Goal: Contribute content: Contribute content

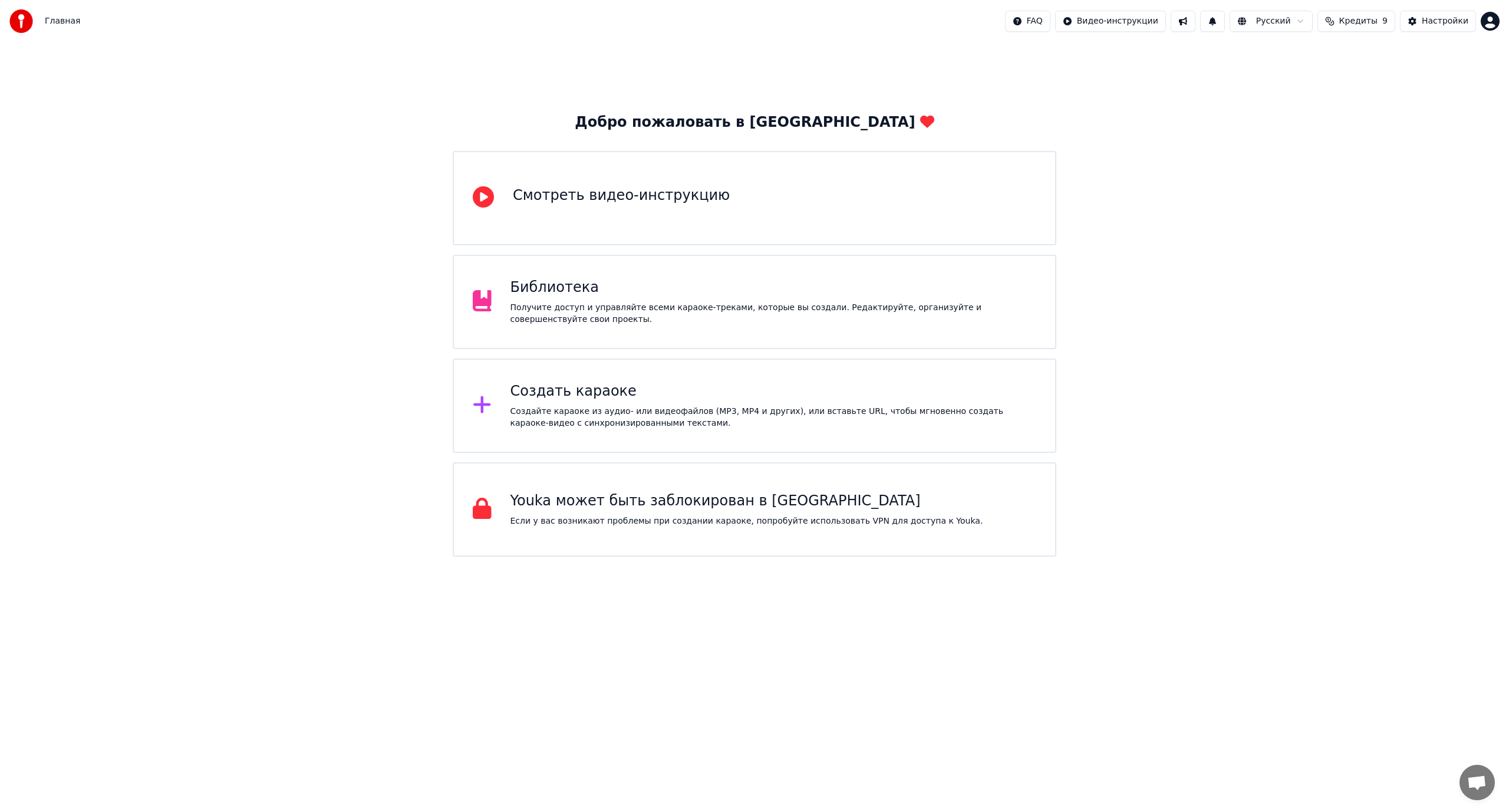
click at [619, 317] on div "Получите доступ и управляйте всеми караоке-треками, которые вы создали. Редакти…" at bounding box center [774, 314] width 527 height 24
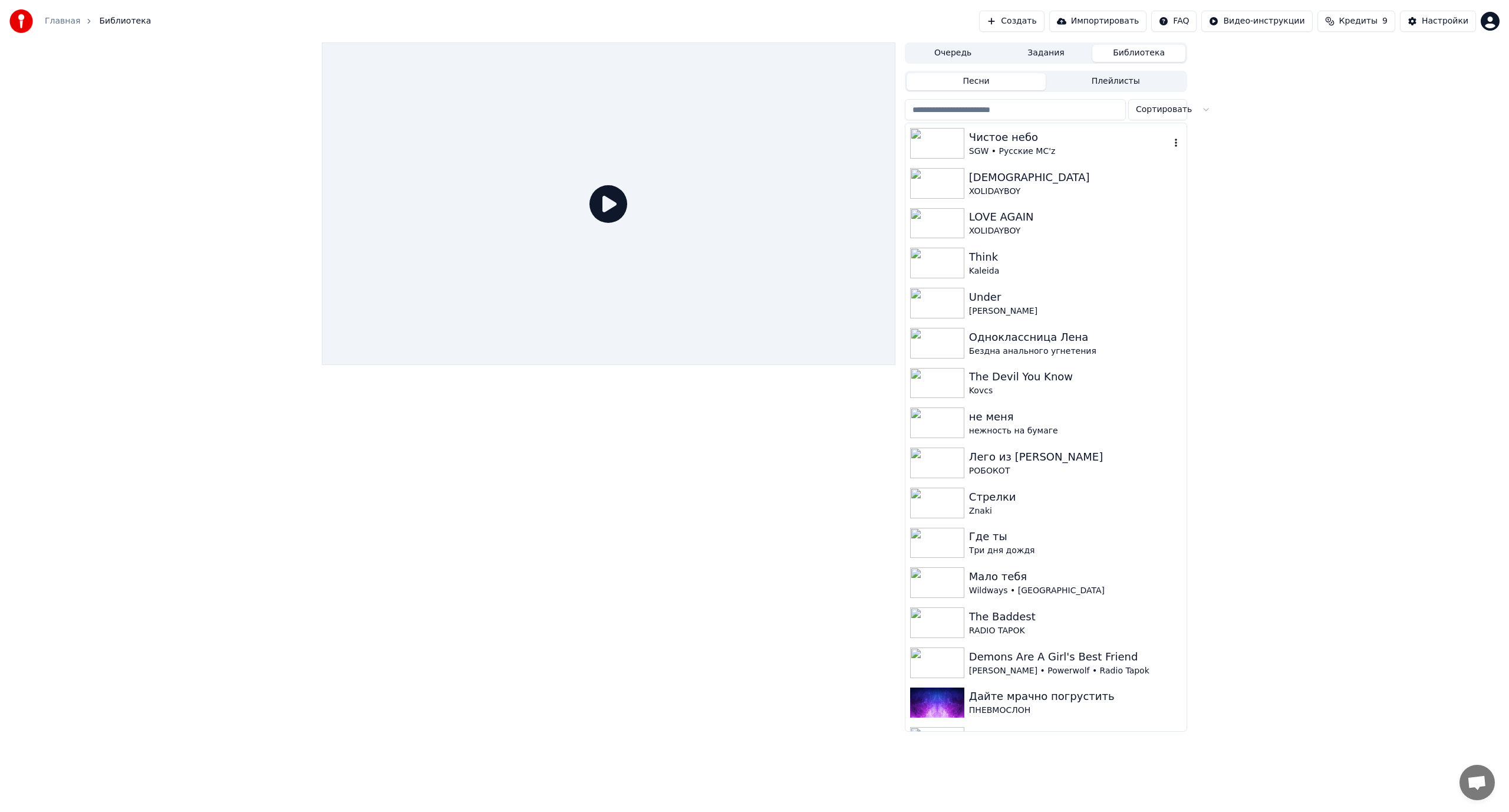
click at [994, 149] on div "SGW • Русские MC'z" at bounding box center [1070, 151] width 201 height 12
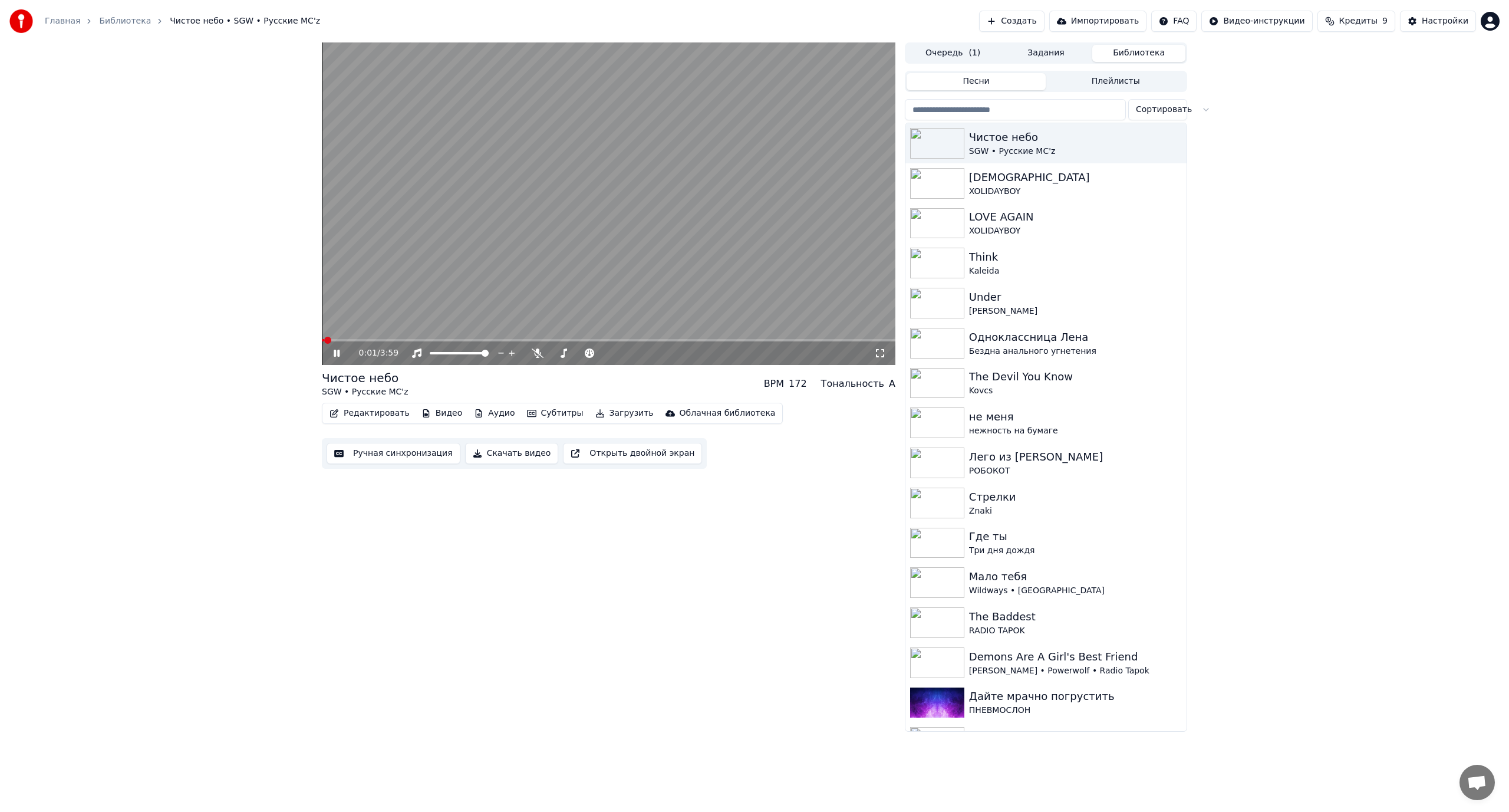
click at [427, 264] on video at bounding box center [609, 203] width 574 height 323
click at [1006, 219] on div "LOVE AGAIN" at bounding box center [1070, 217] width 201 height 17
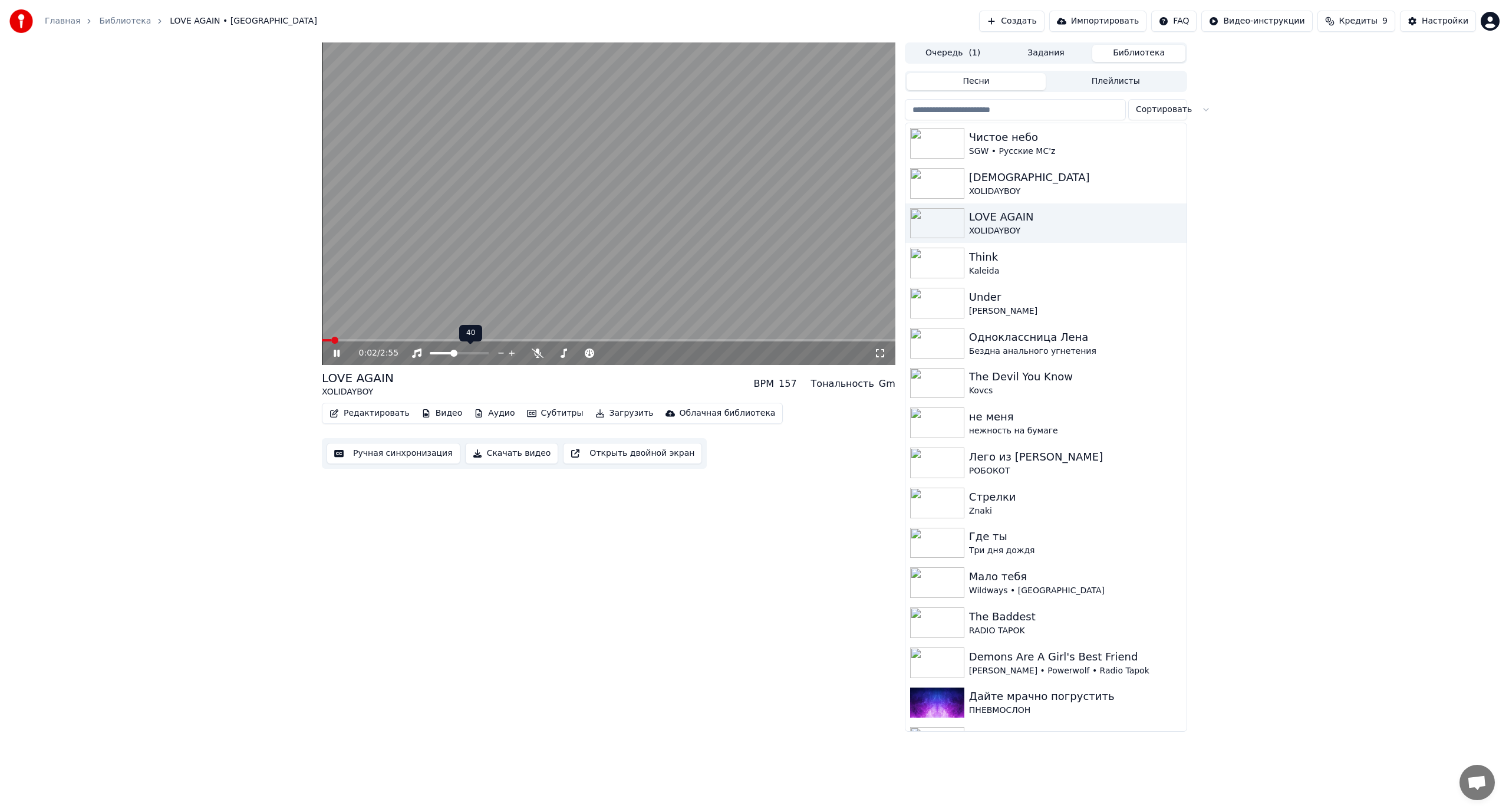
click at [453, 357] on span at bounding box center [453, 353] width 7 height 7
click at [361, 339] on span at bounding box center [609, 340] width 574 height 2
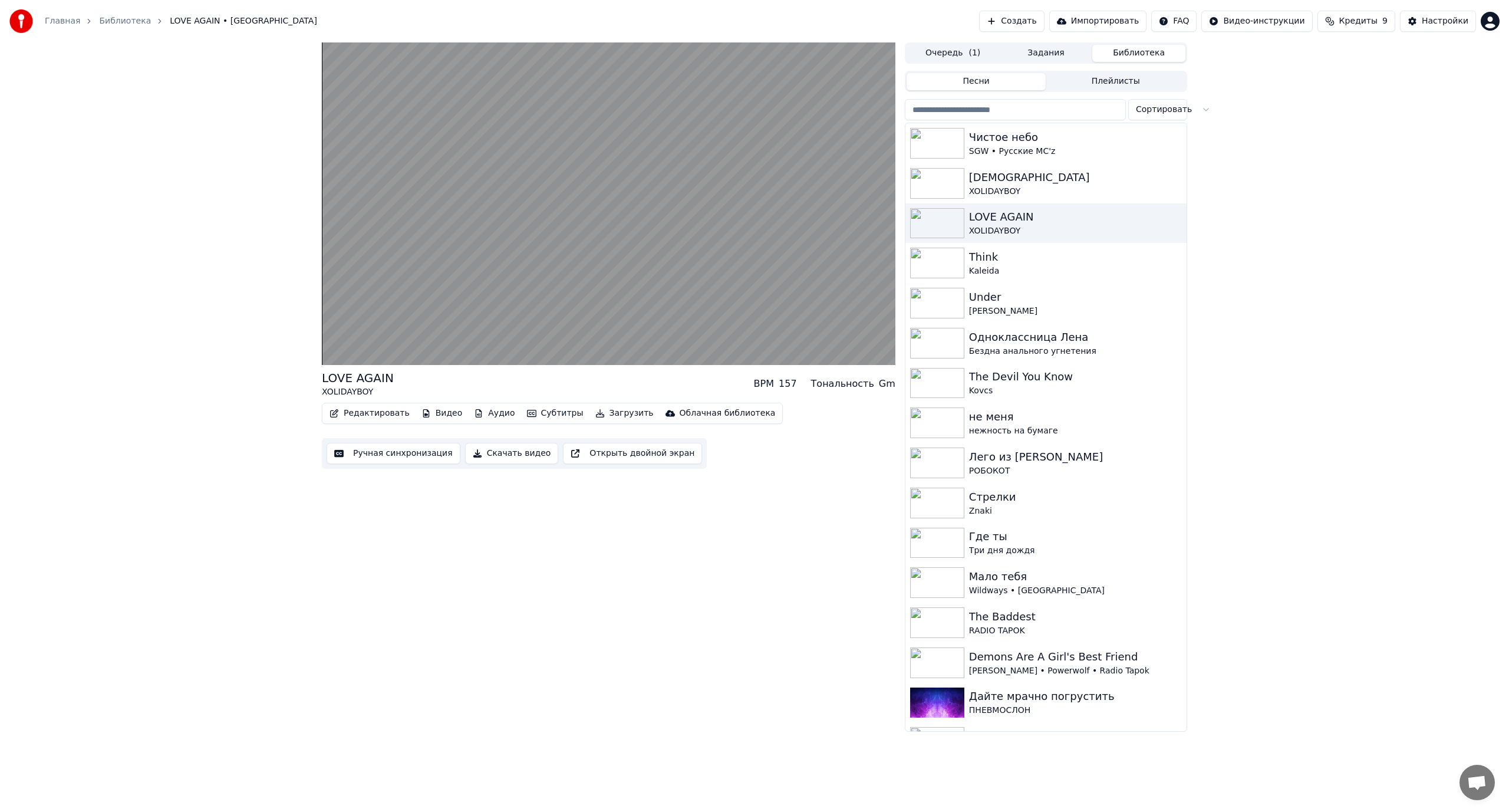
click at [940, 113] on input "search" at bounding box center [1015, 110] width 221 height 21
type input "*"
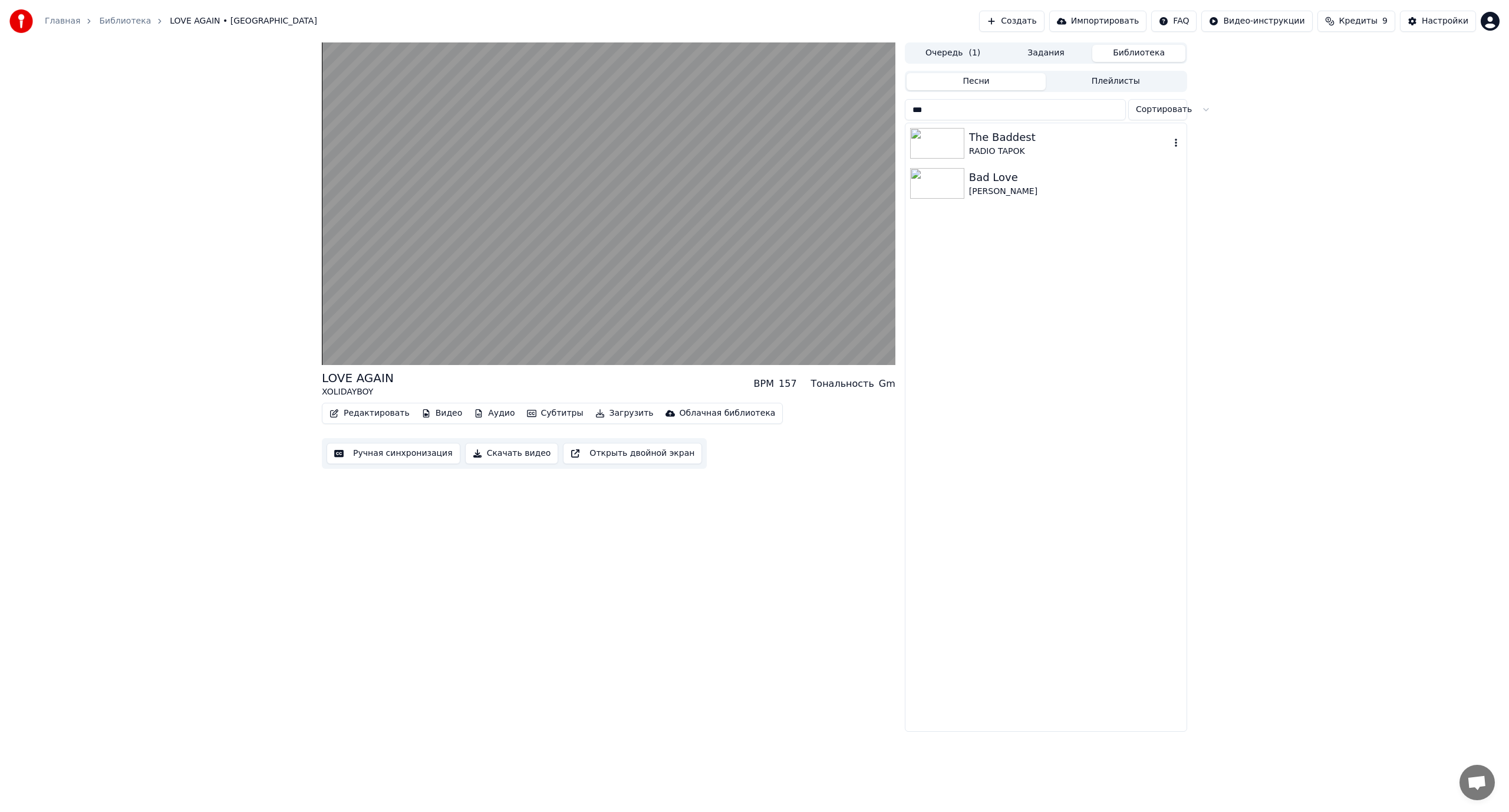
type input "***"
click at [1011, 149] on div "RADIO TAPOK" at bounding box center [1070, 151] width 201 height 12
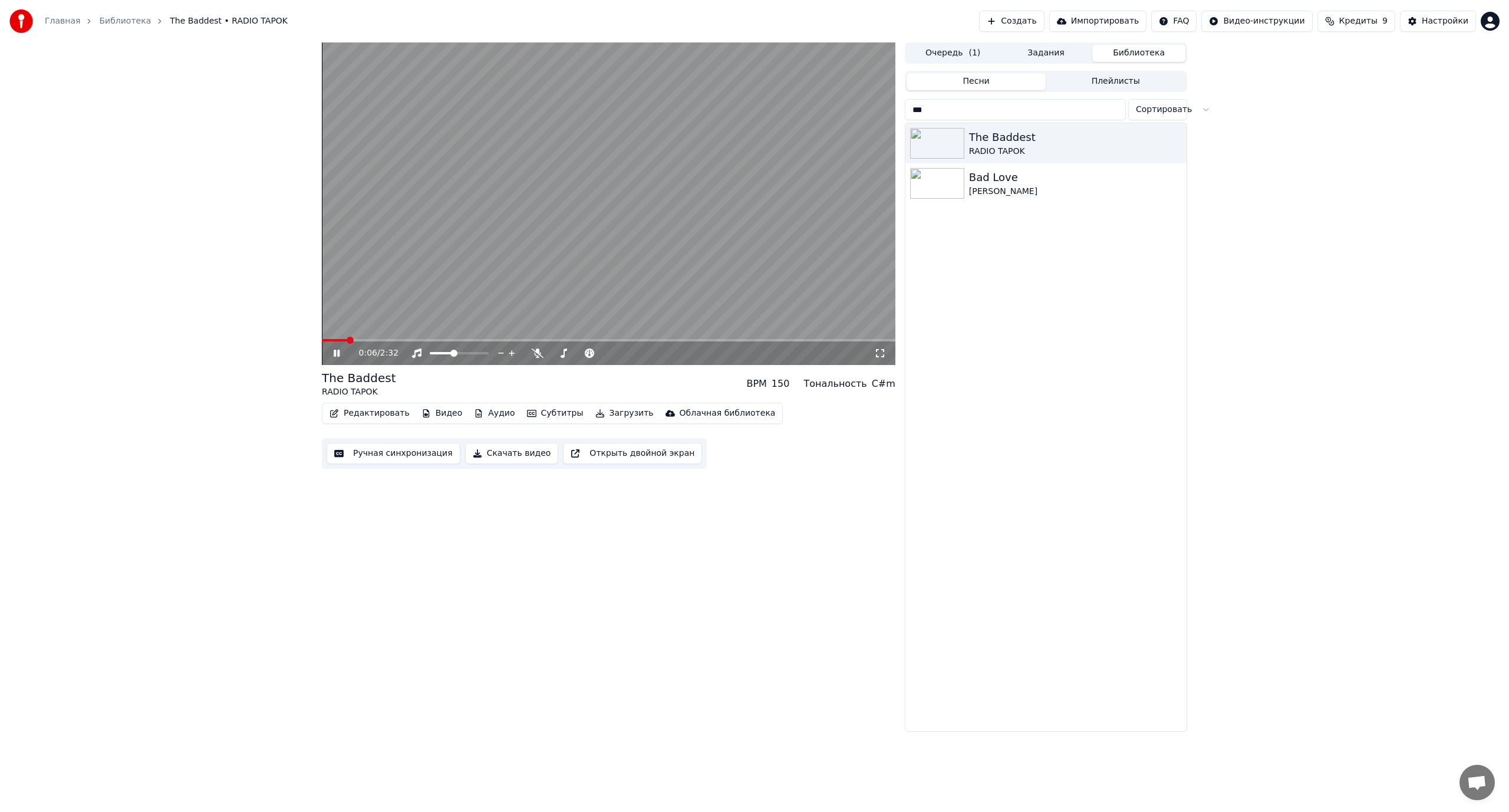
click at [637, 251] on video at bounding box center [609, 203] width 574 height 323
click at [1444, 17] on div "Настройки" at bounding box center [1445, 21] width 47 height 12
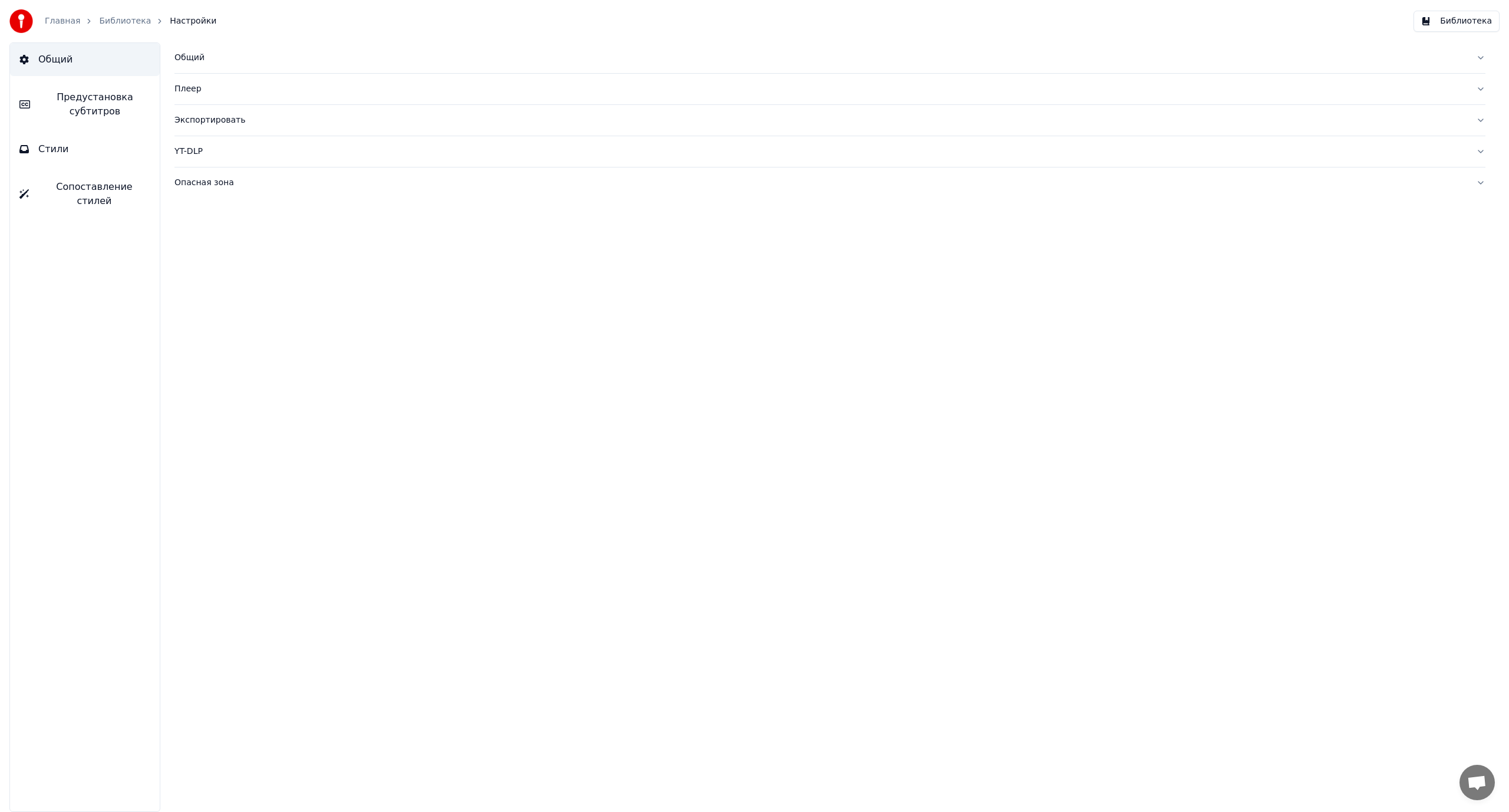
click at [62, 151] on span "Стили" at bounding box center [54, 149] width 31 height 14
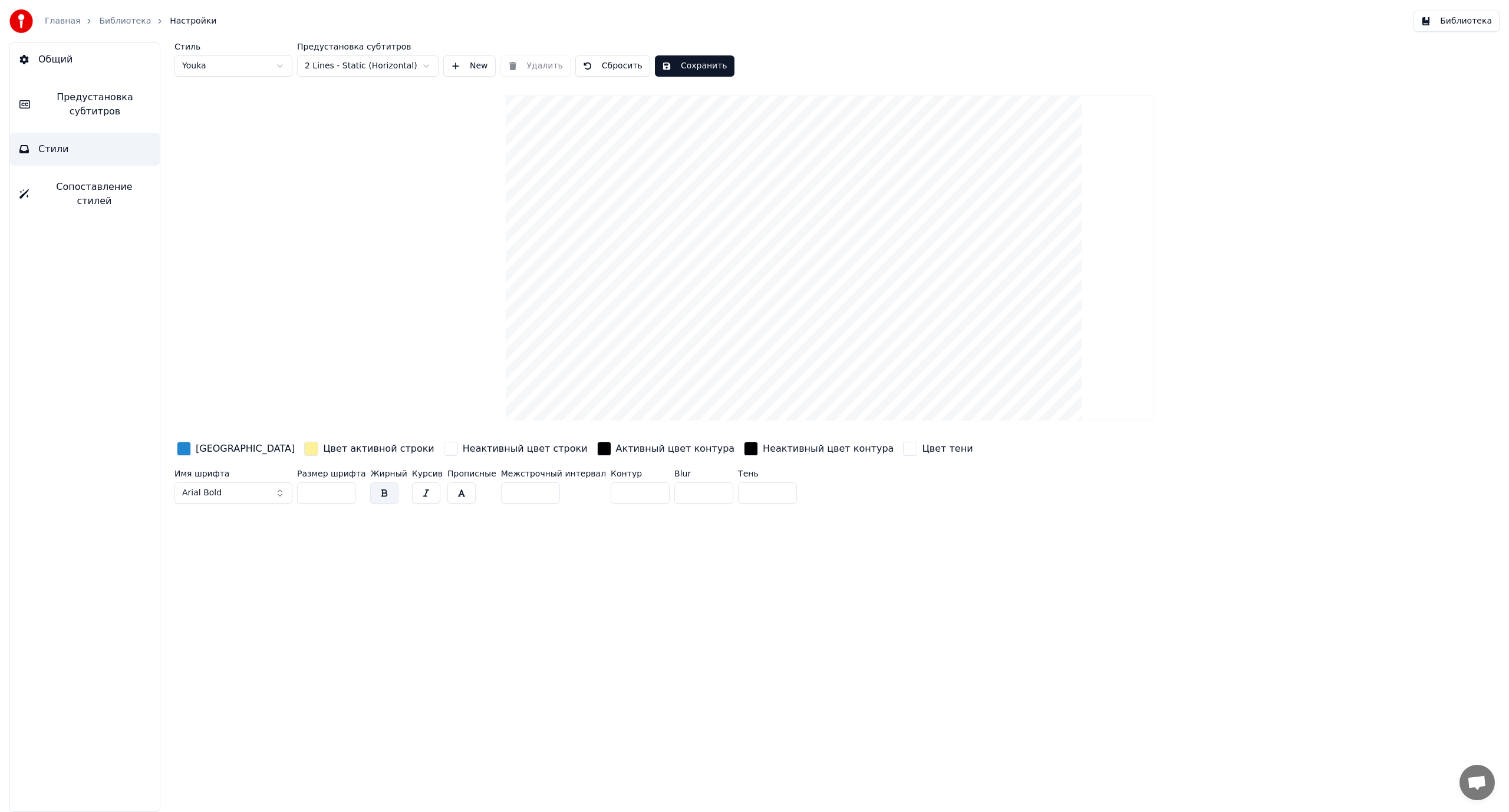
click at [313, 495] on input "***" at bounding box center [327, 493] width 59 height 21
type input "***"
click at [676, 62] on button "Сохранить" at bounding box center [695, 66] width 80 height 21
click at [110, 20] on link "Библиотека" at bounding box center [125, 21] width 52 height 12
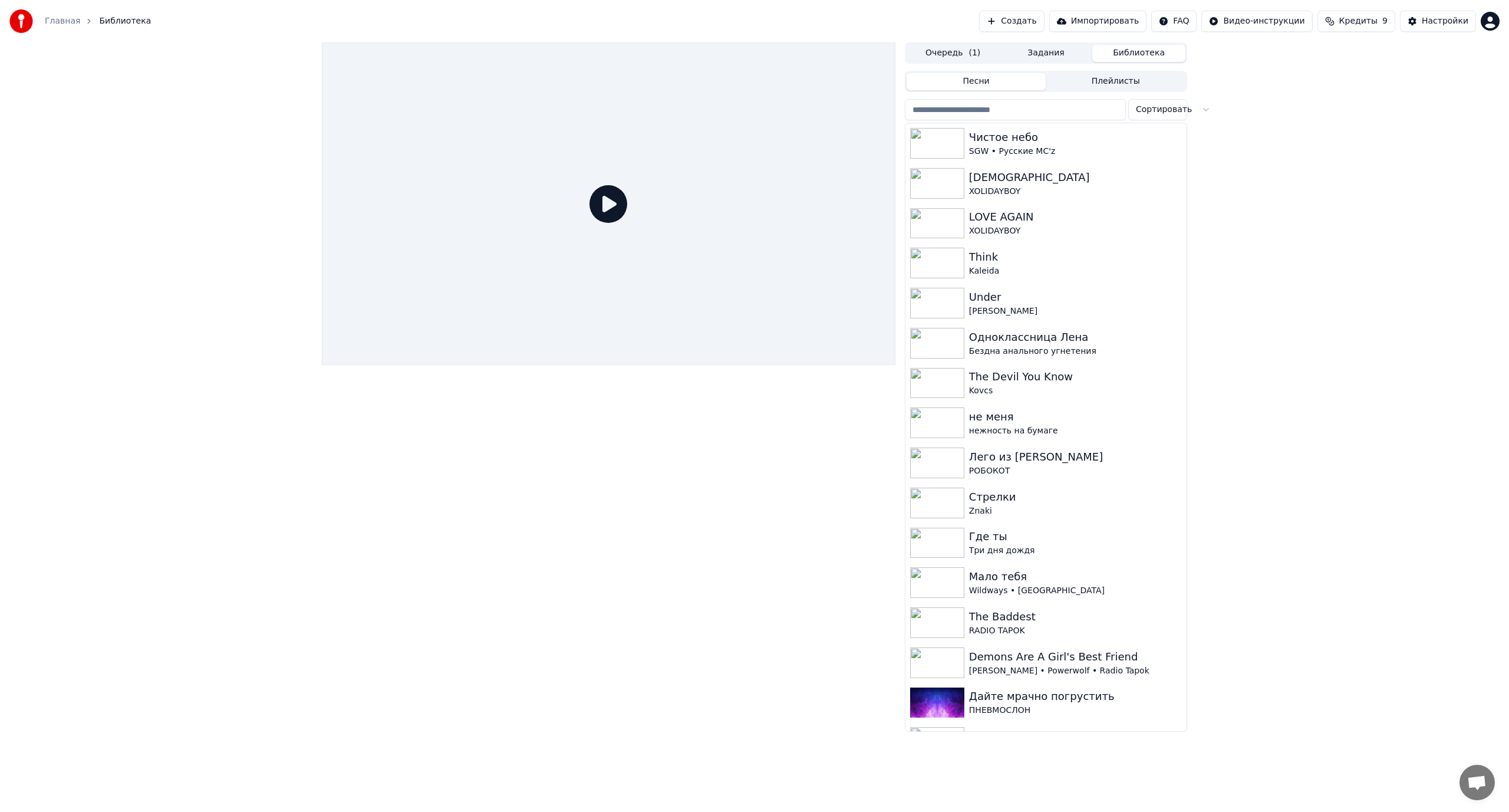
click at [960, 52] on button "Очередь ( 1 )" at bounding box center [952, 53] width 93 height 17
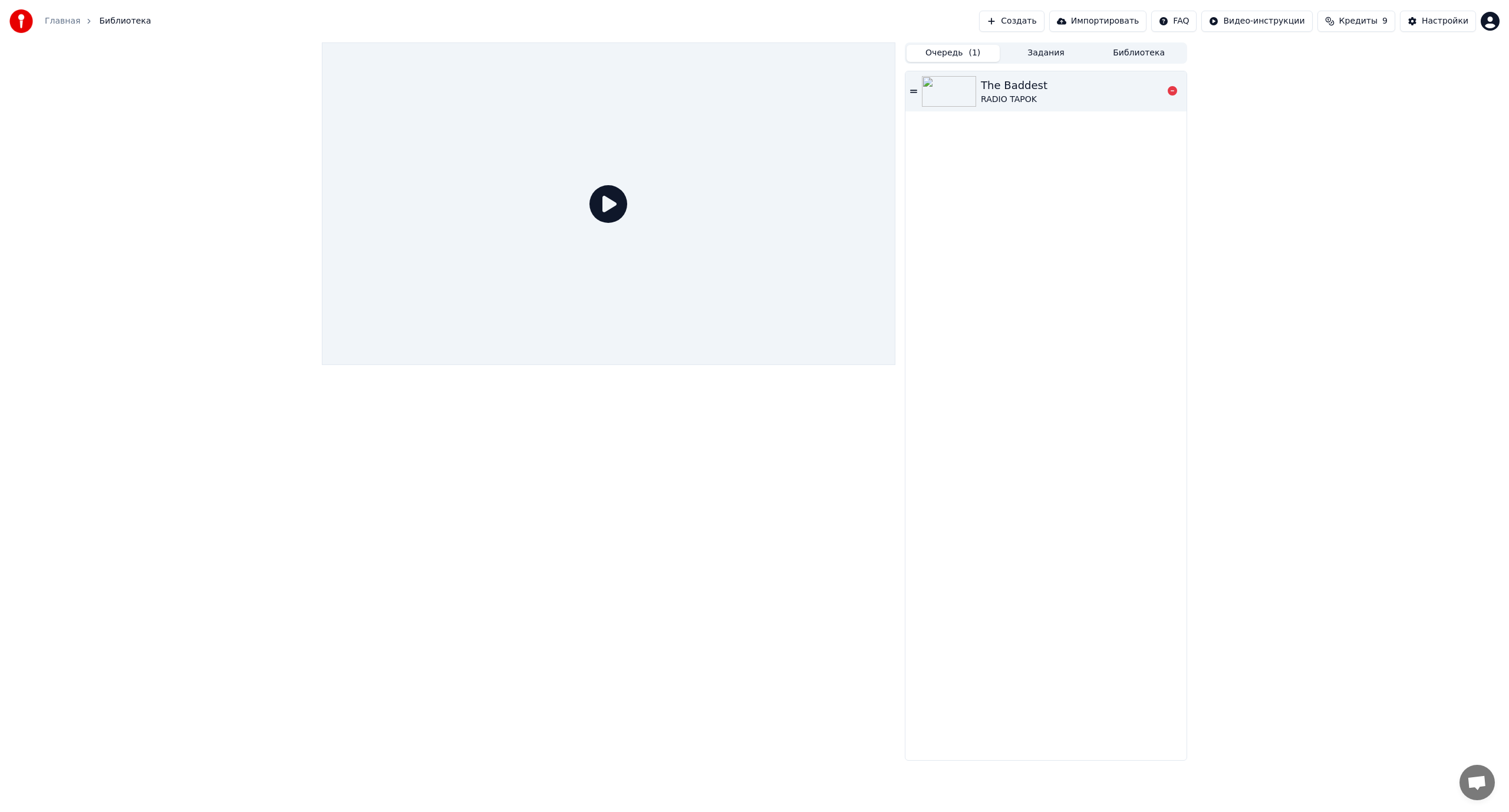
click at [1004, 97] on div "RADIO TAPOK" at bounding box center [1014, 99] width 67 height 12
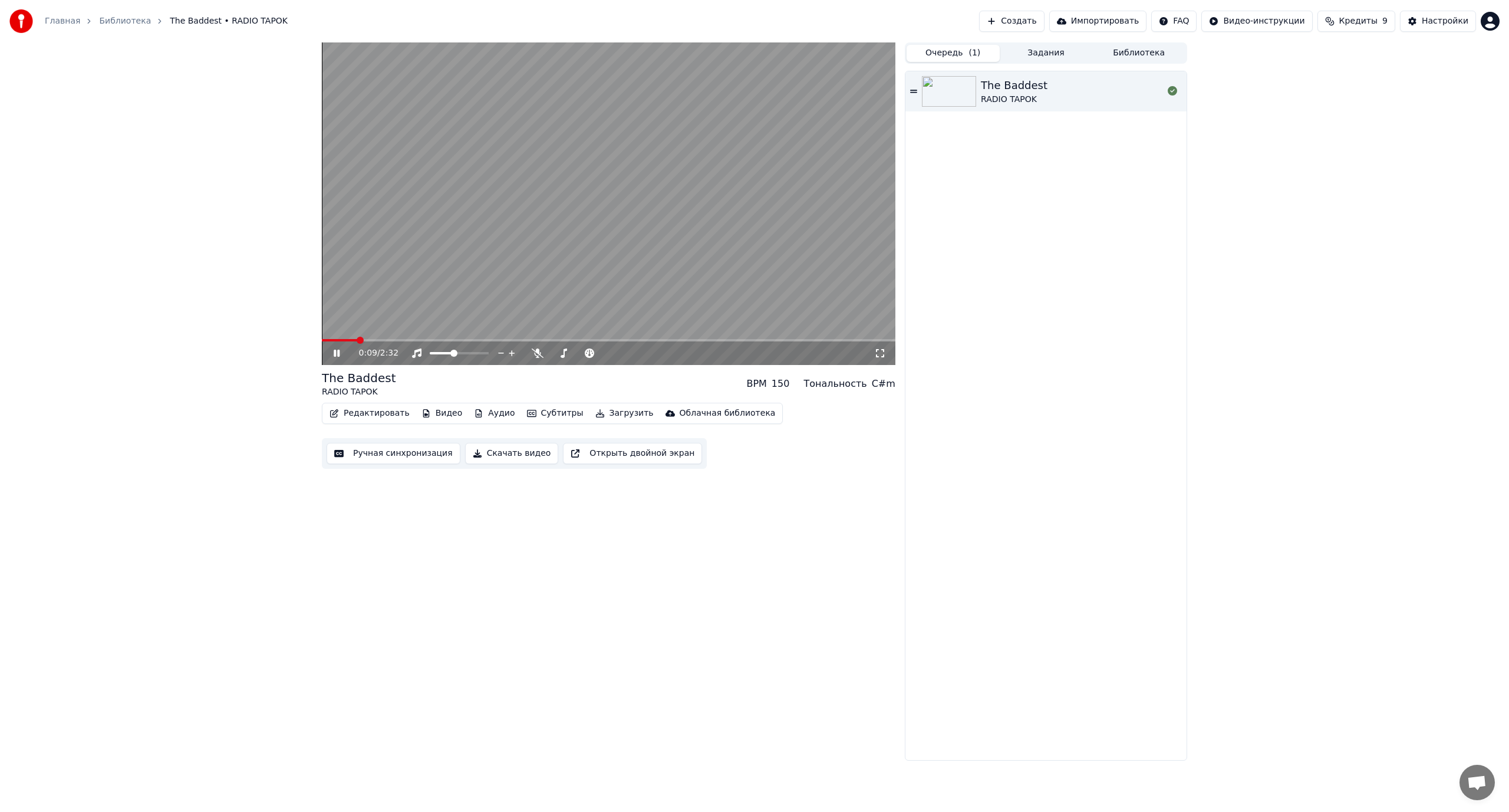
click at [485, 409] on button "Аудио" at bounding box center [494, 413] width 50 height 17
click at [645, 186] on video at bounding box center [609, 203] width 574 height 323
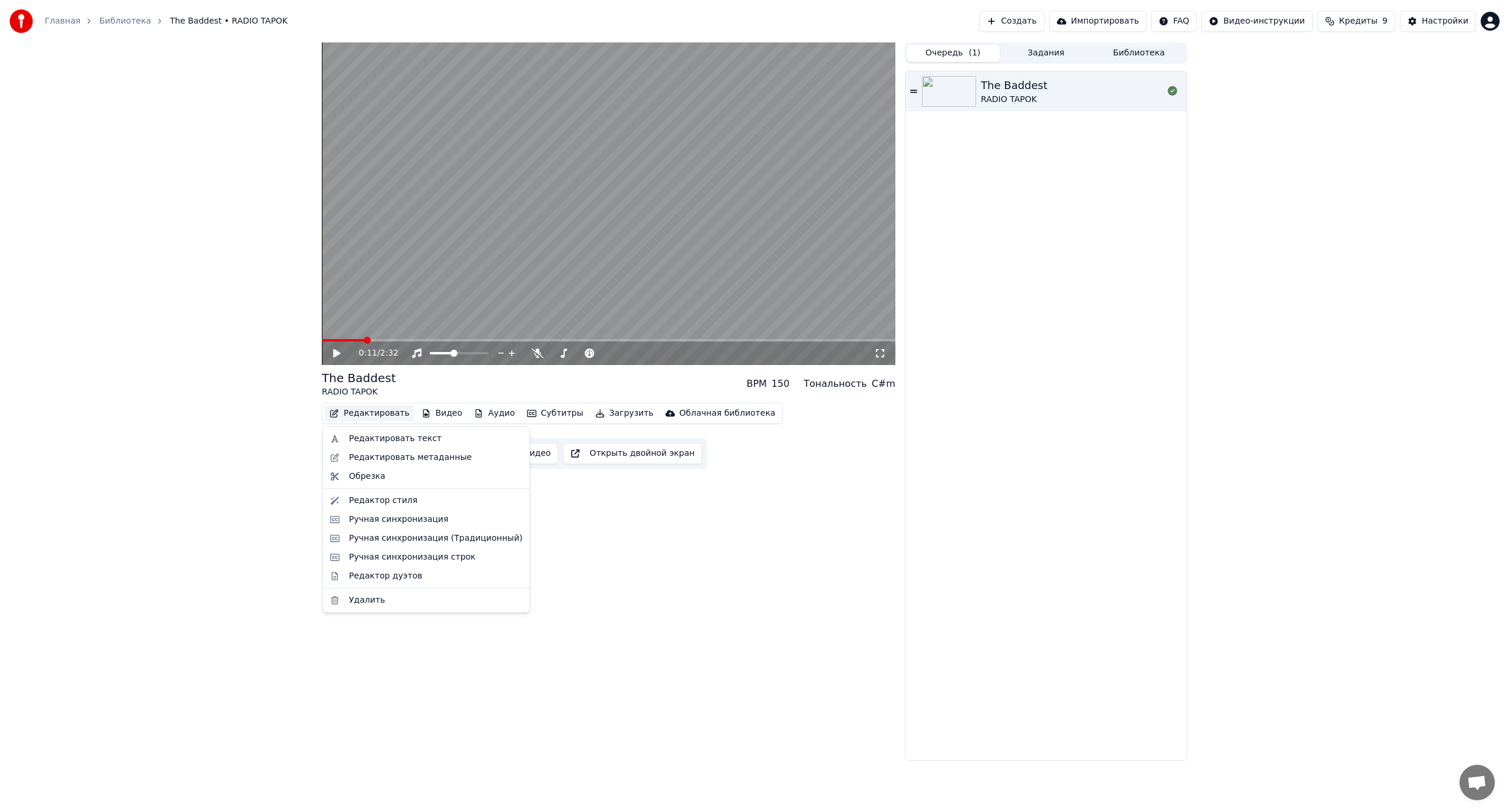
click at [373, 413] on button "Редактировать" at bounding box center [370, 413] width 90 height 17
click at [411, 439] on div "Редактировать текст" at bounding box center [395, 438] width 93 height 12
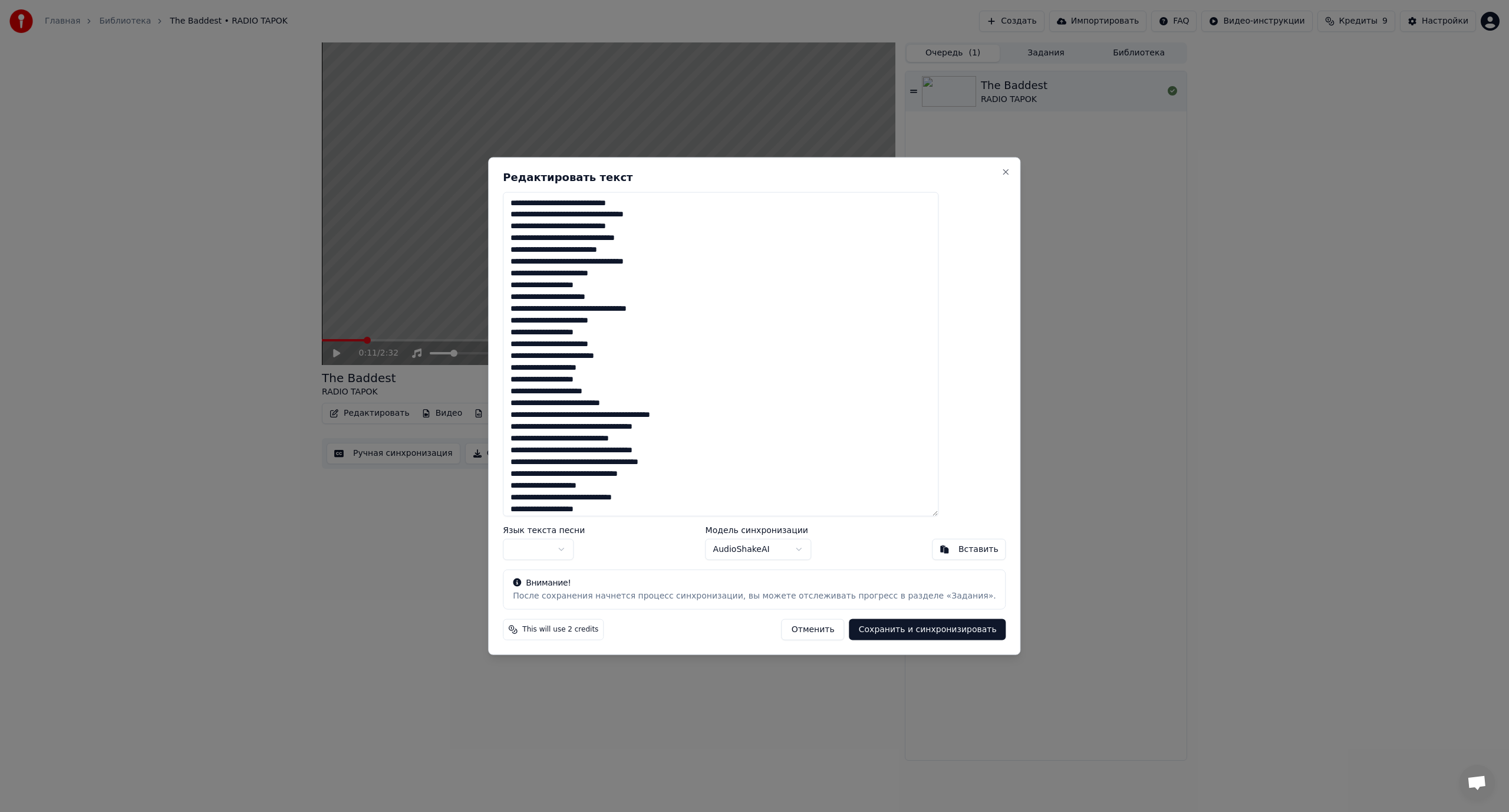
click at [596, 202] on textarea at bounding box center [721, 354] width 436 height 325
click at [628, 223] on textarea at bounding box center [721, 354] width 436 height 325
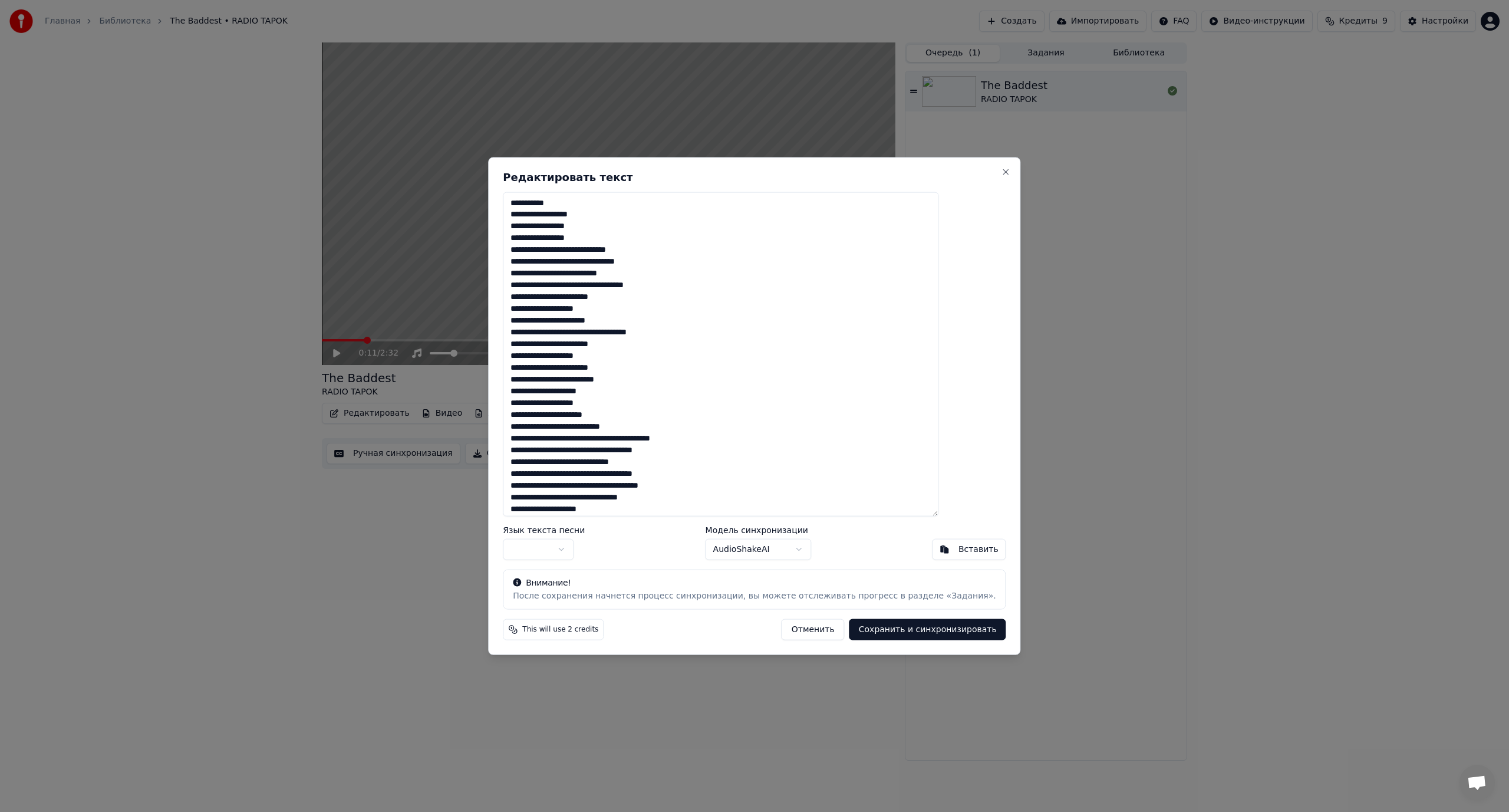
click at [597, 251] on textarea at bounding box center [721, 354] width 436 height 325
click at [626, 276] on textarea at bounding box center [721, 354] width 436 height 325
click at [614, 294] on textarea at bounding box center [721, 354] width 436 height 325
click at [644, 319] on textarea at bounding box center [721, 354] width 436 height 325
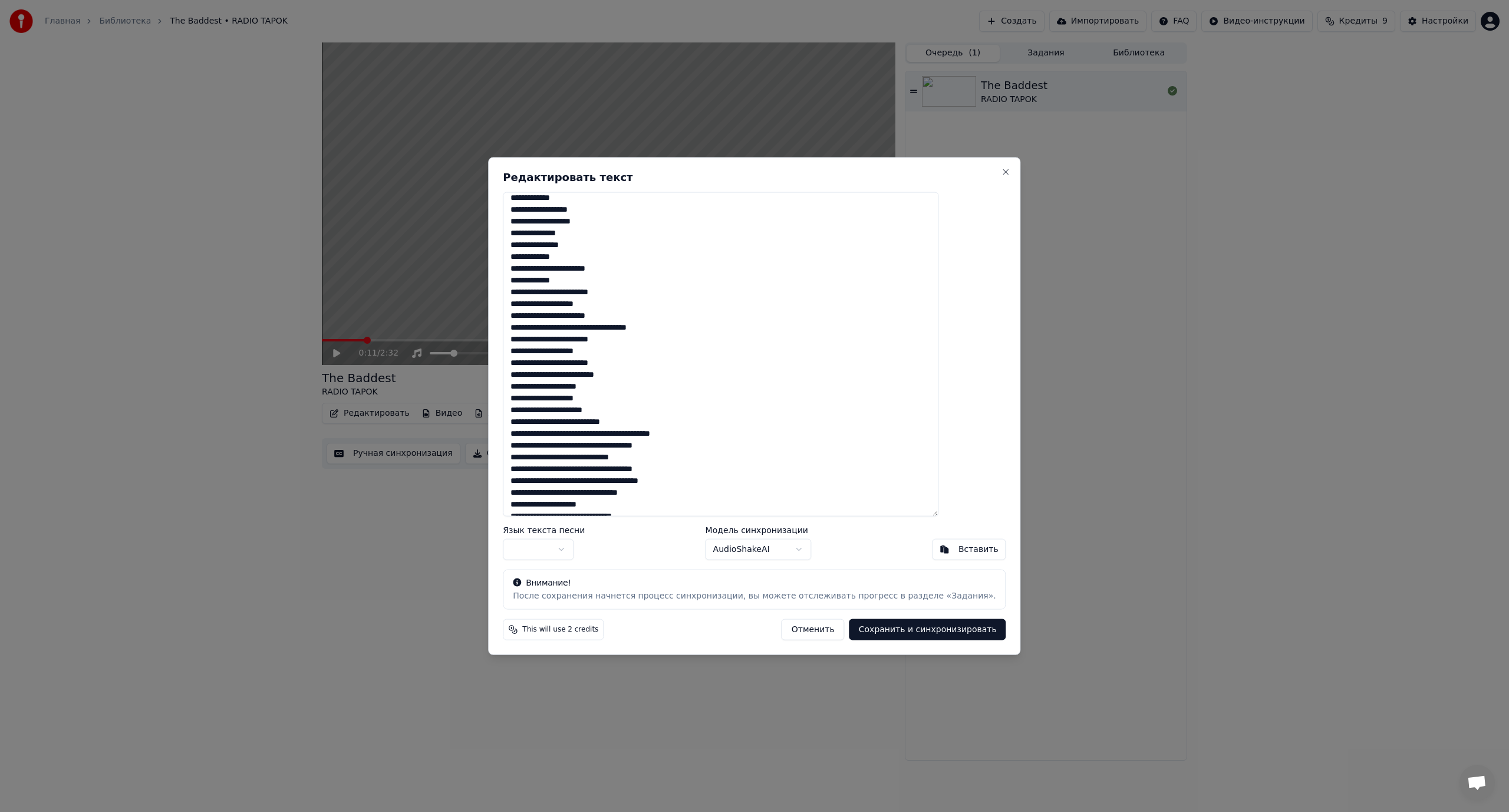
scroll to position [59, 0]
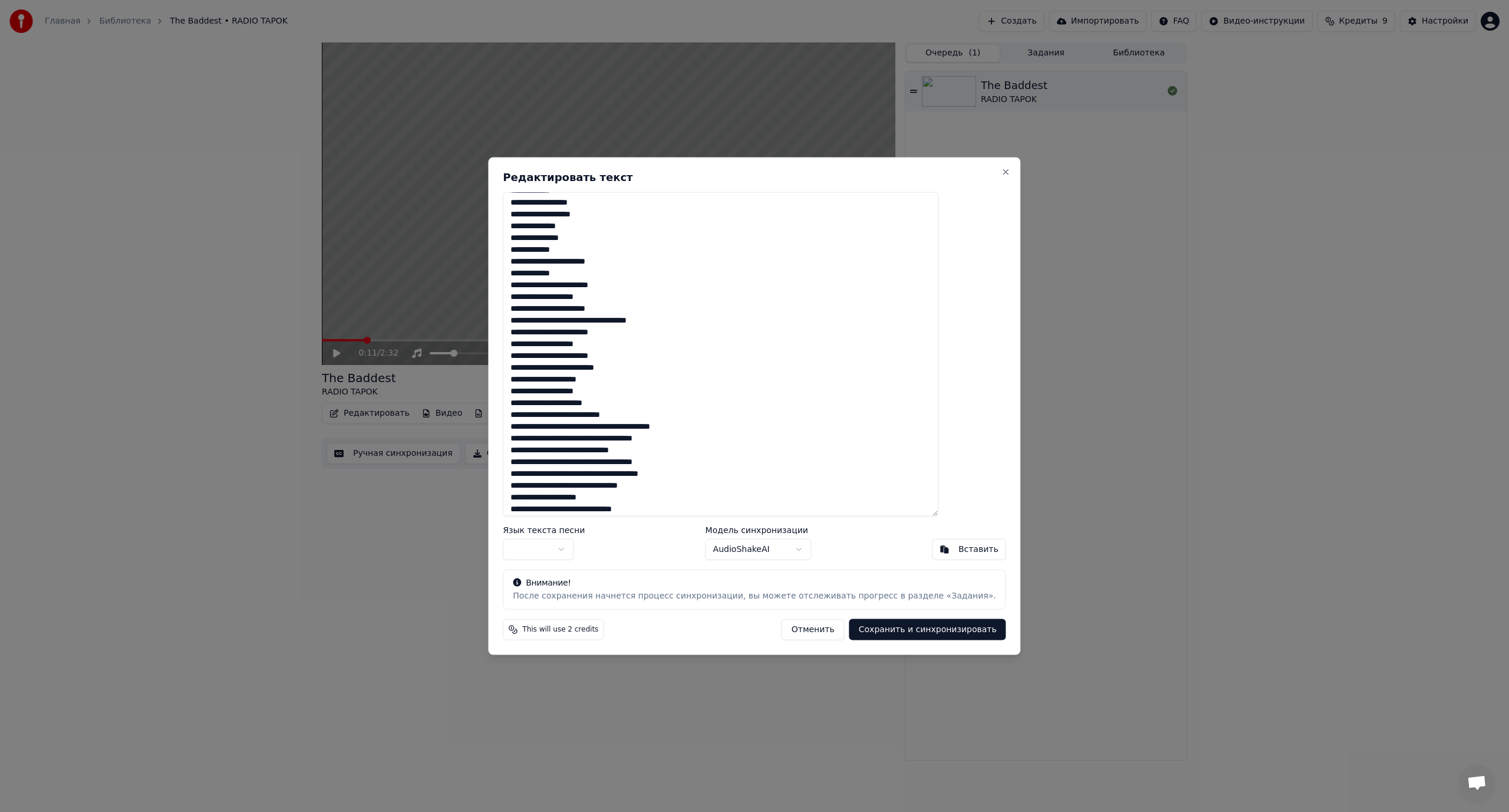
click at [600, 284] on textarea at bounding box center [721, 354] width 436 height 325
click at [611, 319] on textarea at bounding box center [721, 354] width 436 height 325
click at [622, 344] on textarea at bounding box center [721, 354] width 436 height 325
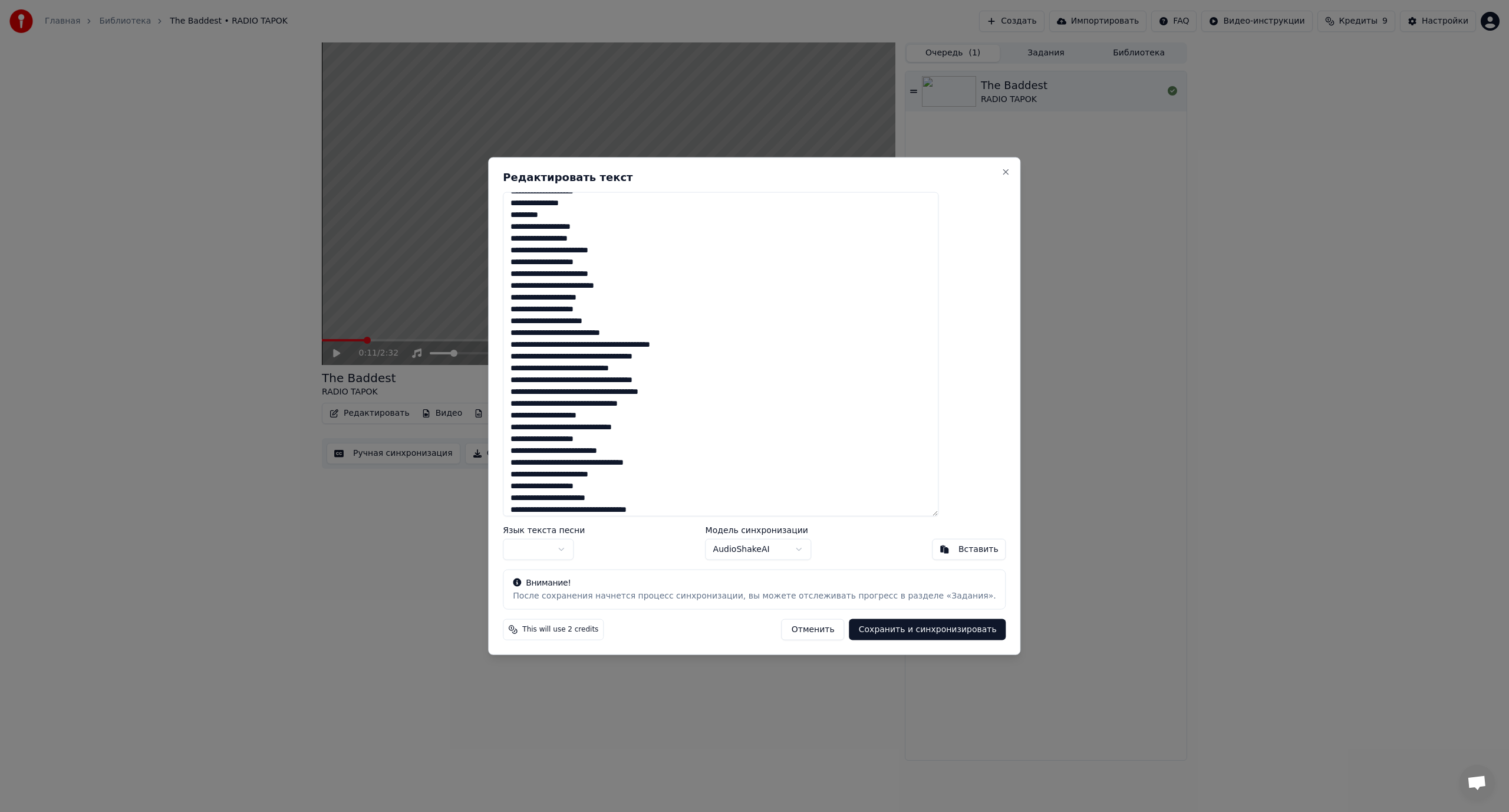
scroll to position [177, 0]
click at [600, 247] on textarea at bounding box center [721, 354] width 436 height 325
click at [1001, 172] on button "Close" at bounding box center [1006, 172] width 9 height 9
type textarea "**********"
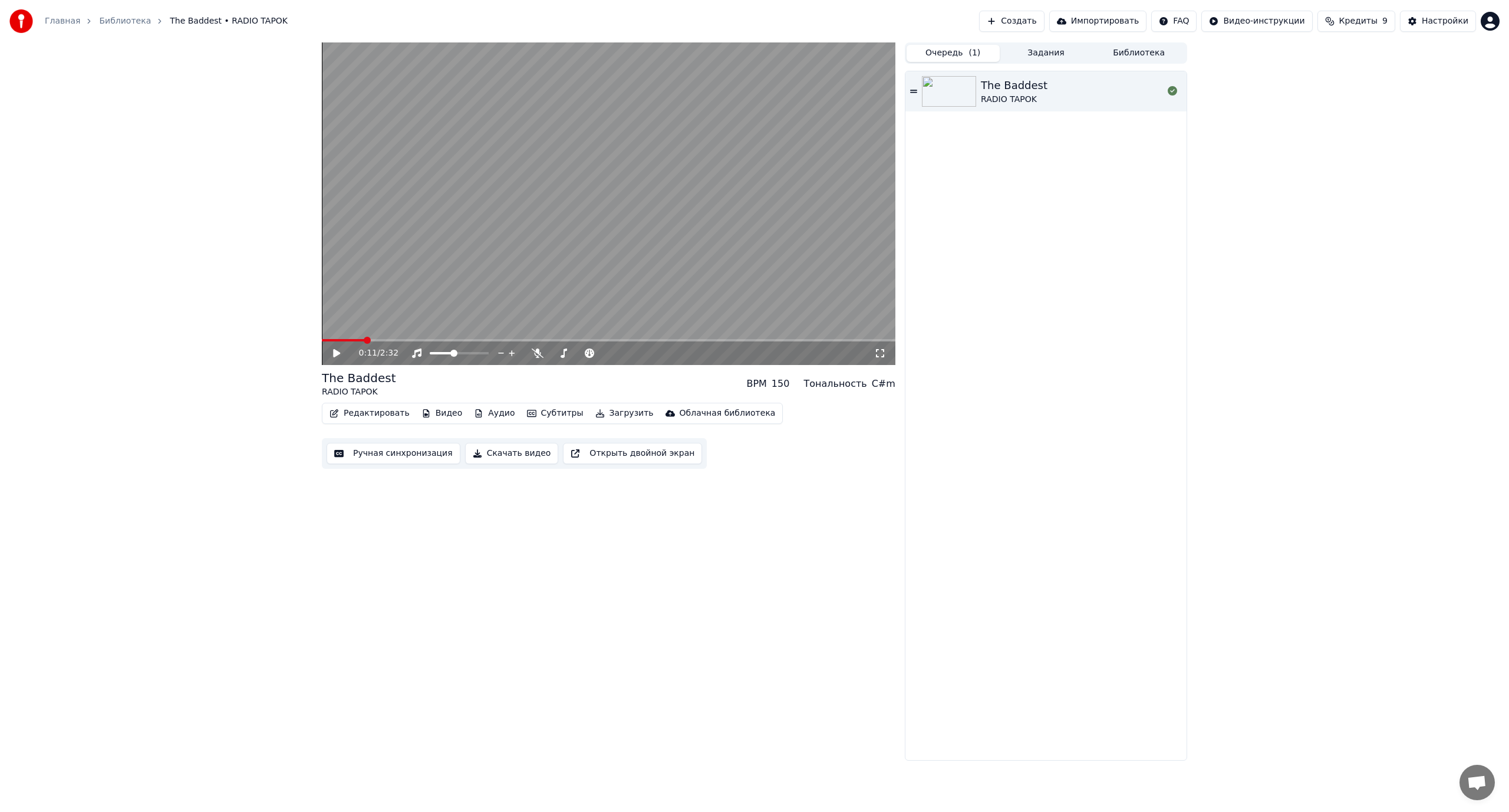
click at [444, 341] on span at bounding box center [609, 340] width 574 height 2
click at [461, 269] on video at bounding box center [609, 203] width 574 height 323
click at [636, 221] on video at bounding box center [609, 203] width 574 height 323
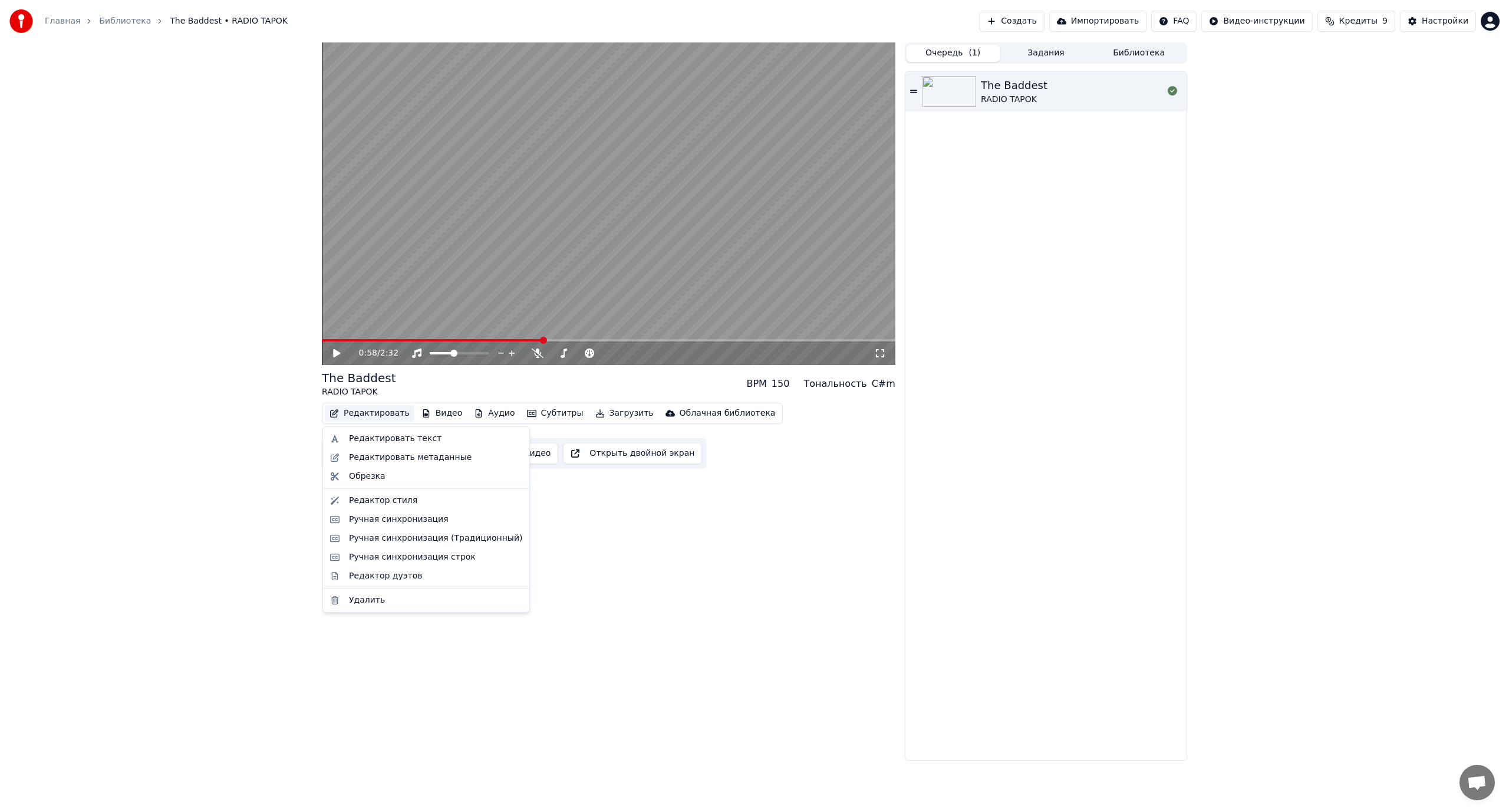
click at [375, 413] on button "Редактировать" at bounding box center [370, 413] width 90 height 17
click at [395, 442] on div "Редактировать текст" at bounding box center [395, 438] width 93 height 12
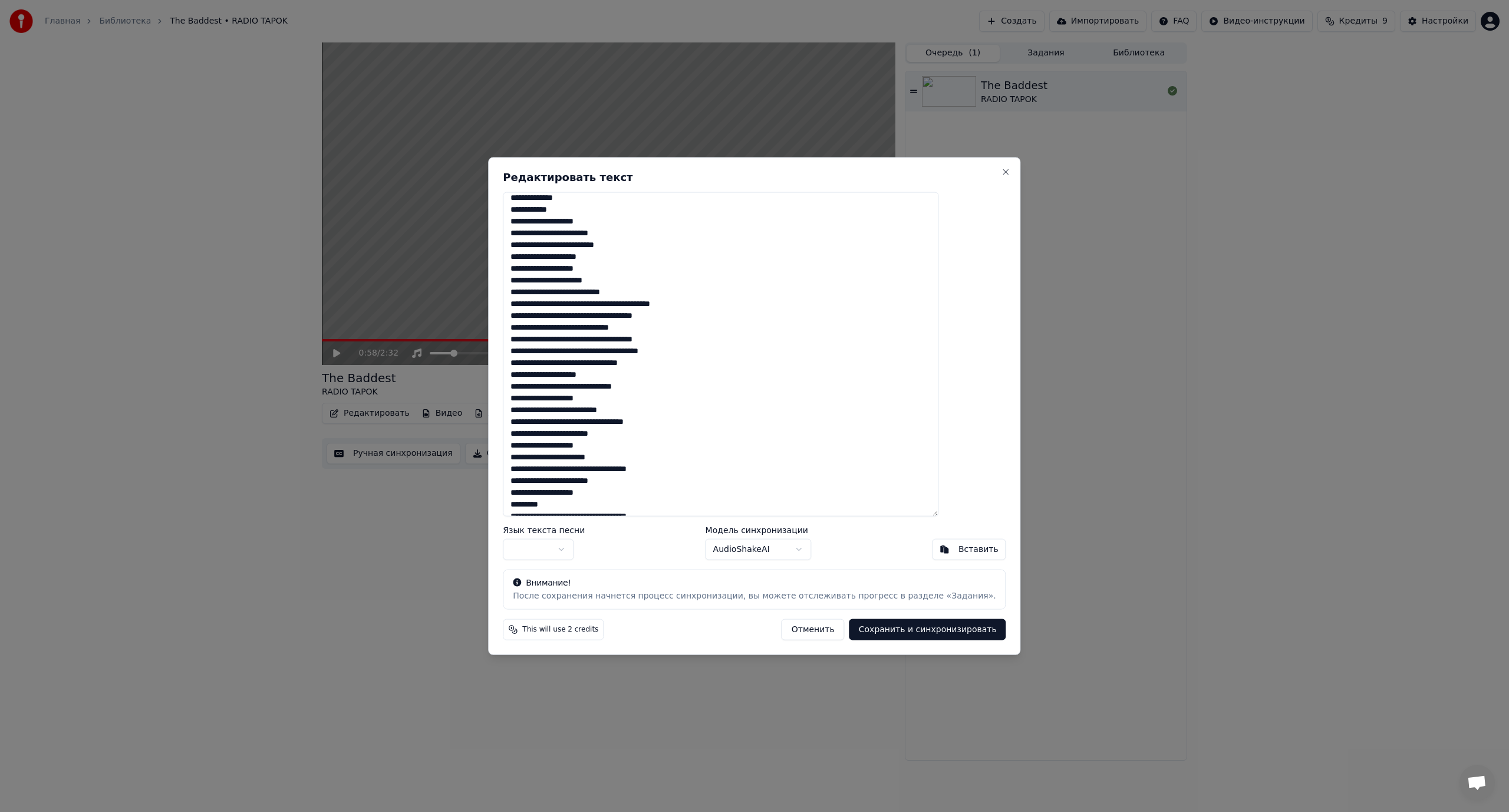
scroll to position [236, 0]
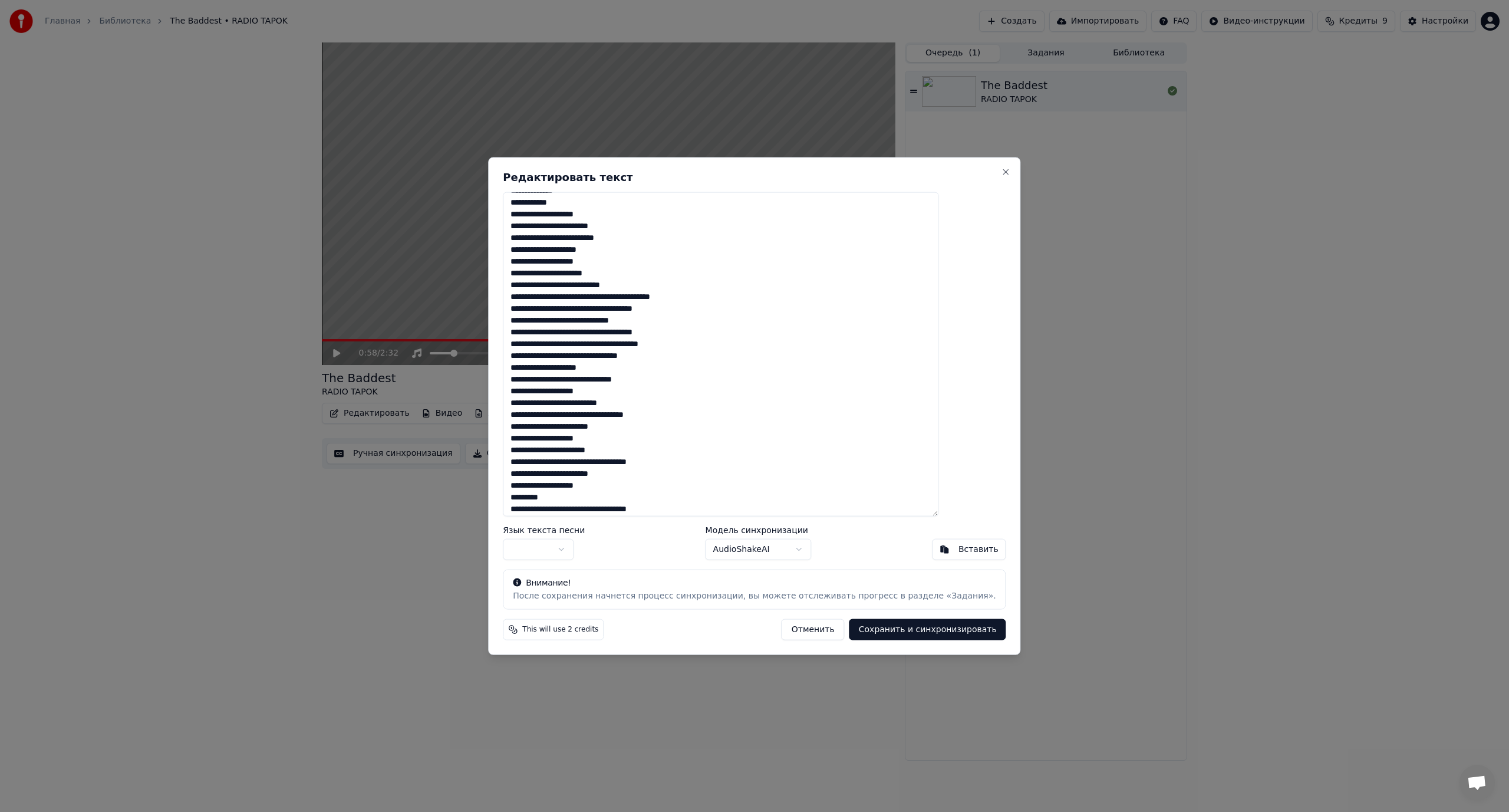
click at [658, 297] on textarea at bounding box center [721, 354] width 436 height 325
click at [633, 294] on textarea at bounding box center [721, 354] width 436 height 325
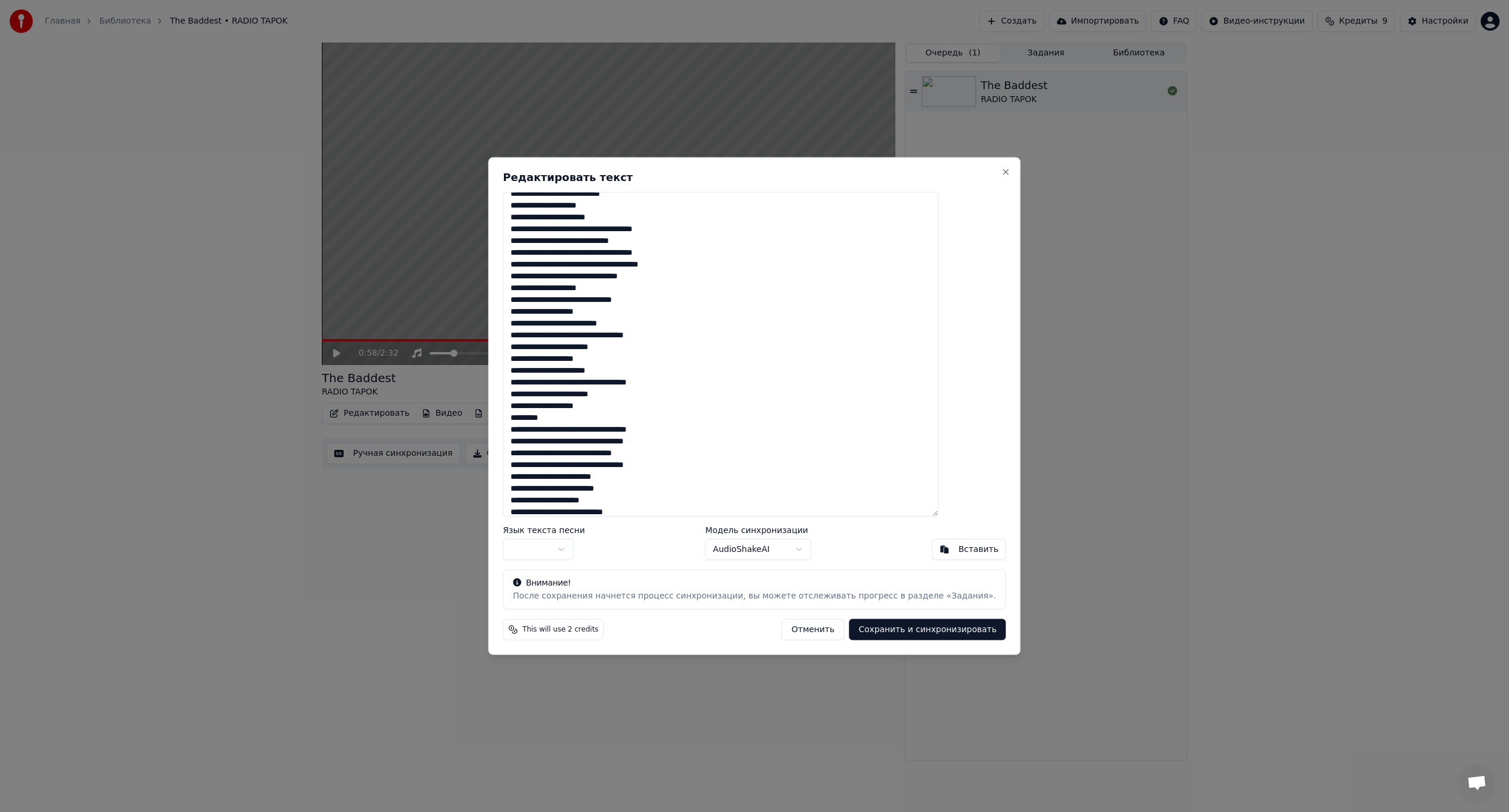
scroll to position [287, 0]
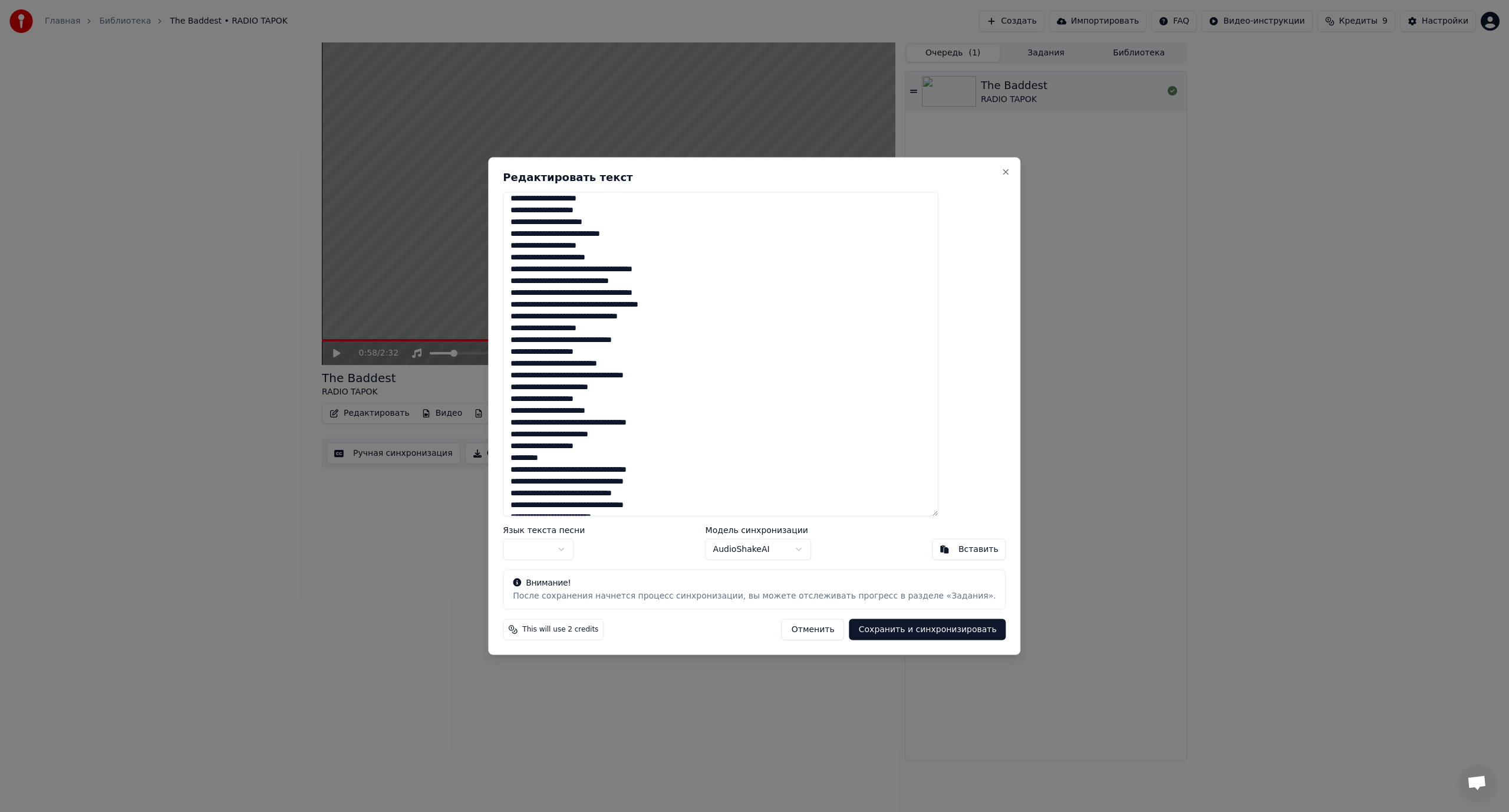
click at [642, 268] on textarea at bounding box center [721, 354] width 436 height 325
click at [636, 291] on textarea at bounding box center [721, 354] width 436 height 325
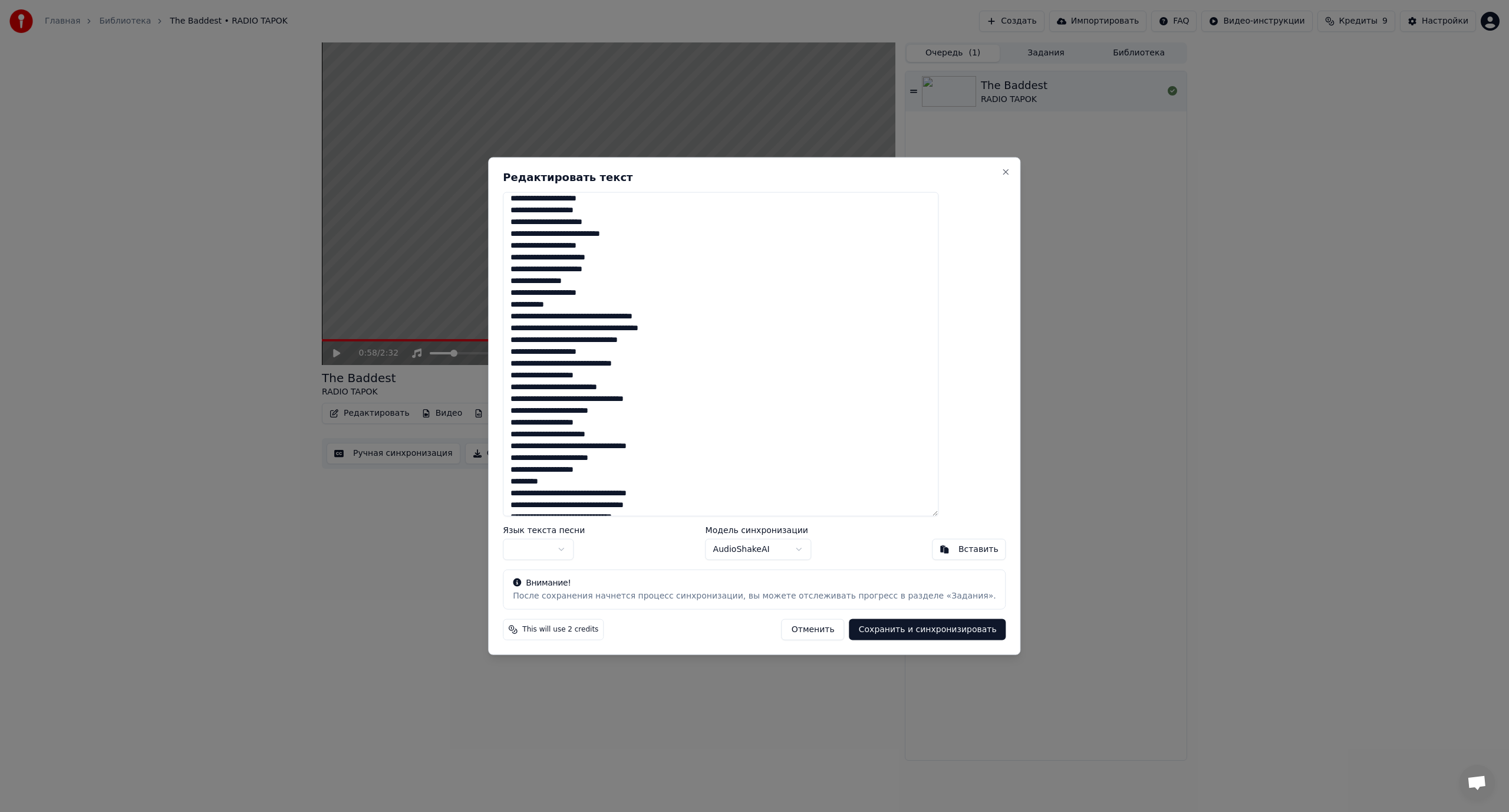
click at [646, 314] on textarea at bounding box center [721, 354] width 436 height 325
click at [652, 338] on textarea at bounding box center [721, 354] width 436 height 325
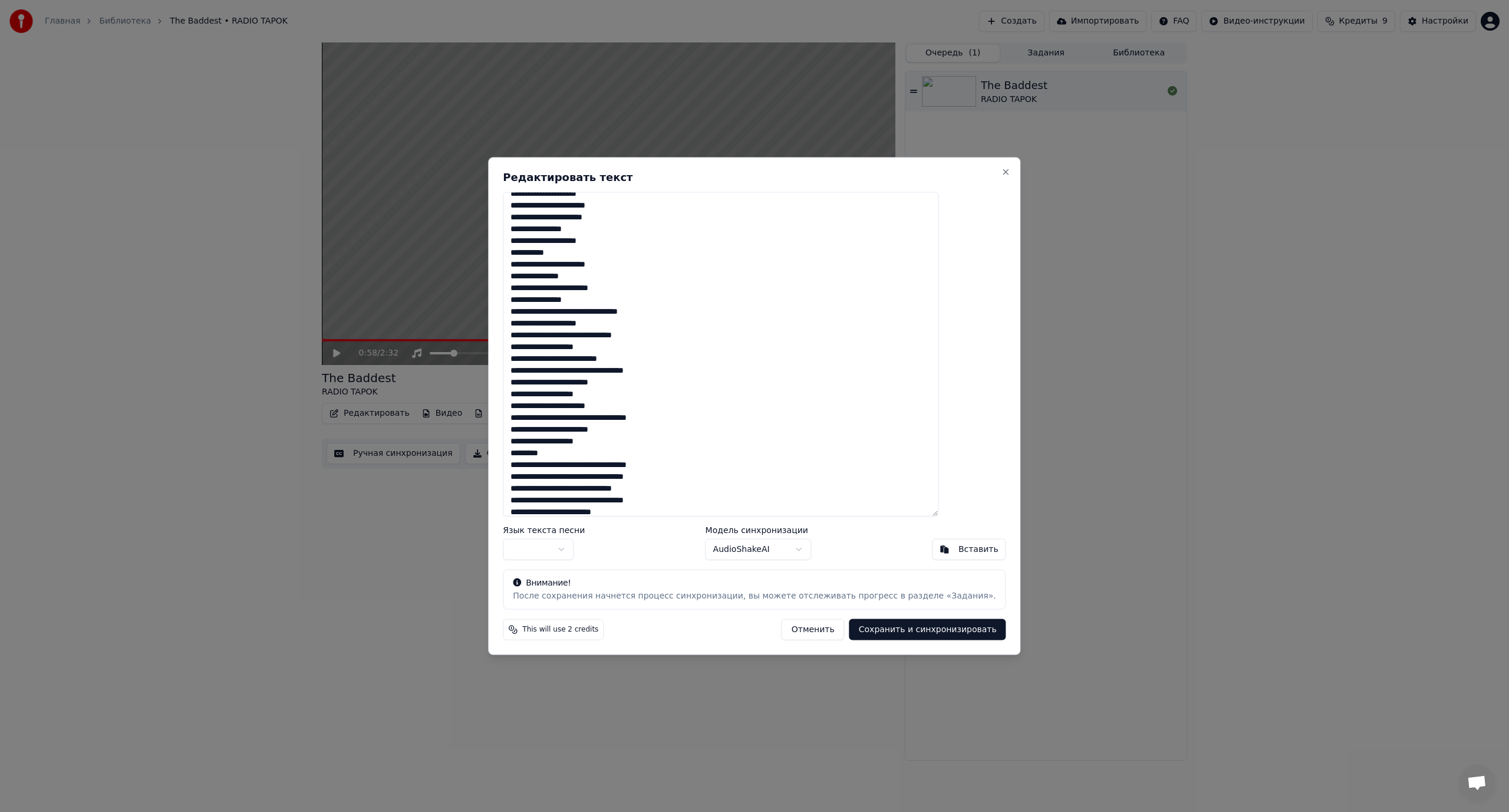
scroll to position [346, 0]
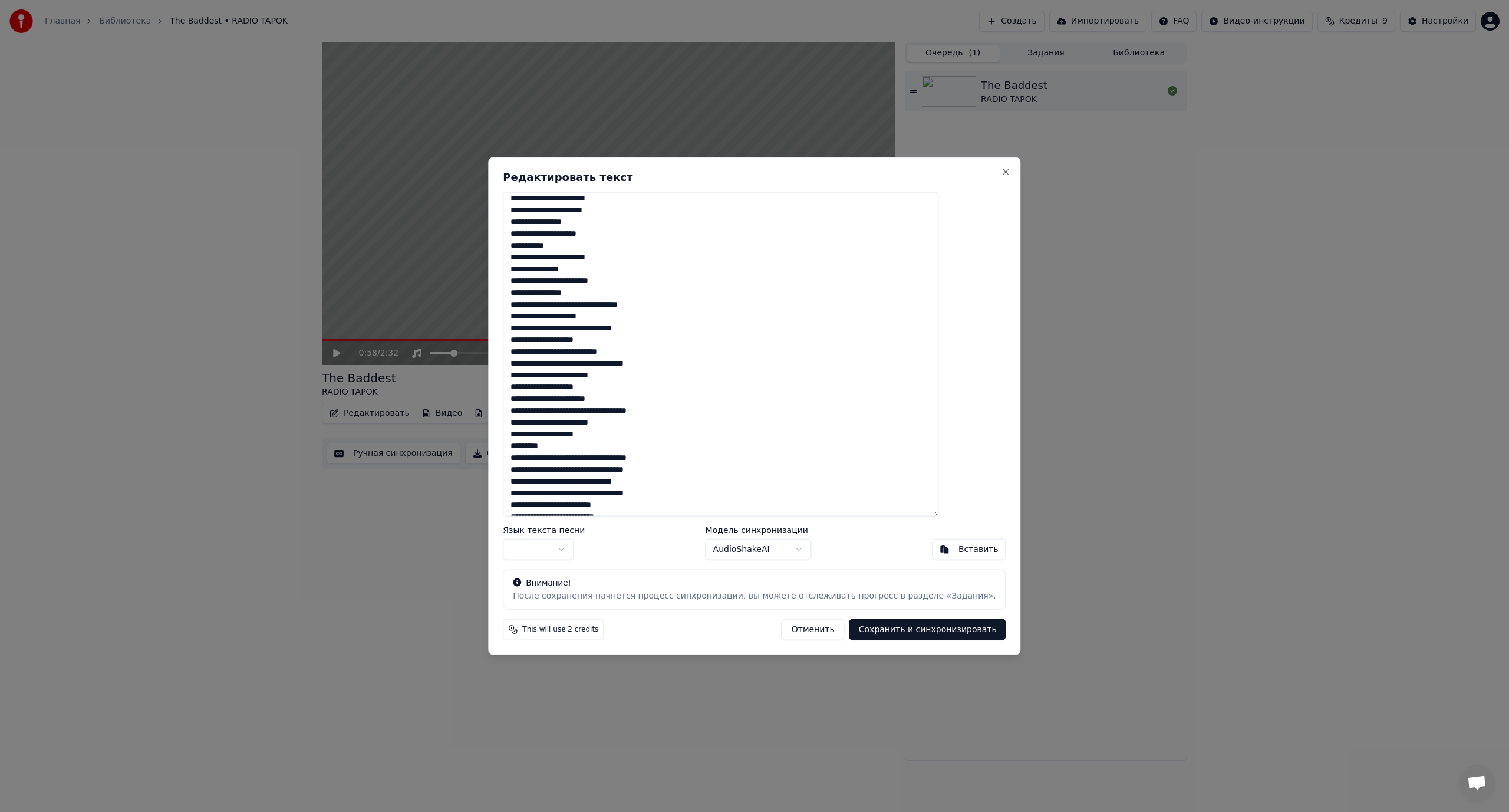
click at [631, 305] on textarea at bounding box center [721, 354] width 436 height 325
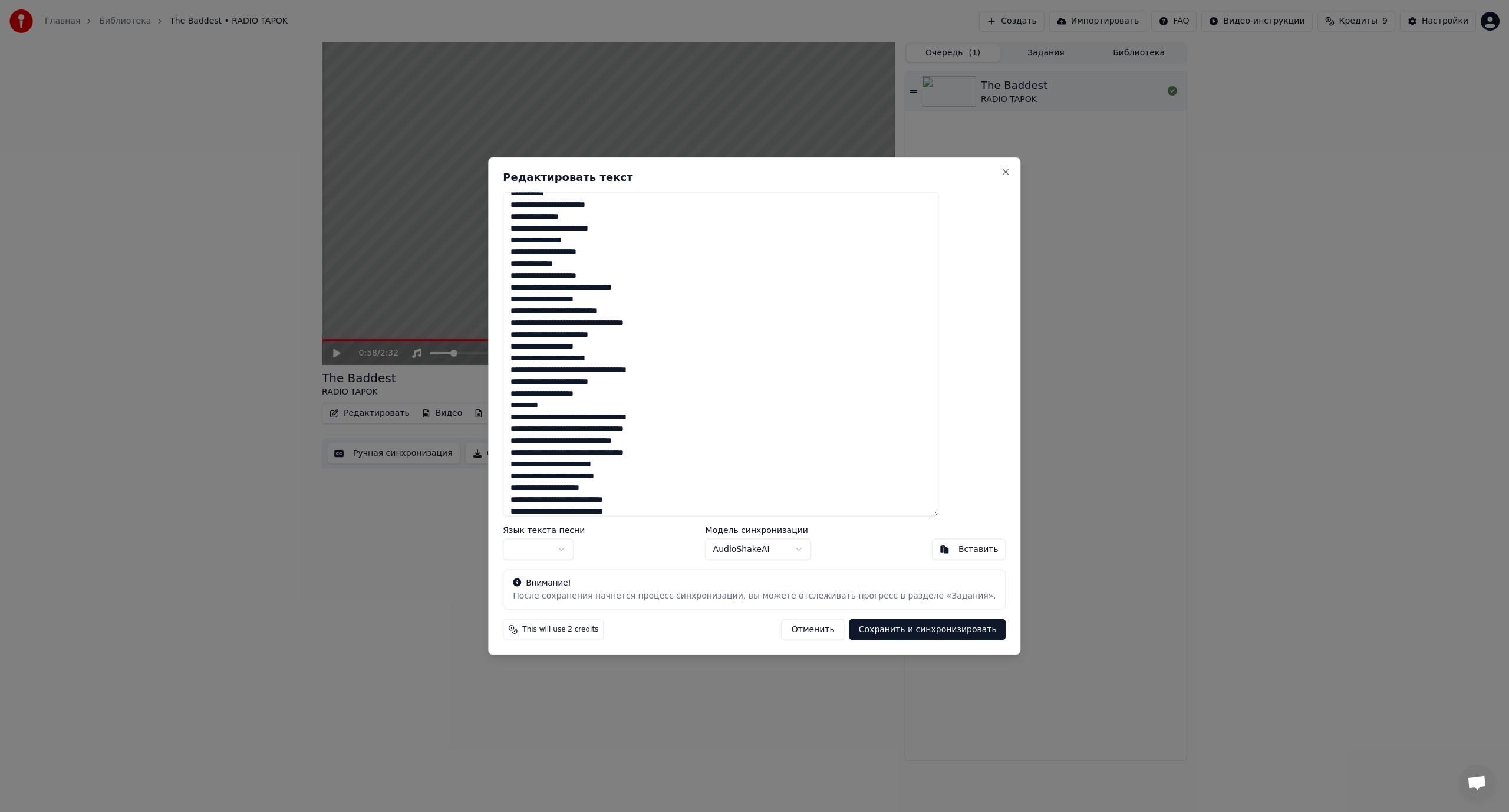
scroll to position [405, 0]
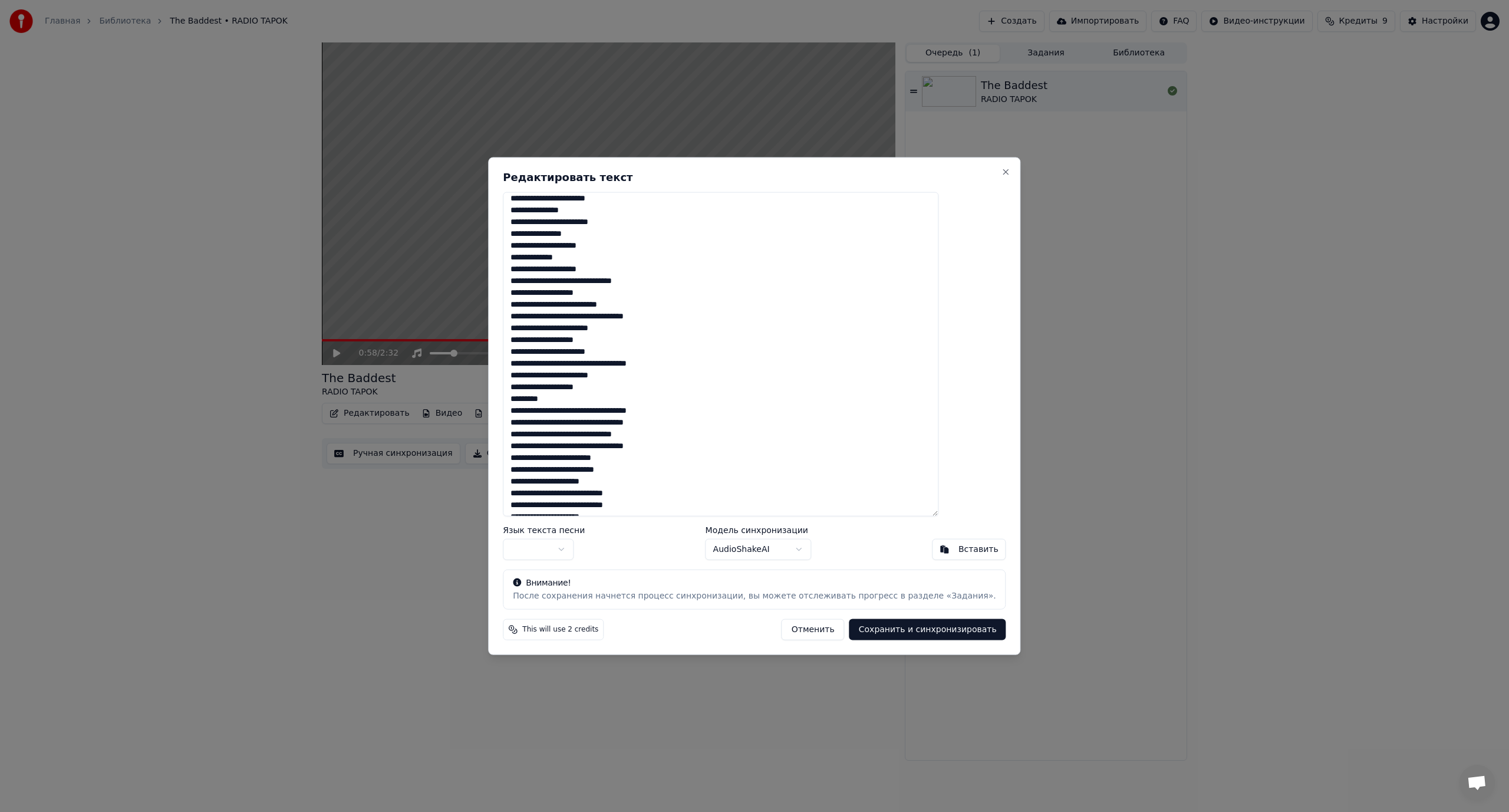
click at [604, 278] on textarea at bounding box center [721, 354] width 436 height 325
click at [613, 313] on textarea at bounding box center [721, 354] width 436 height 325
click at [610, 339] on textarea at bounding box center [721, 354] width 436 height 325
click at [644, 339] on textarea at bounding box center [721, 354] width 436 height 325
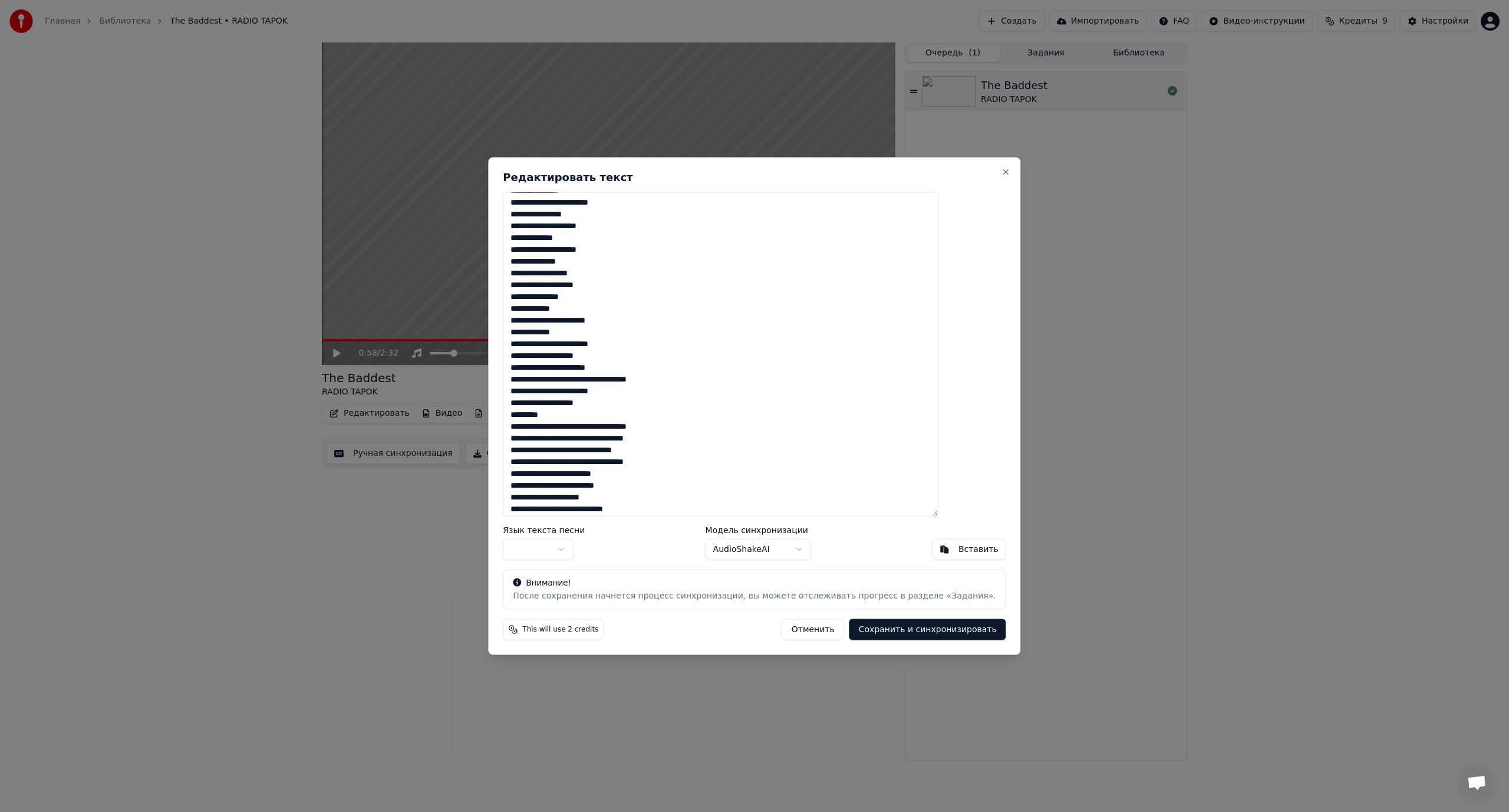
scroll to position [464, 0]
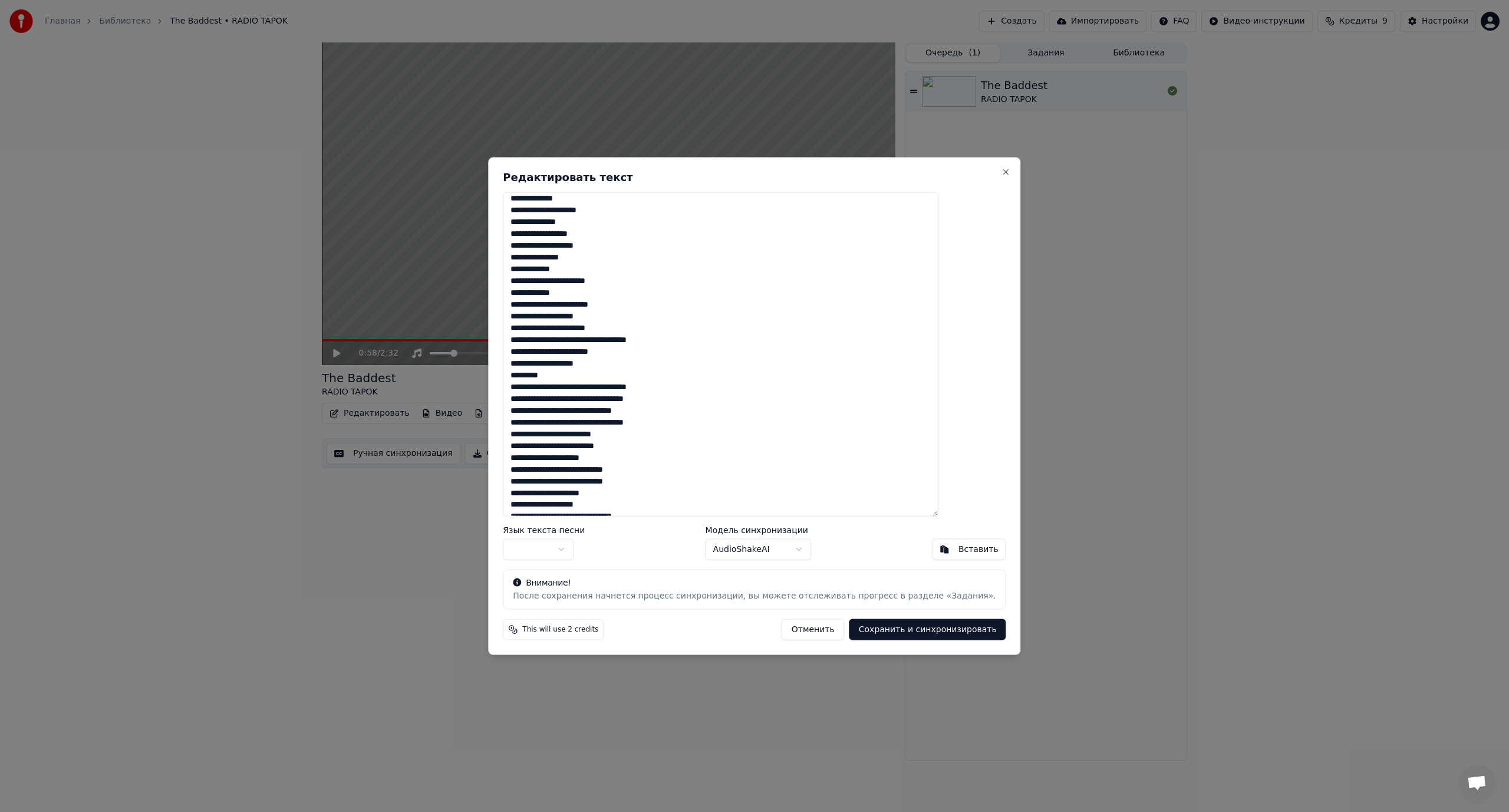
click at [600, 302] on textarea at bounding box center [721, 354] width 436 height 325
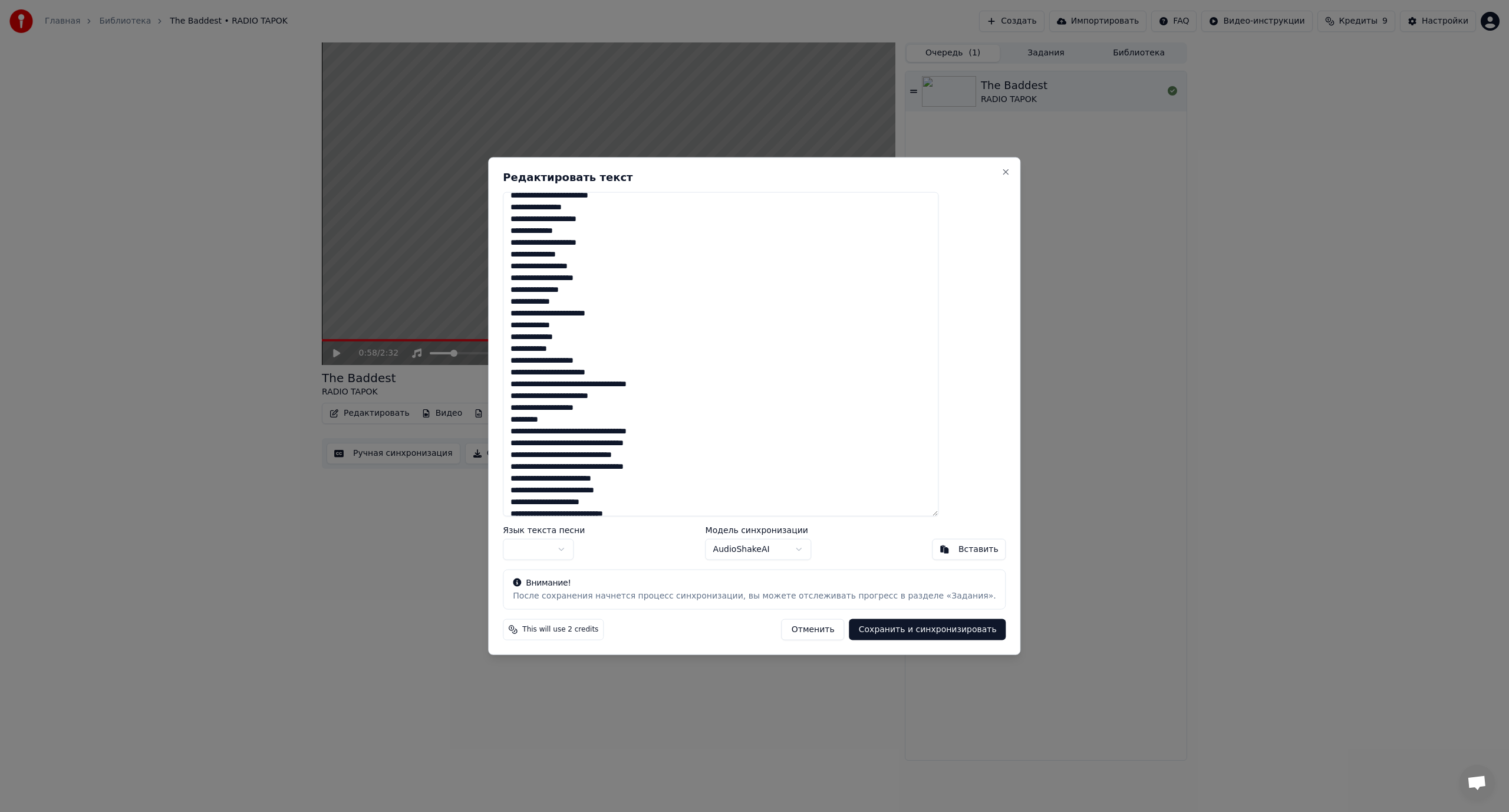
scroll to position [472, 0]
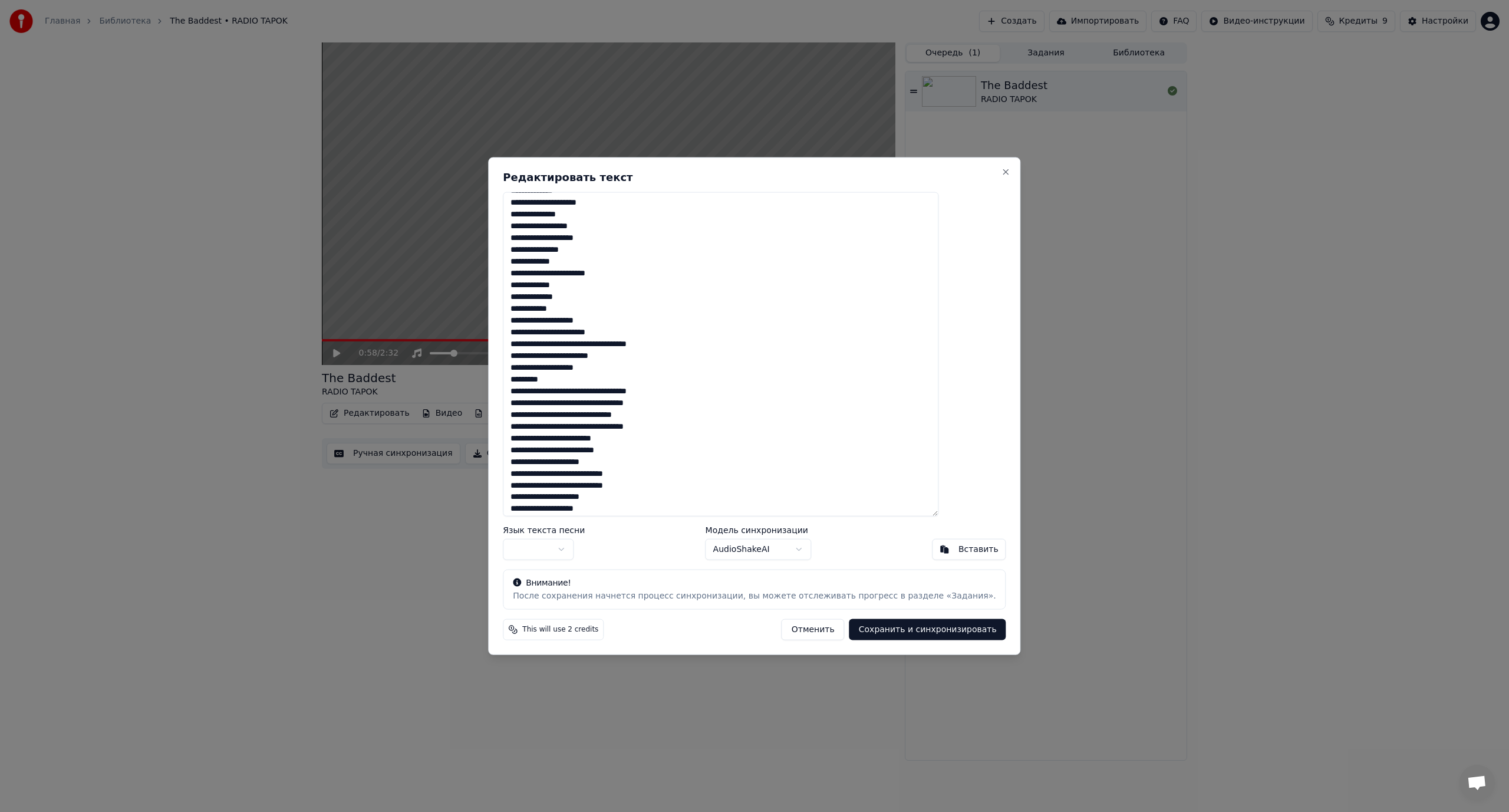
click at [610, 330] on textarea at bounding box center [721, 354] width 436 height 325
click at [621, 352] on textarea at bounding box center [721, 354] width 436 height 325
click at [601, 379] on textarea at bounding box center [721, 354] width 436 height 325
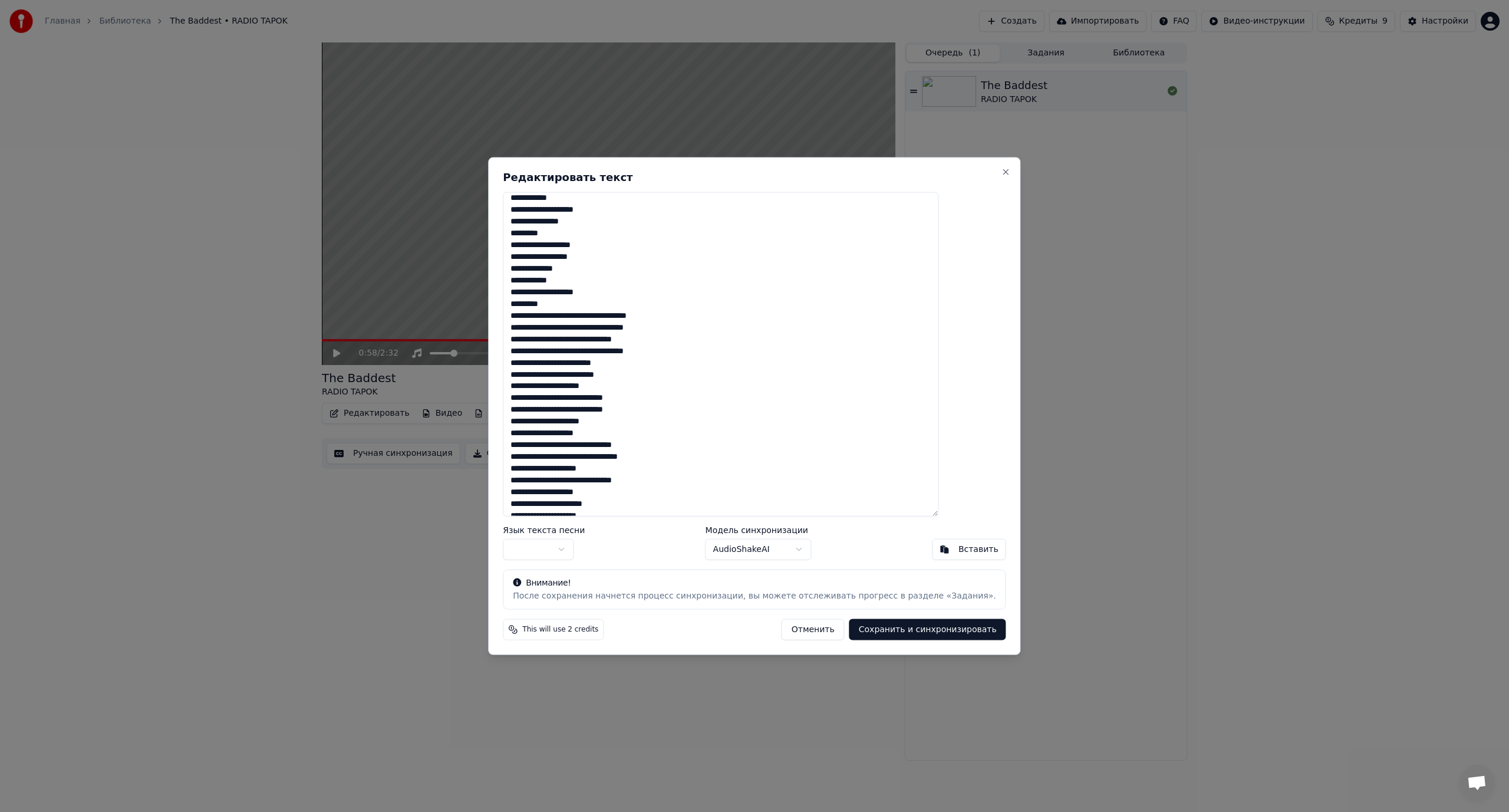
scroll to position [590, 0]
click at [631, 308] on textarea at bounding box center [721, 354] width 436 height 325
click at [610, 330] on textarea at bounding box center [721, 354] width 436 height 325
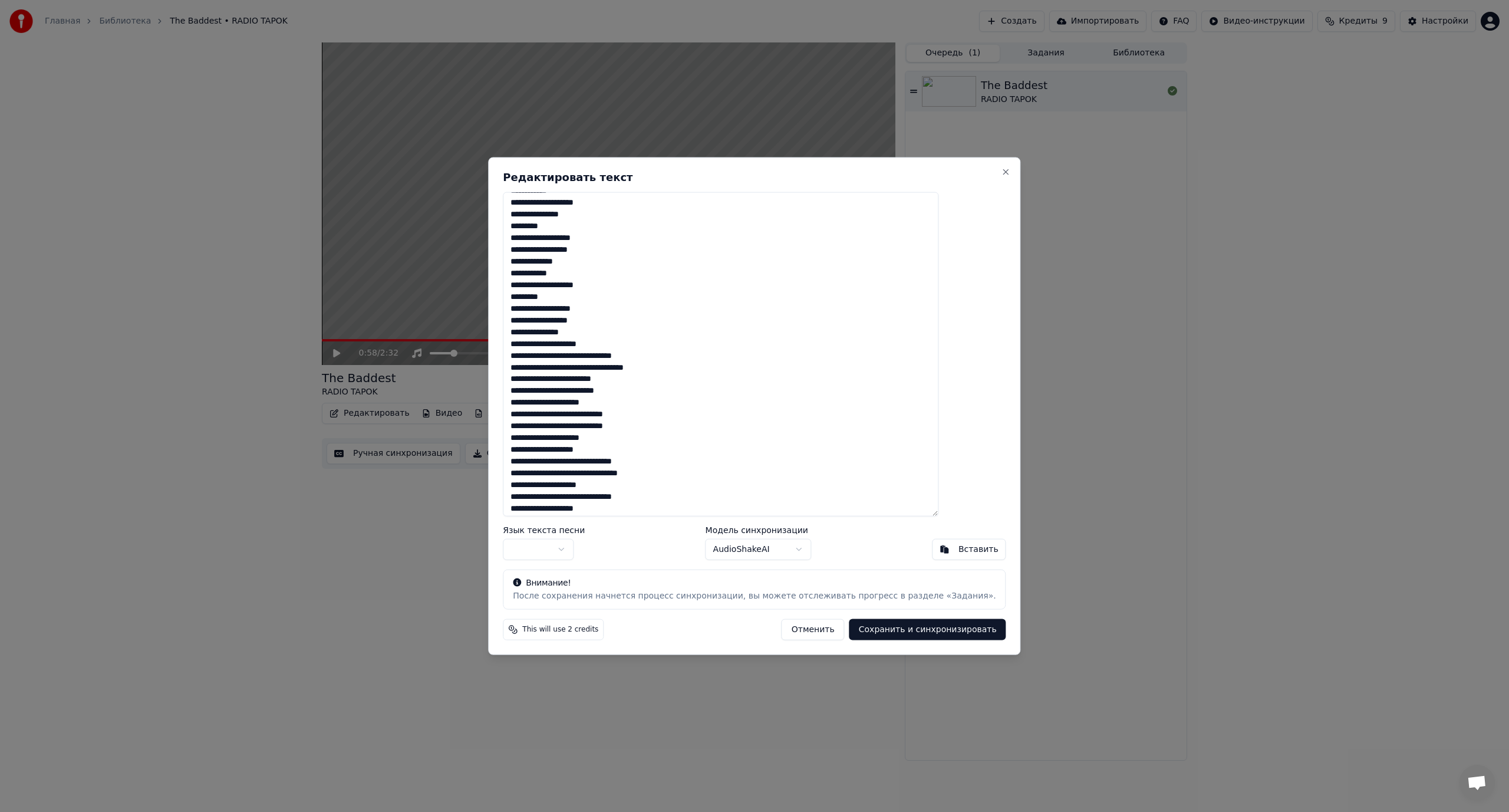
click at [609, 352] on textarea at bounding box center [721, 354] width 436 height 325
click at [609, 379] on textarea at bounding box center [721, 354] width 436 height 325
click at [609, 363] on textarea at bounding box center [721, 354] width 436 height 325
drag, startPoint x: 600, startPoint y: 373, endPoint x: 616, endPoint y: 394, distance: 26.4
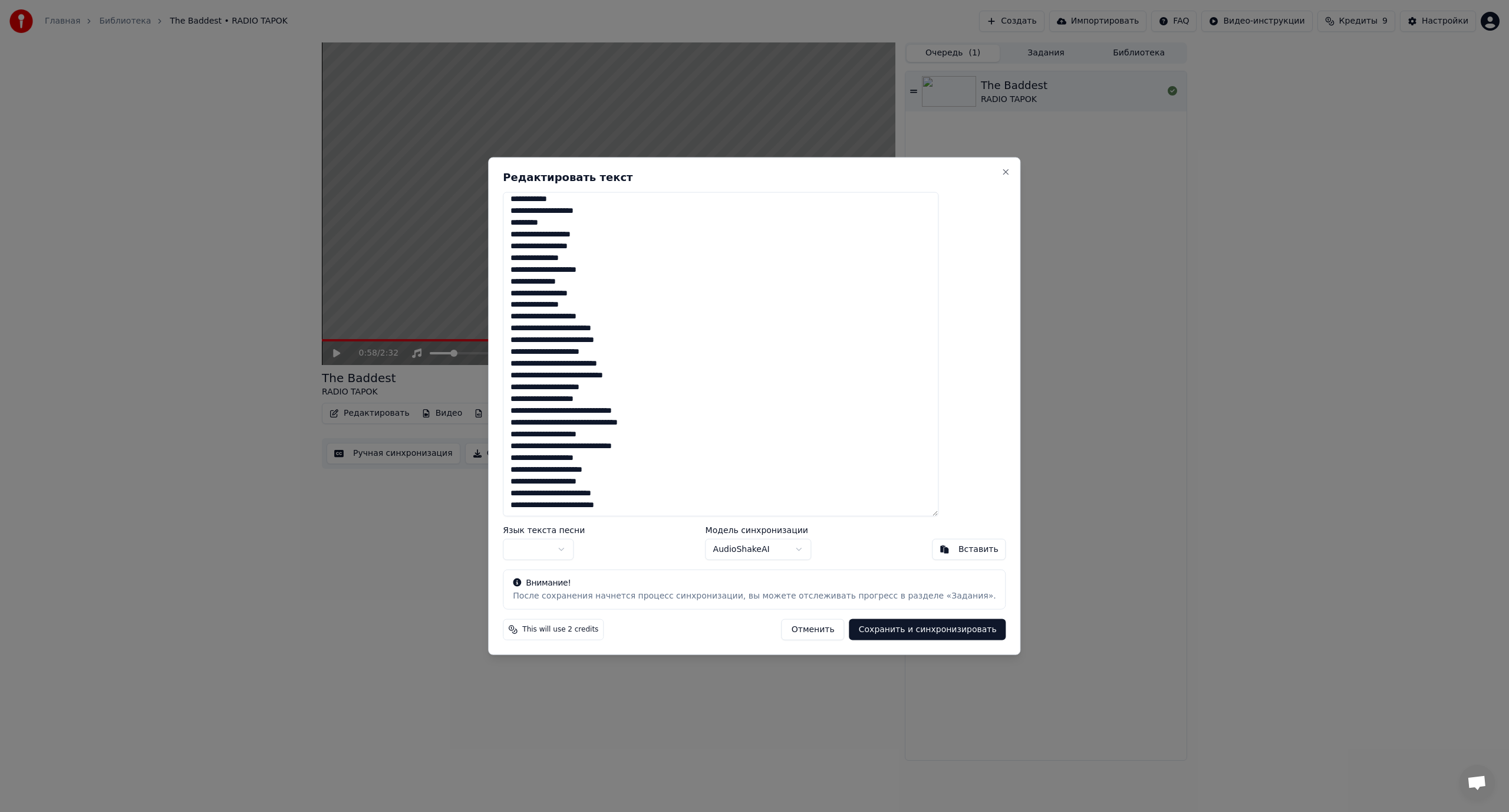
click at [600, 373] on textarea at bounding box center [721, 354] width 436 height 325
click at [624, 422] on textarea at bounding box center [721, 354] width 436 height 325
click at [630, 442] on textarea at bounding box center [721, 354] width 436 height 325
click at [603, 443] on textarea at bounding box center [721, 354] width 436 height 325
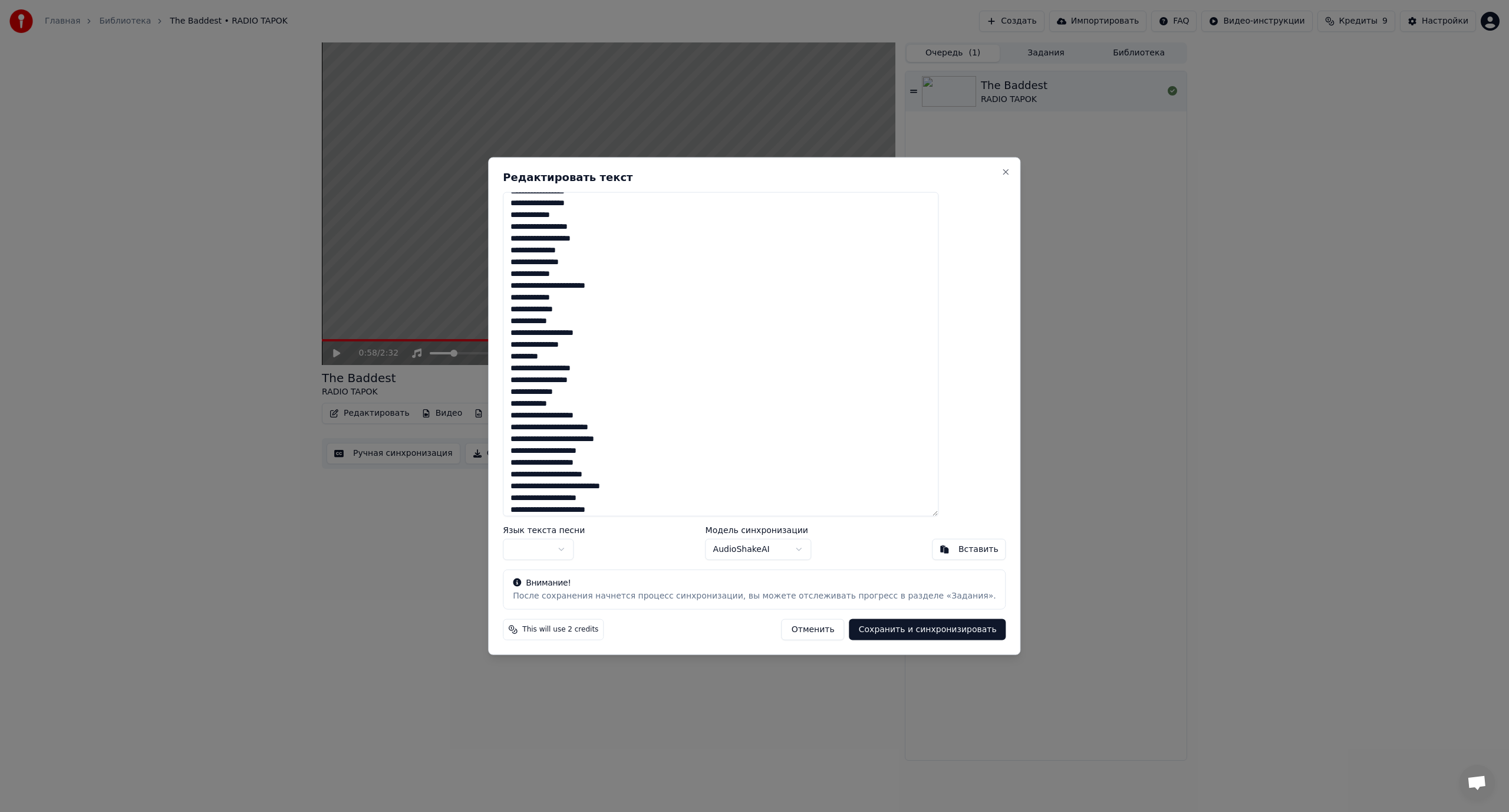
scroll to position [0, 0]
type textarea "**********"
click at [593, 550] on body "Главная Библиотека The Baddest • RADIO TAPOK Создать Импортировать FAQ Видео-ин…" at bounding box center [754, 406] width 1509 height 812
click at [912, 630] on button "Сохранить и синхронизировать" at bounding box center [928, 630] width 157 height 21
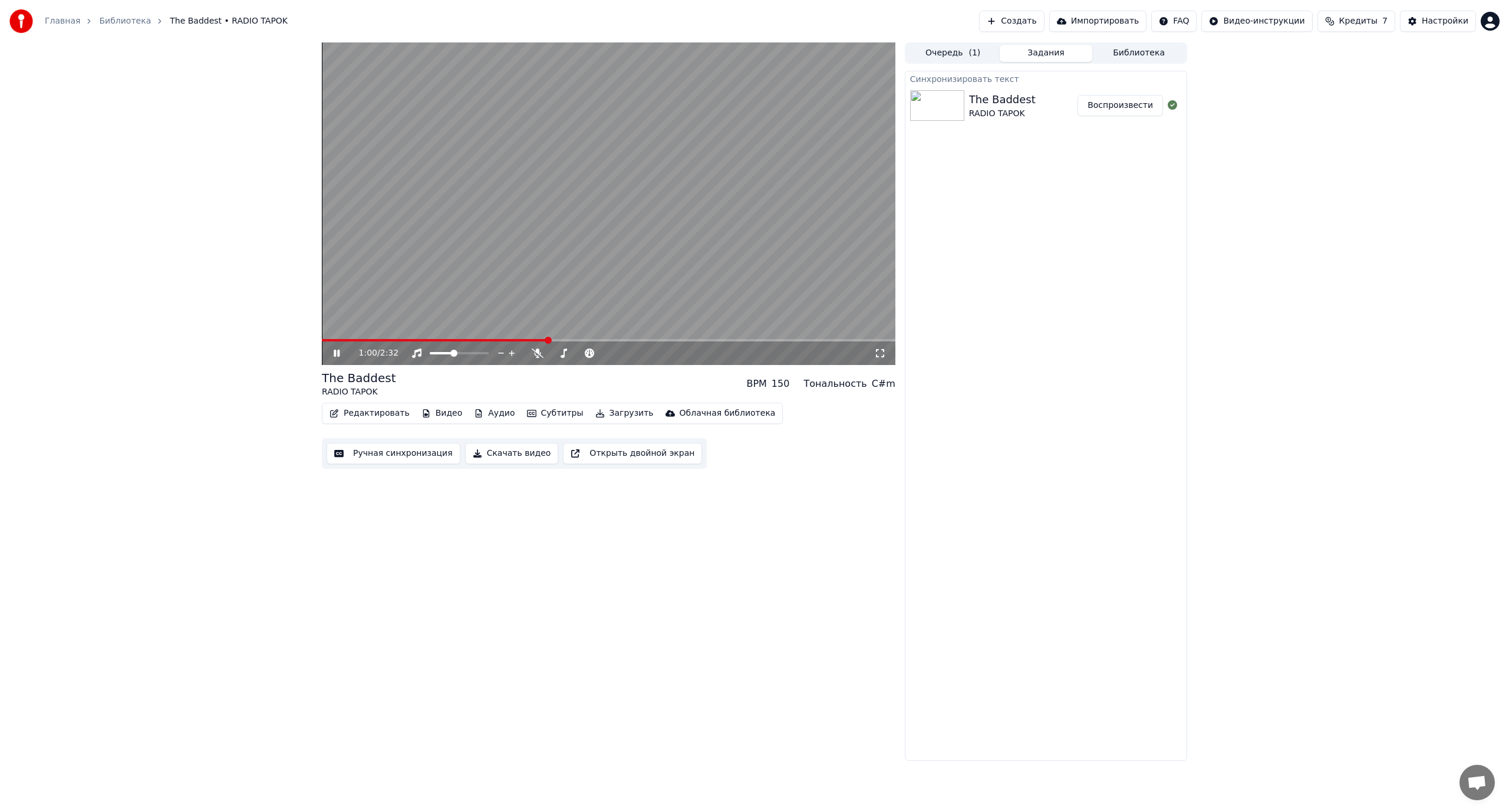
click at [586, 291] on video at bounding box center [609, 203] width 574 height 323
click at [531, 410] on button "Субтитры" at bounding box center [555, 413] width 66 height 17
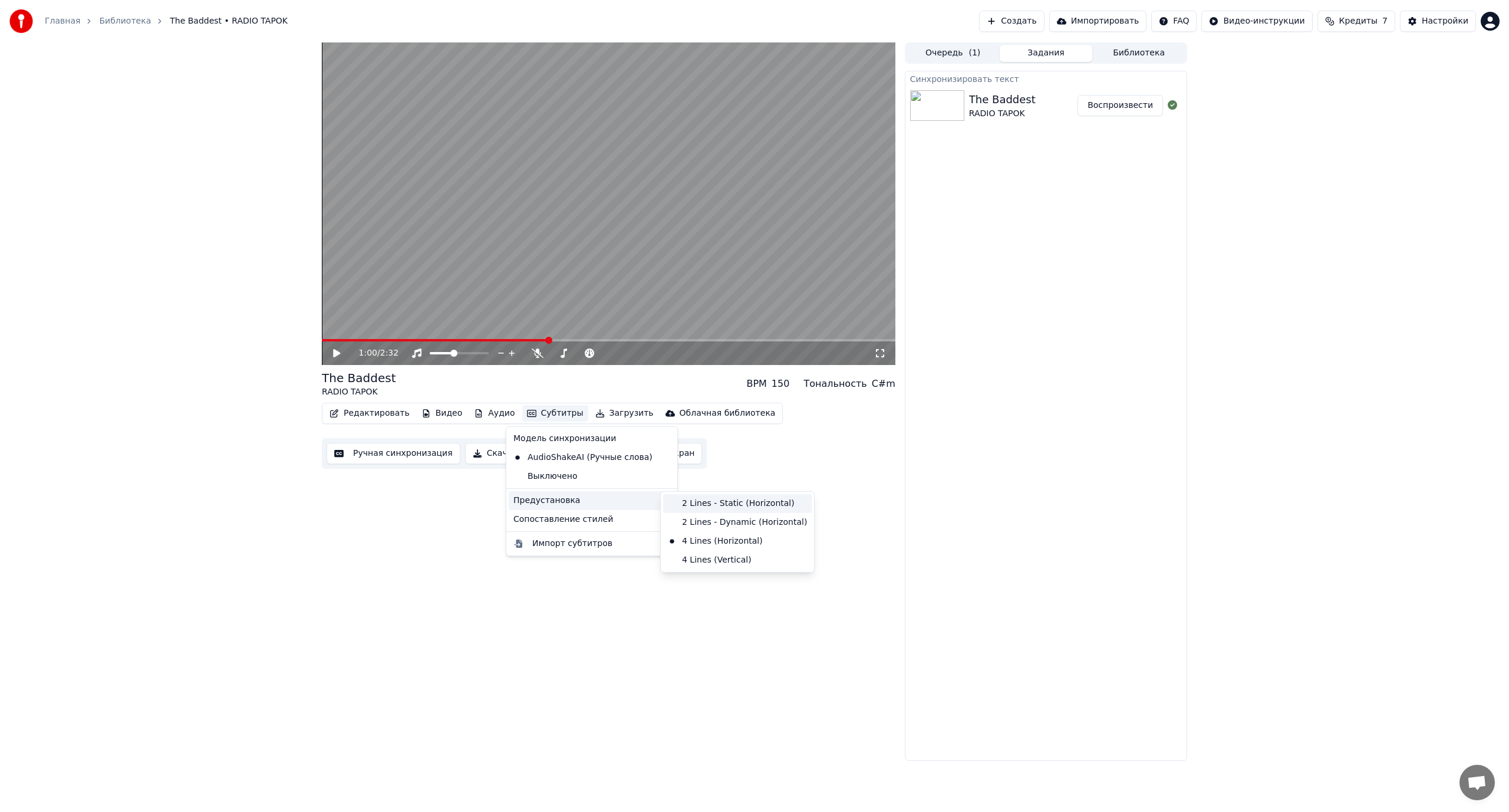
click at [718, 507] on div "2 Lines - Static (Horizontal)" at bounding box center [738, 503] width 149 height 19
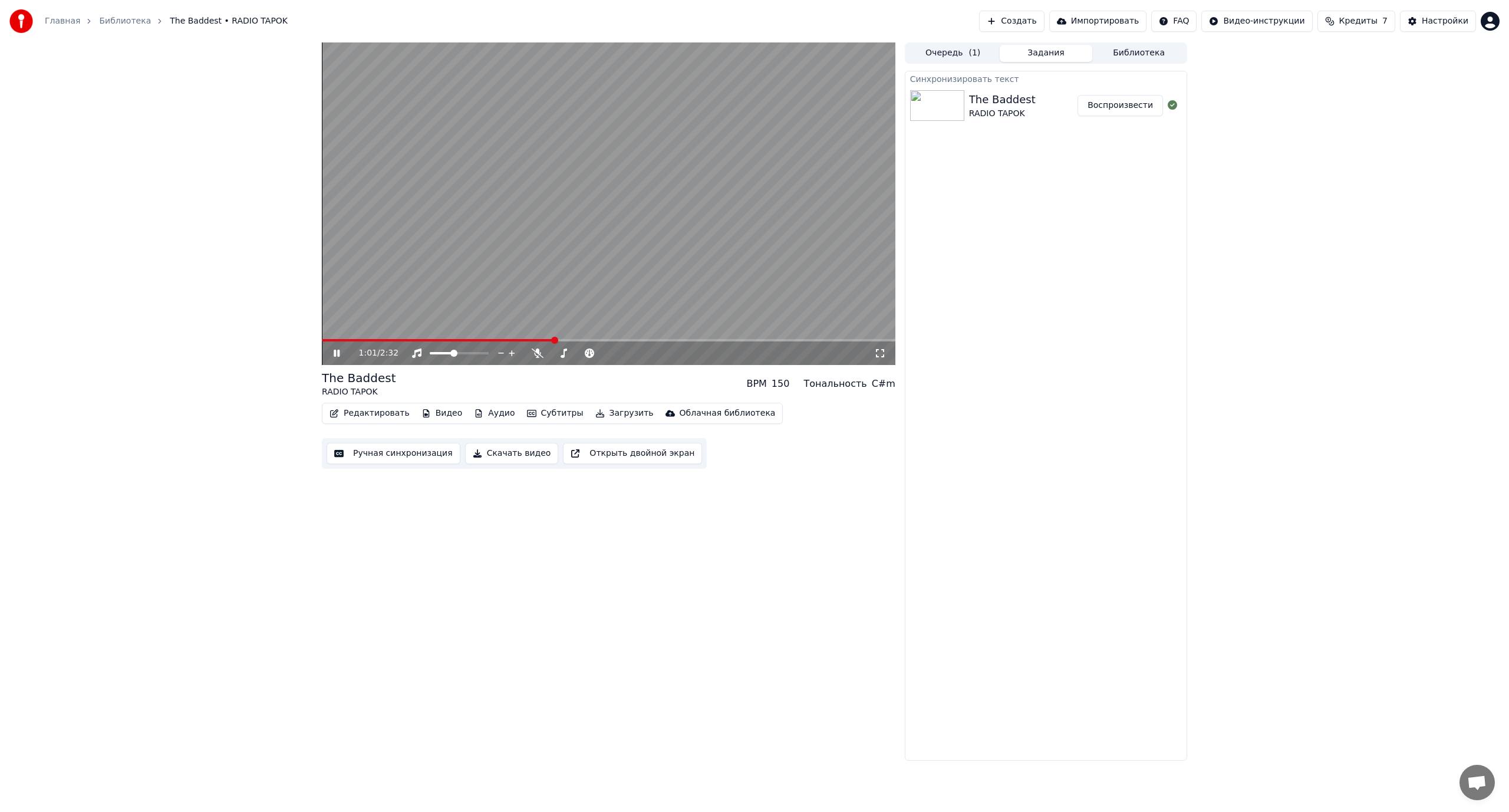
click at [324, 340] on span at bounding box center [438, 340] width 232 height 2
click at [444, 352] on span at bounding box center [445, 353] width 7 height 7
click at [715, 337] on video at bounding box center [609, 203] width 574 height 323
click at [711, 338] on video at bounding box center [609, 203] width 574 height 323
click at [708, 340] on span at bounding box center [515, 340] width 387 height 2
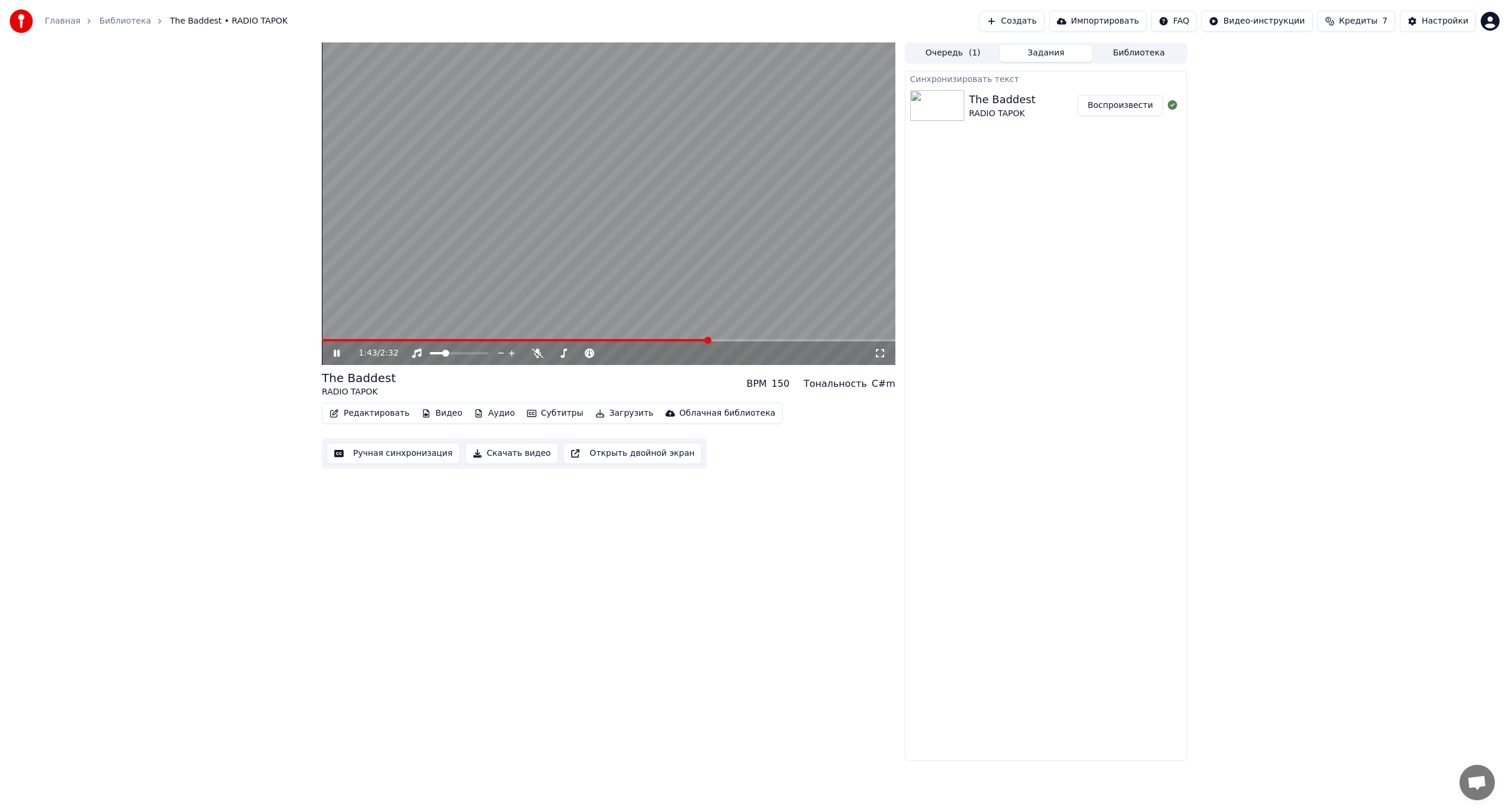
click at [634, 282] on video at bounding box center [609, 203] width 574 height 323
click at [537, 352] on icon at bounding box center [538, 353] width 12 height 9
drag, startPoint x: 550, startPoint y: 278, endPoint x: 549, endPoint y: 300, distance: 22.0
click at [549, 300] on video at bounding box center [609, 203] width 574 height 323
click at [534, 353] on icon at bounding box center [538, 353] width 6 height 9
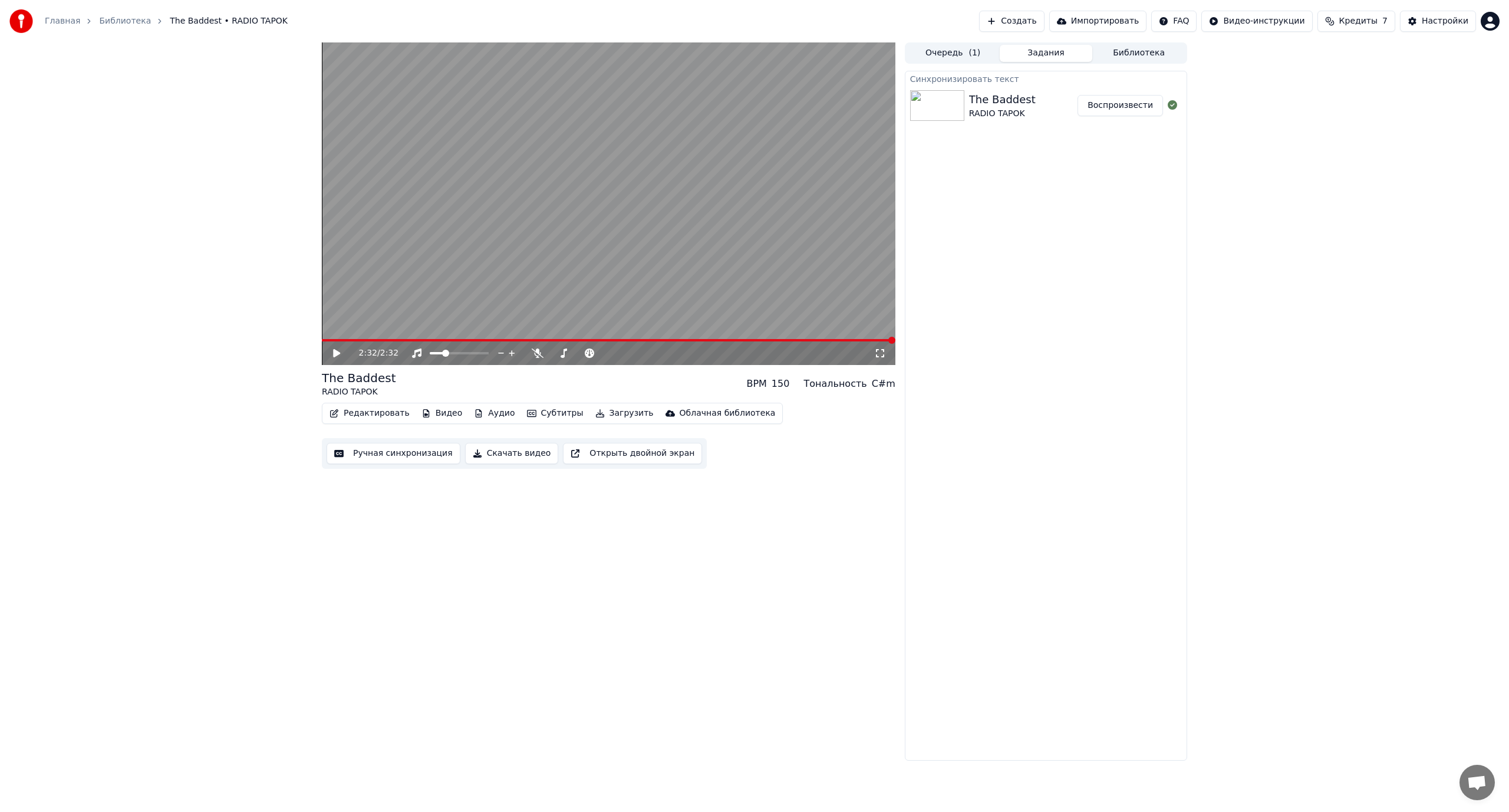
click at [72, 19] on link "Главная" at bounding box center [62, 21] width 35 height 12
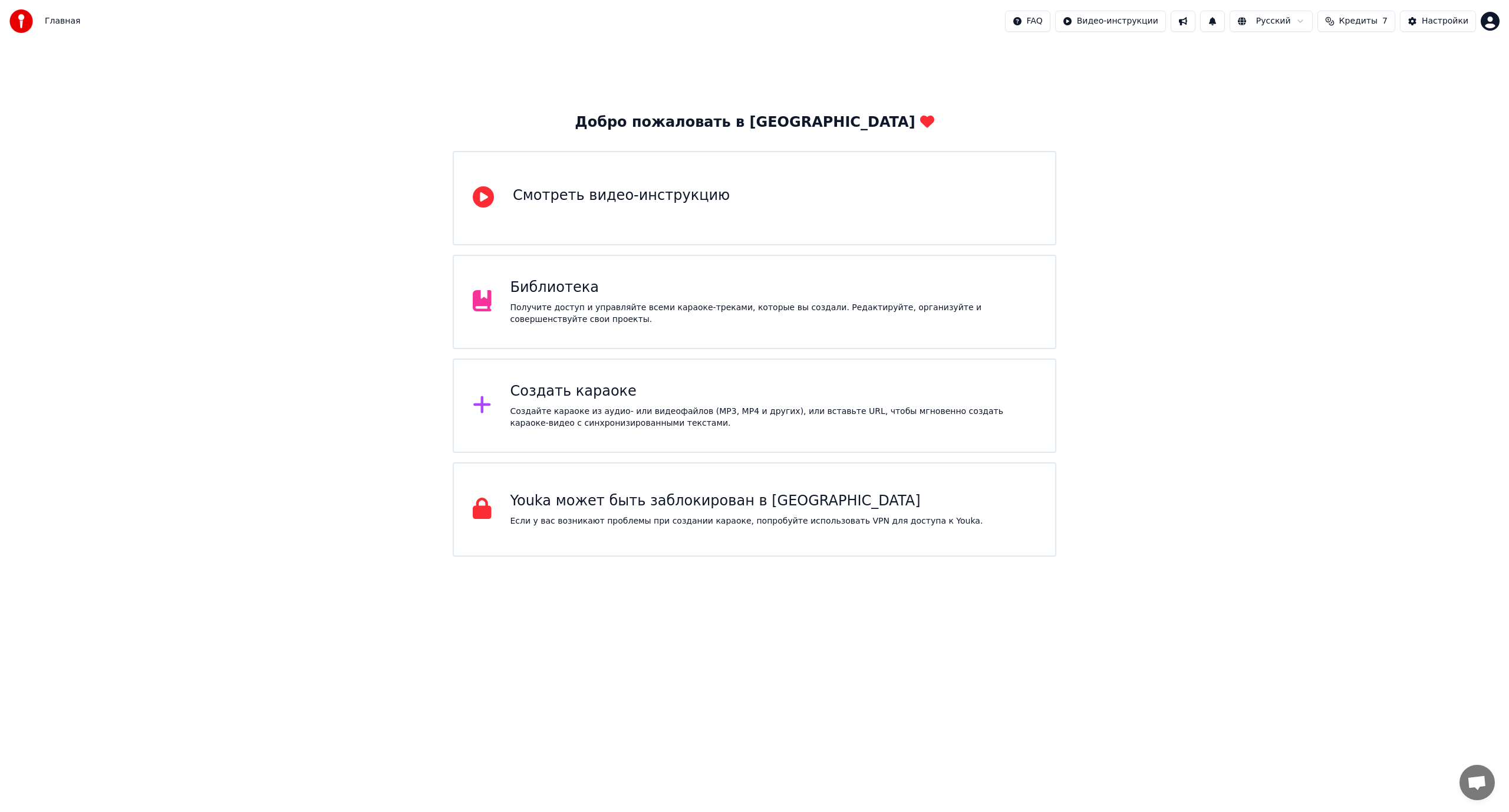
click at [1356, 25] on span "Кредиты" at bounding box center [1359, 21] width 38 height 12
click at [1287, 22] on html "Главная FAQ Видео-инструкции Русский Кредиты 7 Настройки Добро пожаловать в You…" at bounding box center [754, 278] width 1509 height 557
click at [1442, 12] on html "Главная FAQ Видео-инструкции Русский Кредиты 7 Настройки Добро пожаловать в You…" at bounding box center [754, 278] width 1509 height 557
click at [1438, 17] on div "Настройки" at bounding box center [1445, 21] width 47 height 12
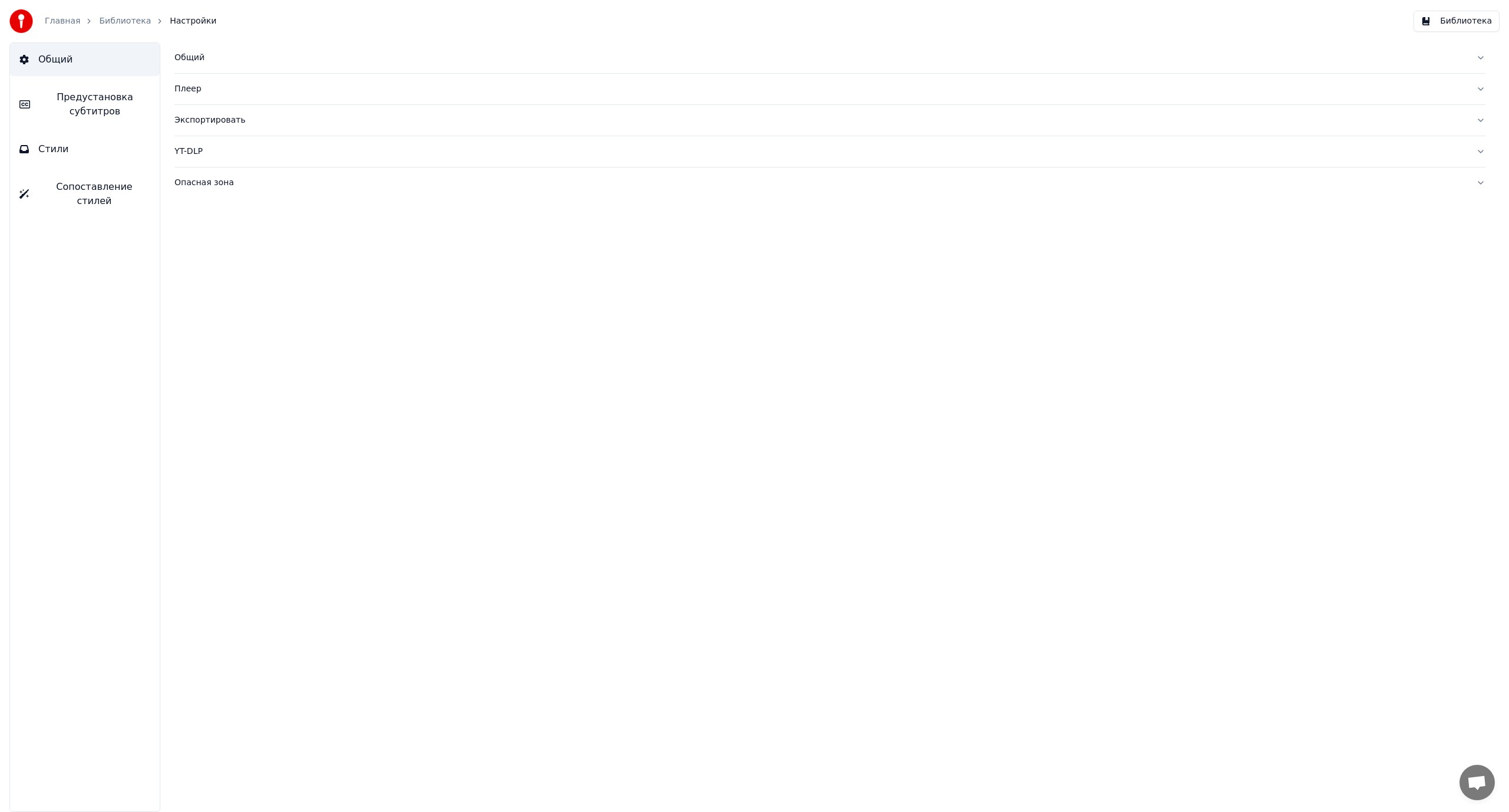
click at [41, 152] on span "Стили" at bounding box center [54, 149] width 31 height 14
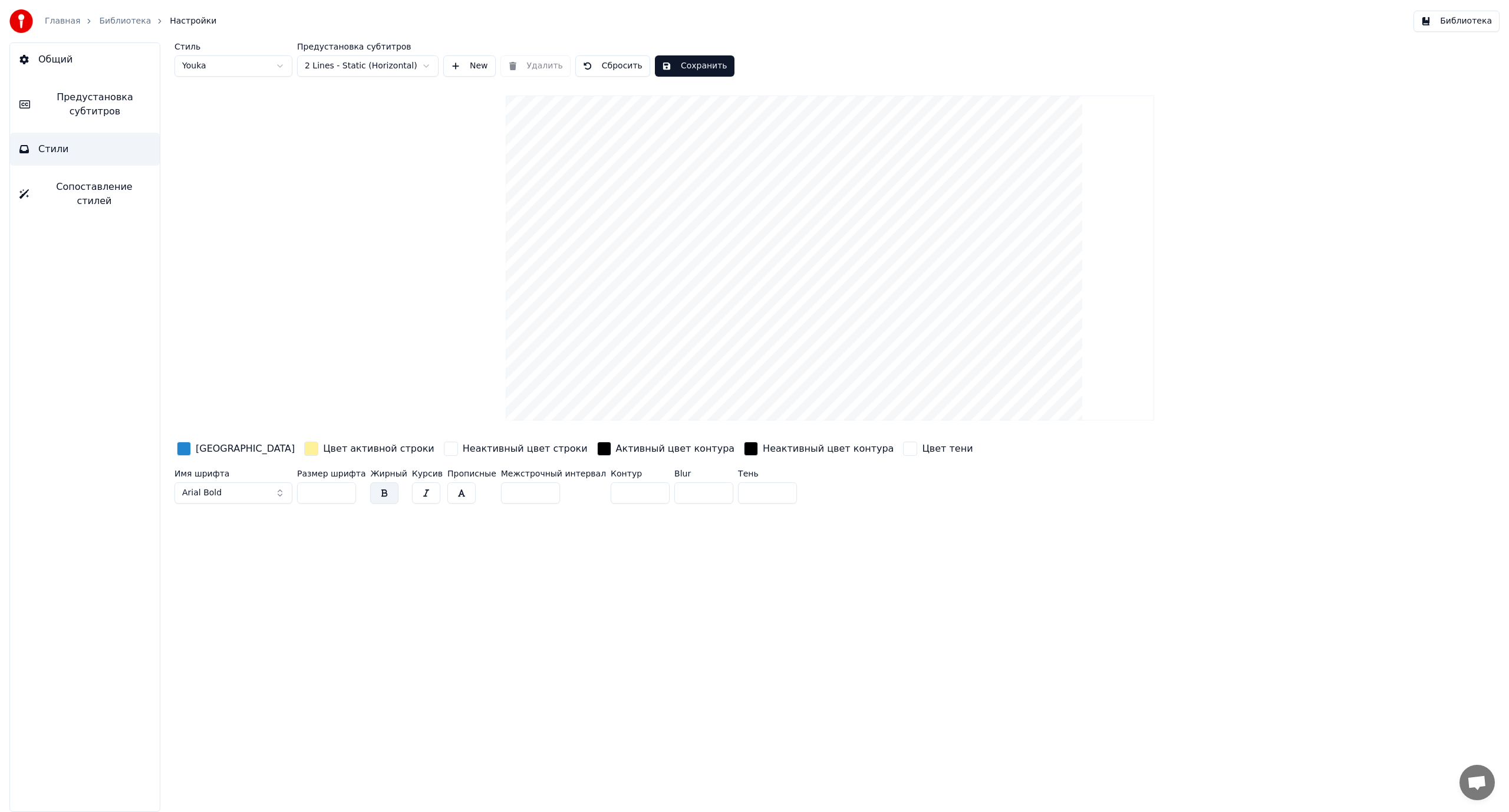
click at [130, 22] on link "Библиотека" at bounding box center [125, 21] width 52 height 12
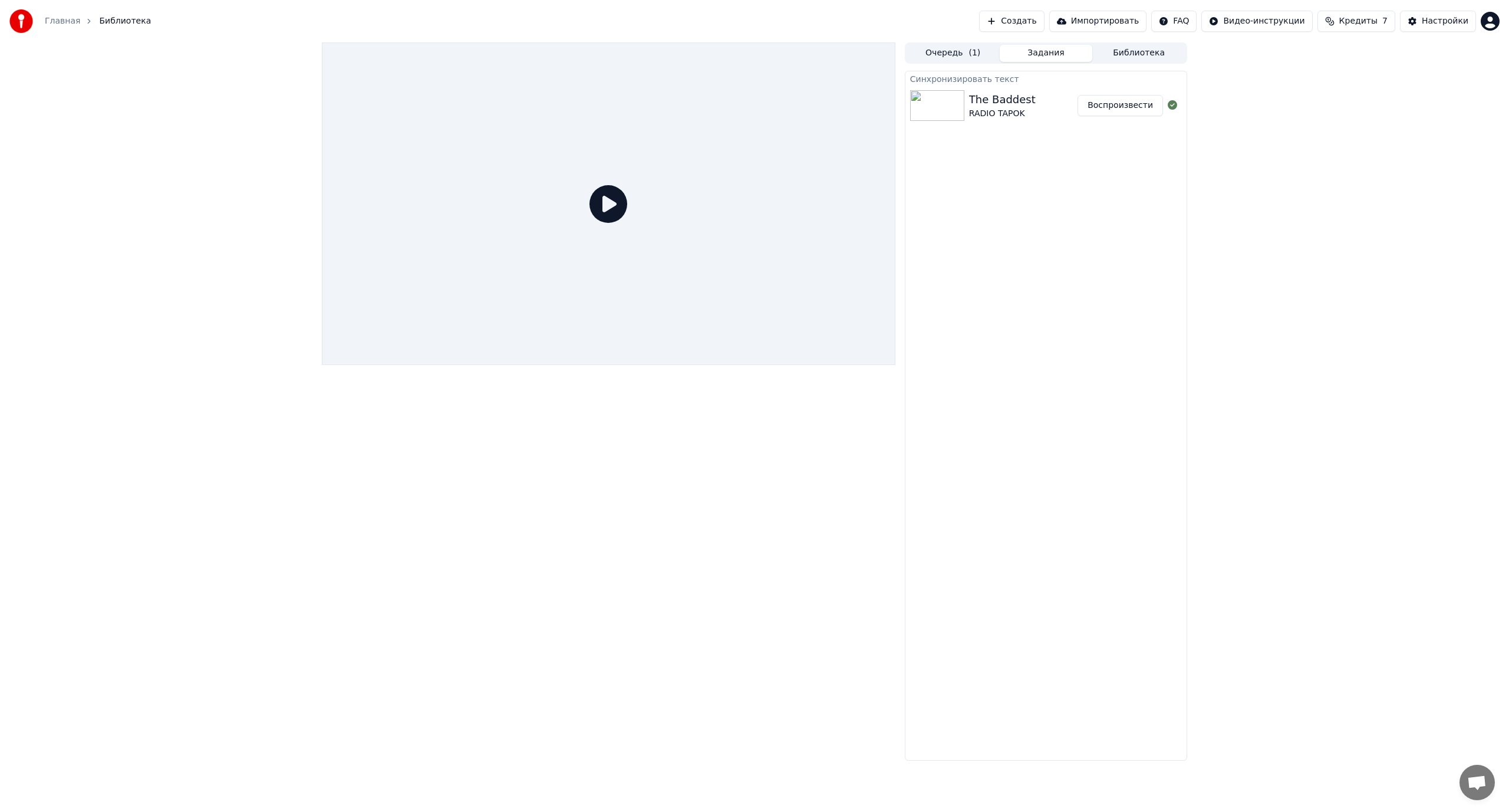
click at [1137, 58] on button "Библиотека" at bounding box center [1139, 53] width 93 height 17
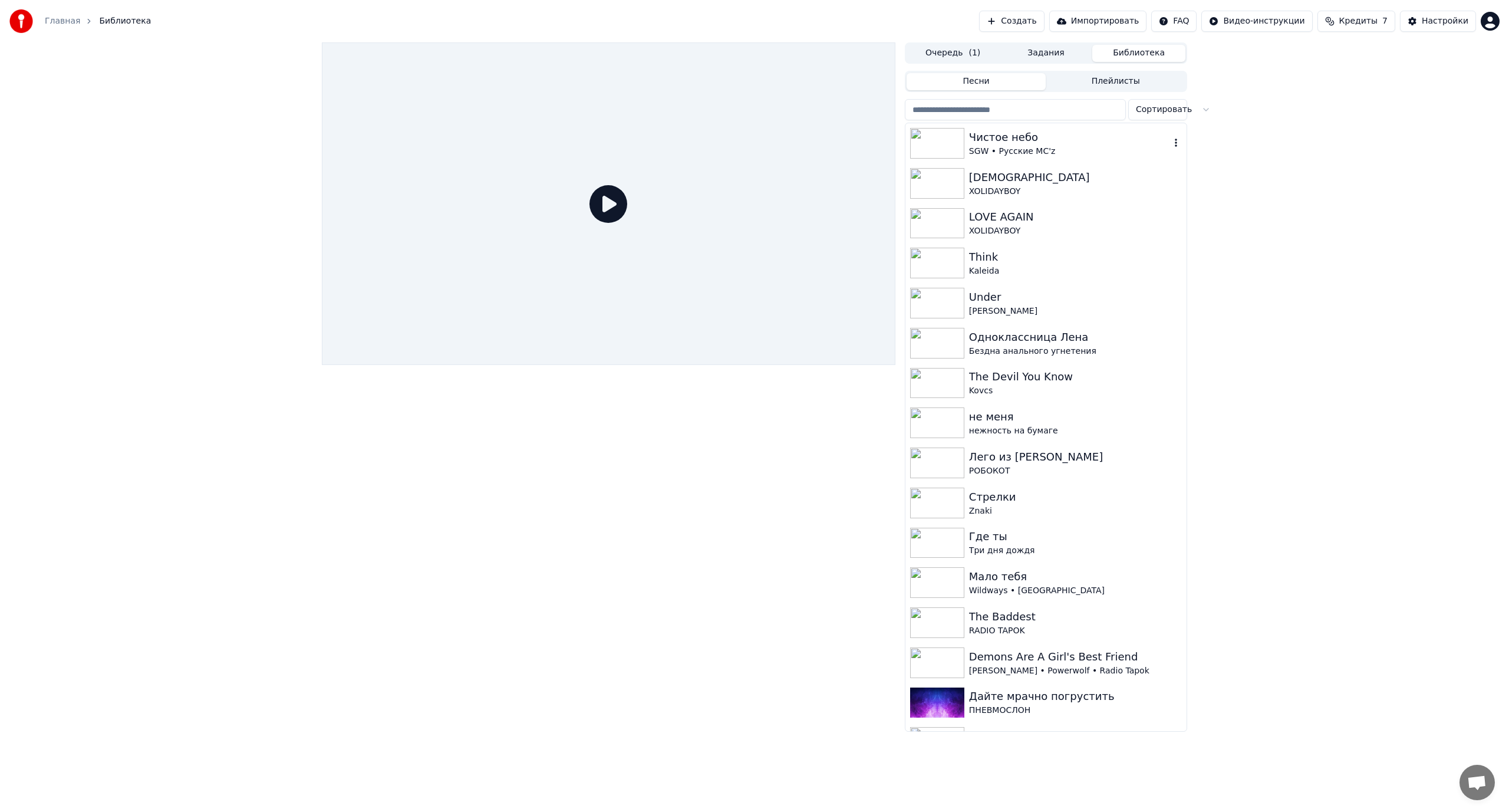
click at [1027, 147] on div "SGW • Русские MC'z" at bounding box center [1070, 151] width 201 height 12
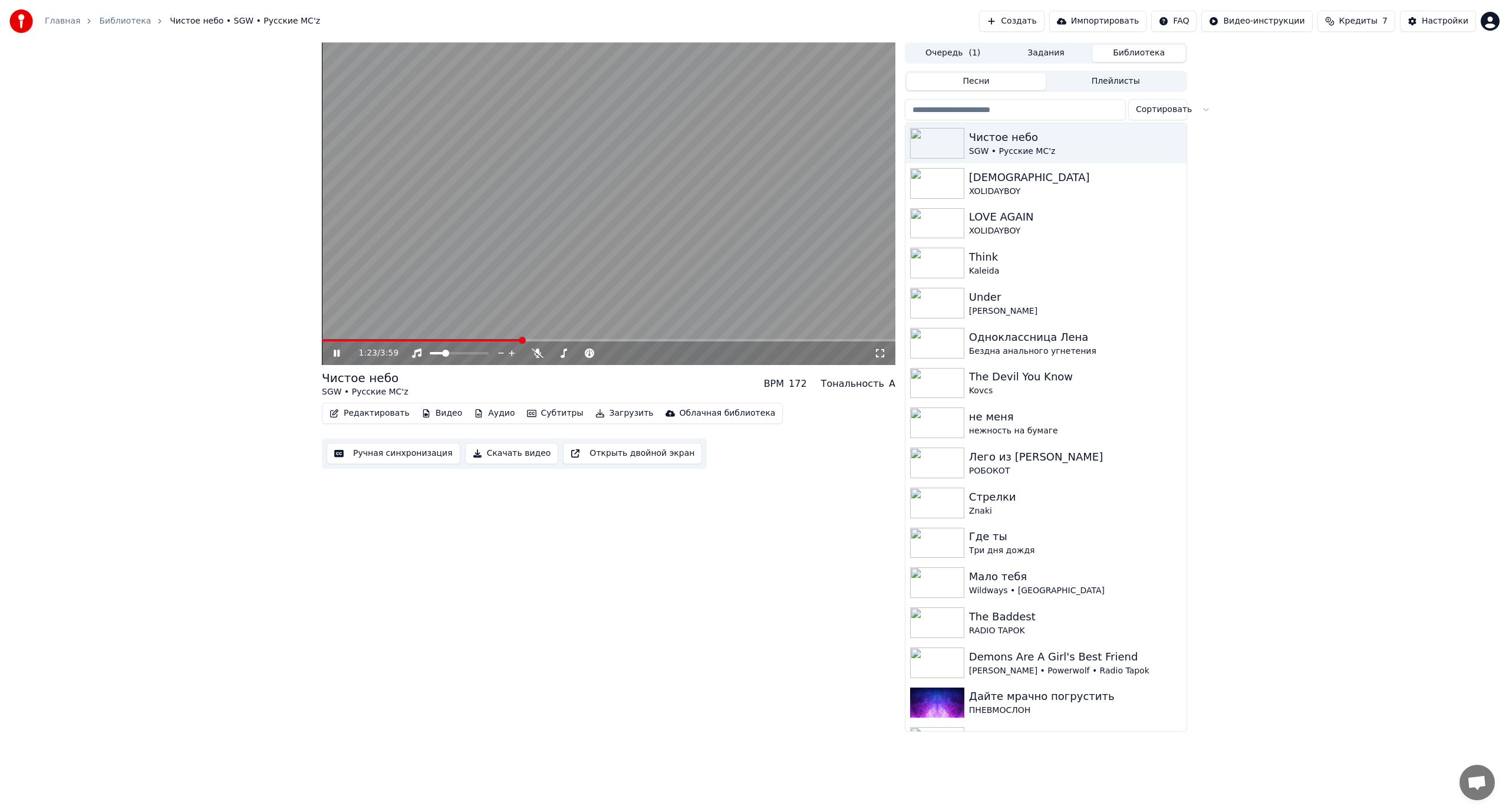
click at [571, 221] on video at bounding box center [609, 203] width 574 height 323
click at [1045, 192] on div "XOLIDAYBOY" at bounding box center [1070, 191] width 201 height 12
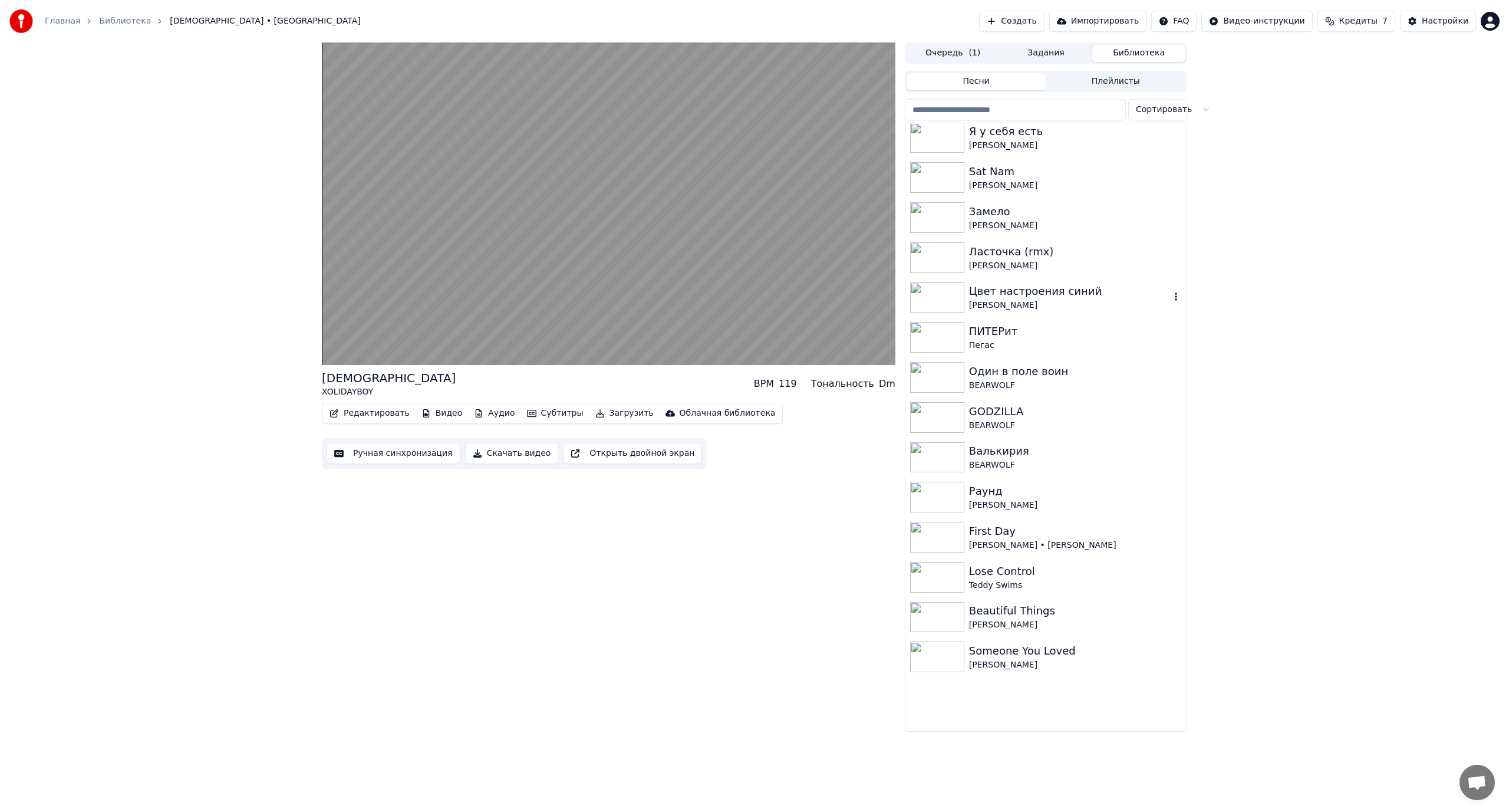
scroll to position [1474, 0]
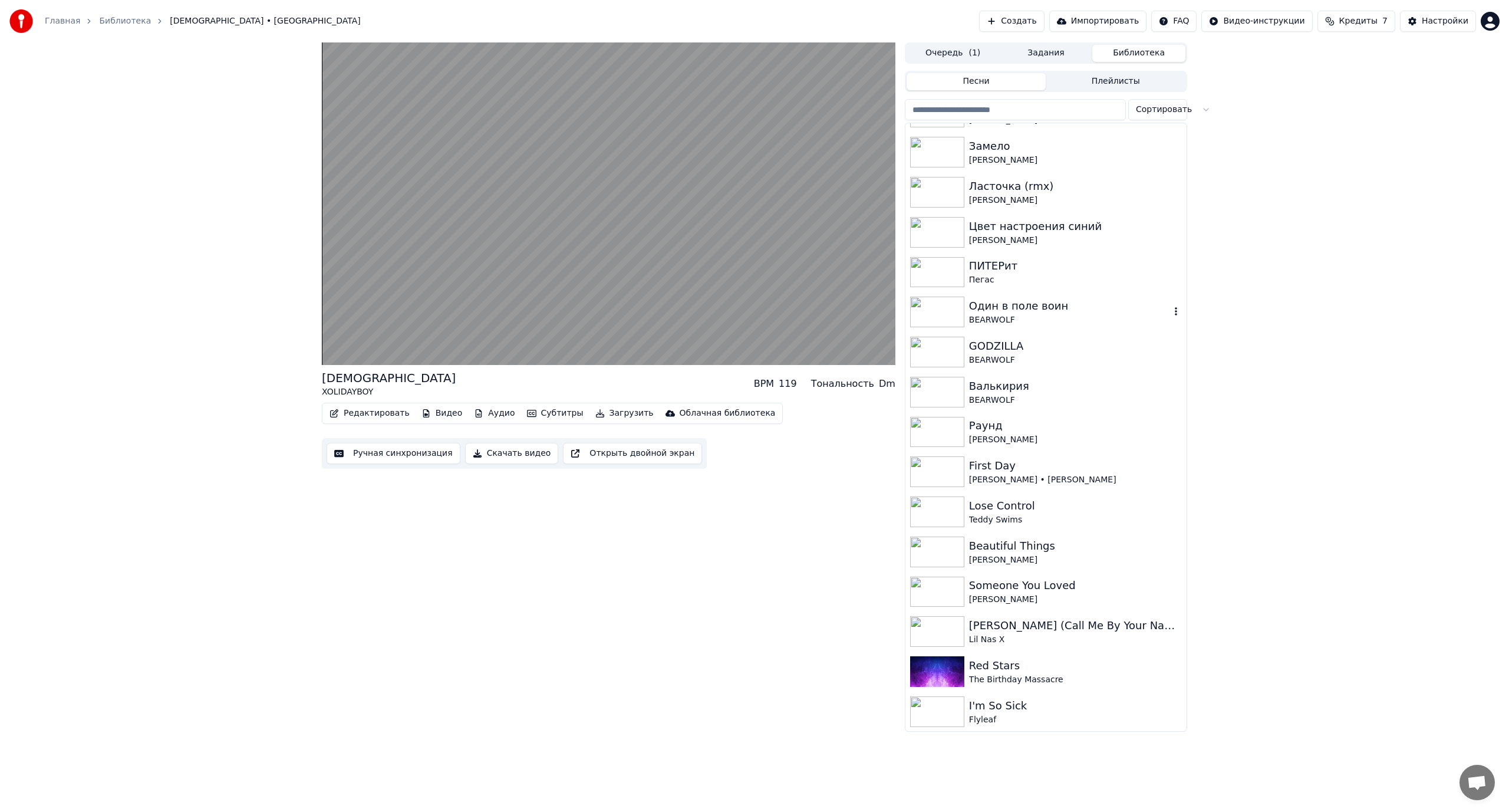
click at [1054, 314] on div "Один в поле воин" at bounding box center [1070, 306] width 201 height 17
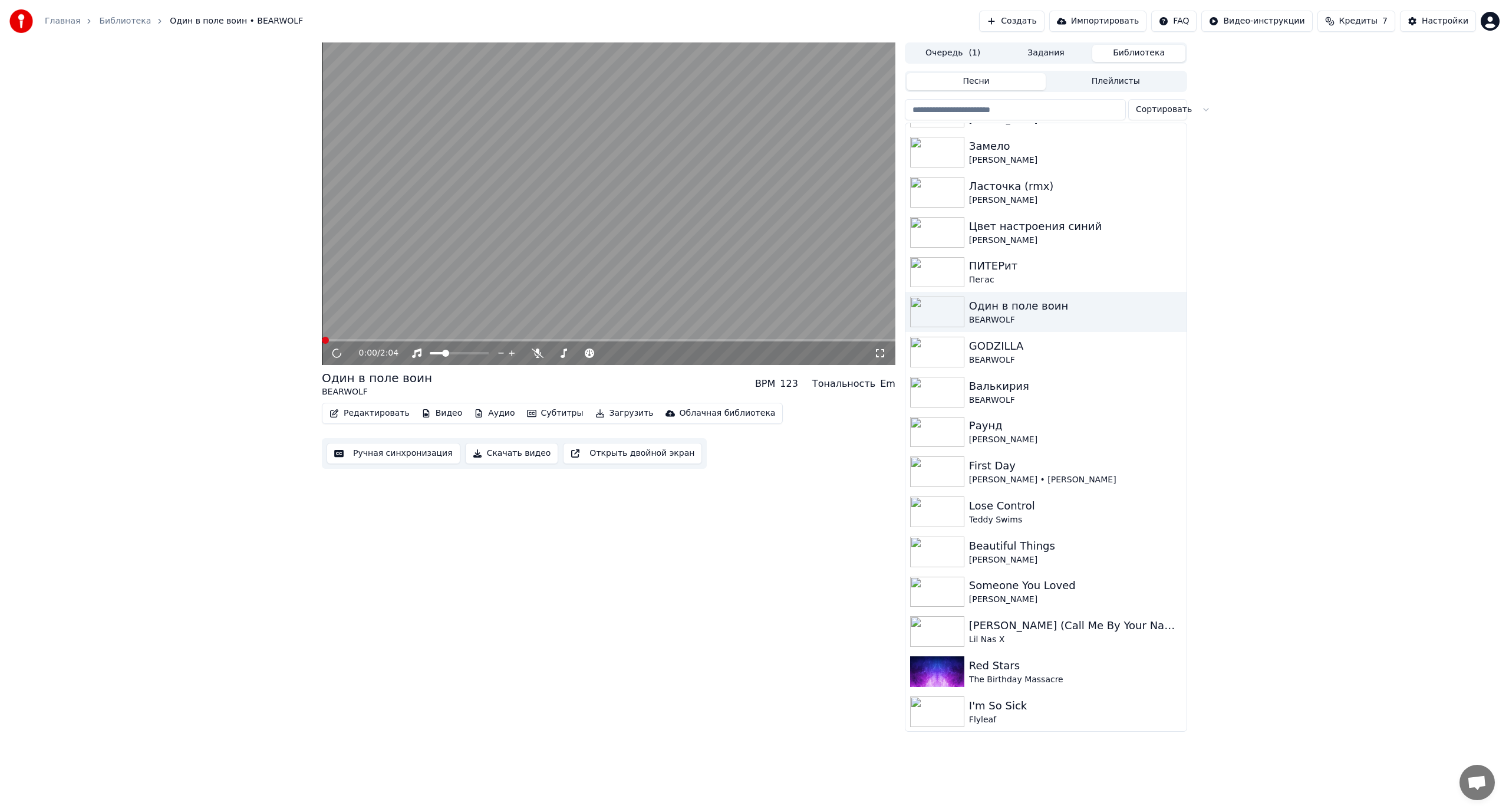
click at [1045, 353] on div "GODZILLA" at bounding box center [1076, 347] width 213 height 17
click at [333, 353] on icon at bounding box center [345, 353] width 28 height 9
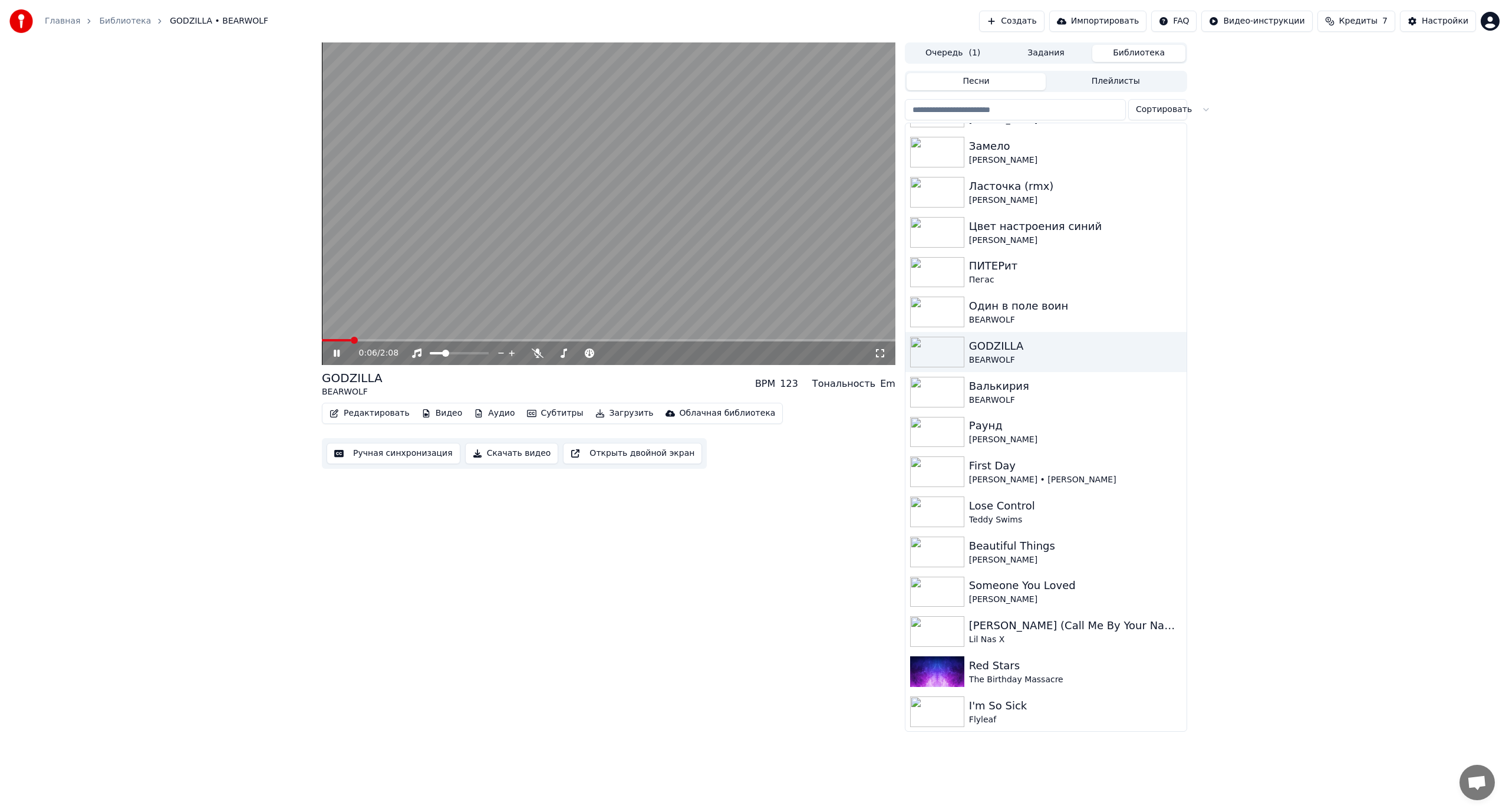
click at [465, 284] on video at bounding box center [609, 203] width 574 height 323
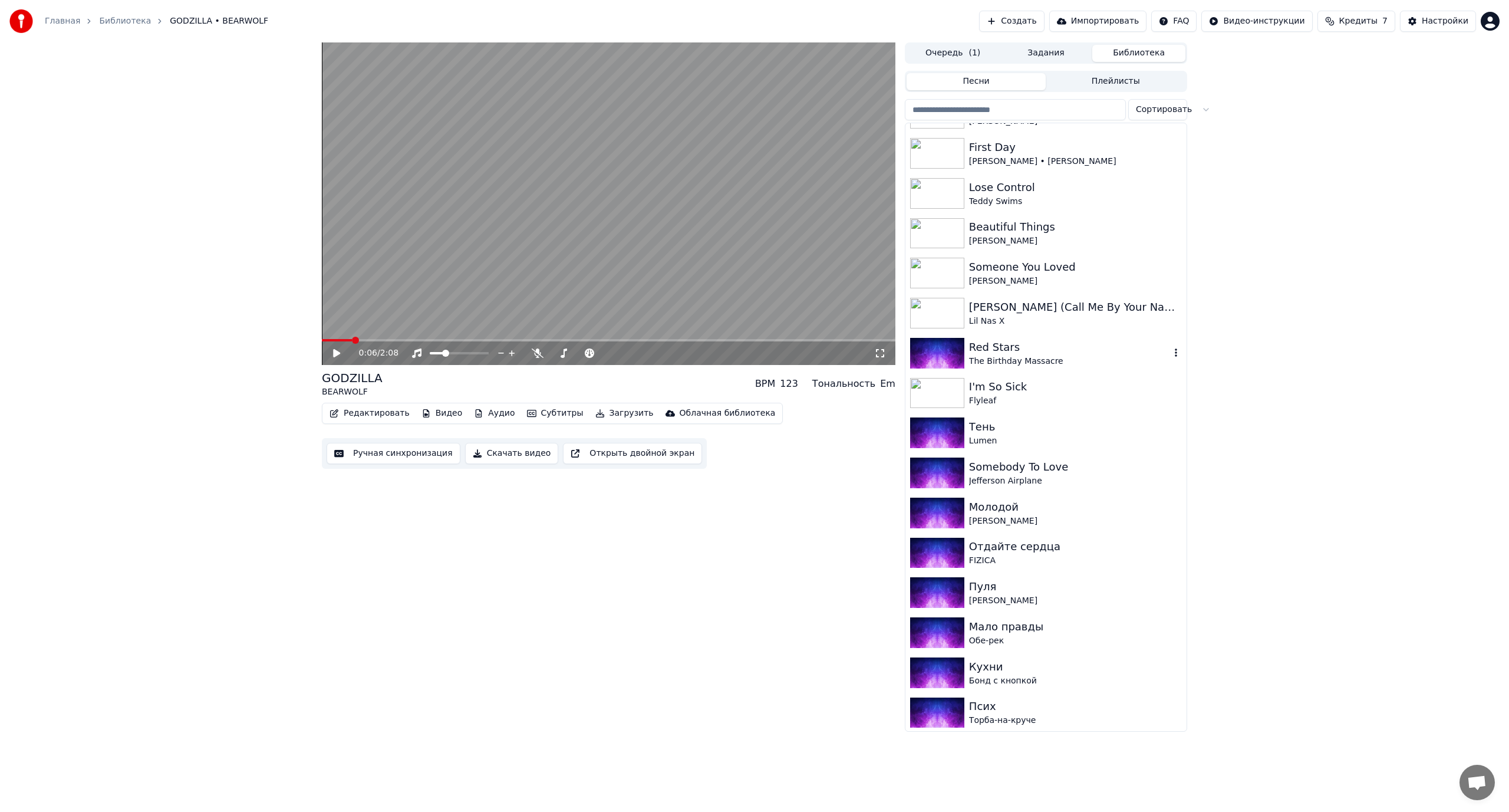
scroll to position [1886, 0]
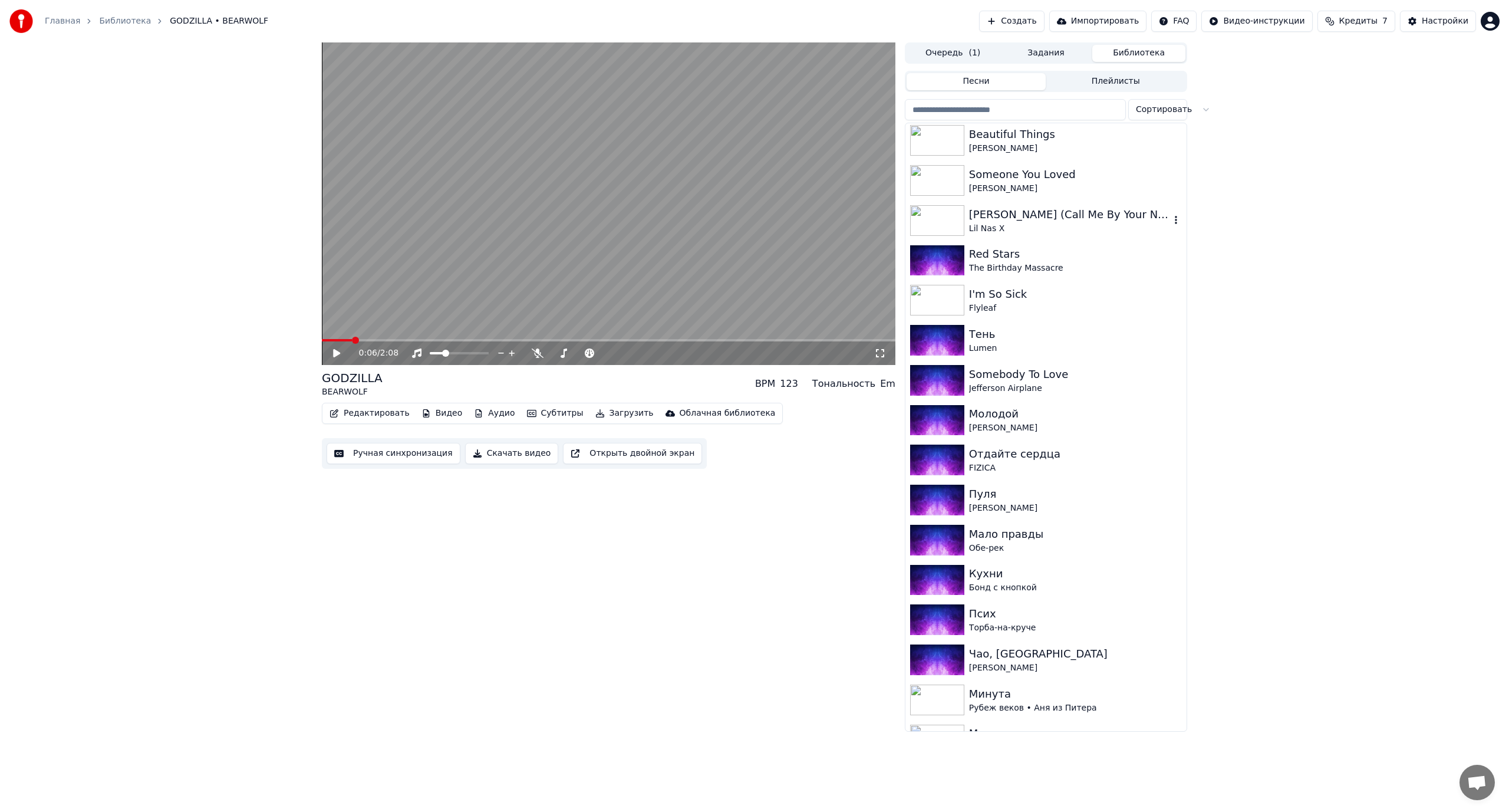
click at [1052, 223] on div "Lil Nas X" at bounding box center [1070, 228] width 201 height 12
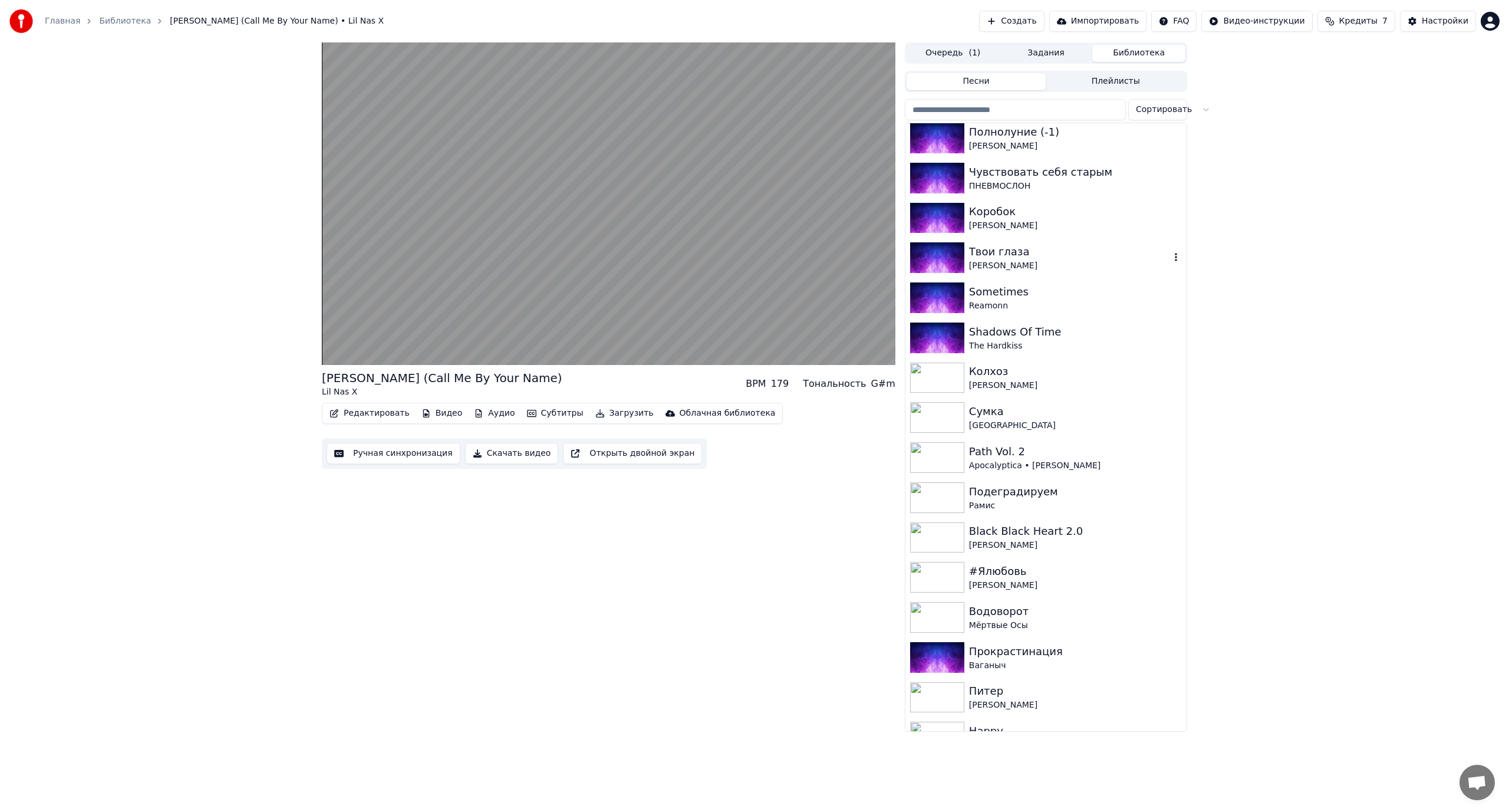
scroll to position [3006, 0]
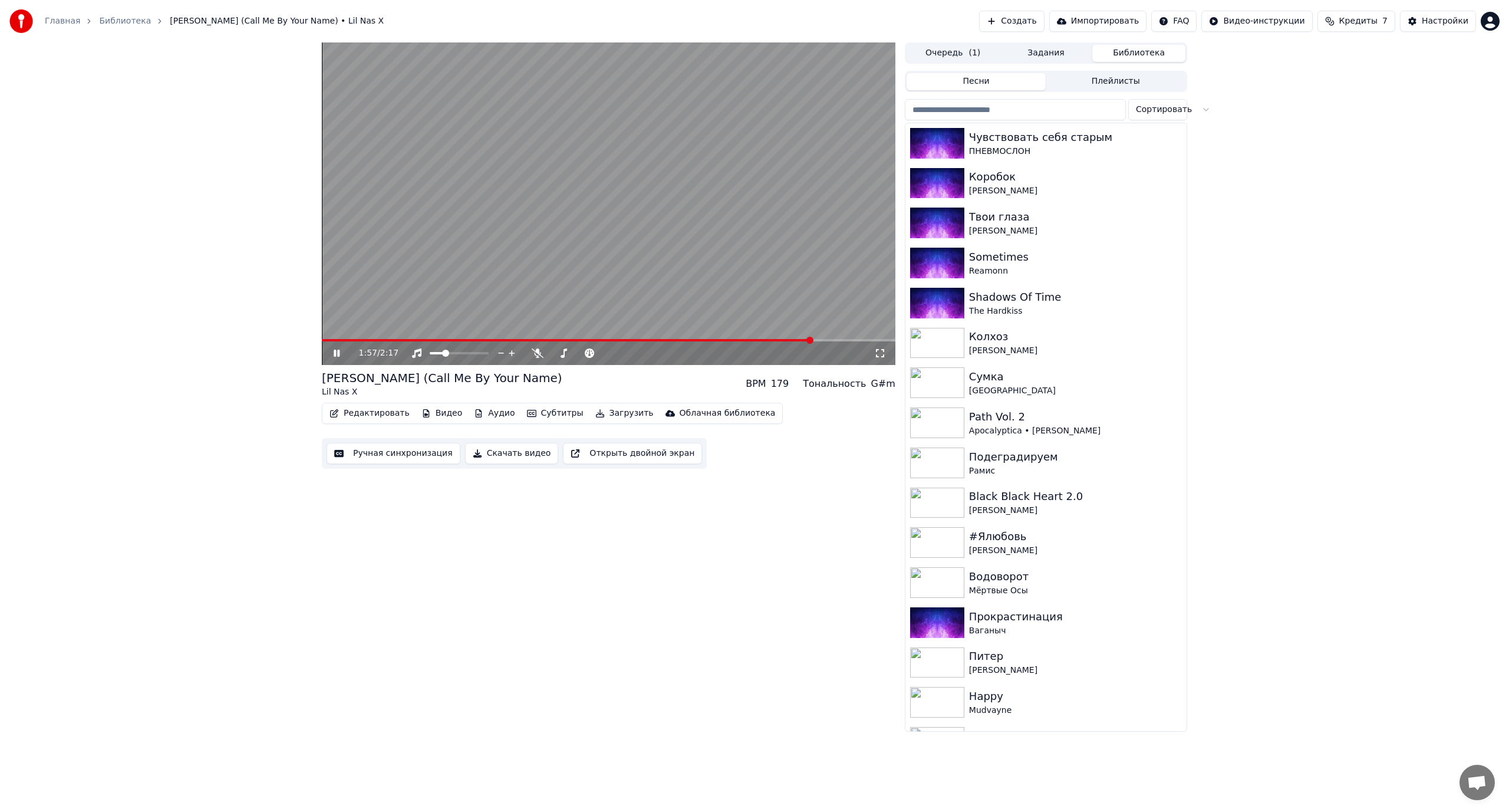
click at [543, 192] on video at bounding box center [609, 203] width 574 height 323
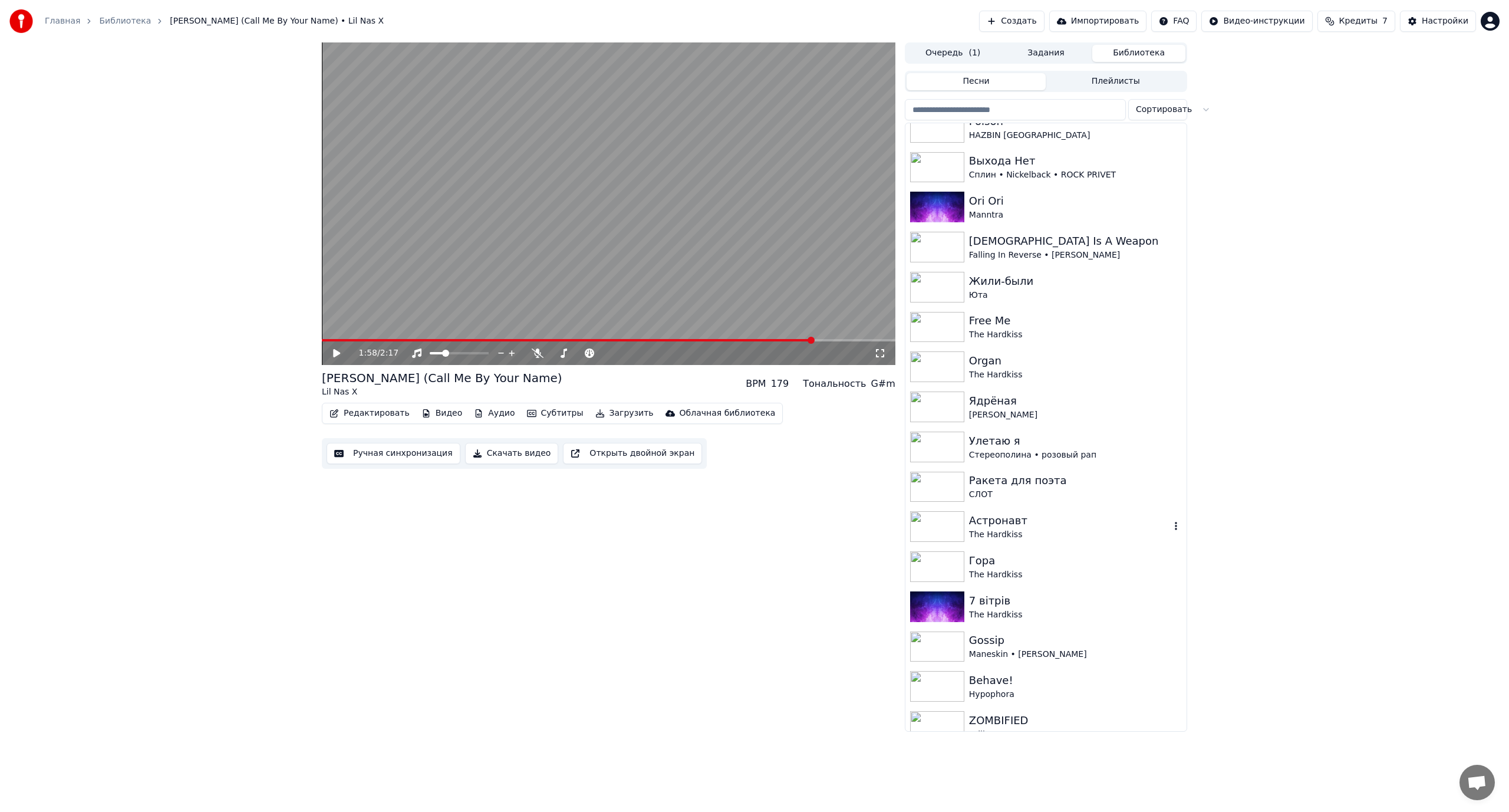
scroll to position [4681, 0]
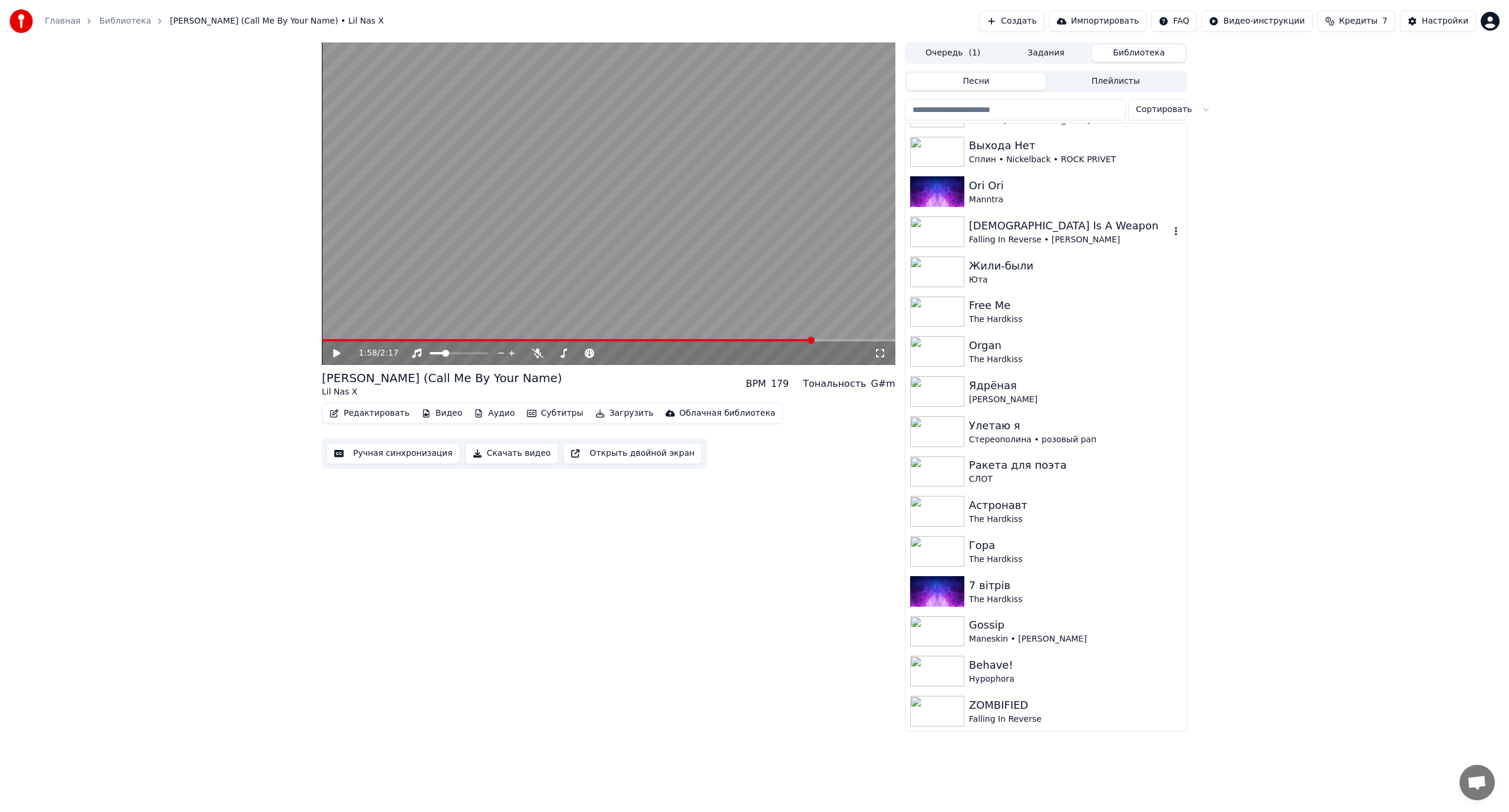
click at [1031, 239] on div "Falling In Reverse • [PERSON_NAME]" at bounding box center [1070, 239] width 201 height 12
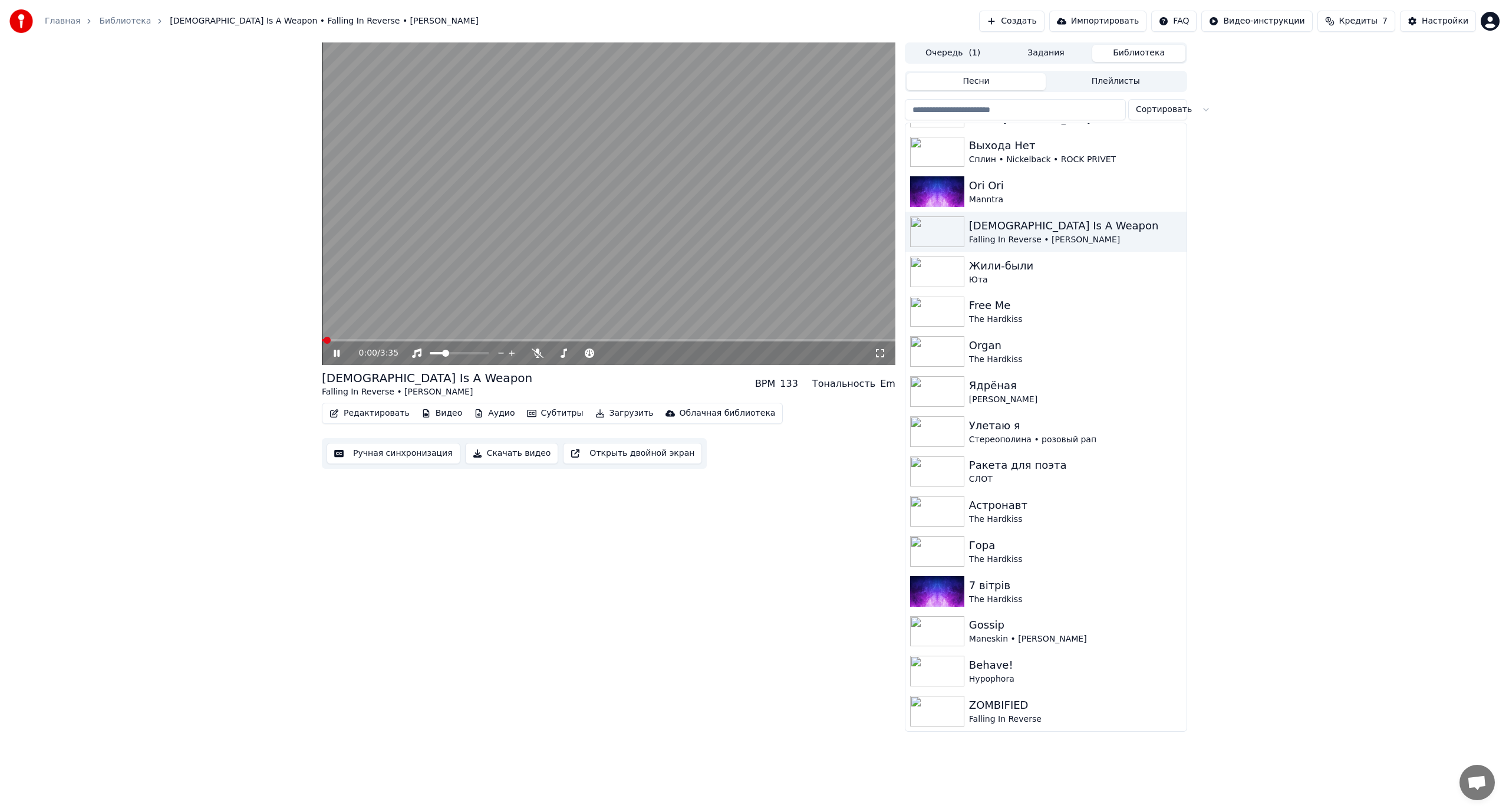
click at [608, 261] on video at bounding box center [609, 203] width 574 height 323
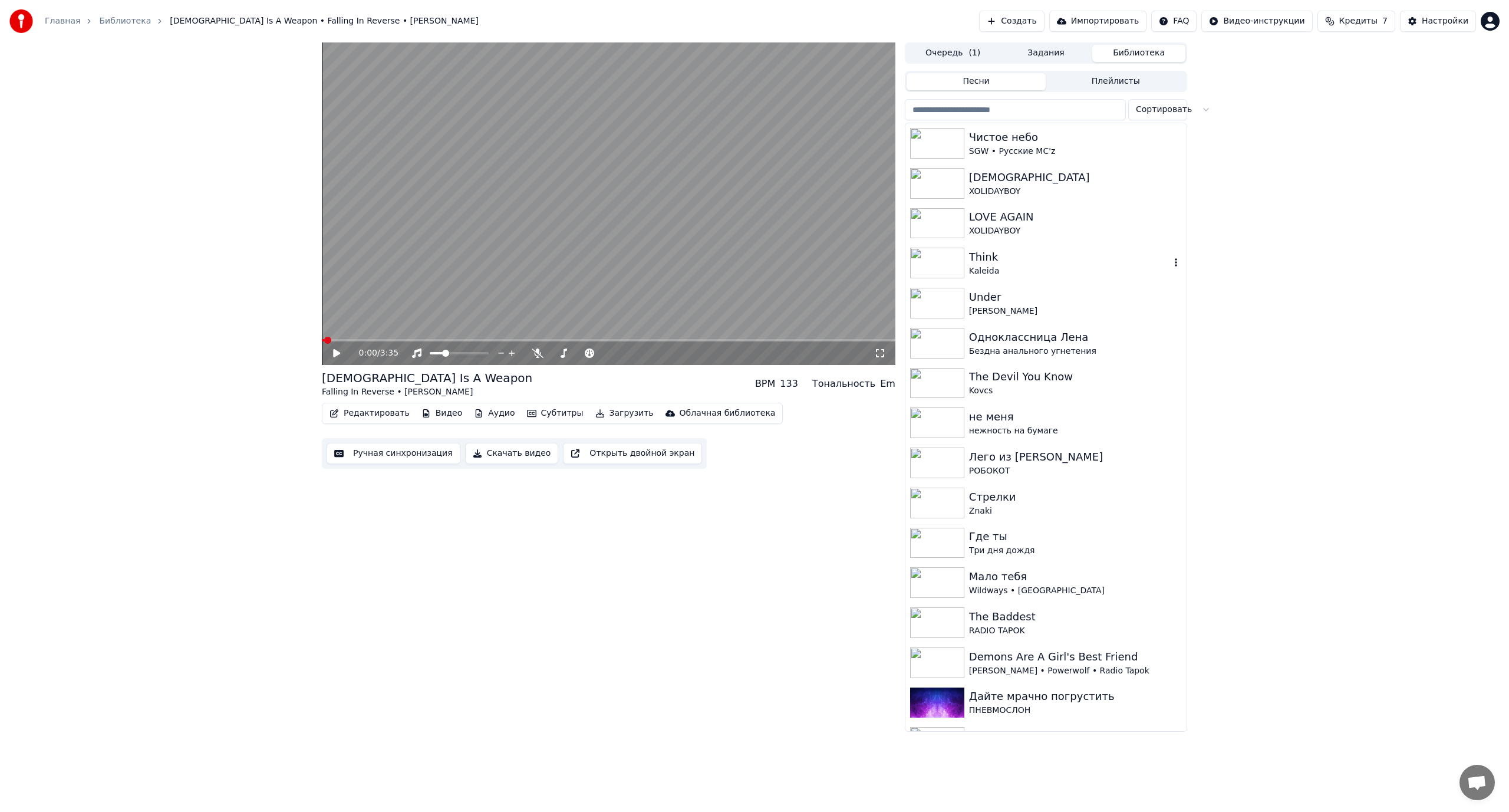
click at [1045, 258] on div "Think" at bounding box center [1070, 257] width 201 height 17
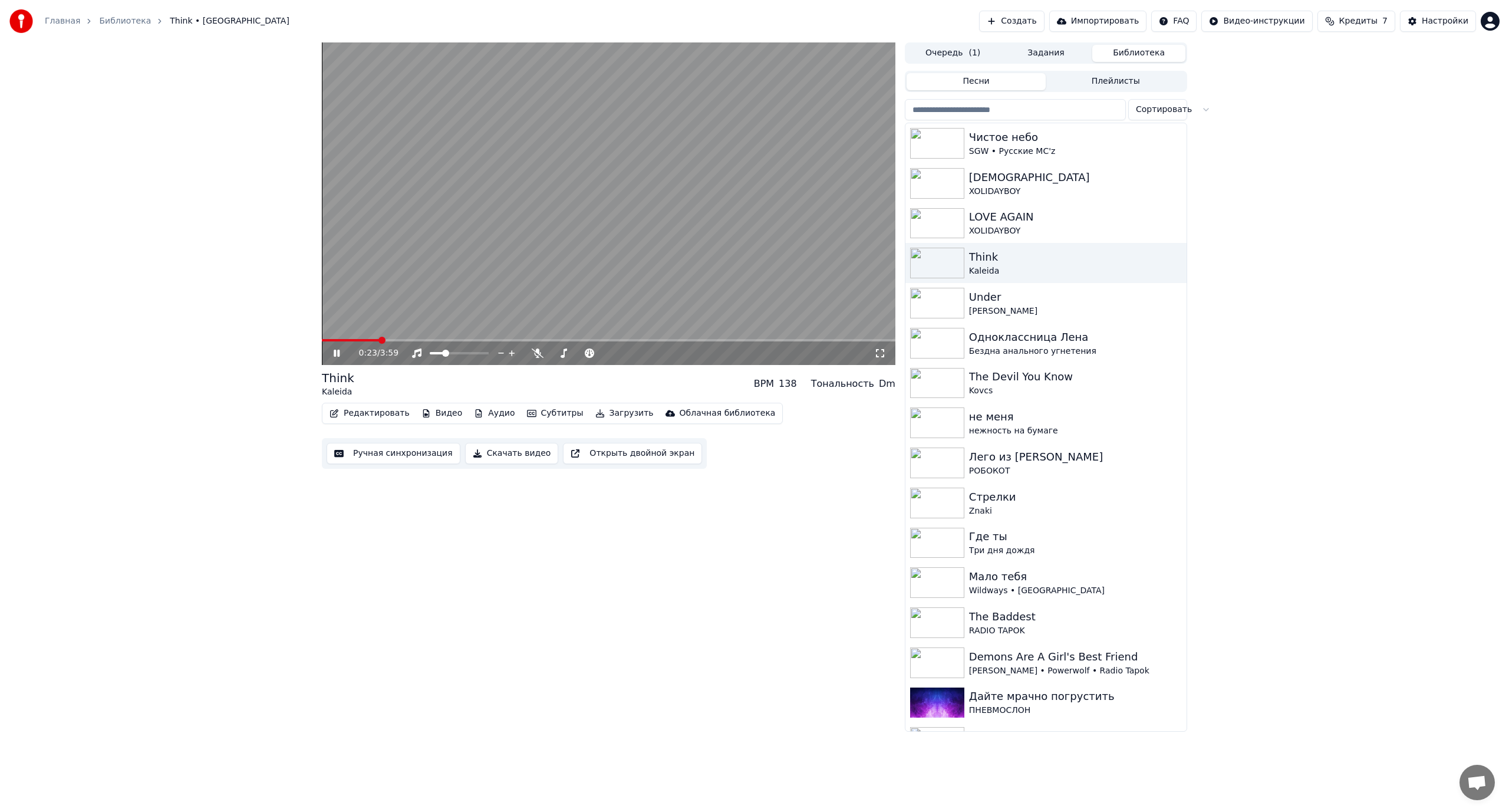
click at [614, 255] on video at bounding box center [609, 203] width 574 height 323
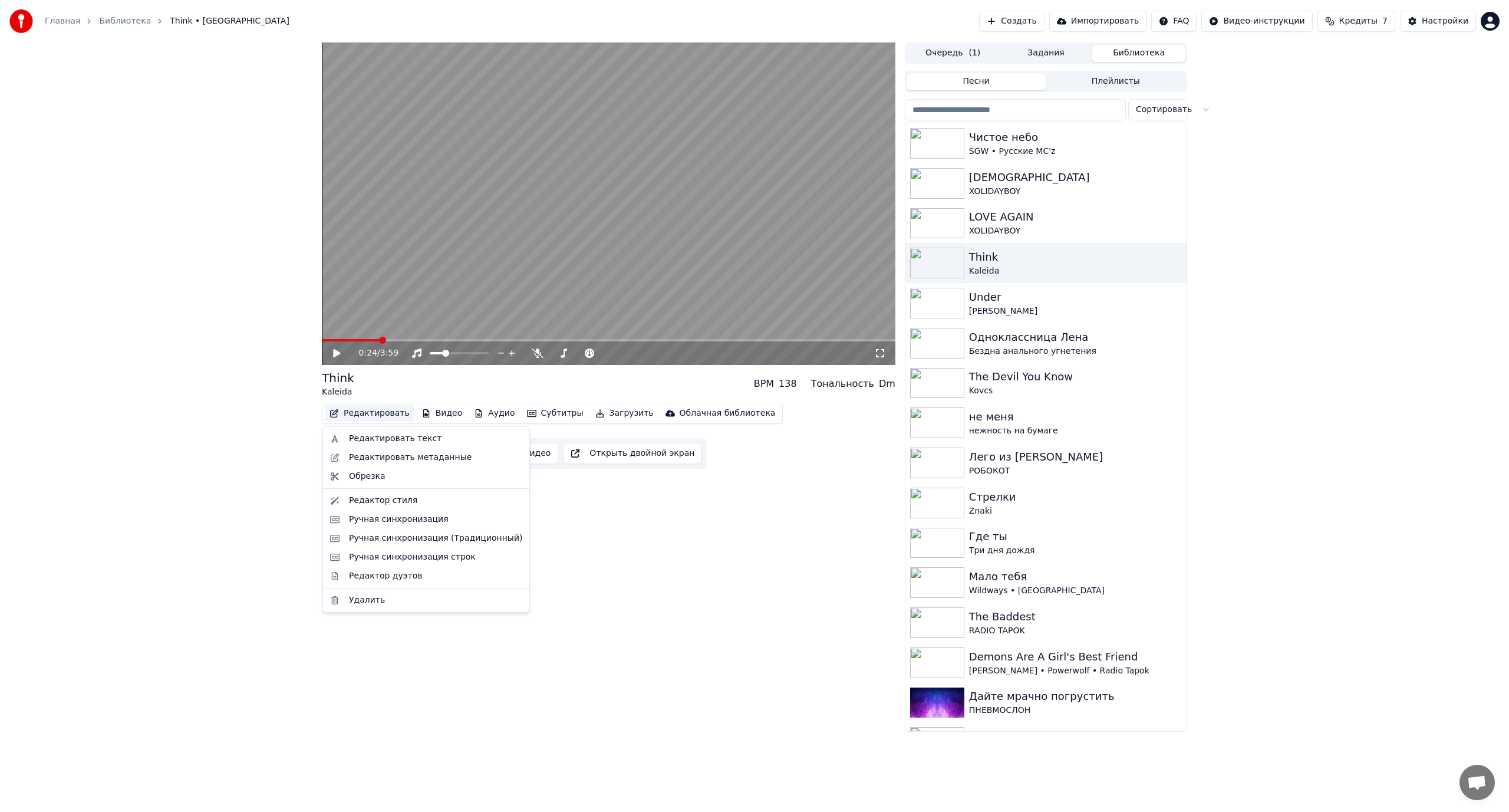
click at [357, 415] on button "Редактировать" at bounding box center [370, 413] width 90 height 17
click at [380, 435] on div "Редактировать текст" at bounding box center [395, 438] width 93 height 12
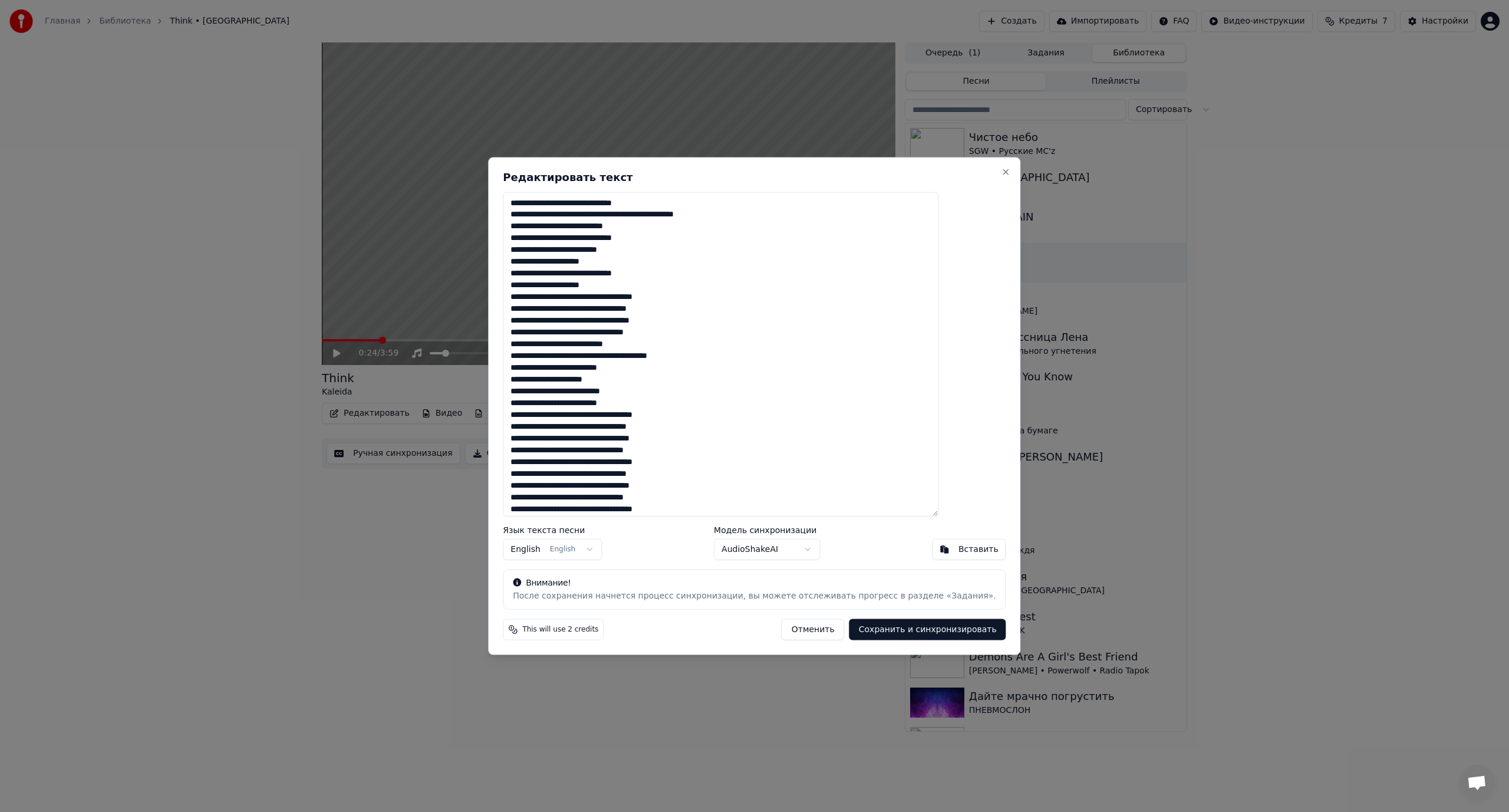
click at [608, 202] on textarea at bounding box center [721, 354] width 436 height 325
click at [644, 225] on textarea at bounding box center [721, 354] width 436 height 325
click at [1001, 175] on button "Close" at bounding box center [1006, 172] width 9 height 9
type textarea "**********"
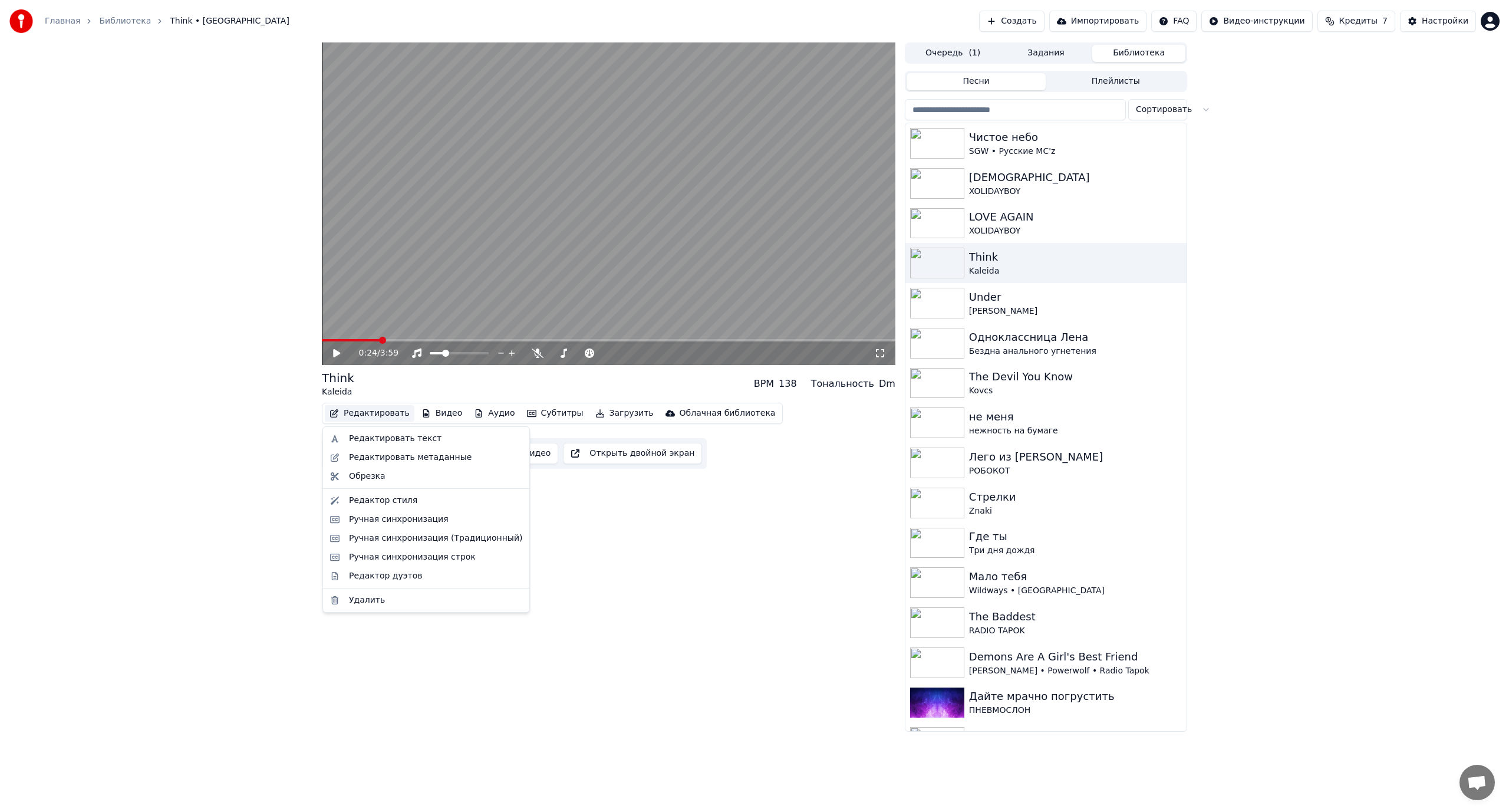
click at [369, 410] on button "Редактировать" at bounding box center [370, 413] width 90 height 17
click at [363, 437] on div "Редактировать текст" at bounding box center [395, 438] width 93 height 12
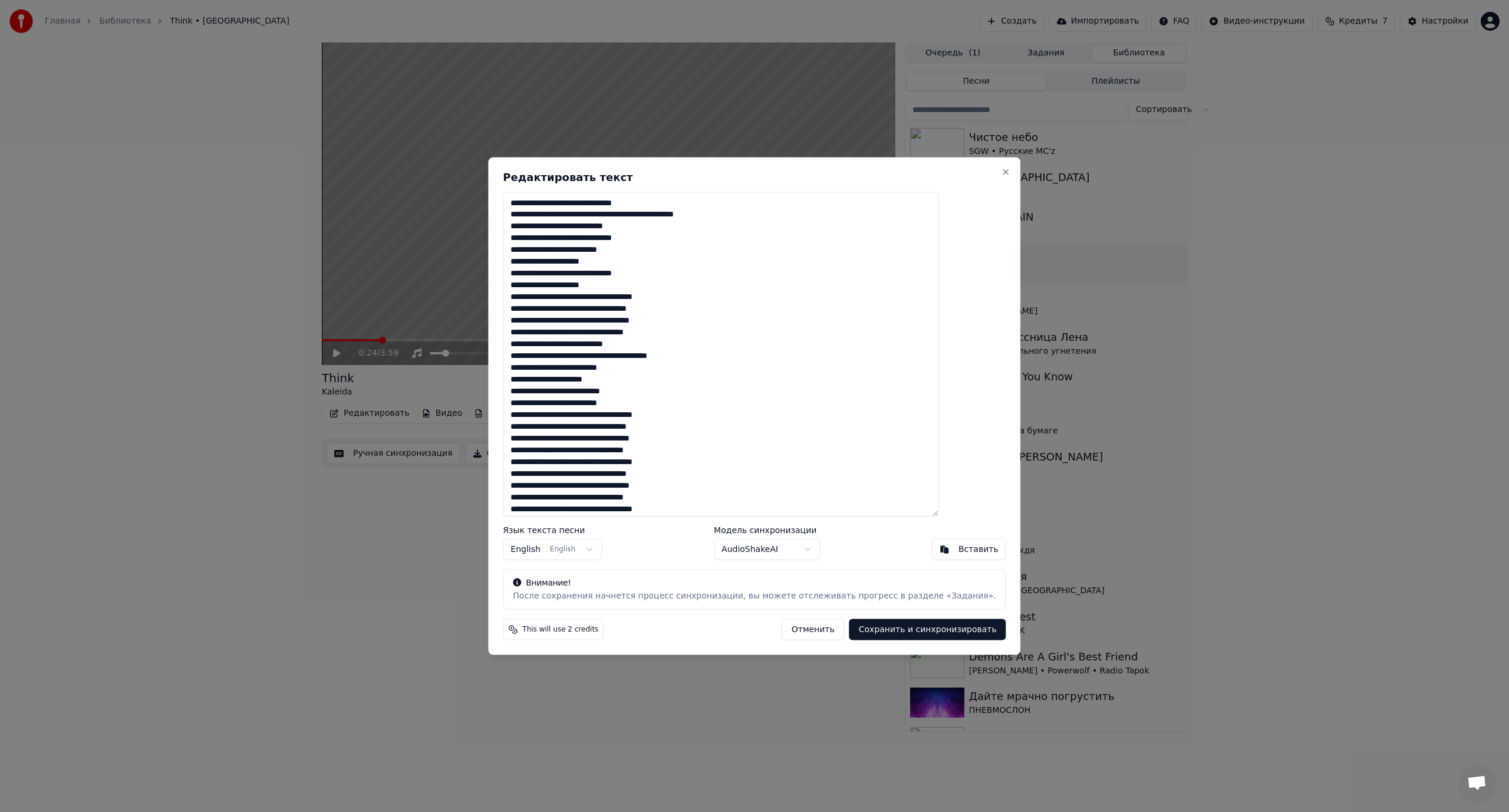
click at [608, 202] on textarea at bounding box center [721, 354] width 436 height 325
click at [612, 225] on textarea at bounding box center [721, 354] width 436 height 325
click at [608, 238] on textarea at bounding box center [721, 354] width 436 height 325
click at [584, 260] on textarea at bounding box center [721, 354] width 436 height 325
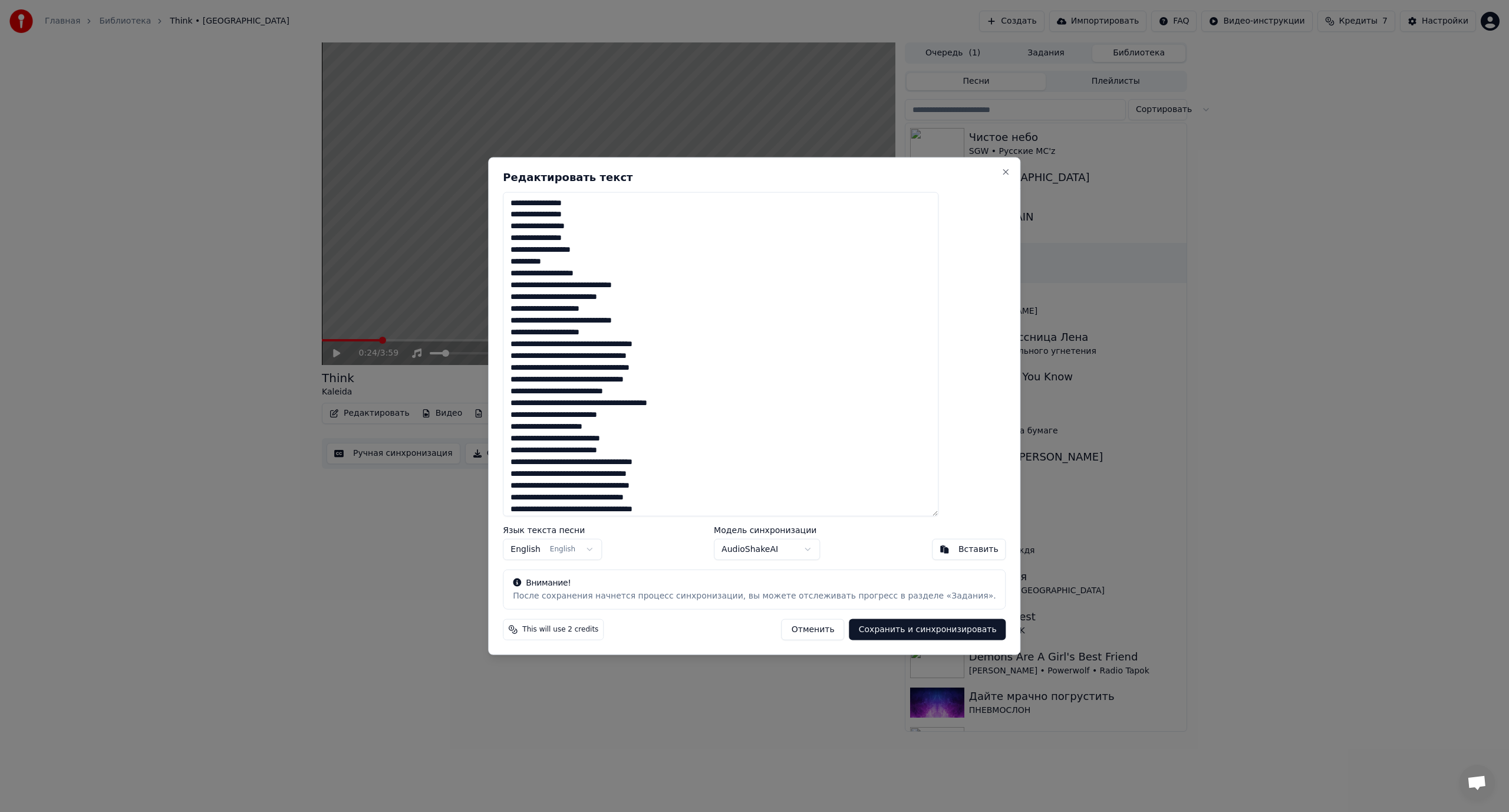
click at [577, 283] on textarea at bounding box center [721, 354] width 436 height 325
click at [672, 316] on textarea at bounding box center [721, 354] width 436 height 325
click at [1001, 169] on button "Close" at bounding box center [1006, 172] width 9 height 9
type textarea "**********"
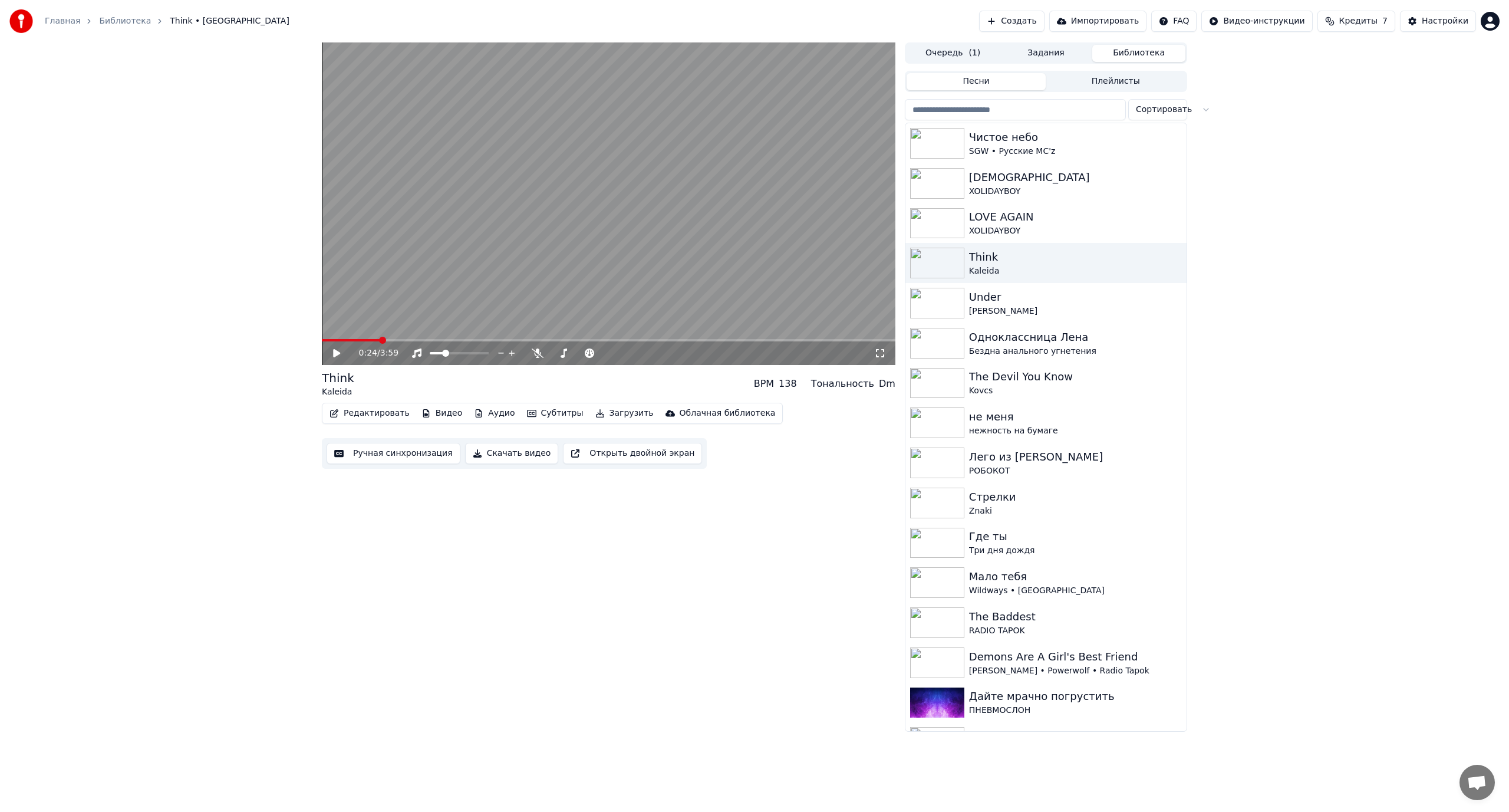
click at [486, 265] on video at bounding box center [609, 203] width 574 height 323
click at [541, 291] on video at bounding box center [609, 203] width 574 height 323
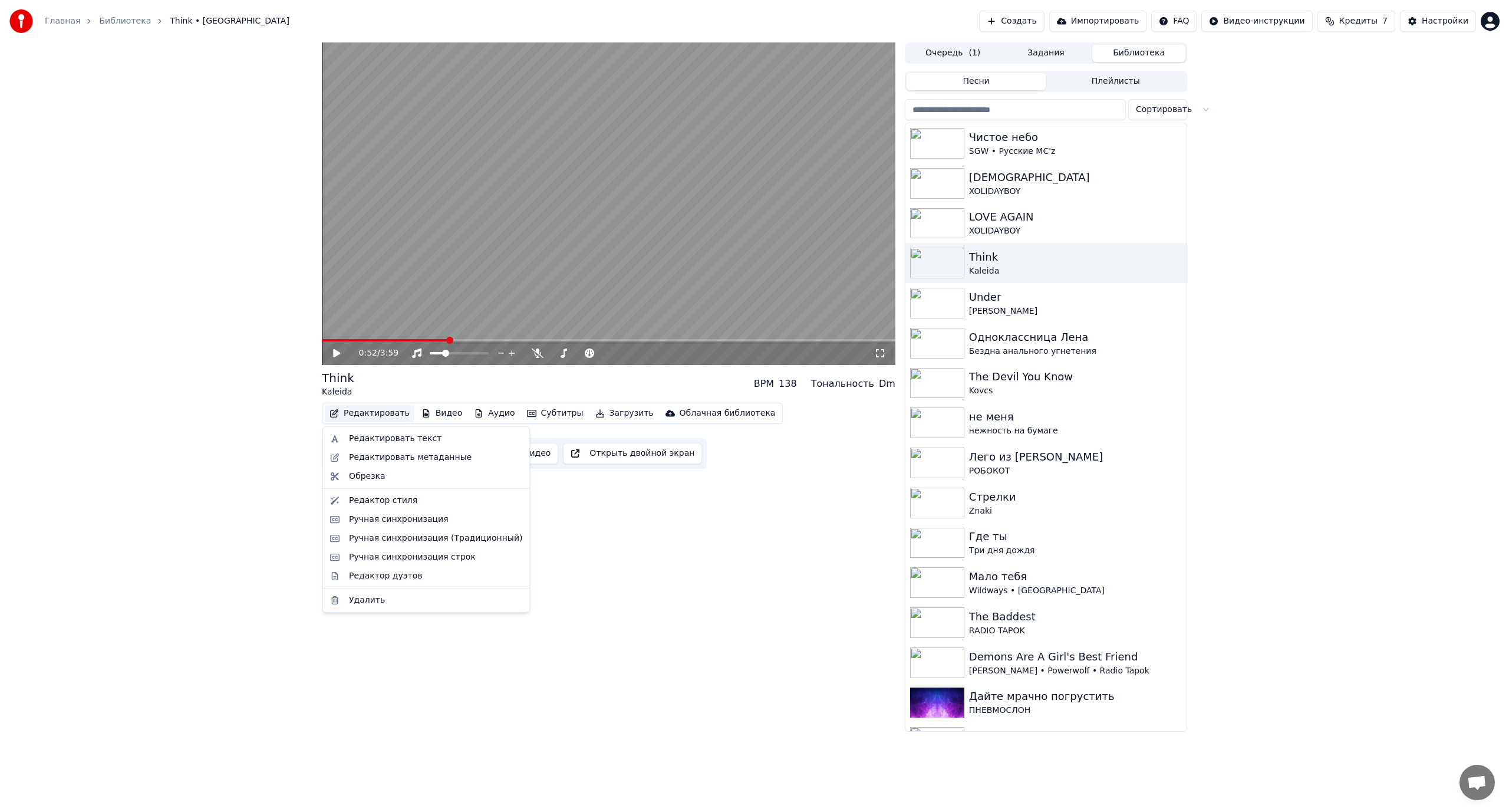
click at [383, 412] on button "Редактировать" at bounding box center [370, 413] width 90 height 17
click at [376, 439] on div "Редактировать текст" at bounding box center [395, 438] width 93 height 12
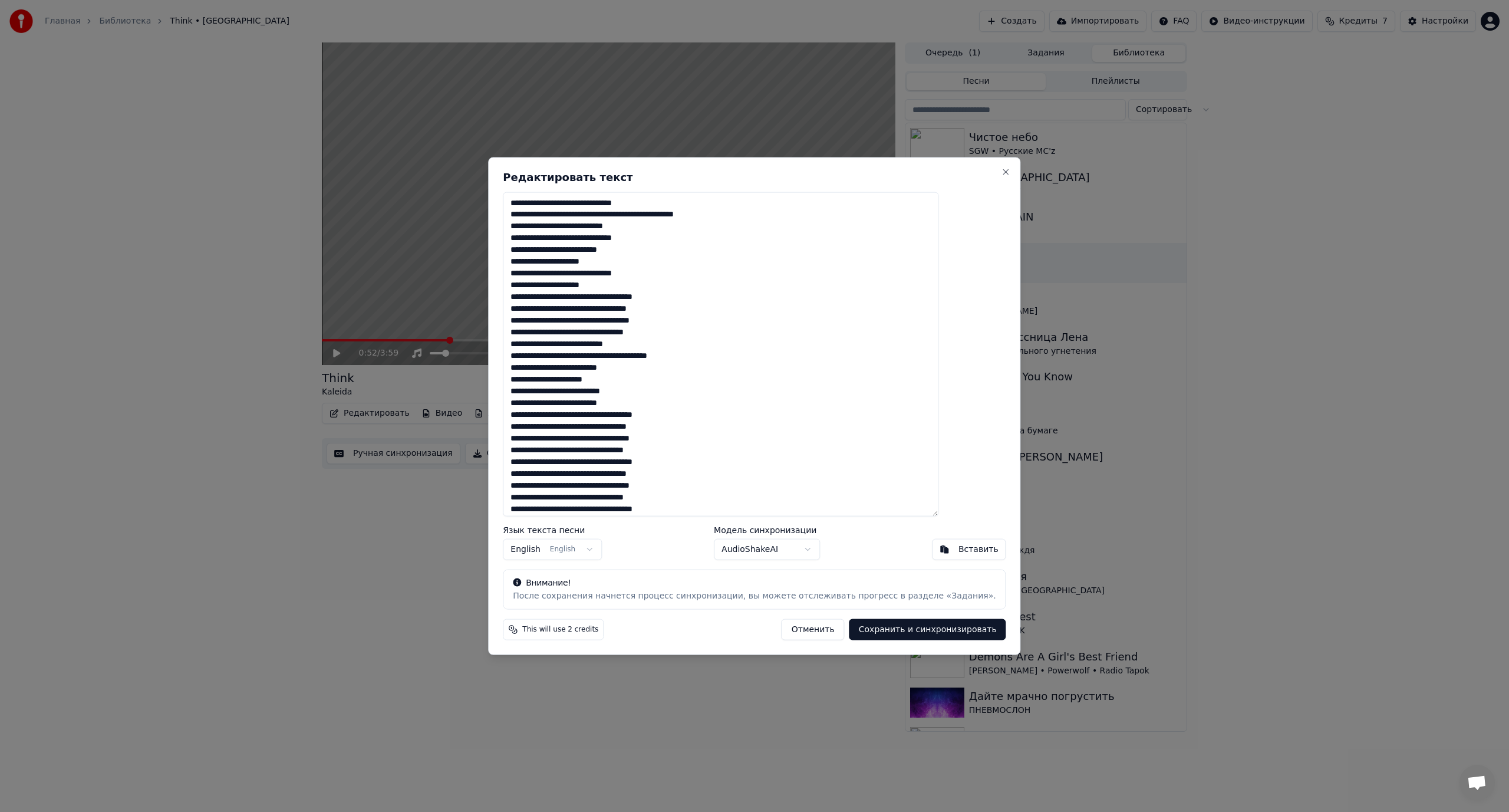
click at [685, 323] on textarea at bounding box center [721, 354] width 436 height 325
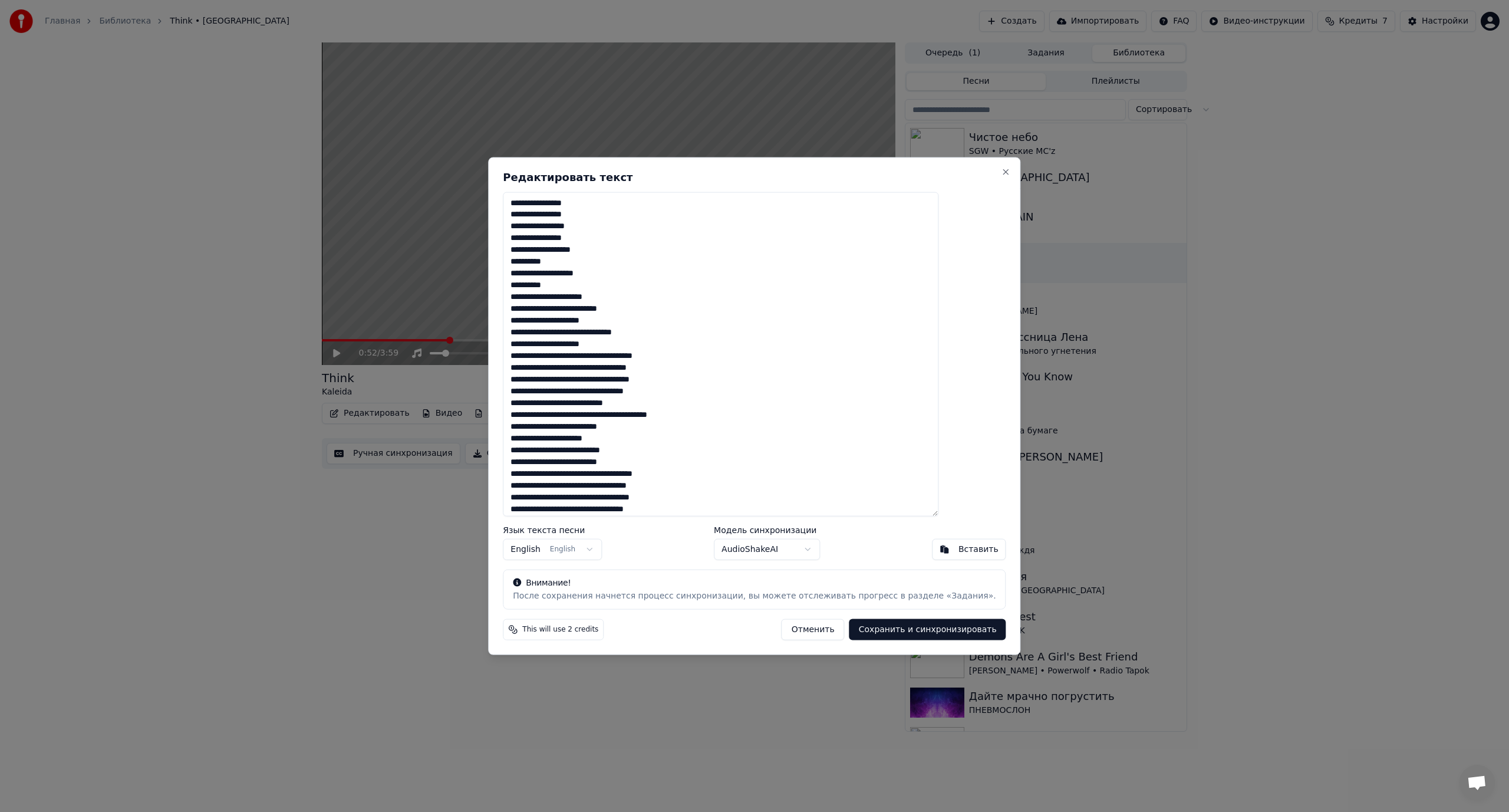
click at [589, 330] on textarea at bounding box center [721, 354] width 436 height 325
click at [567, 368] on textarea at bounding box center [721, 354] width 436 height 325
click at [569, 377] on textarea at bounding box center [721, 354] width 436 height 325
click at [577, 392] on textarea at bounding box center [721, 354] width 436 height 325
click at [567, 416] on textarea at bounding box center [721, 354] width 436 height 325
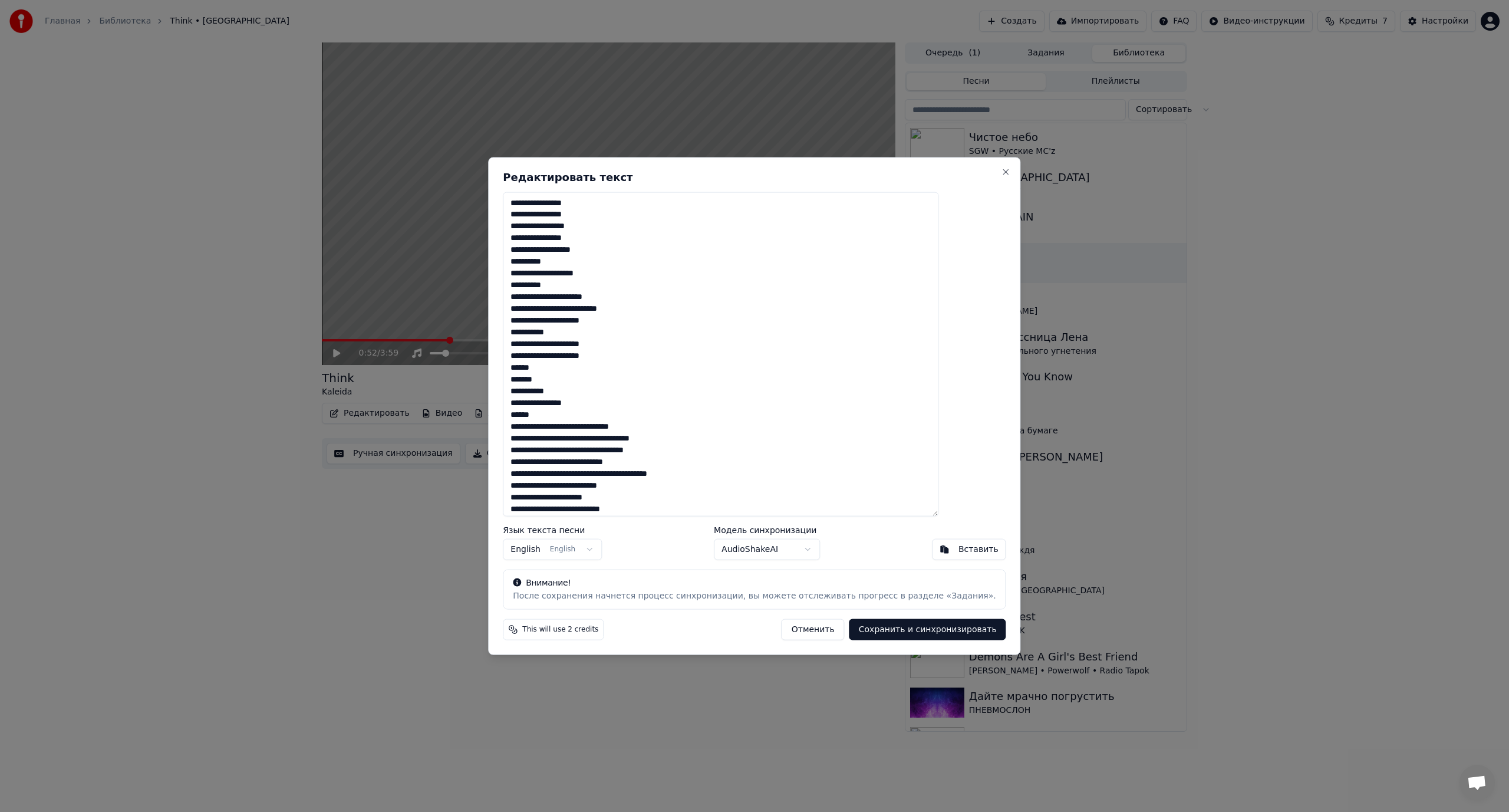
click at [570, 426] on textarea at bounding box center [721, 354] width 436 height 325
click at [596, 438] on textarea at bounding box center [721, 354] width 436 height 325
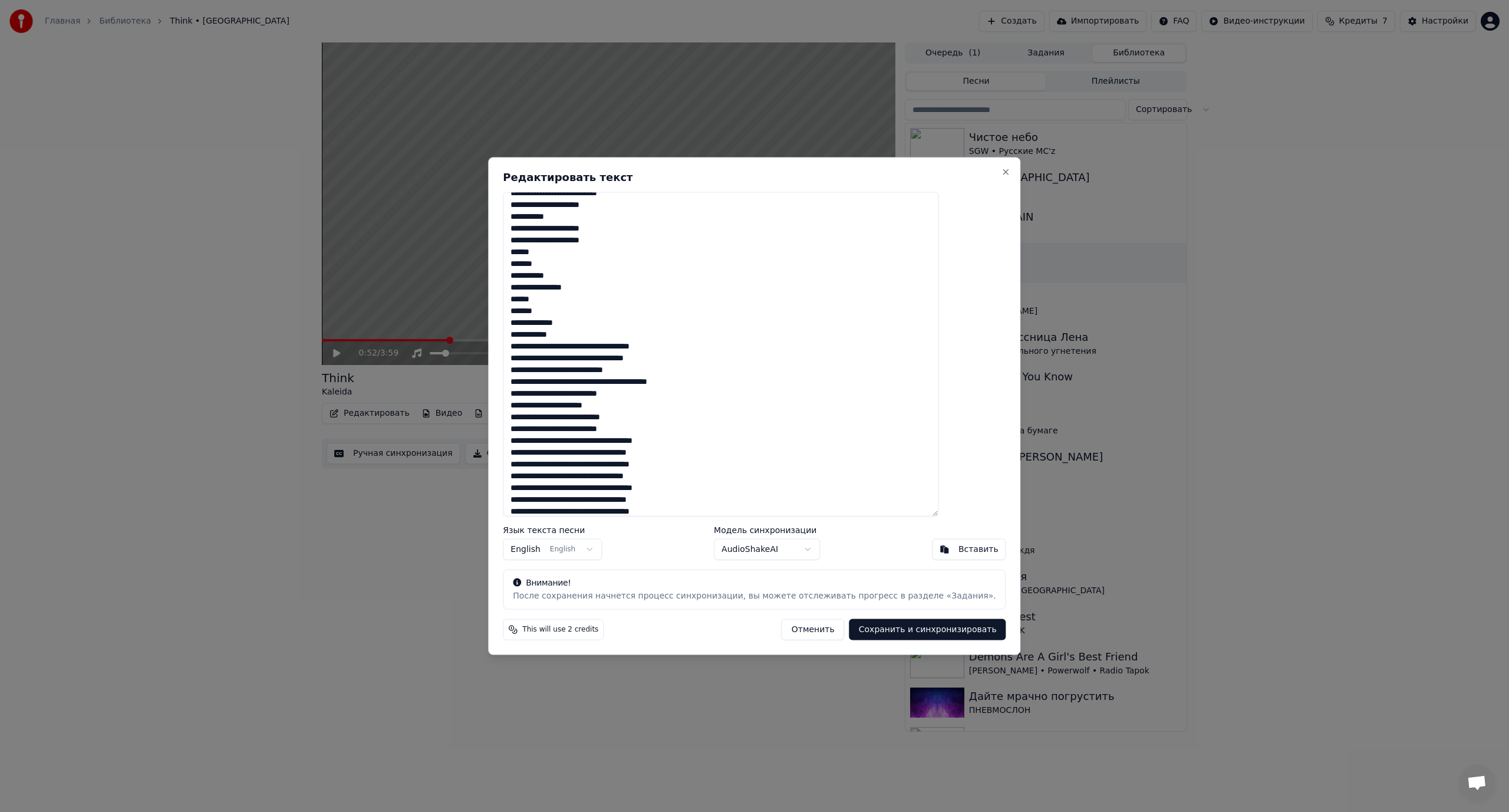
scroll to position [118, 0]
click at [600, 342] on textarea at bounding box center [721, 354] width 436 height 325
click at [585, 354] on textarea at bounding box center [721, 354] width 436 height 325
click at [567, 379] on textarea at bounding box center [721, 354] width 436 height 325
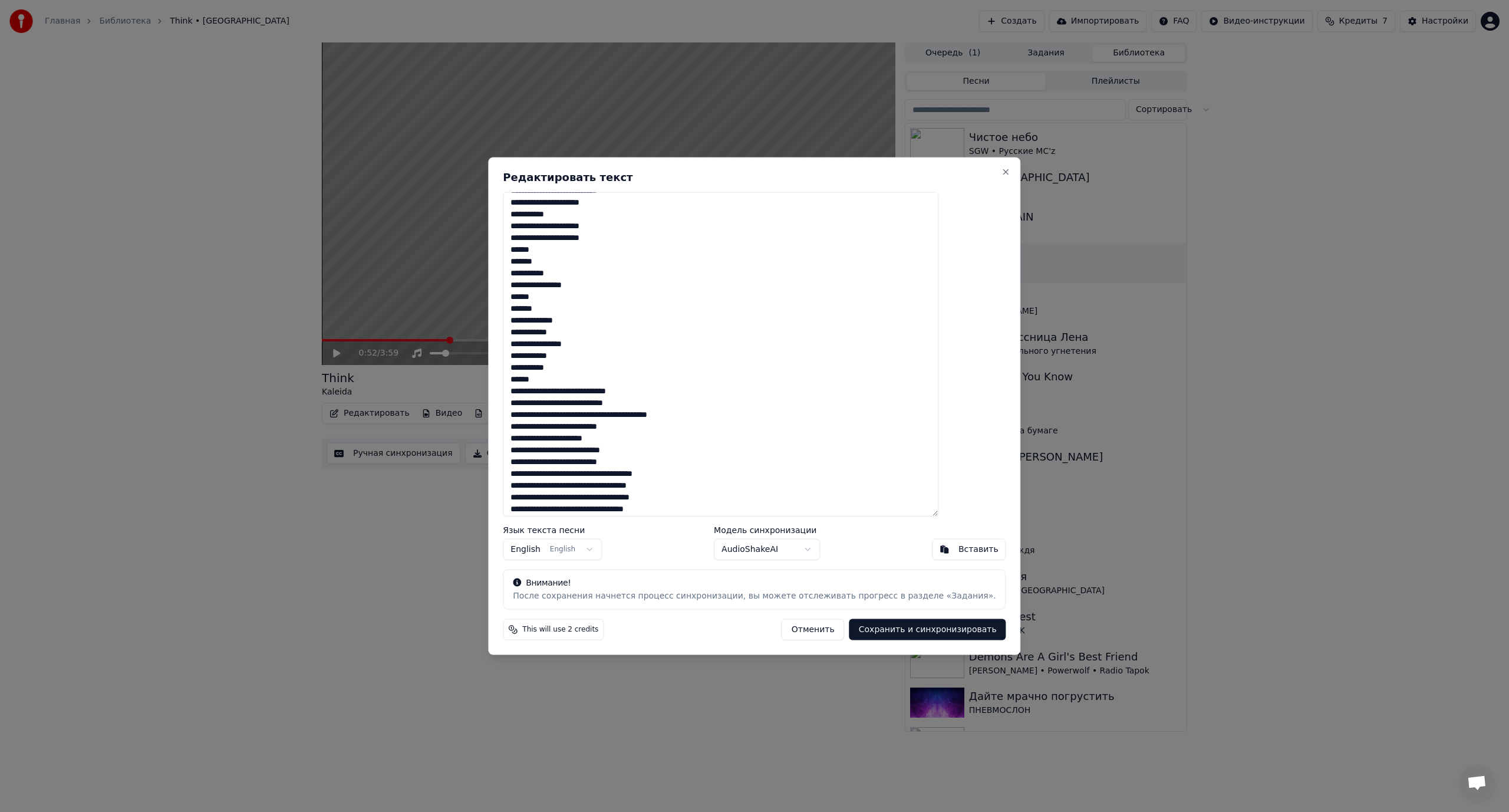
click at [570, 390] on textarea at bounding box center [721, 354] width 436 height 325
click at [592, 402] on textarea at bounding box center [721, 354] width 436 height 325
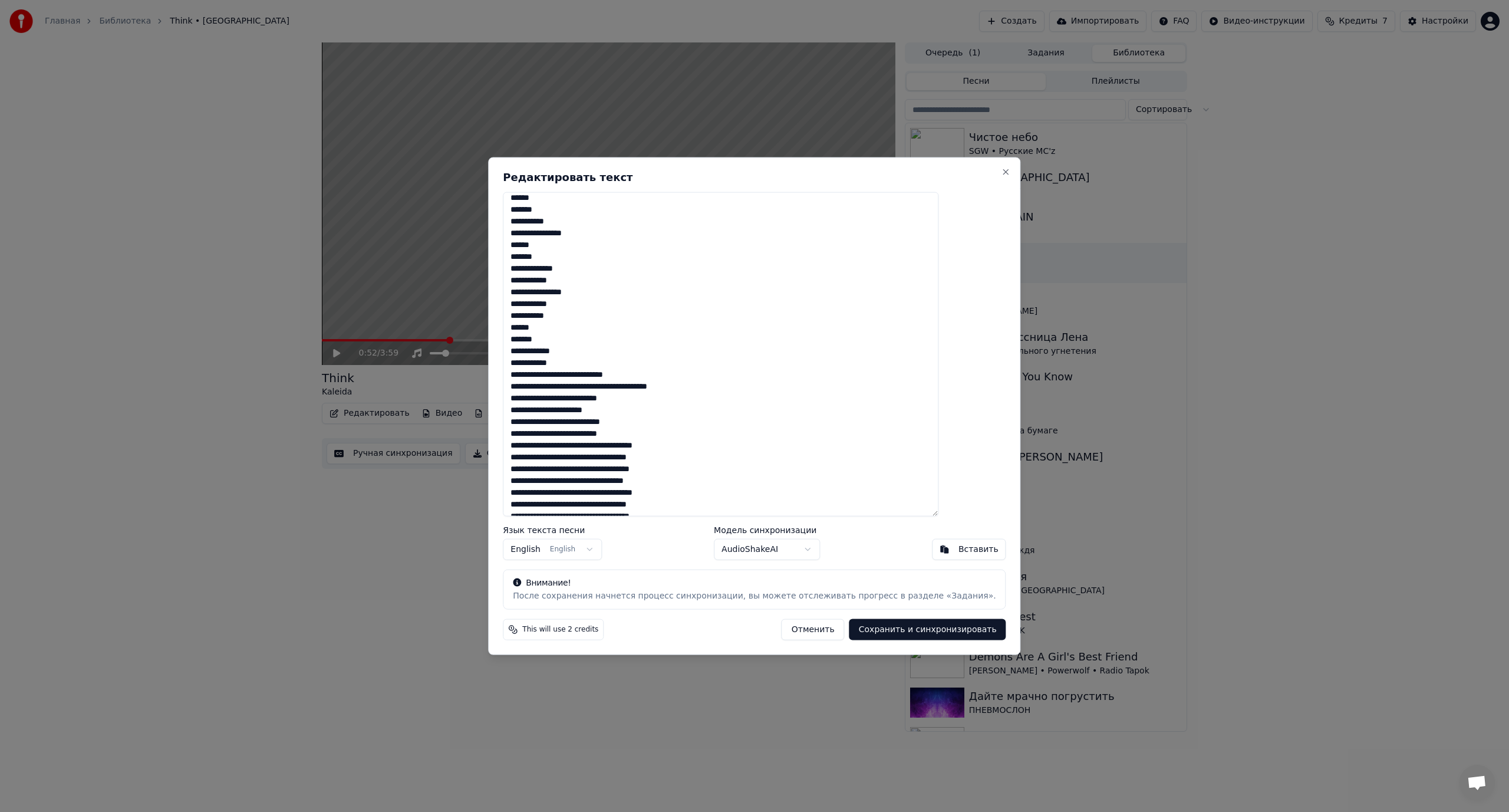
scroll to position [177, 0]
click at [594, 369] on textarea at bounding box center [721, 354] width 436 height 325
click at [600, 392] on textarea at bounding box center [721, 354] width 436 height 325
click at [598, 401] on textarea at bounding box center [721, 354] width 436 height 325
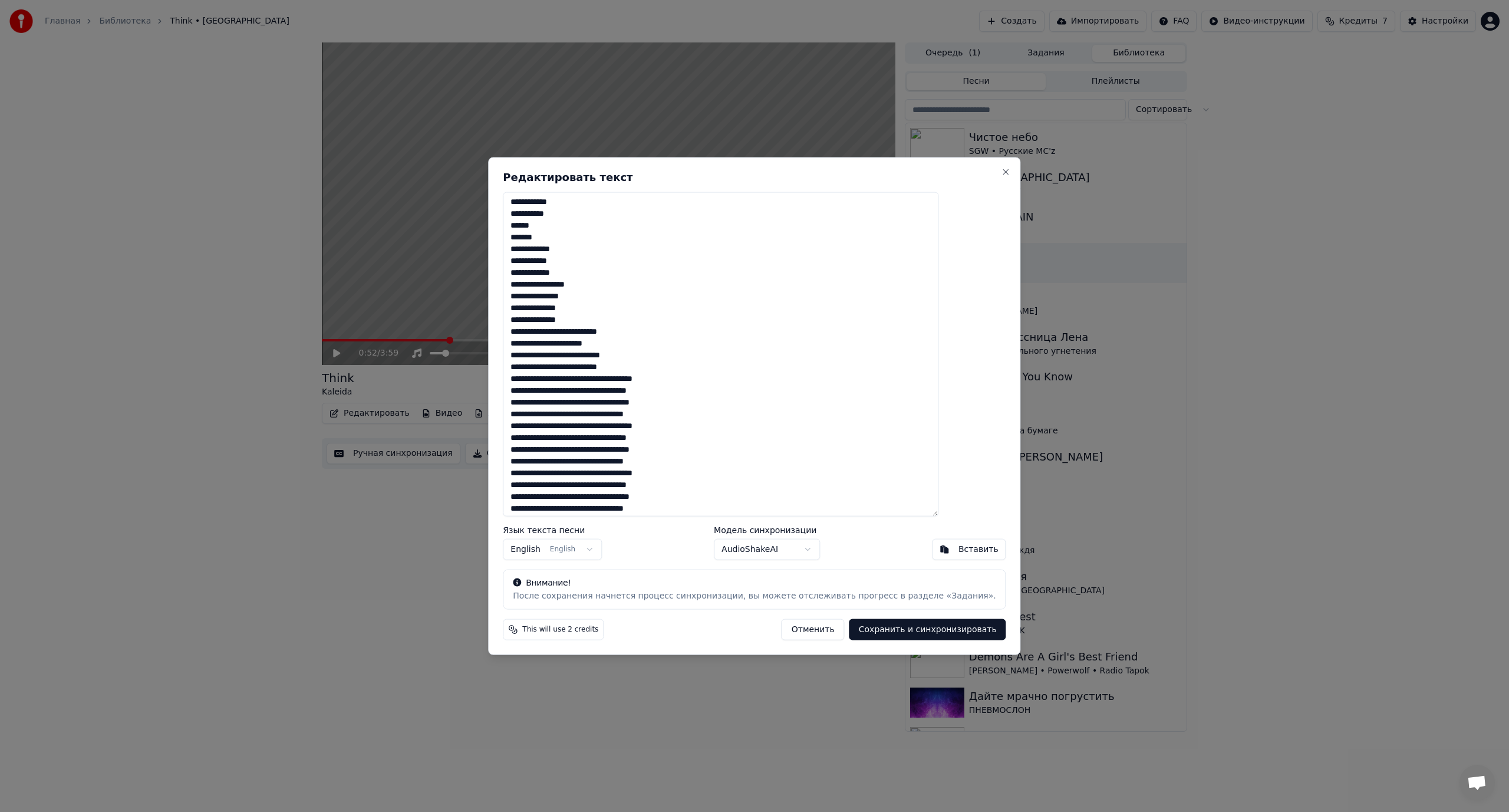
scroll to position [275, 0]
click at [567, 376] on textarea at bounding box center [721, 354] width 436 height 325
click at [554, 388] on textarea at bounding box center [721, 354] width 436 height 325
click at [570, 389] on textarea at bounding box center [721, 354] width 436 height 325
click at [578, 396] on textarea at bounding box center [721, 354] width 436 height 325
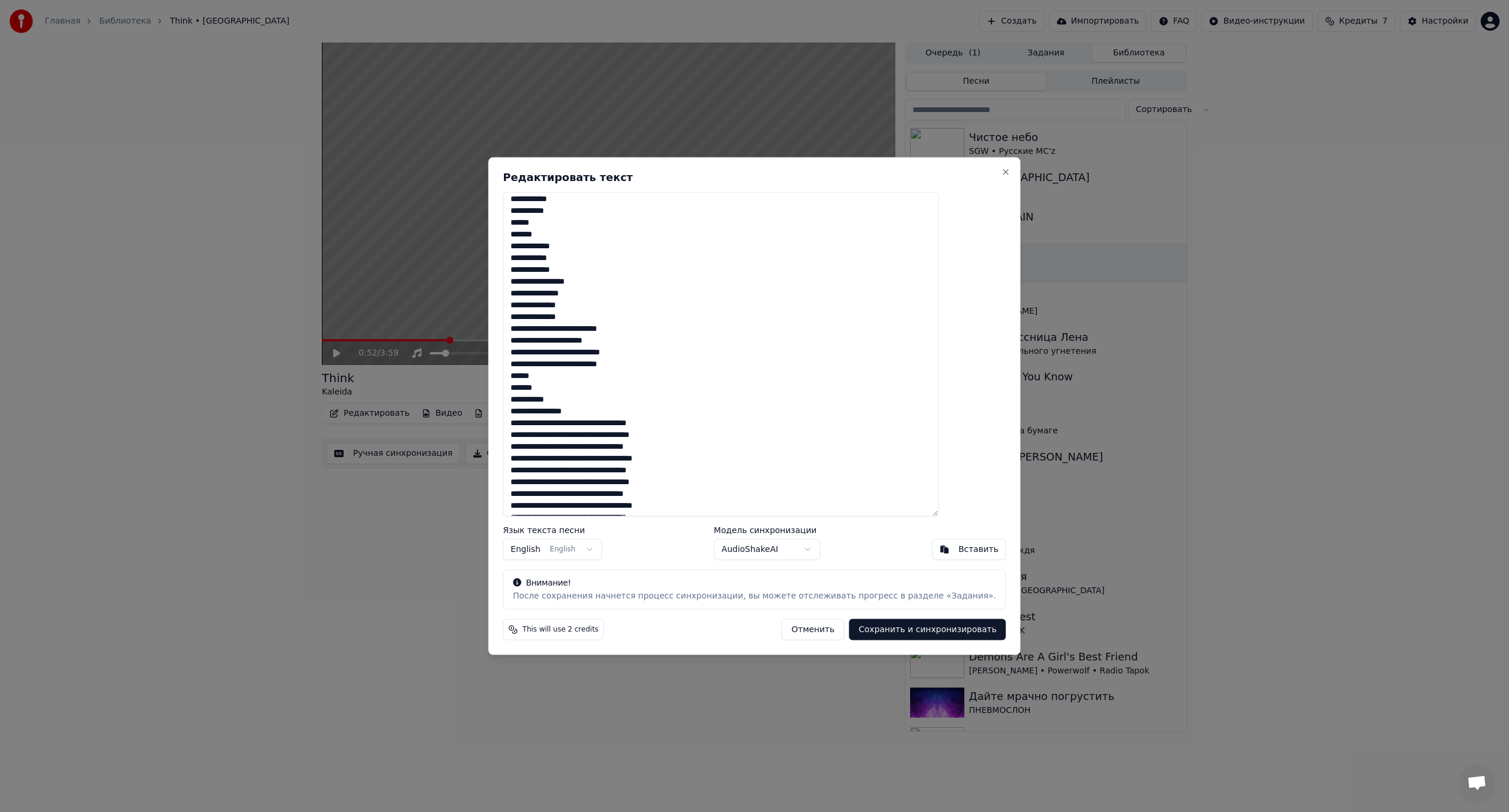
click at [567, 421] on textarea at bounding box center [721, 354] width 436 height 325
click at [570, 435] on textarea at bounding box center [721, 354] width 436 height 325
click at [597, 446] on textarea at bounding box center [721, 354] width 436 height 325
click at [596, 445] on textarea at bounding box center [721, 354] width 436 height 325
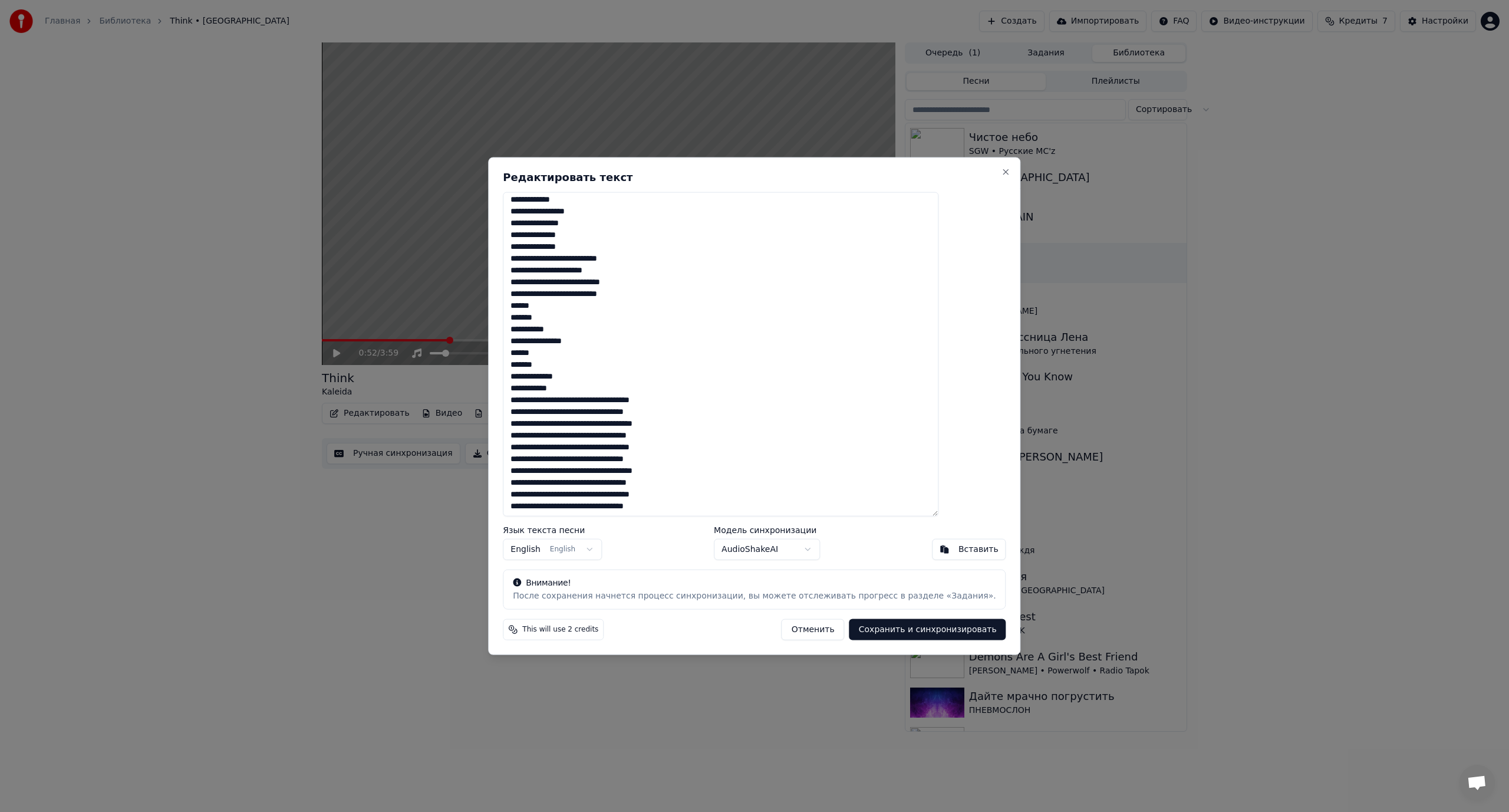
scroll to position [346, 0]
click at [603, 399] on textarea at bounding box center [721, 354] width 436 height 325
click at [584, 412] on textarea at bounding box center [721, 354] width 436 height 325
click at [567, 411] on textarea at bounding box center [721, 354] width 436 height 325
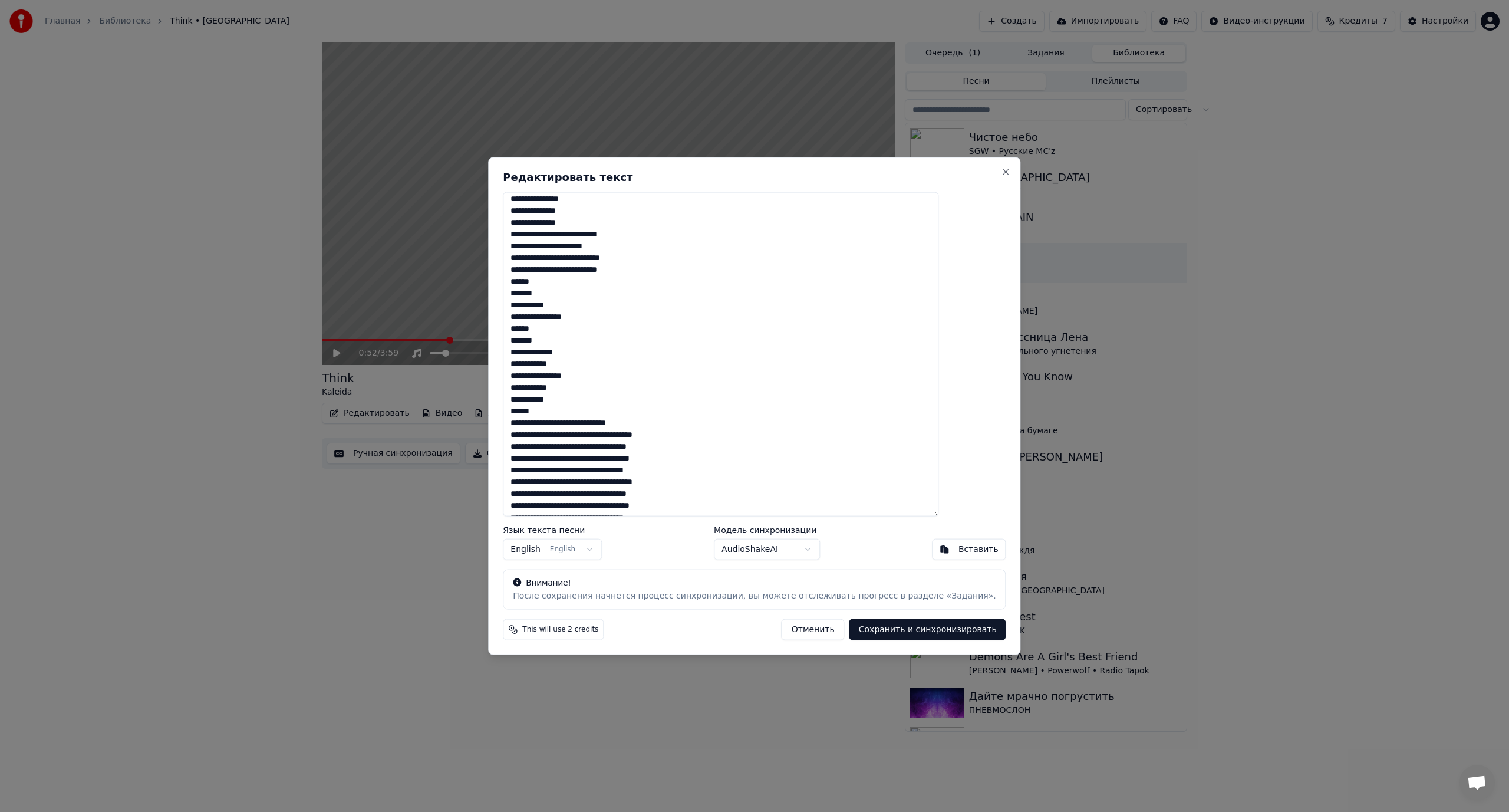
click at [570, 423] on textarea at bounding box center [721, 354] width 436 height 325
click at [591, 435] on textarea at bounding box center [721, 354] width 436 height 325
click at [567, 423] on textarea at bounding box center [721, 354] width 436 height 325
click at [570, 435] on textarea at bounding box center [721, 354] width 436 height 325
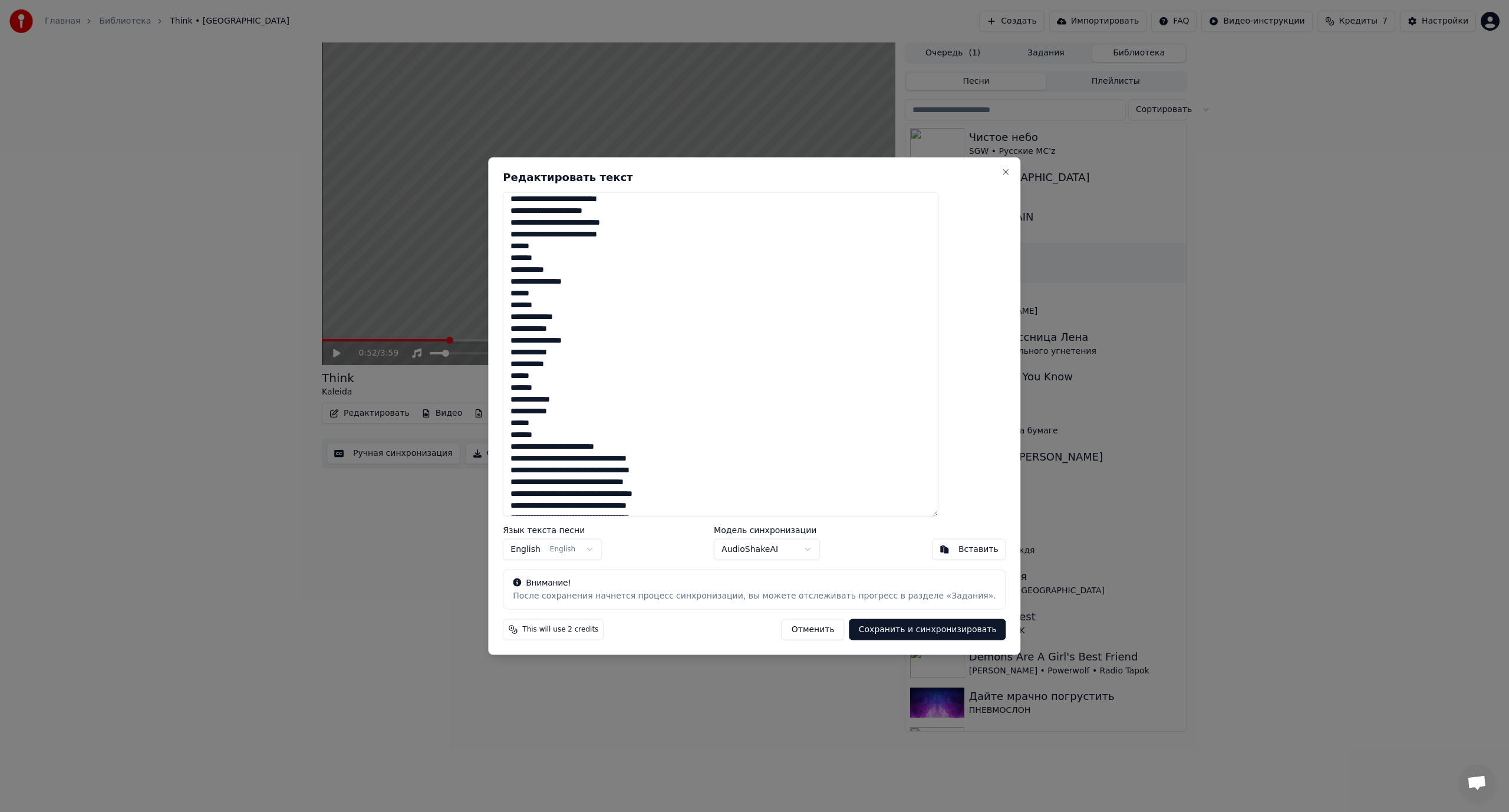
click at [577, 445] on textarea at bounding box center [721, 354] width 436 height 325
click at [567, 432] on textarea at bounding box center [721, 354] width 436 height 325
click at [570, 447] on textarea at bounding box center [721, 354] width 436 height 325
click at [595, 458] on textarea at bounding box center [721, 354] width 436 height 325
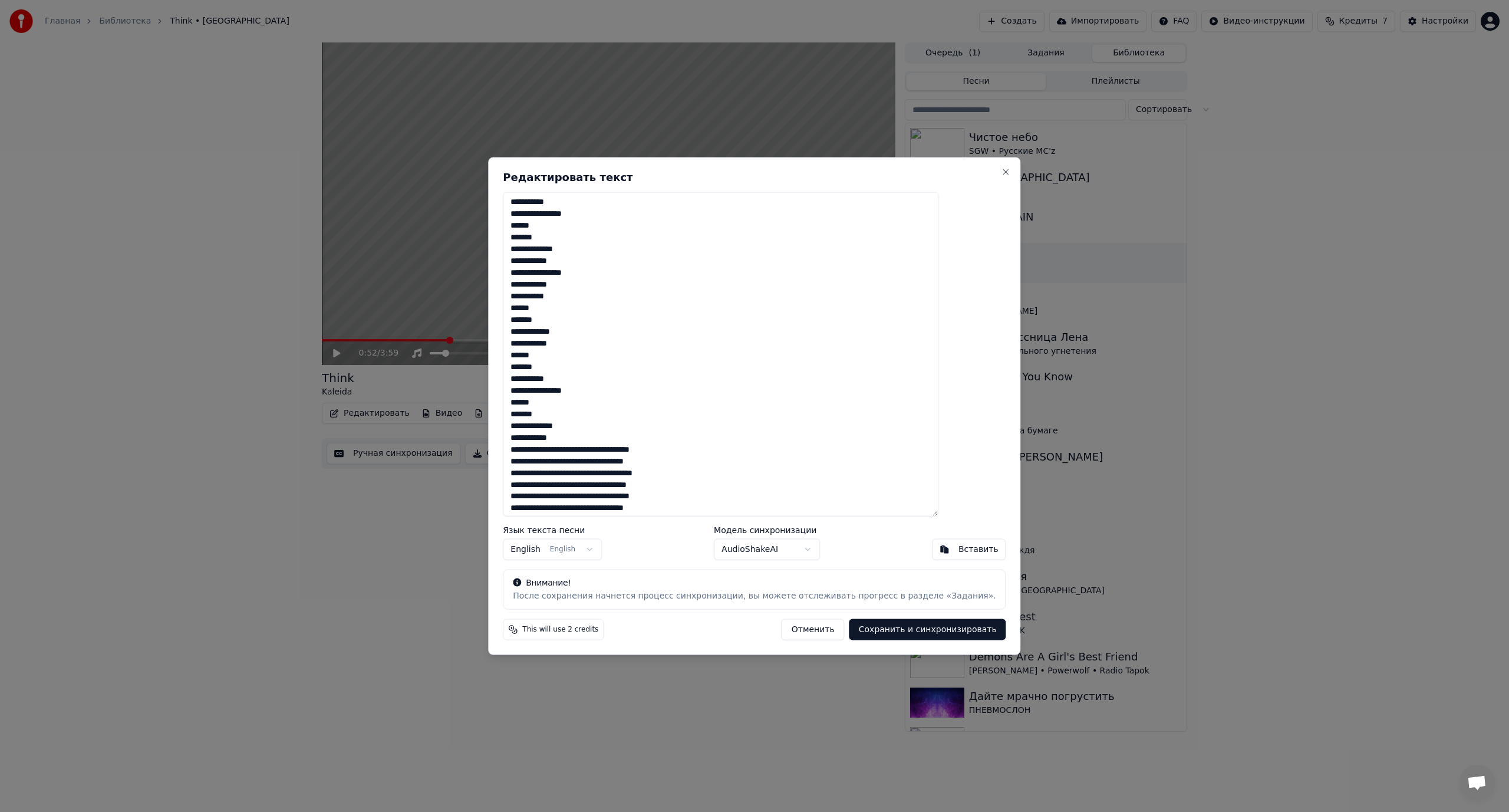
scroll to position [475, 0]
click at [601, 446] on textarea at bounding box center [721, 354] width 436 height 325
click at [585, 458] on textarea at bounding box center [721, 354] width 436 height 325
click at [567, 458] on textarea at bounding box center [721, 354] width 436 height 325
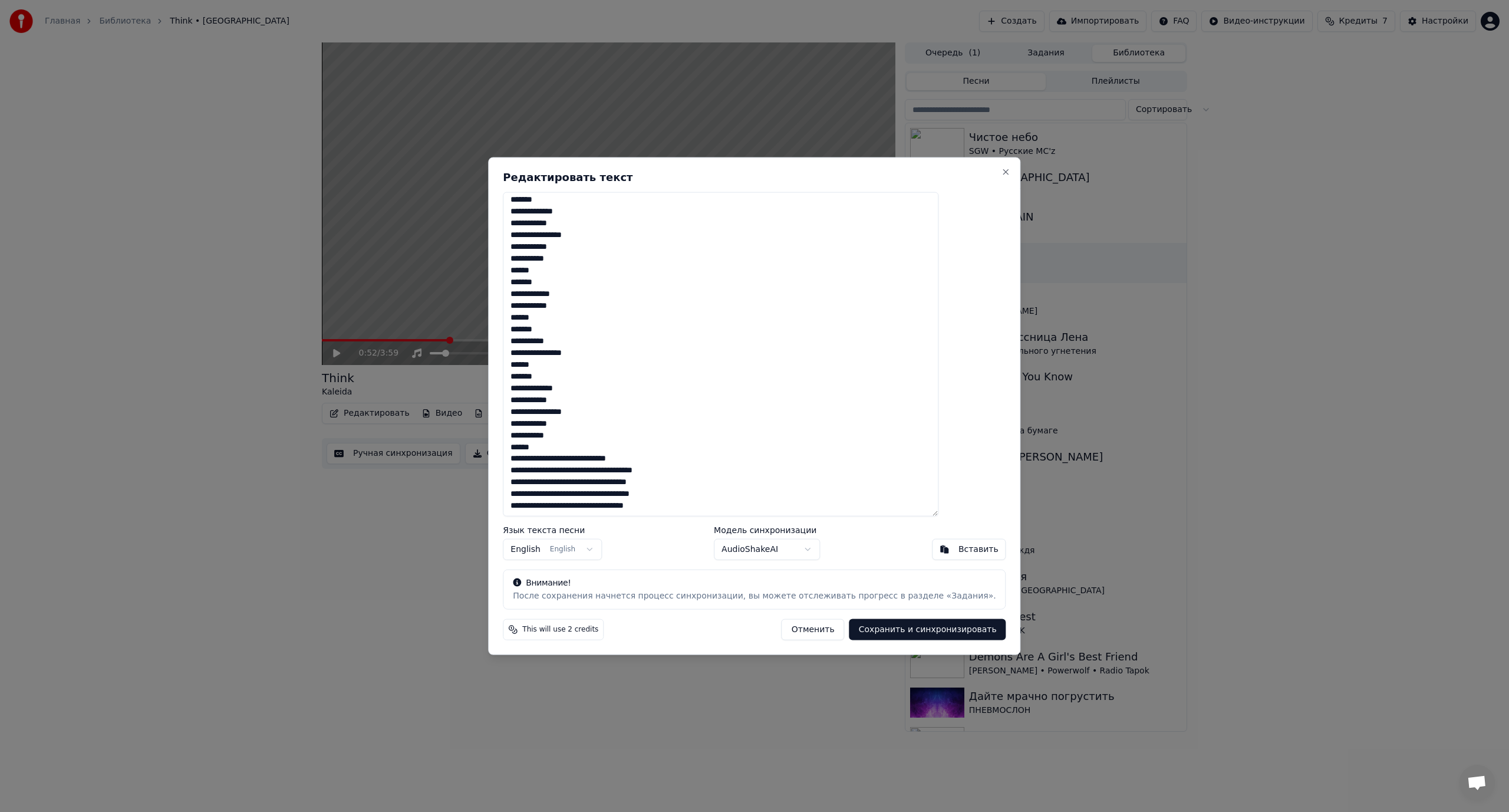
scroll to position [511, 0]
click at [570, 458] on textarea at bounding box center [721, 354] width 436 height 325
click at [592, 455] on textarea at bounding box center [721, 354] width 436 height 325
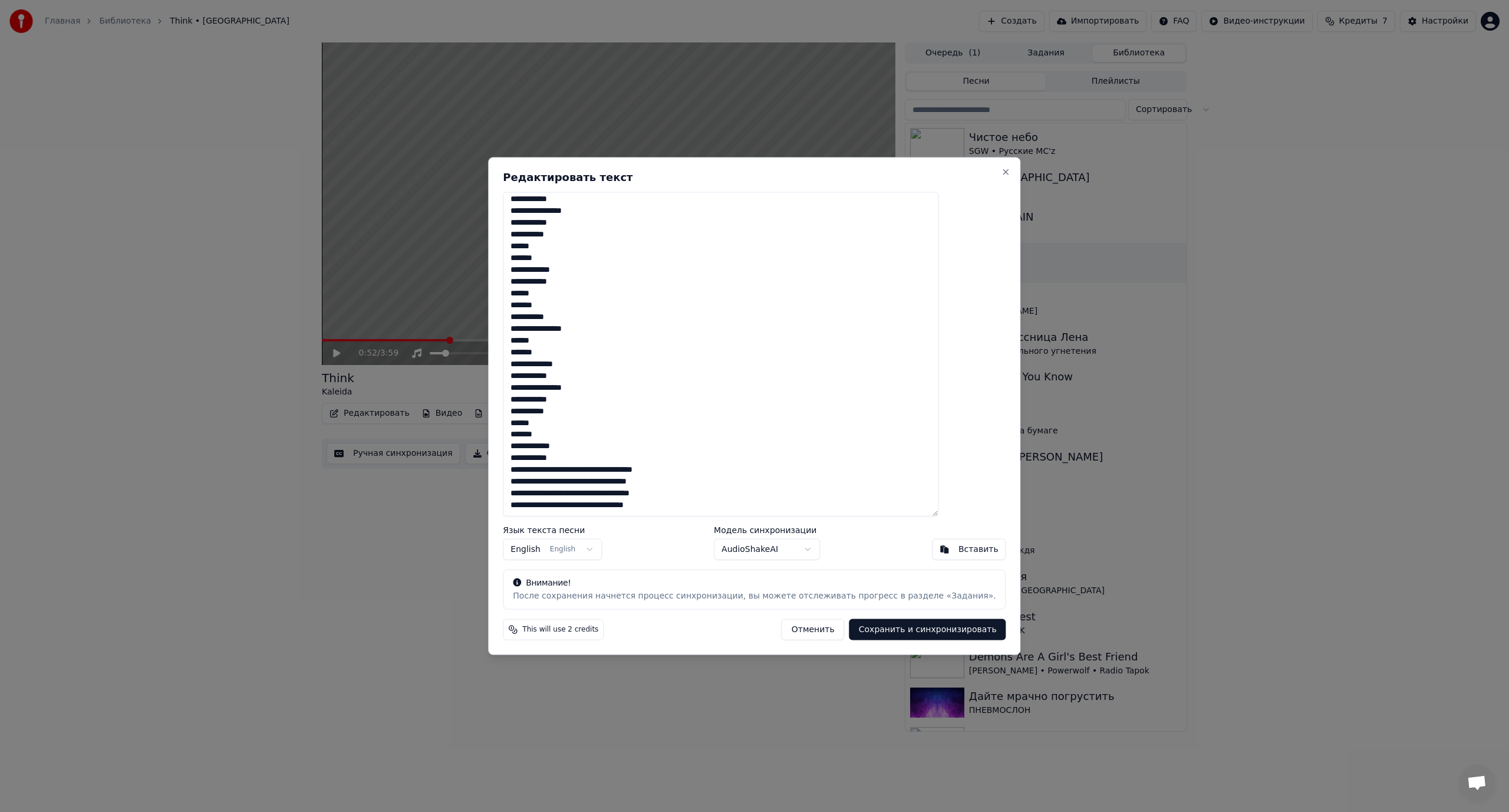
click at [567, 468] on textarea at bounding box center [721, 354] width 436 height 325
click at [570, 481] on textarea at bounding box center [721, 354] width 436 height 325
click at [570, 480] on textarea at bounding box center [721, 354] width 436 height 325
click at [577, 468] on textarea at bounding box center [721, 354] width 436 height 325
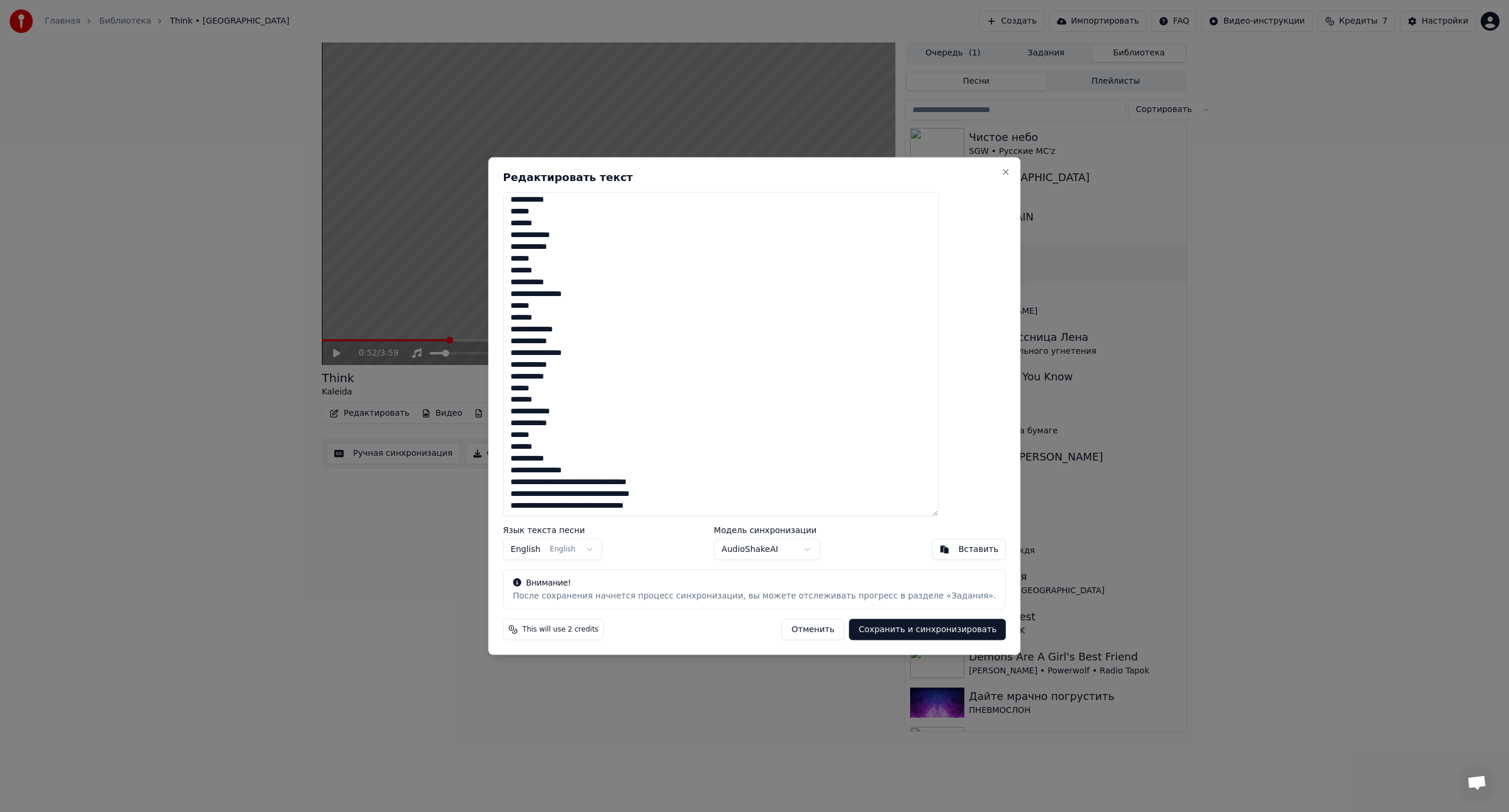
scroll to position [570, 0]
click at [567, 481] on textarea at bounding box center [721, 354] width 436 height 325
click at [570, 481] on textarea at bounding box center [721, 354] width 436 height 325
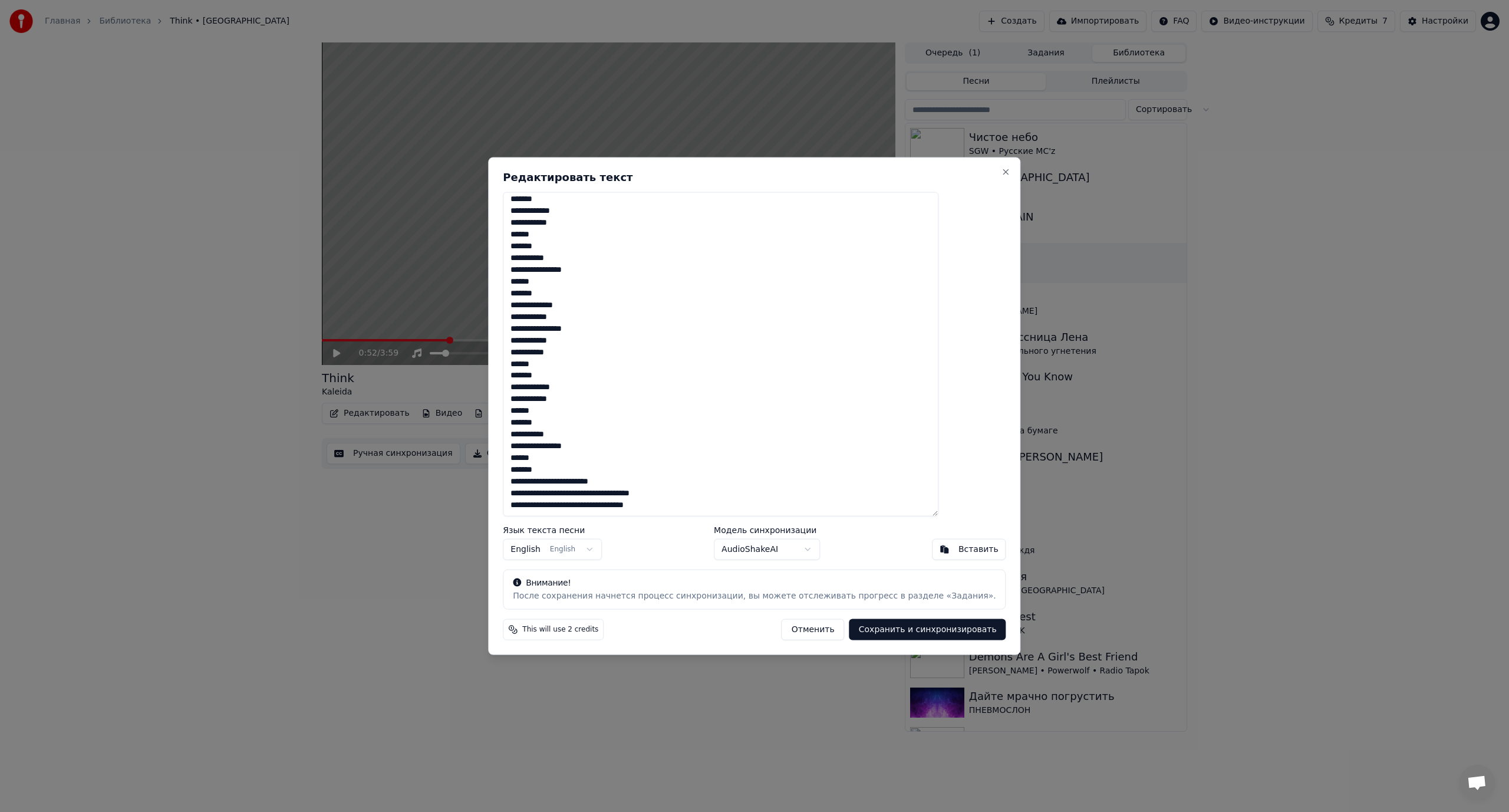
click at [595, 482] on textarea at bounding box center [721, 354] width 436 height 325
click at [603, 491] on textarea at bounding box center [721, 354] width 436 height 325
click at [584, 488] on textarea at bounding box center [721, 354] width 436 height 325
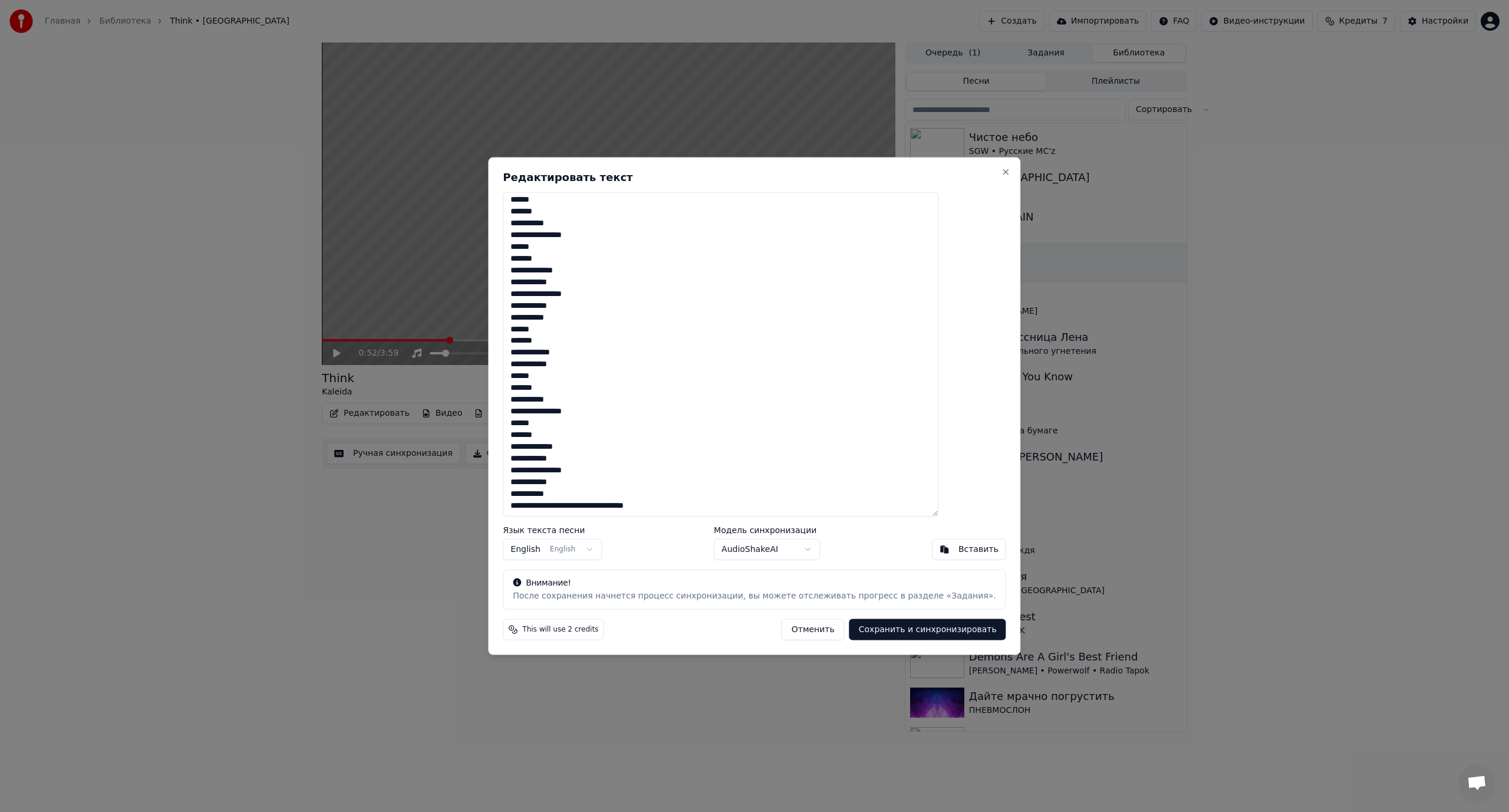
scroll to position [629, 0]
click at [569, 502] on textarea at bounding box center [721, 354] width 436 height 325
click at [571, 504] on textarea at bounding box center [721, 354] width 436 height 325
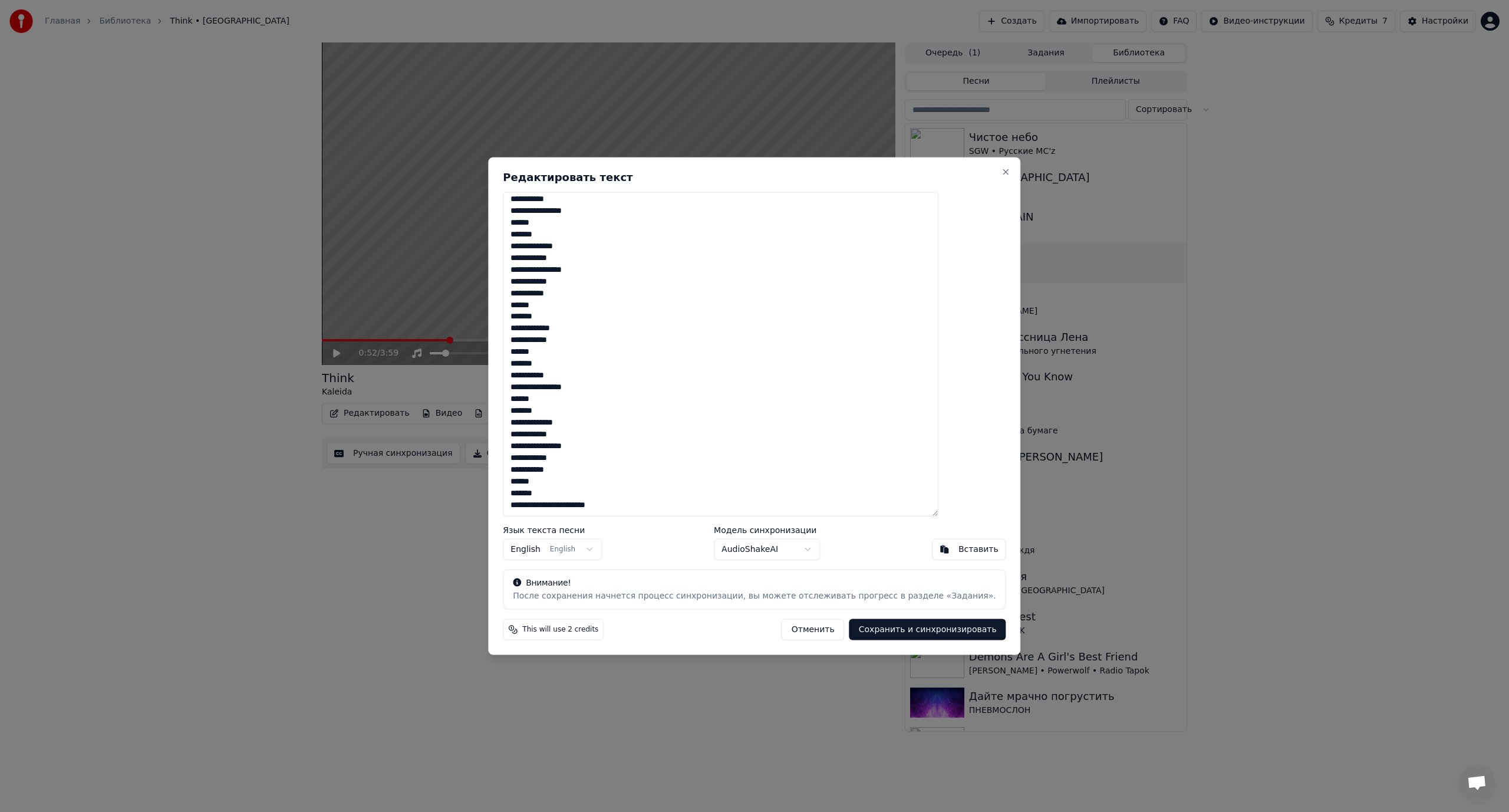
click at [593, 506] on textarea at bounding box center [721, 354] width 436 height 325
type textarea "**********"
click at [856, 628] on button "Сохранить и синхронизировать" at bounding box center [928, 630] width 157 height 21
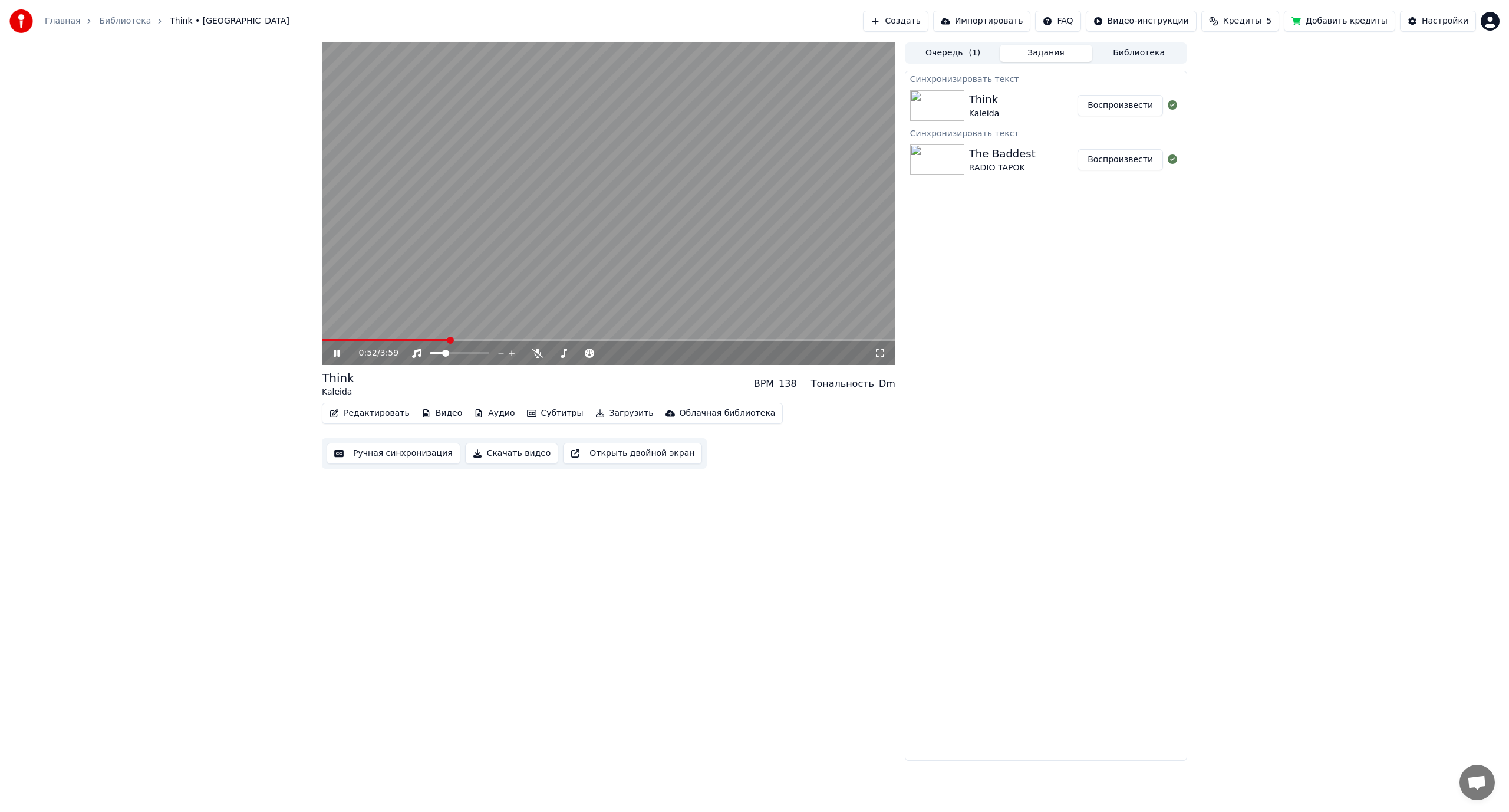
click at [549, 237] on video at bounding box center [609, 203] width 574 height 323
click at [322, 341] on span at bounding box center [325, 340] width 7 height 7
click at [587, 226] on video at bounding box center [609, 203] width 574 height 323
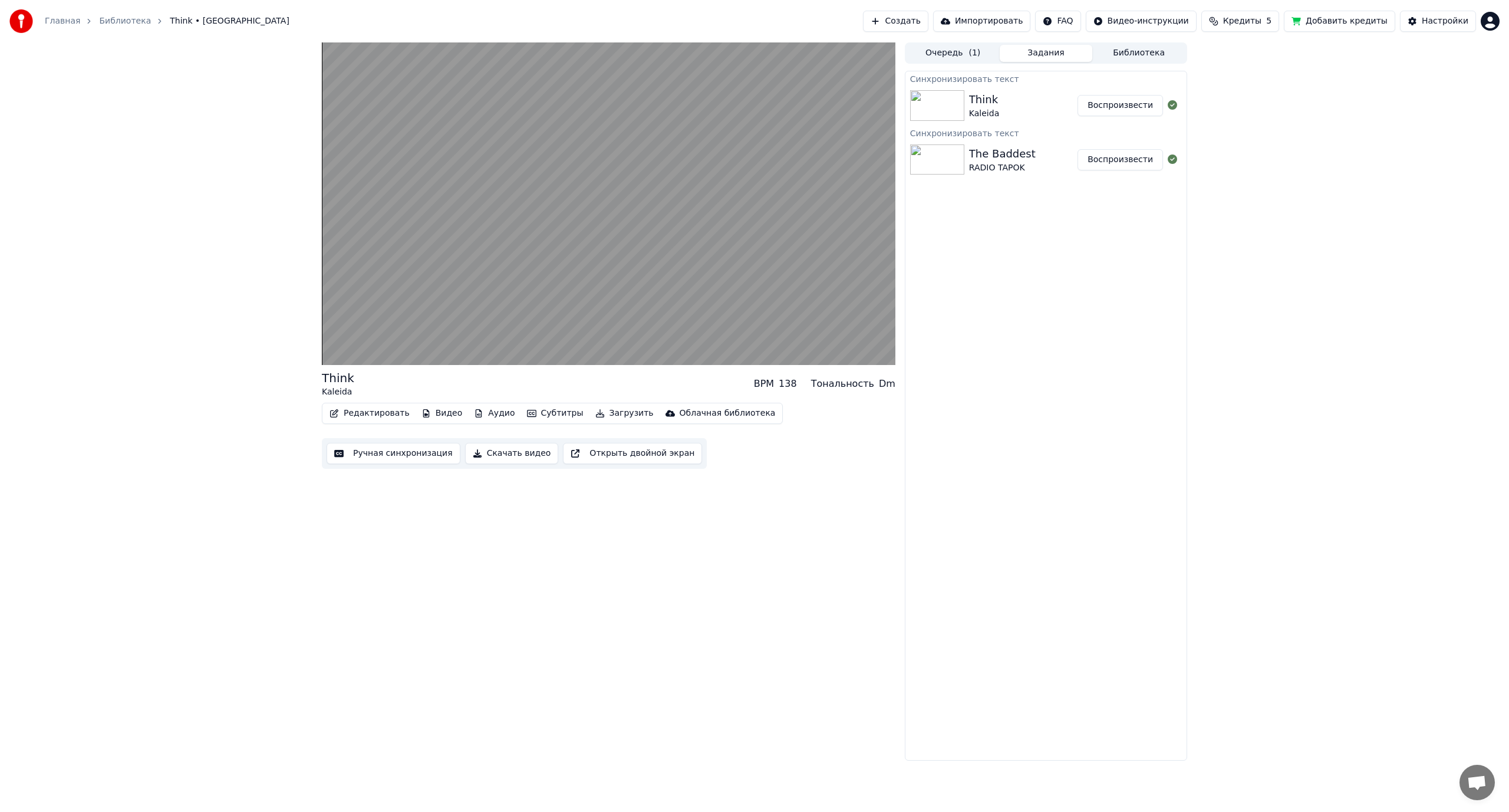
click at [495, 261] on video at bounding box center [609, 203] width 574 height 323
click at [477, 414] on button "Аудио" at bounding box center [494, 413] width 50 height 17
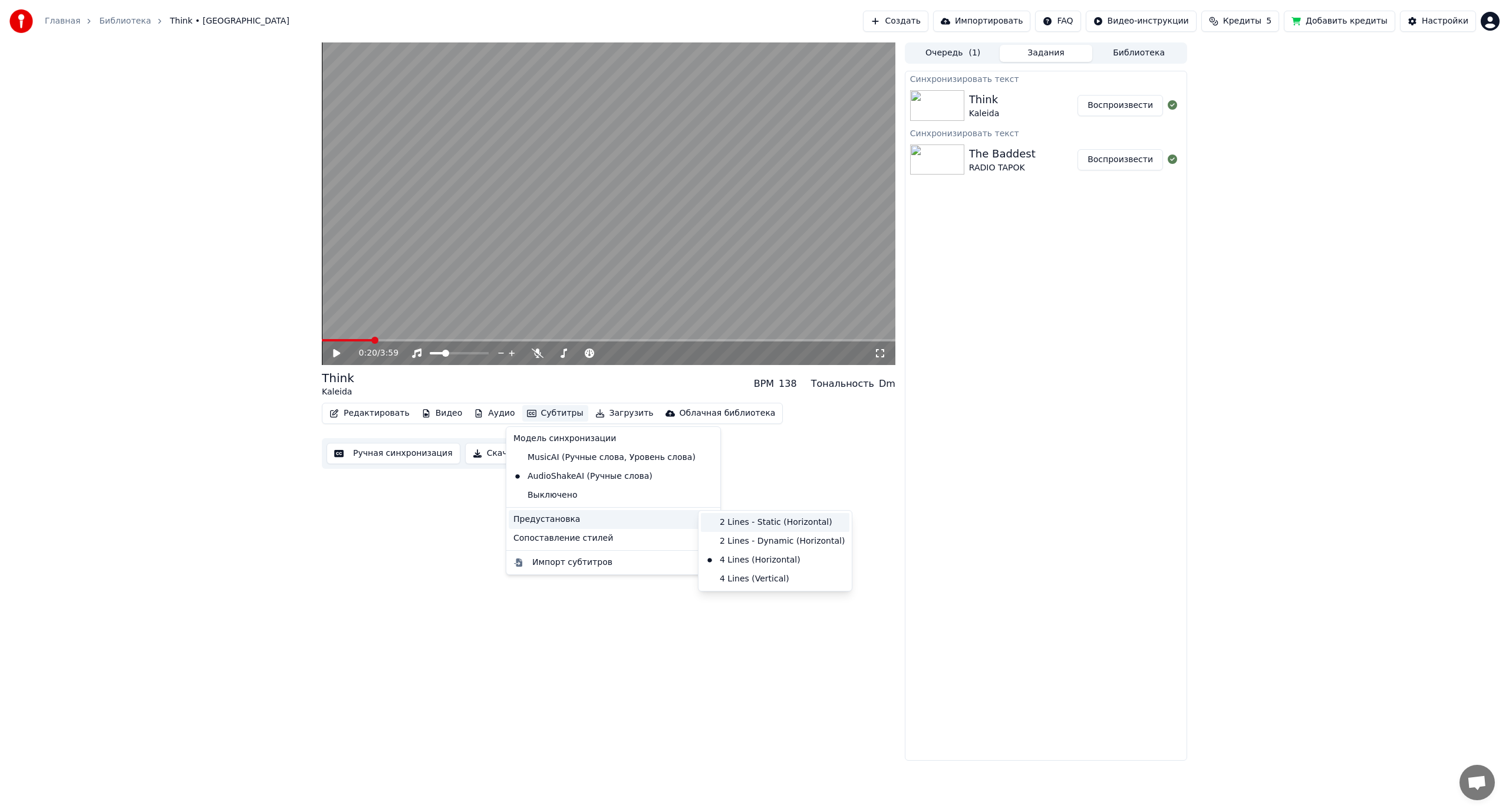
click at [765, 524] on div "2 Lines - Static (Horizontal)" at bounding box center [775, 522] width 149 height 19
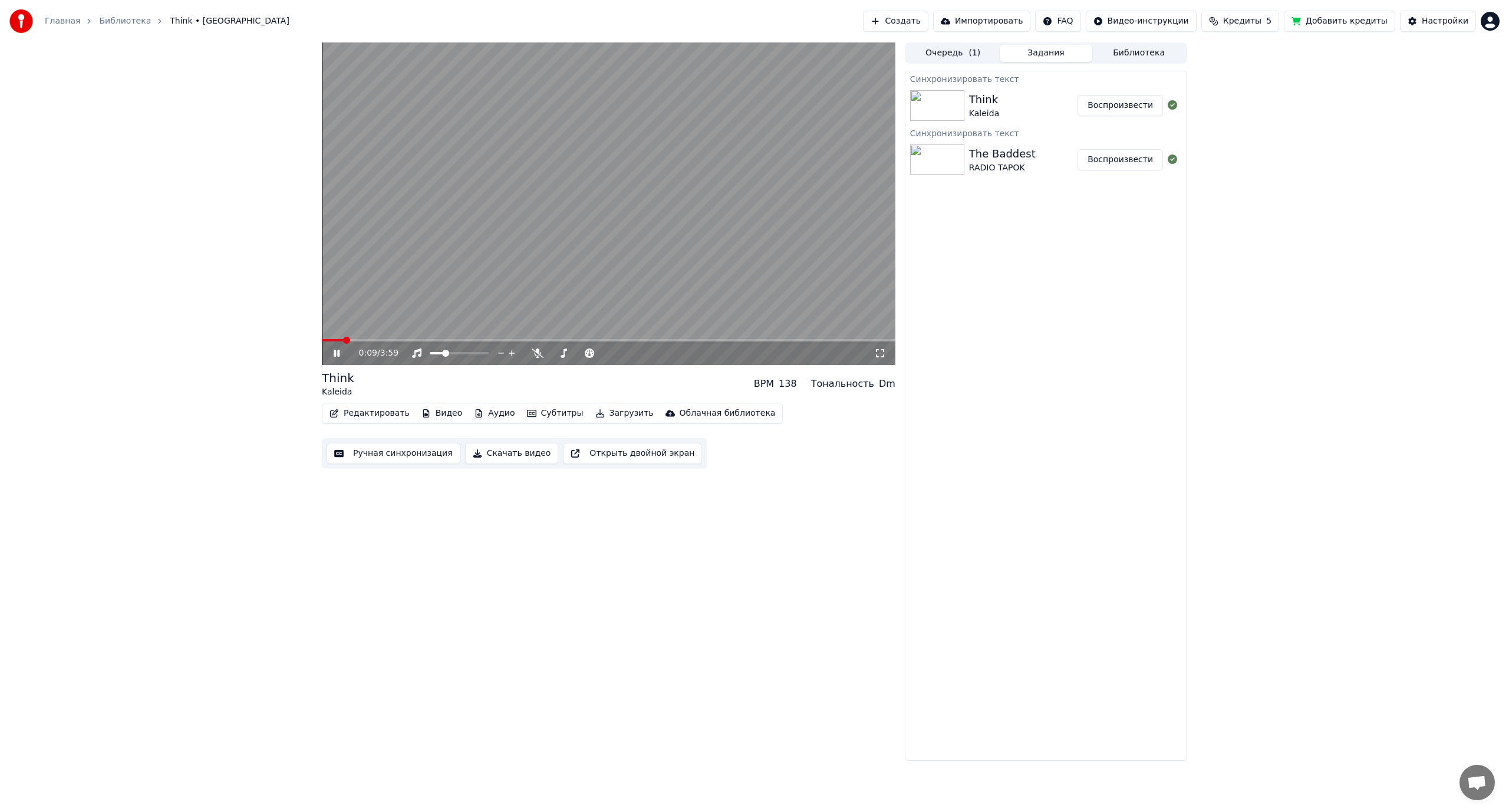
click at [343, 343] on span at bounding box center [346, 340] width 7 height 7
click at [457, 271] on video at bounding box center [609, 203] width 574 height 323
click at [493, 294] on video at bounding box center [609, 203] width 574 height 323
click at [450, 301] on video at bounding box center [609, 203] width 574 height 323
click at [551, 294] on video at bounding box center [609, 203] width 574 height 323
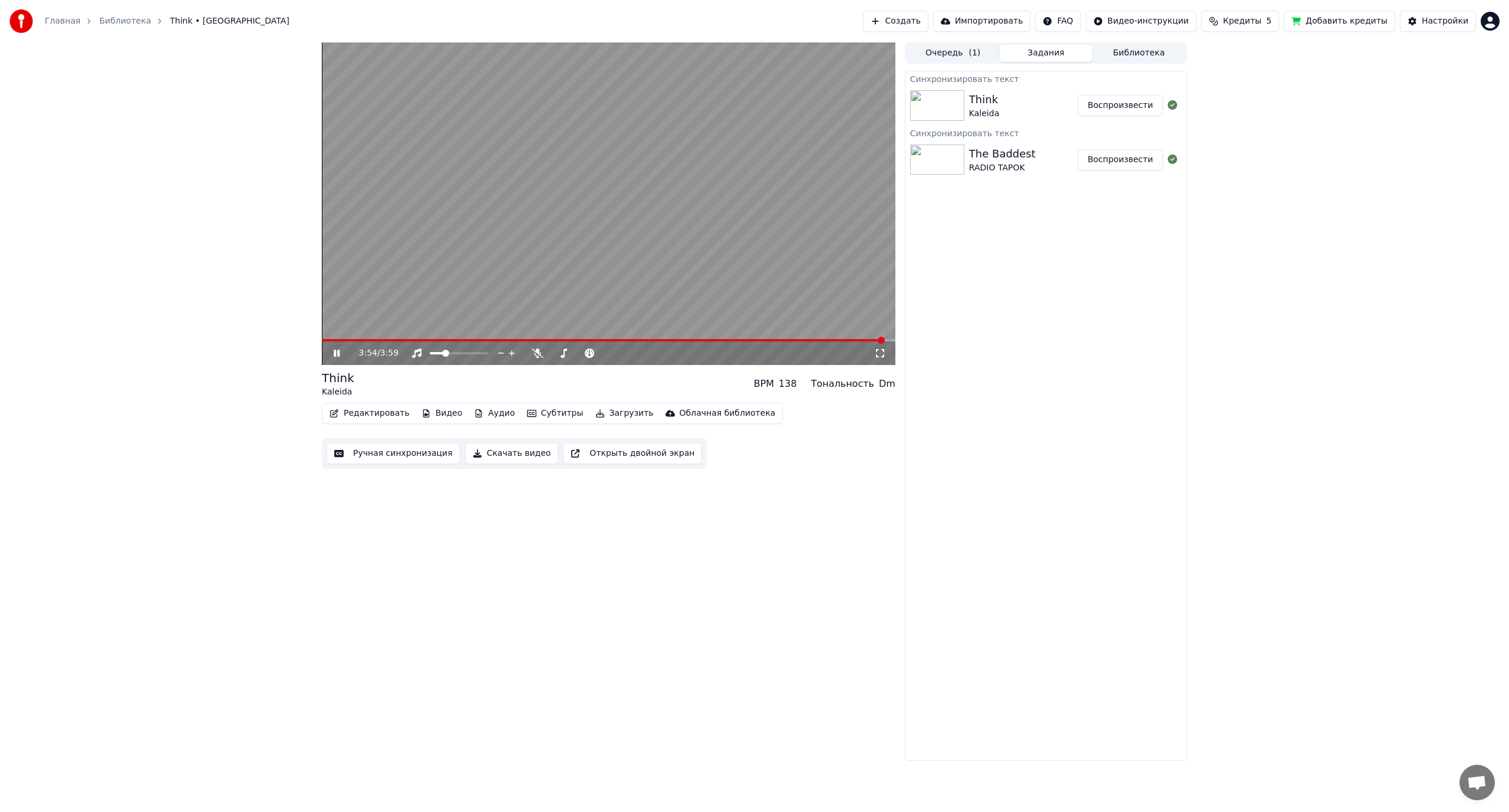
click at [600, 186] on video at bounding box center [609, 203] width 574 height 323
click at [386, 452] on button "Ручная синхронизация" at bounding box center [393, 453] width 134 height 21
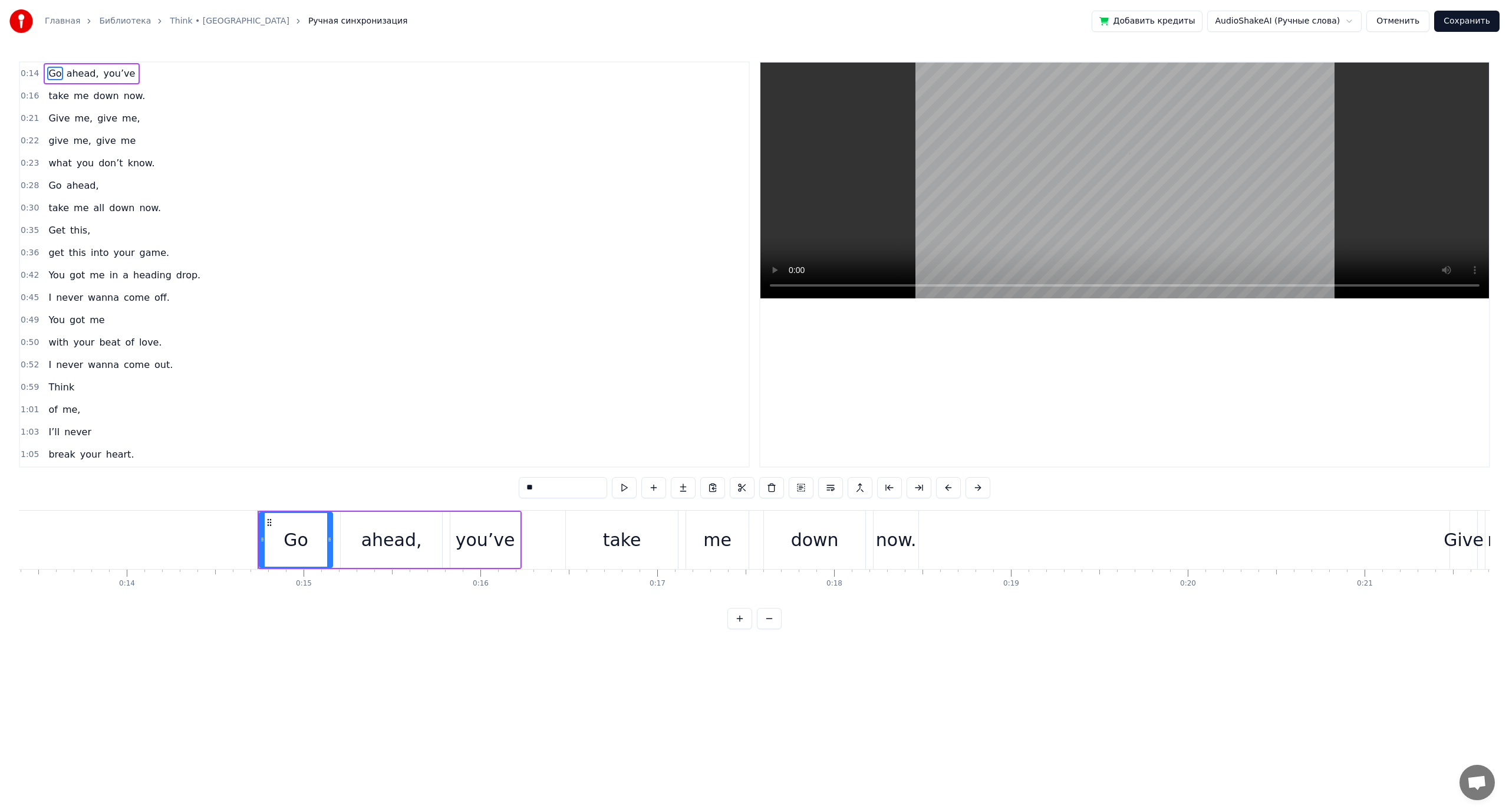
scroll to position [0, 2548]
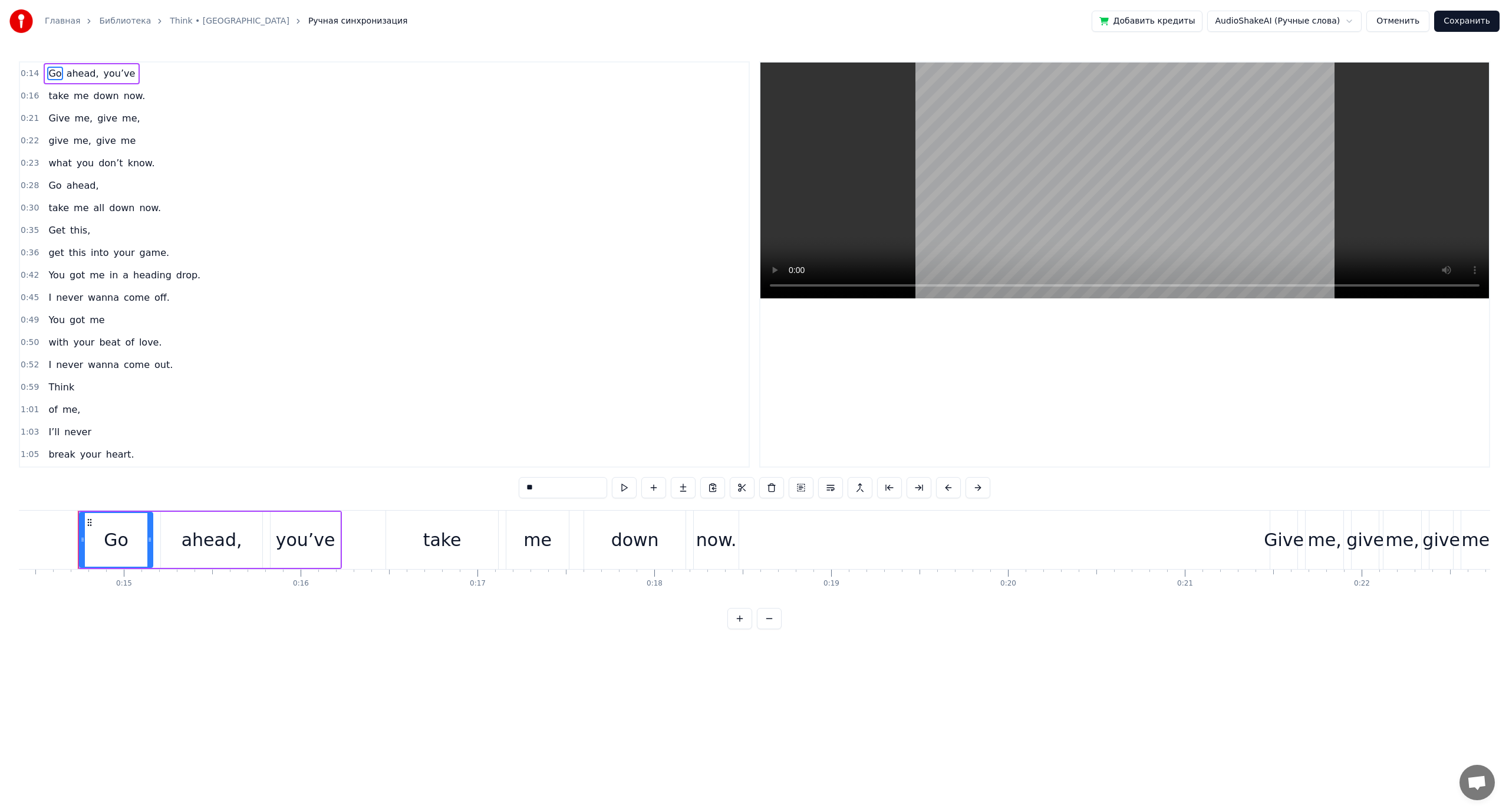
click at [1410, 20] on button "Отменить" at bounding box center [1398, 21] width 63 height 21
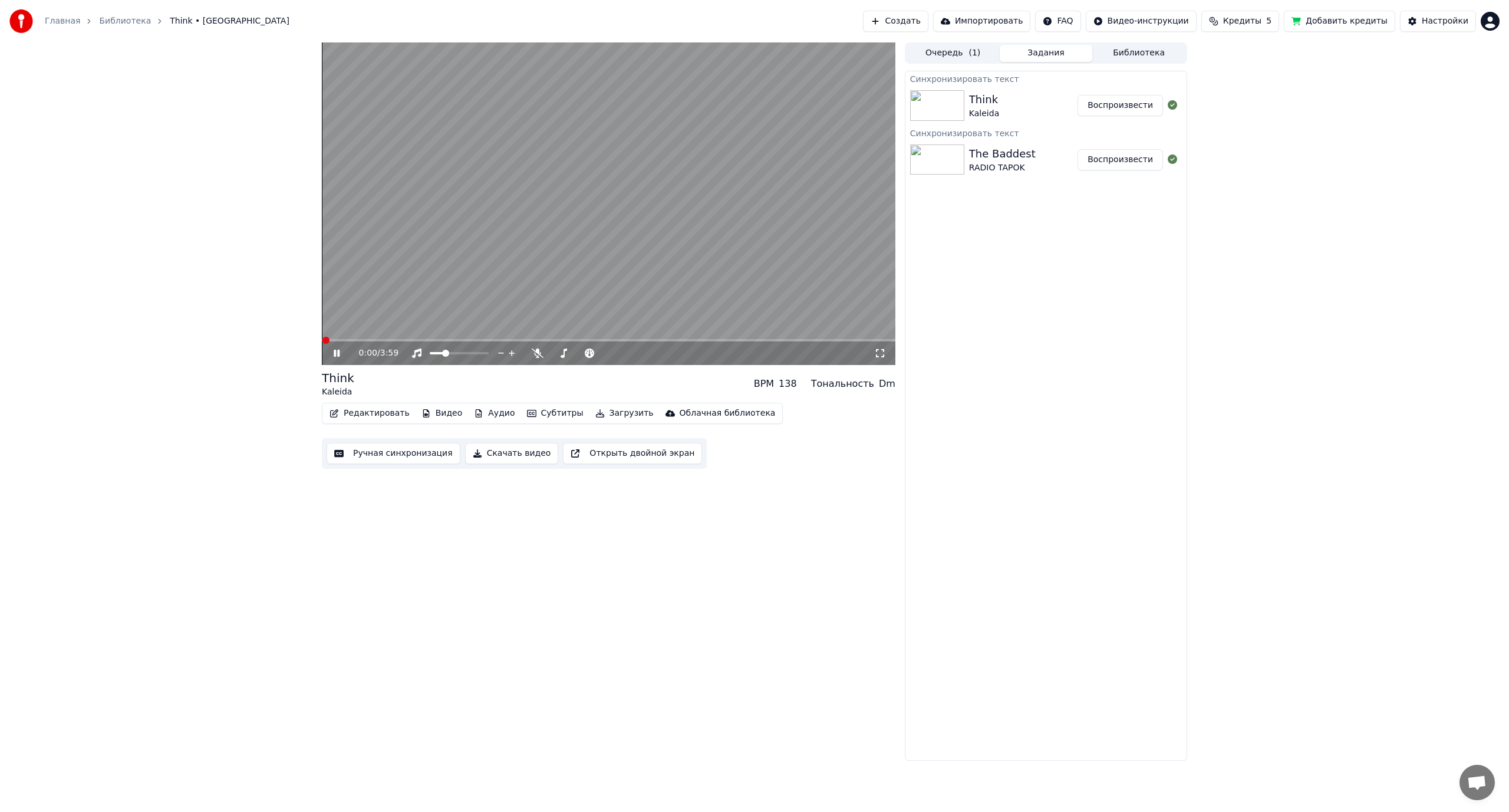
click at [370, 413] on button "Редактировать" at bounding box center [370, 413] width 90 height 17
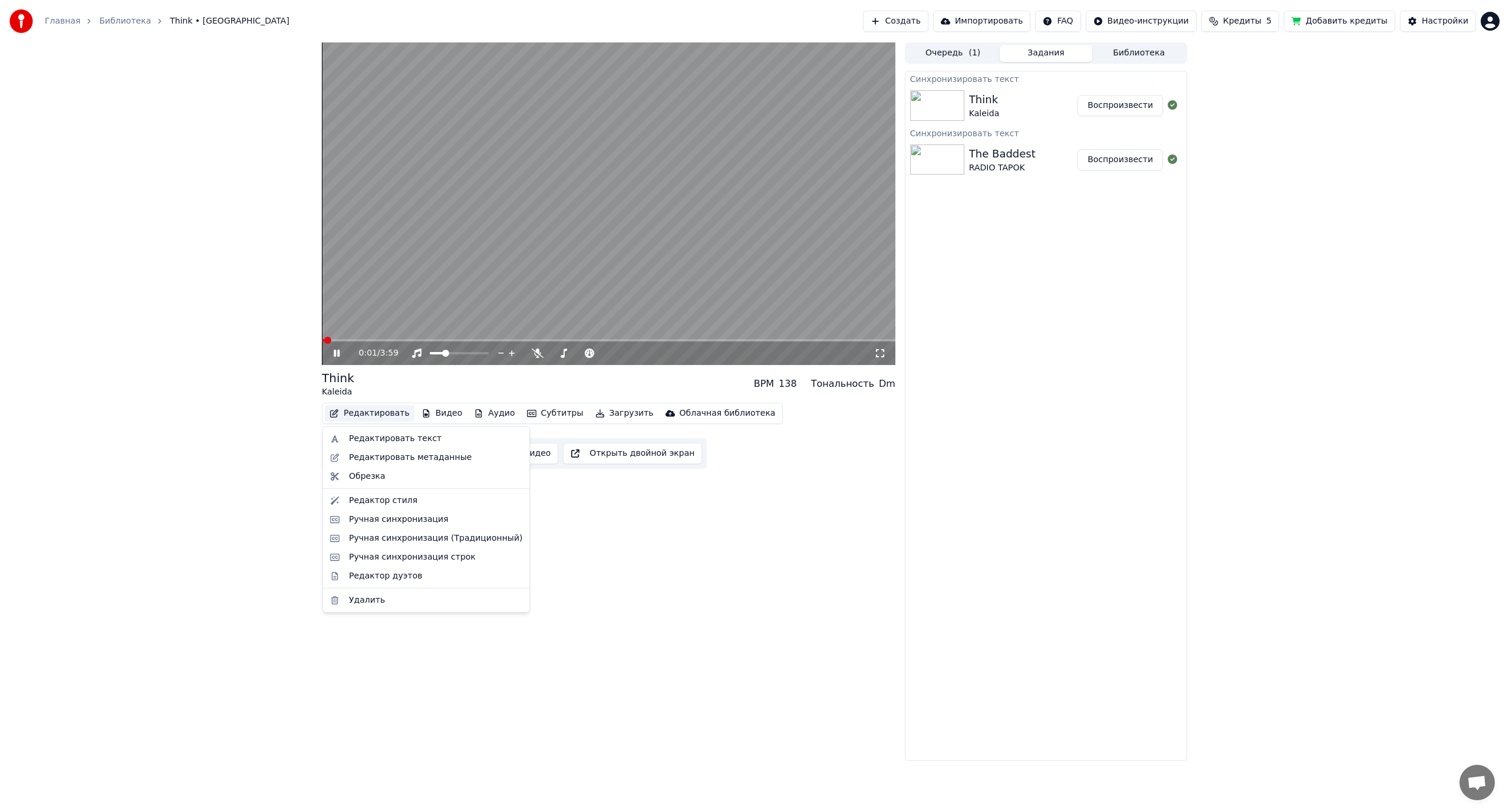
click at [429, 256] on video at bounding box center [609, 203] width 574 height 323
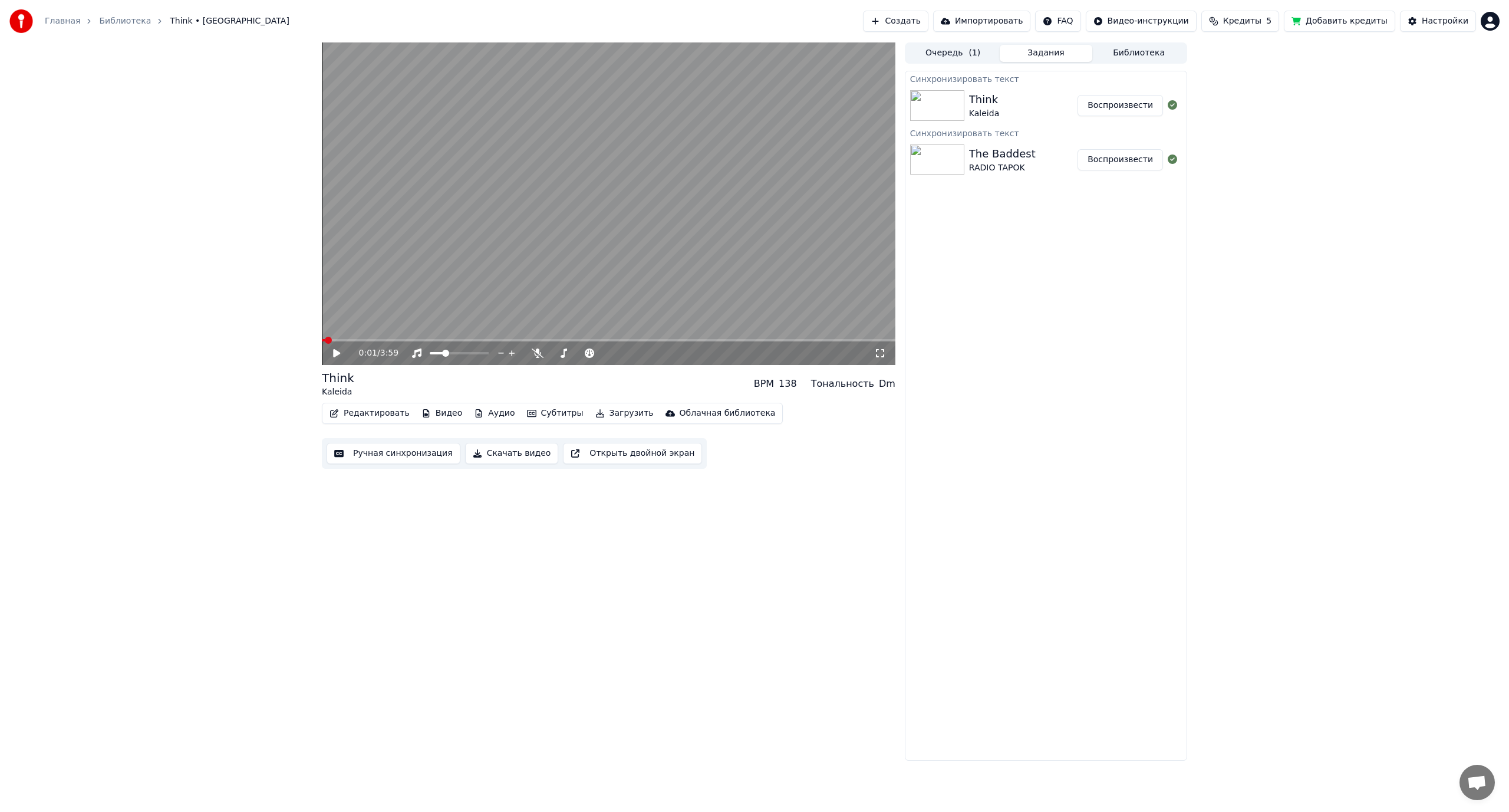
click at [344, 414] on button "Редактировать" at bounding box center [370, 413] width 90 height 17
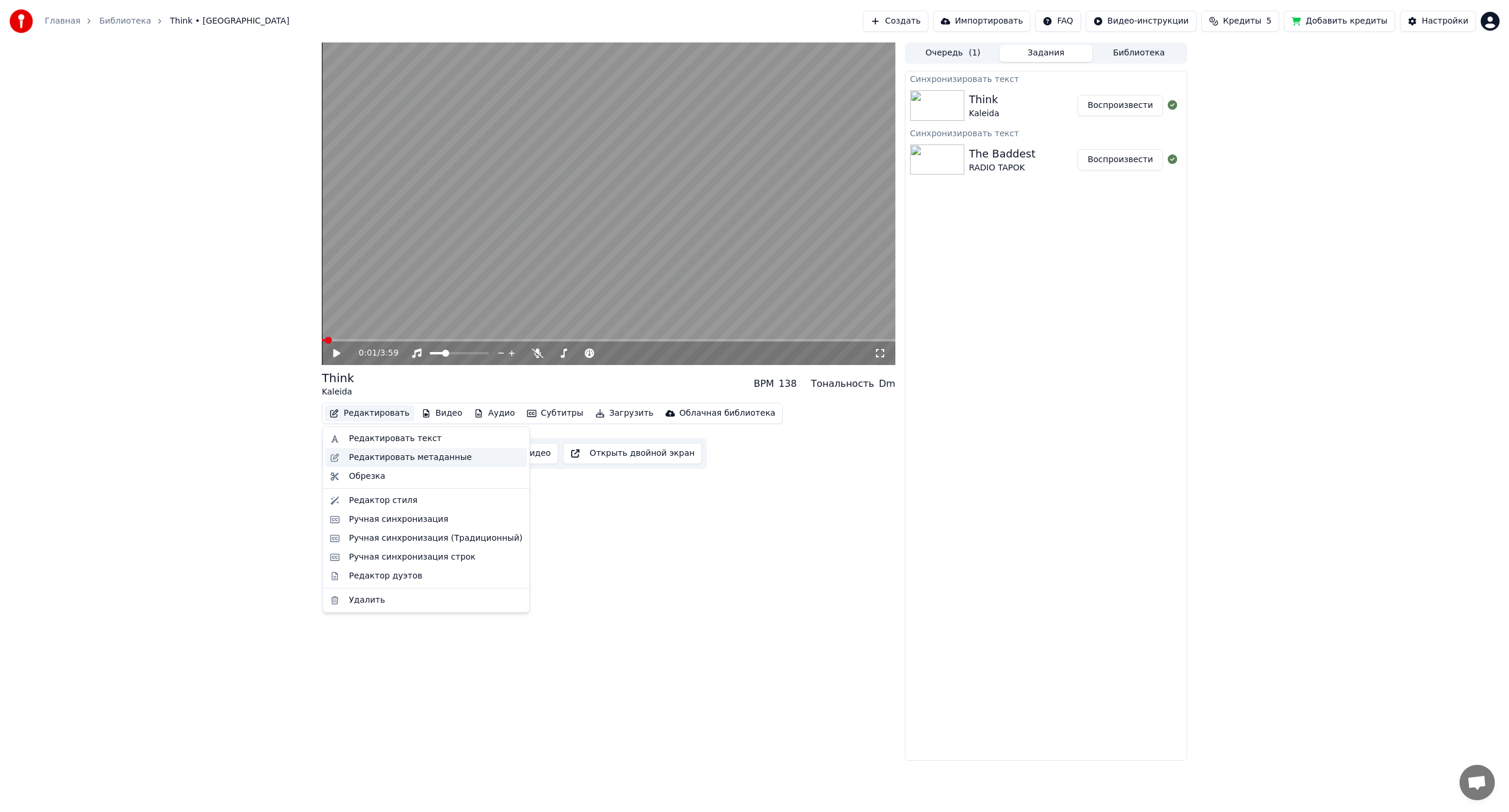
click at [373, 455] on div "Редактировать метаданные" at bounding box center [410, 457] width 123 height 12
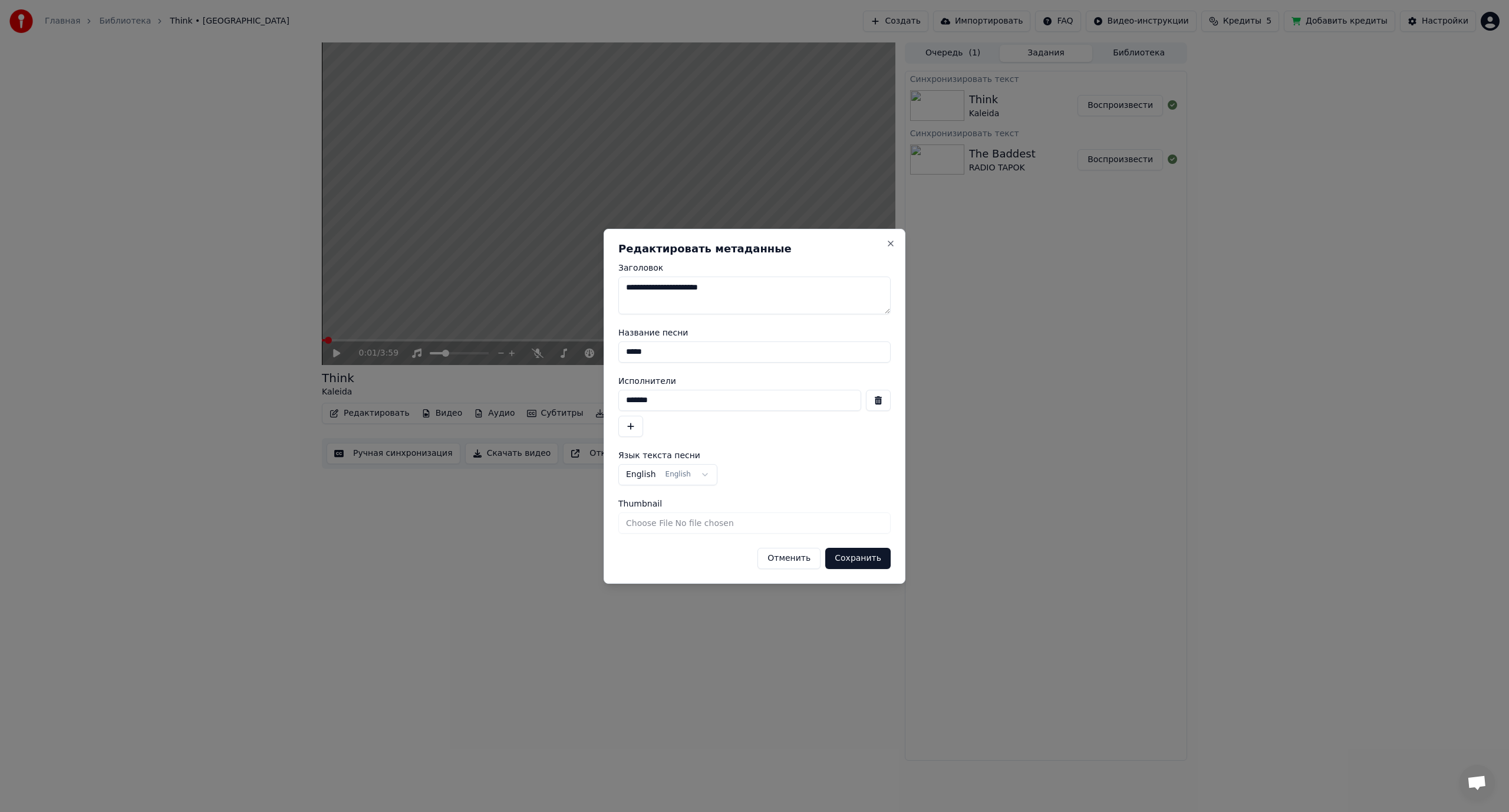
click at [667, 354] on input "*****" at bounding box center [754, 352] width 272 height 21
type input "**********"
click at [869, 556] on button "Сохранить" at bounding box center [857, 558] width 65 height 21
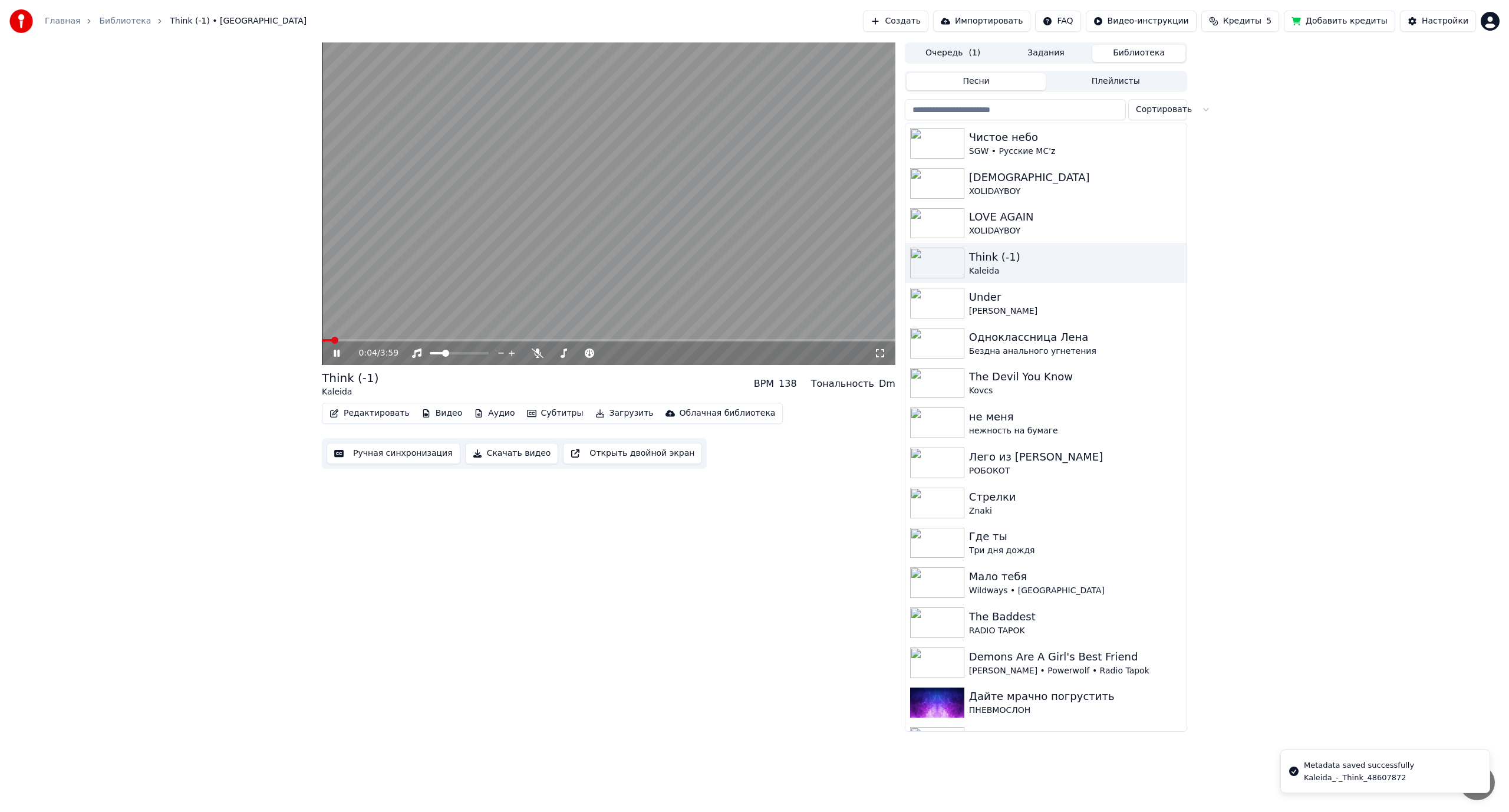
click at [1115, 52] on button "Библиотека" at bounding box center [1139, 53] width 93 height 17
click at [606, 276] on video at bounding box center [609, 203] width 574 height 323
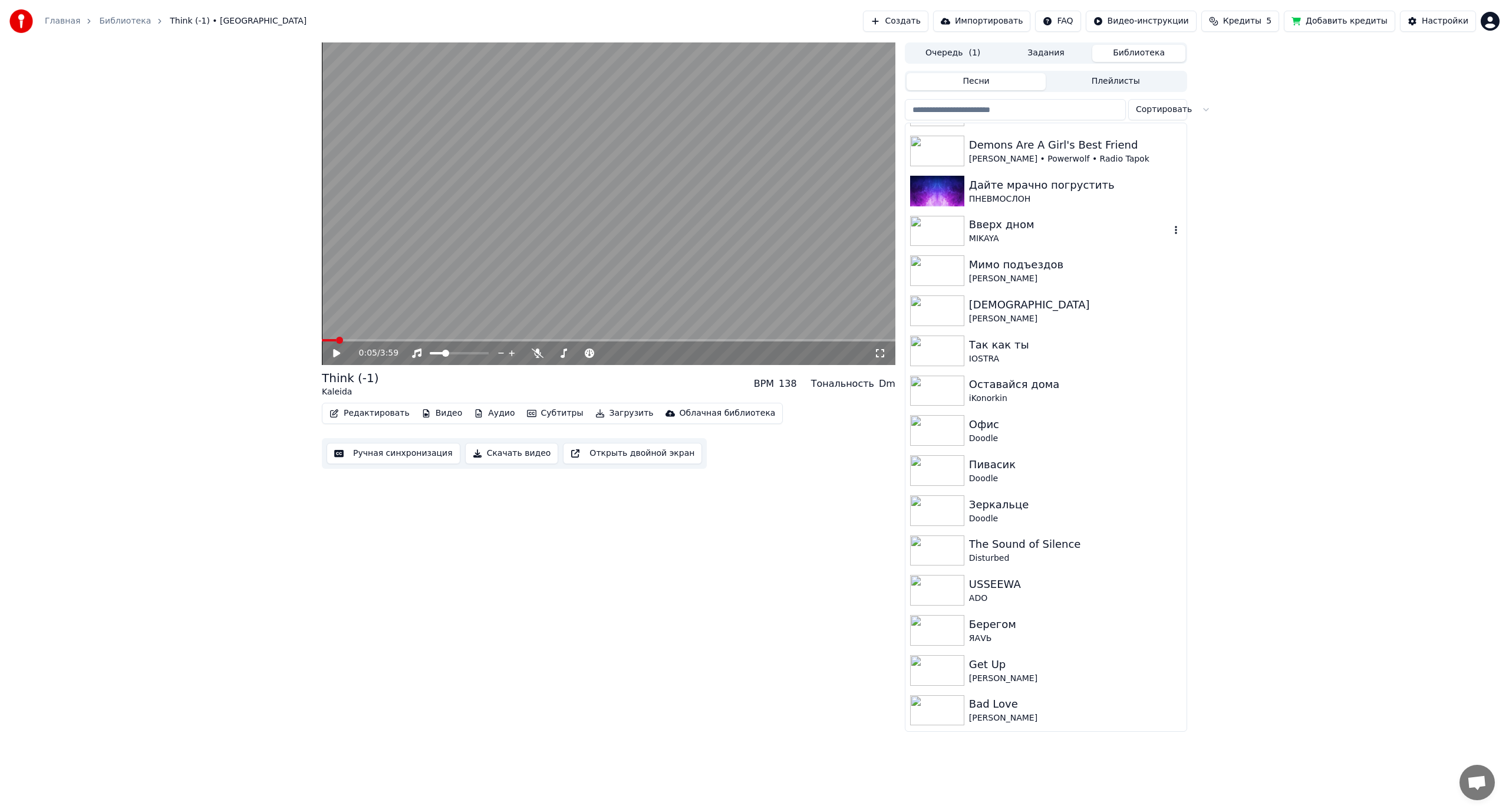
scroll to position [531, 0]
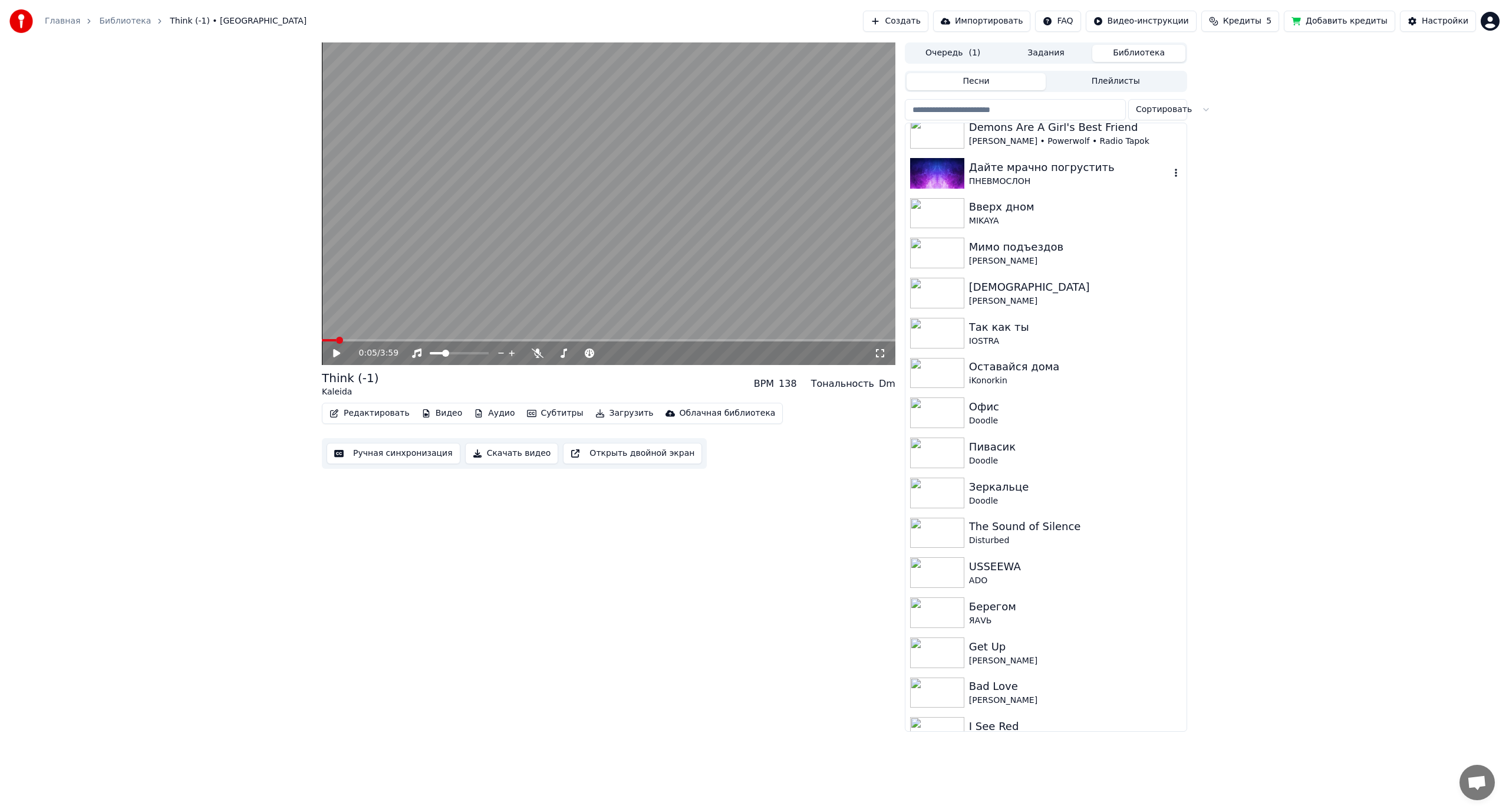
click at [1039, 179] on div "ПНЕВМОСЛОН" at bounding box center [1070, 181] width 201 height 12
click at [370, 340] on span at bounding box center [609, 340] width 574 height 2
click at [403, 340] on span at bounding box center [609, 340] width 574 height 2
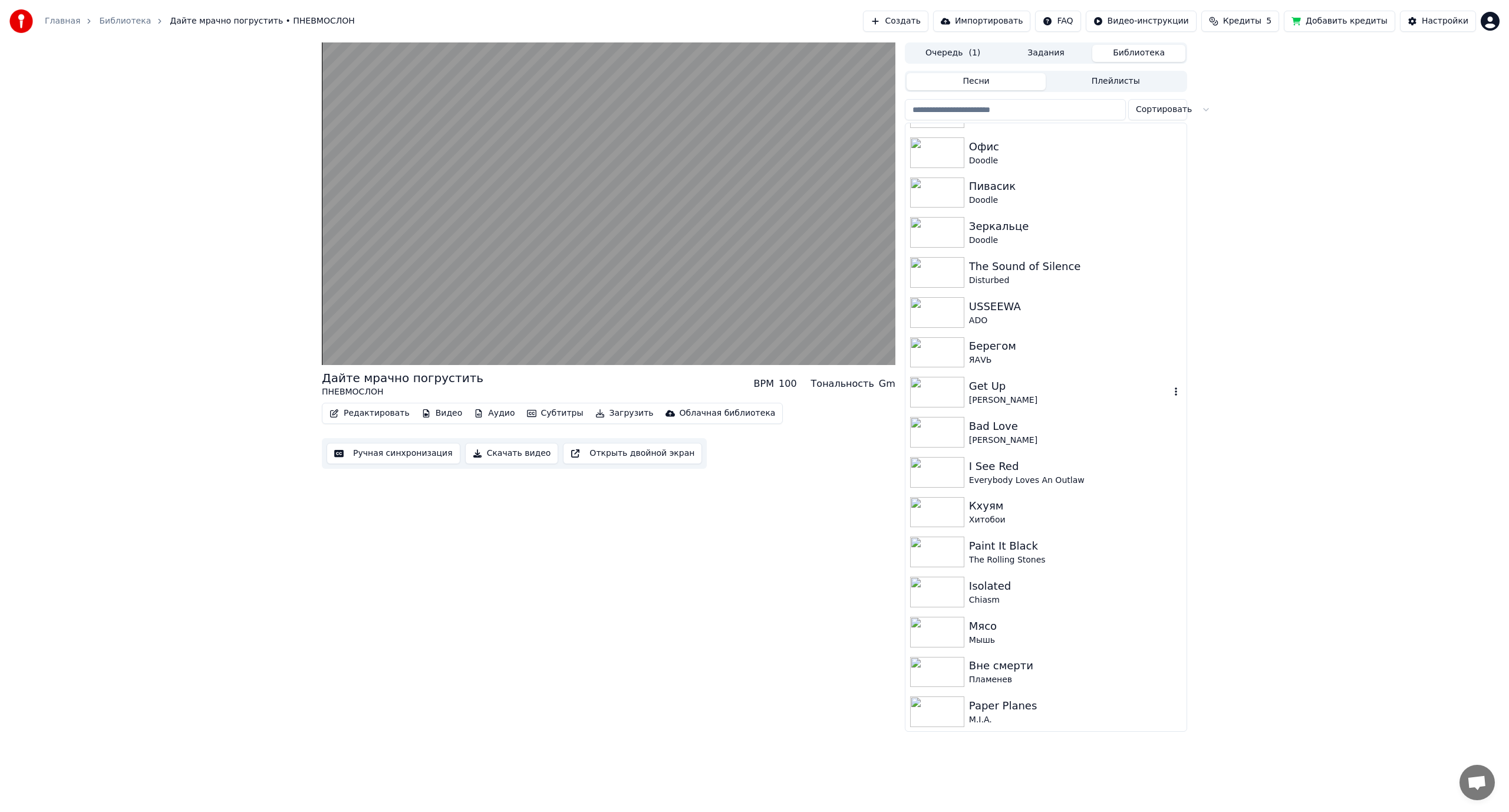
scroll to position [884, 0]
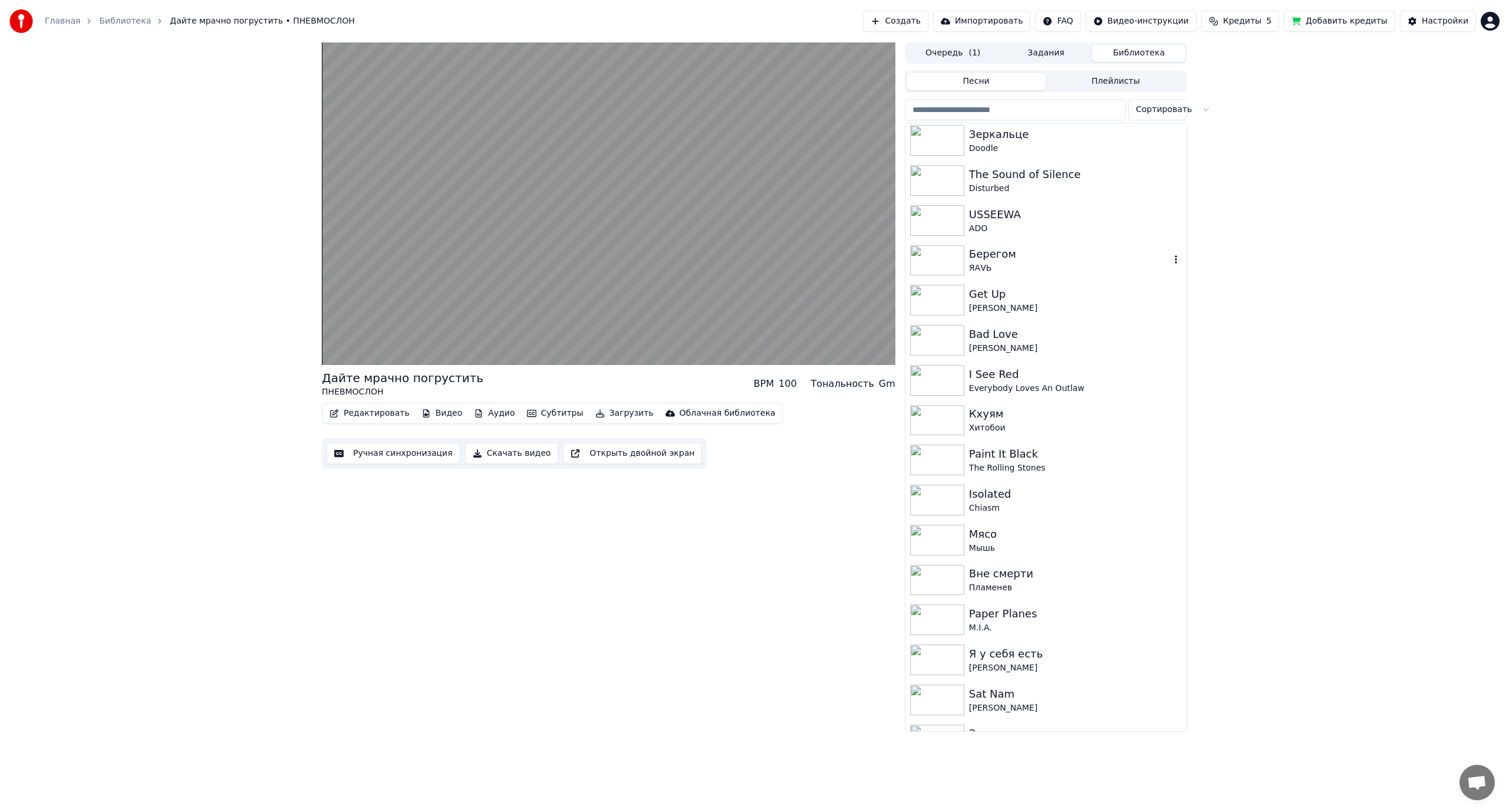
click at [1031, 225] on div "ADO" at bounding box center [1076, 228] width 213 height 12
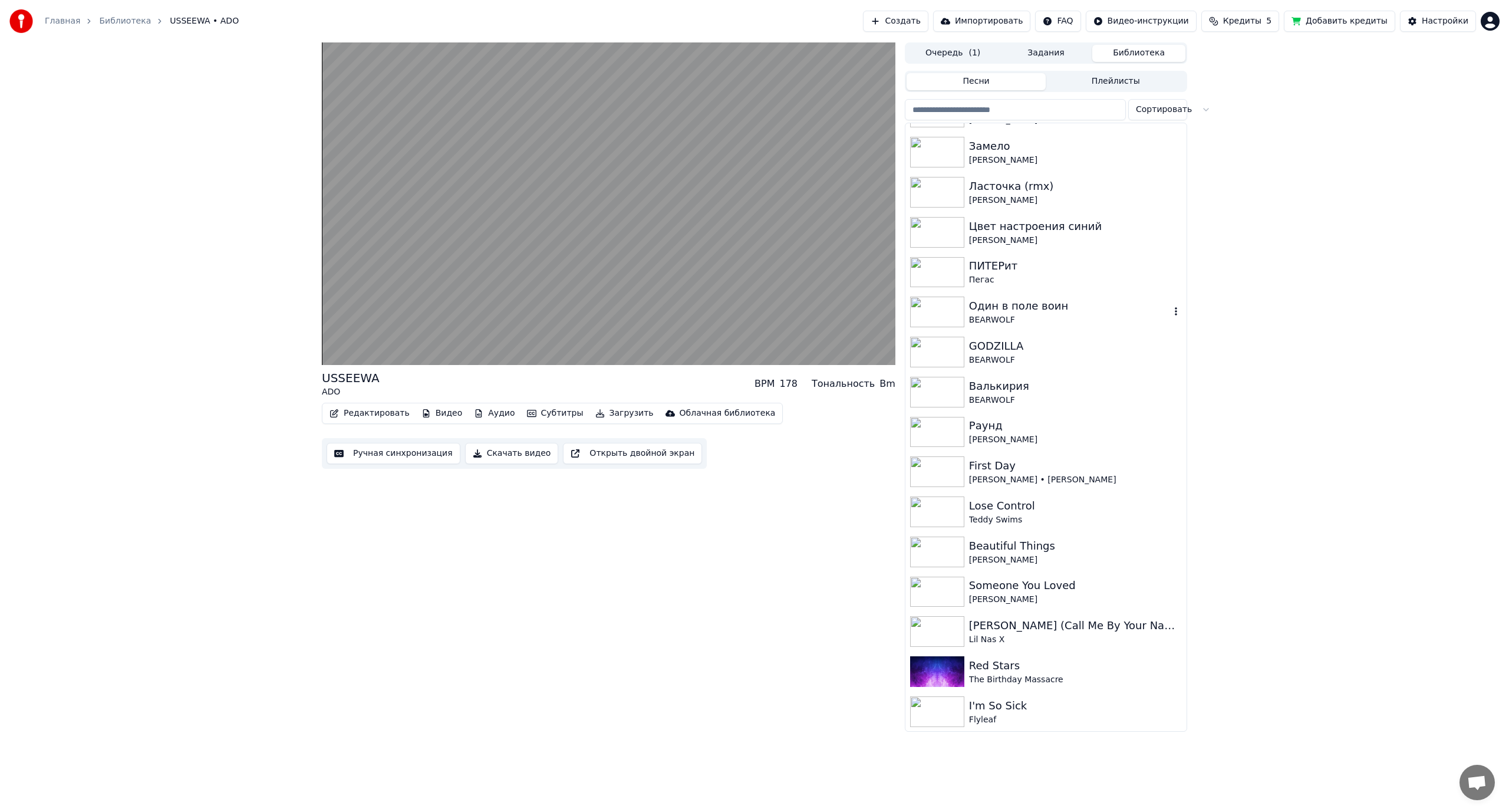
scroll to position [1533, 0]
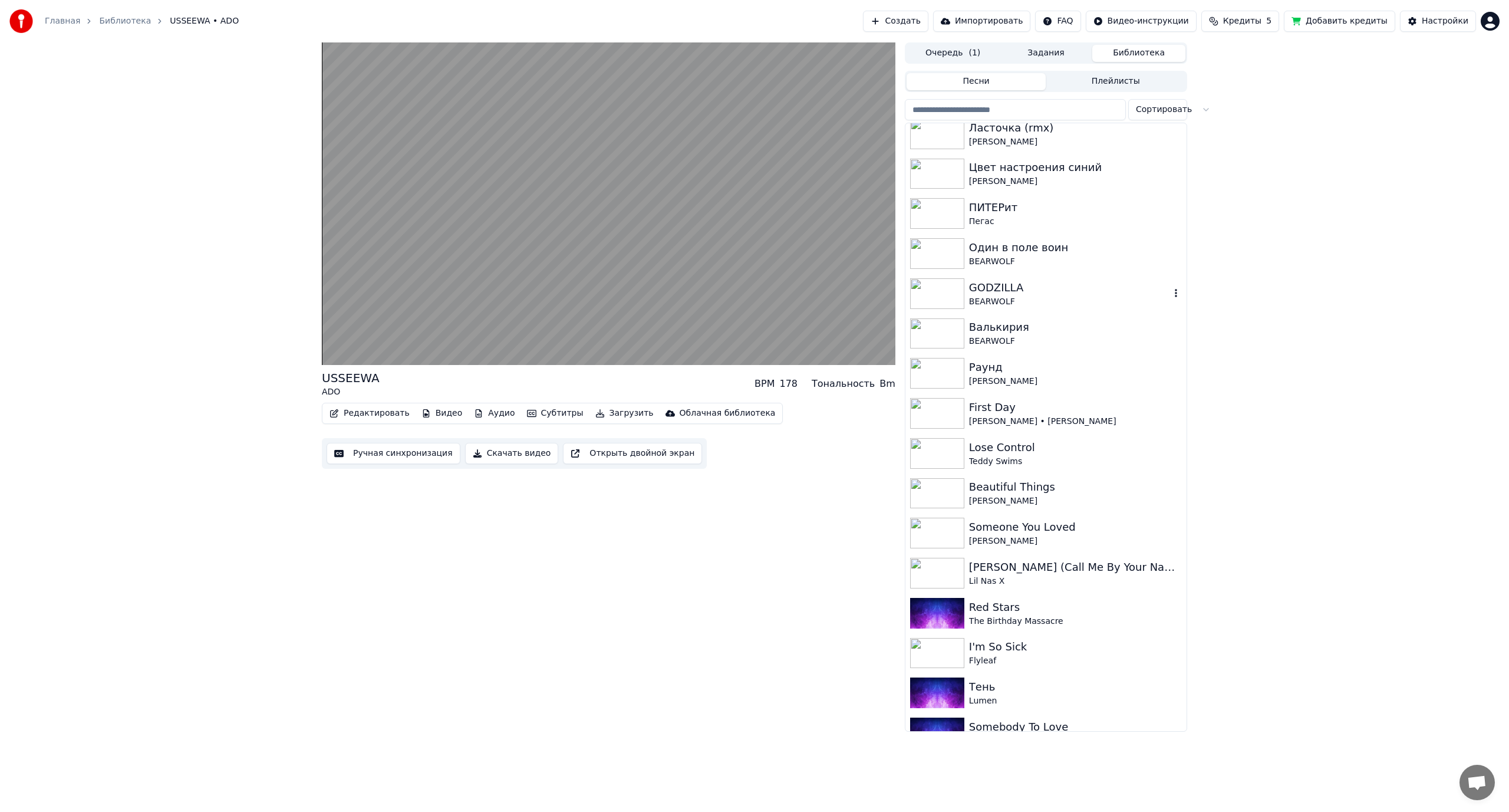
click at [1029, 291] on div "GODZILLA" at bounding box center [1070, 288] width 201 height 17
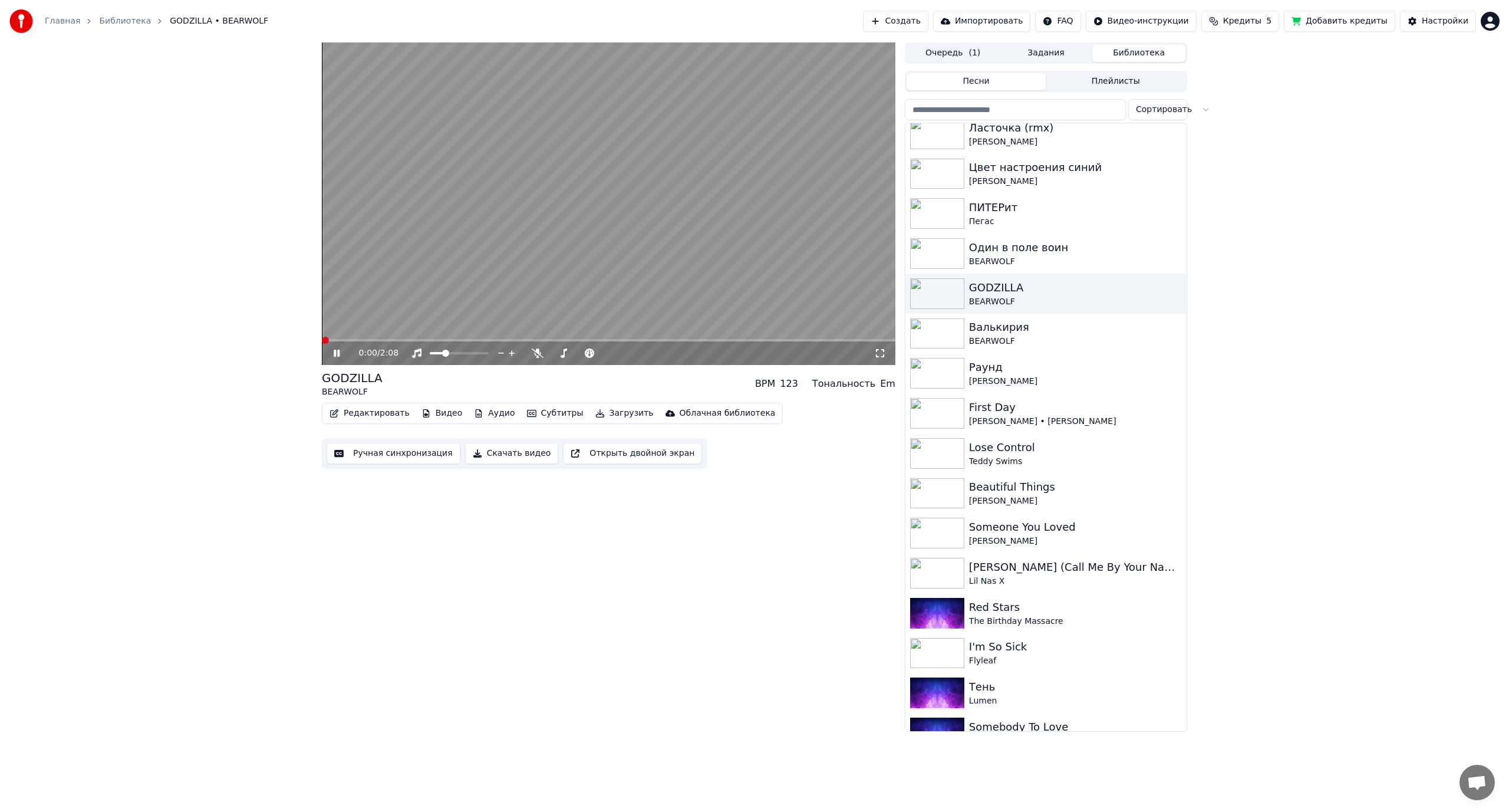
click at [322, 344] on span at bounding box center [325, 340] width 7 height 7
click at [536, 350] on icon at bounding box center [538, 353] width 12 height 9
click at [588, 354] on span at bounding box center [586, 353] width 7 height 7
click at [600, 268] on video at bounding box center [609, 203] width 574 height 323
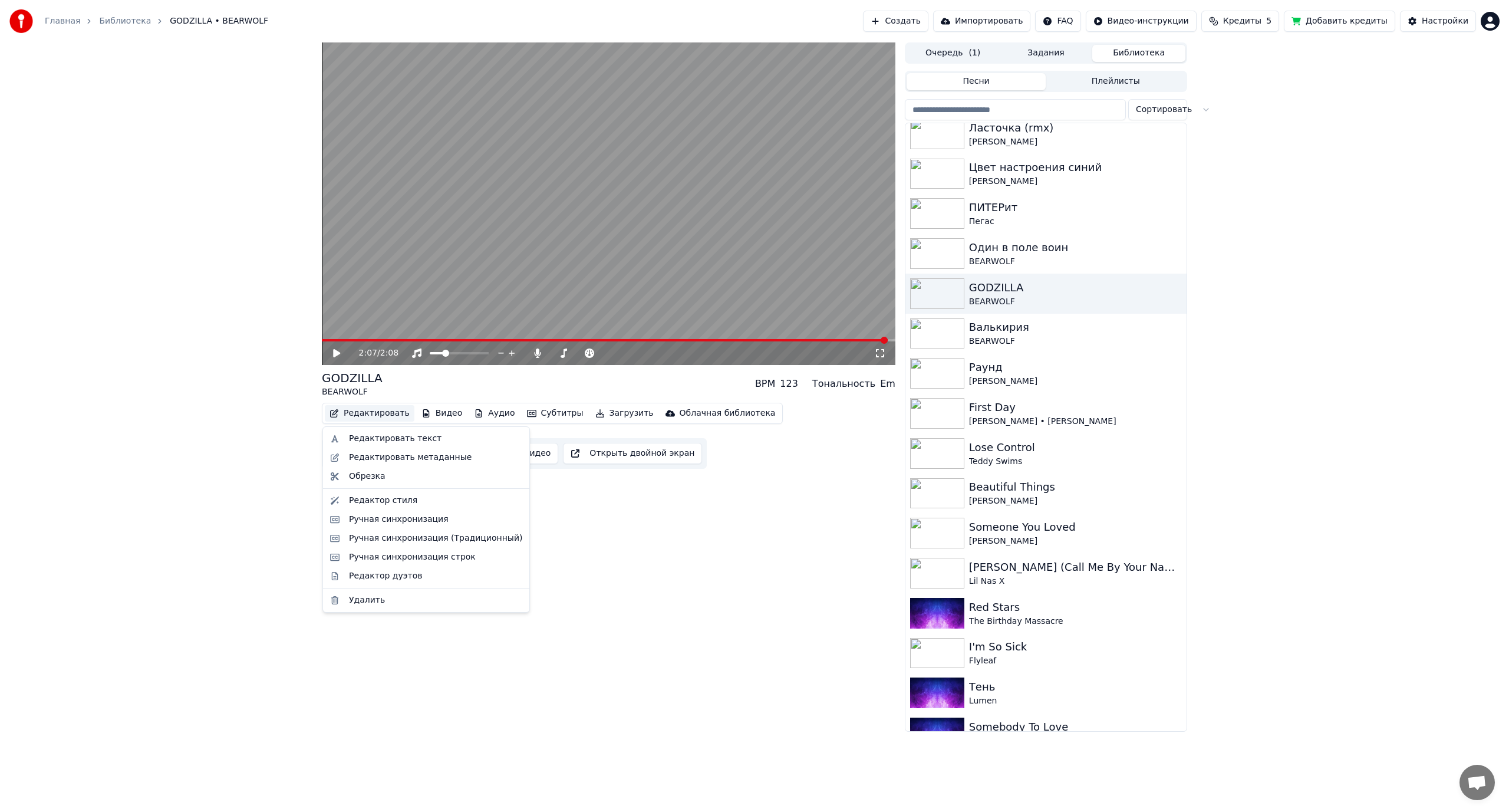
click at [380, 411] on button "Редактировать" at bounding box center [370, 413] width 90 height 17
click at [390, 439] on div "Редактировать текст" at bounding box center [395, 438] width 93 height 12
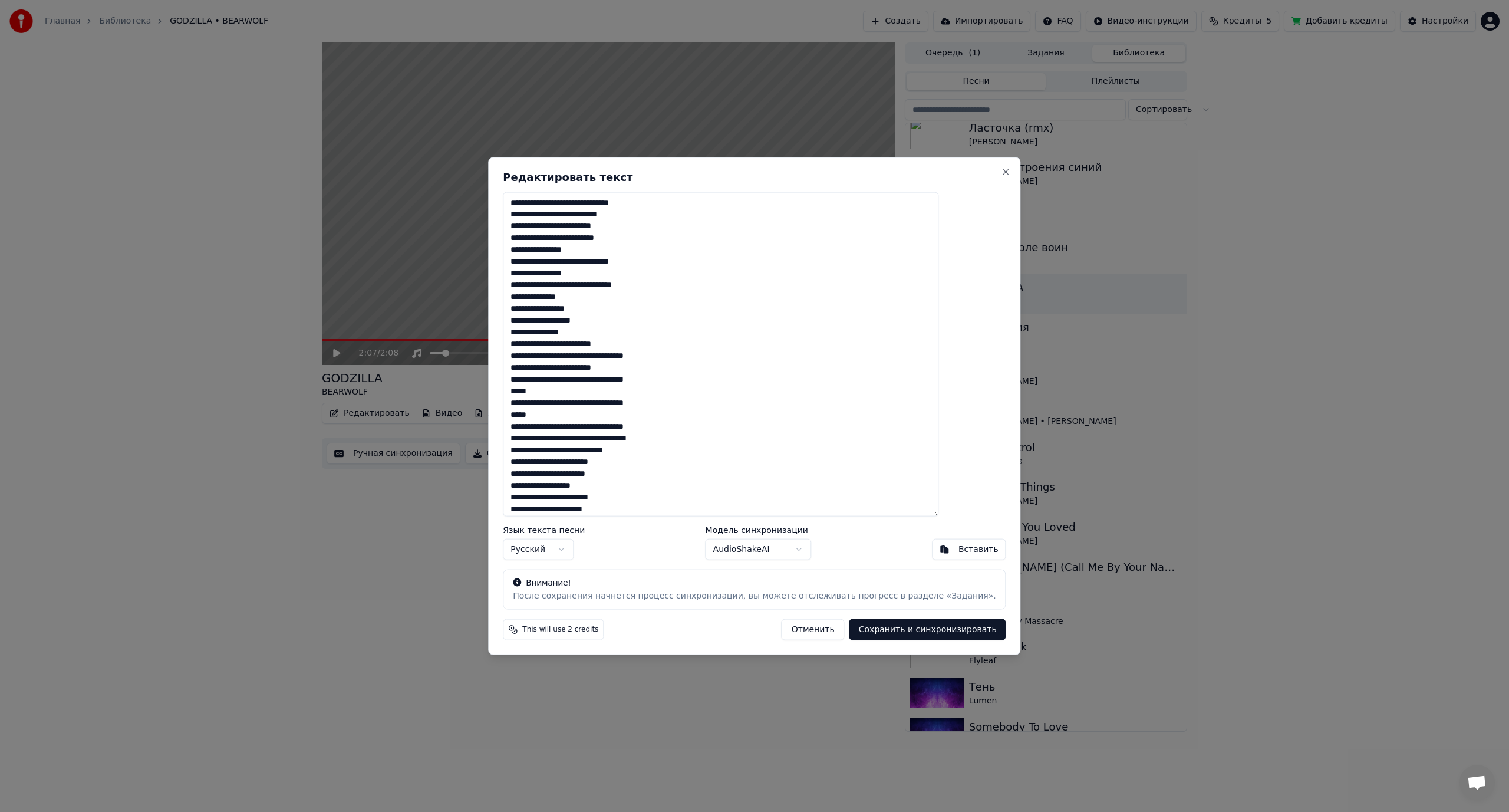
drag, startPoint x: 618, startPoint y: 202, endPoint x: 626, endPoint y: 202, distance: 8.0
click at [626, 202] on textarea at bounding box center [721, 354] width 436 height 325
drag, startPoint x: 610, startPoint y: 225, endPoint x: 623, endPoint y: 225, distance: 13.0
click at [623, 225] on textarea at bounding box center [721, 354] width 436 height 325
click at [613, 249] on textarea at bounding box center [721, 354] width 436 height 325
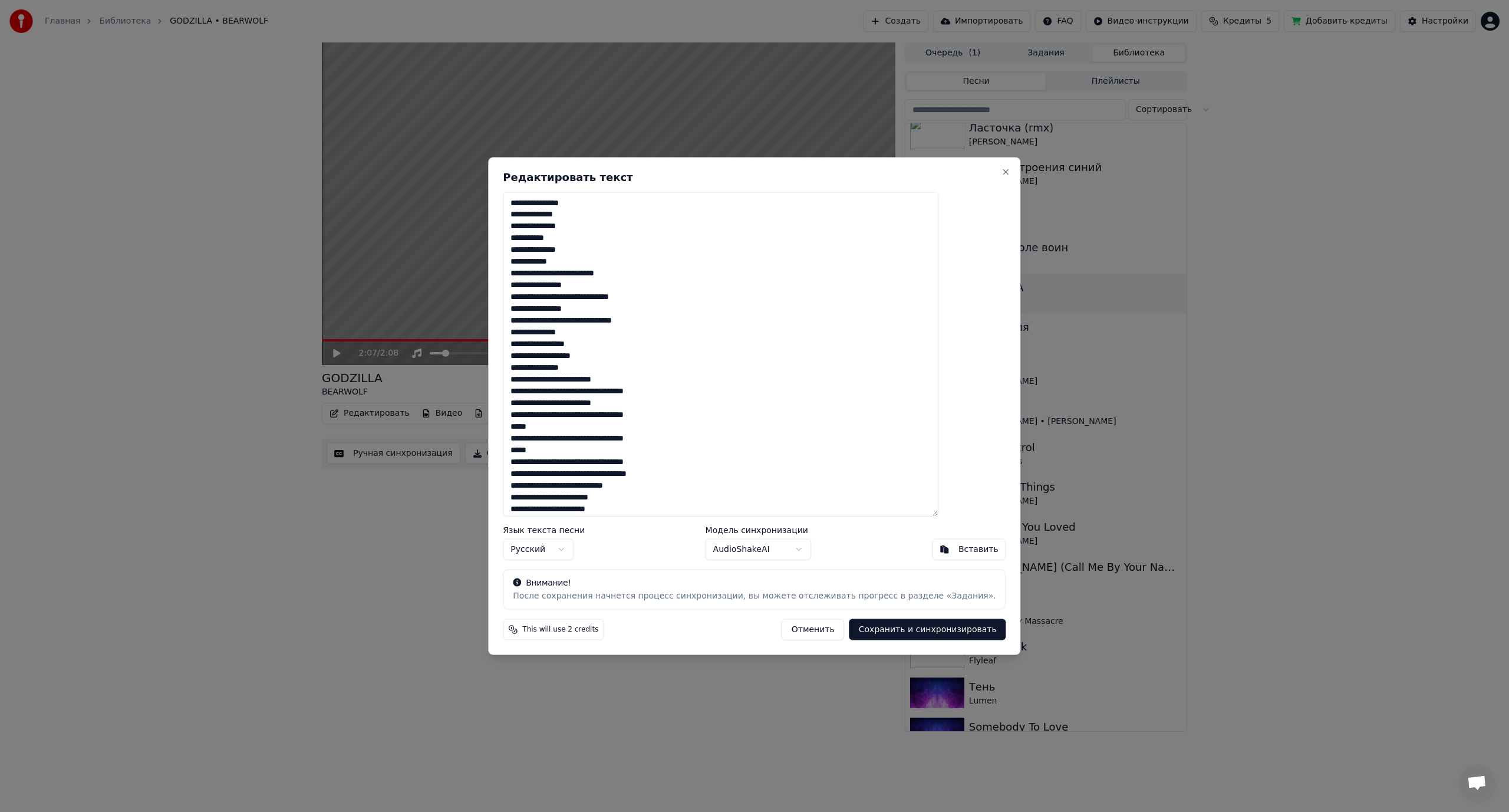
click at [587, 295] on textarea at bounding box center [721, 354] width 436 height 325
click at [596, 333] on textarea at bounding box center [721, 354] width 436 height 325
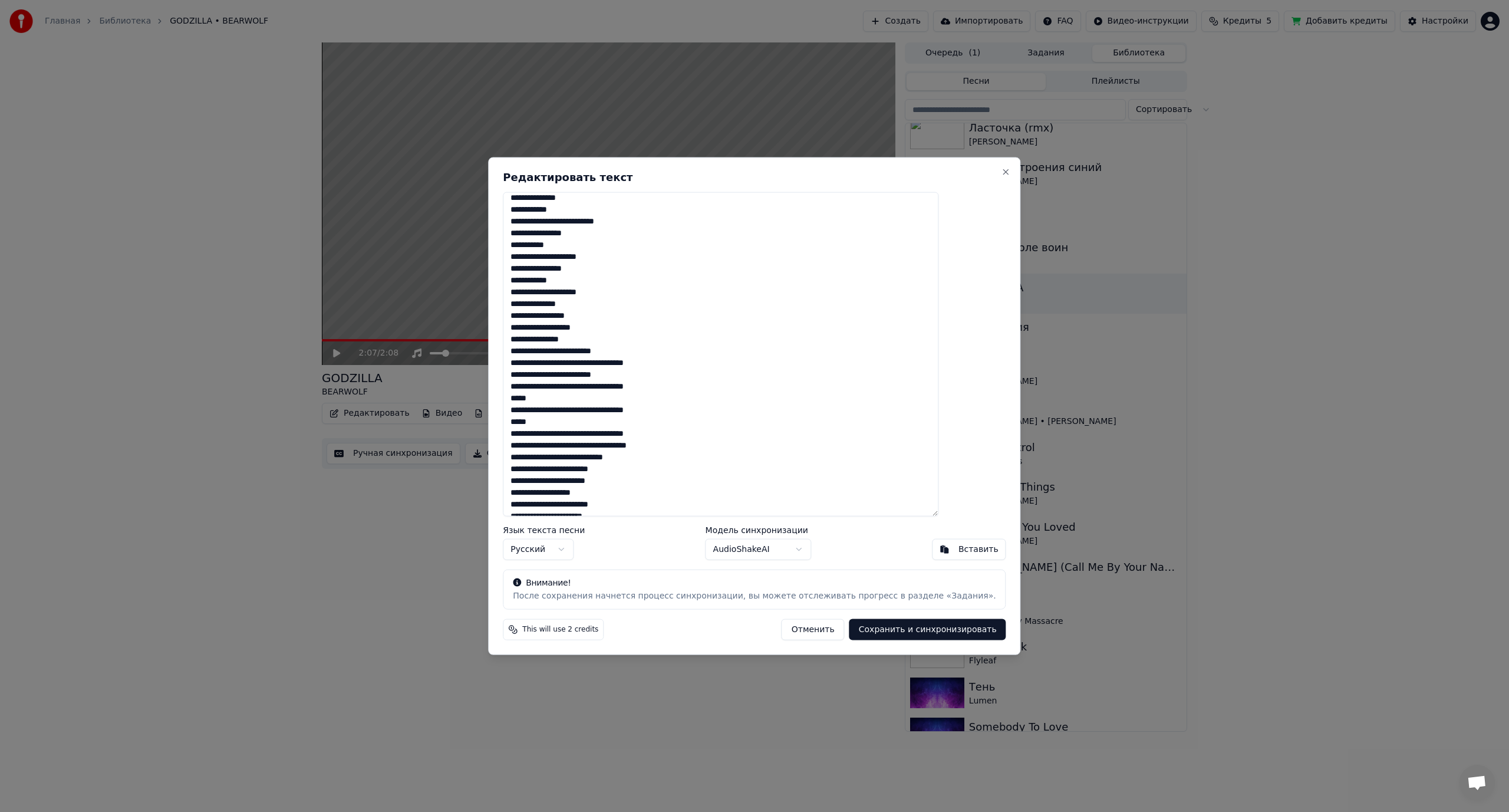
scroll to position [59, 0]
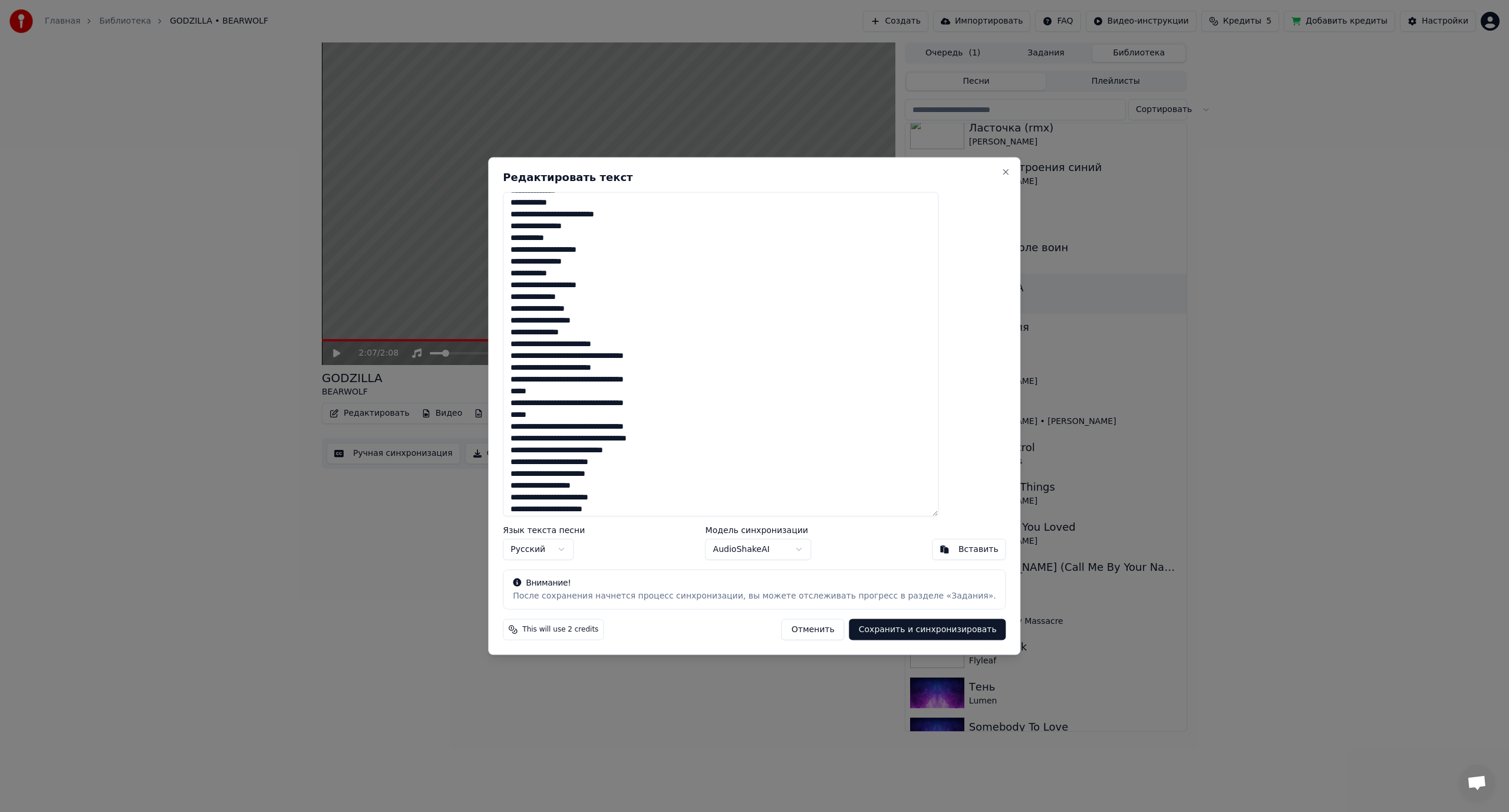
click at [614, 346] on textarea at bounding box center [721, 354] width 436 height 325
click at [636, 368] on textarea at bounding box center [721, 354] width 436 height 325
click at [613, 392] on textarea at bounding box center [721, 354] width 436 height 325
click at [636, 417] on textarea at bounding box center [721, 354] width 436 height 325
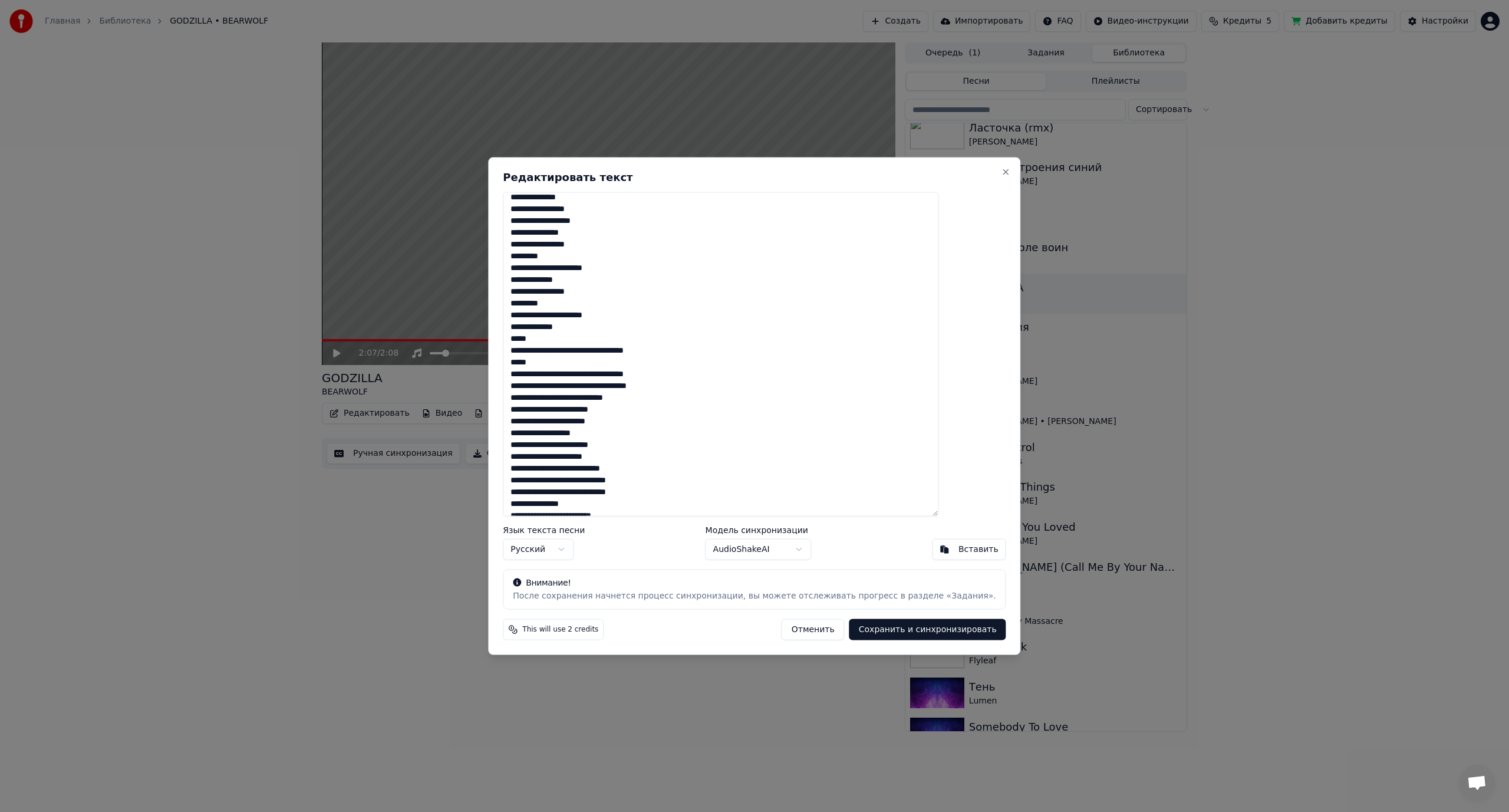
scroll to position [177, 0]
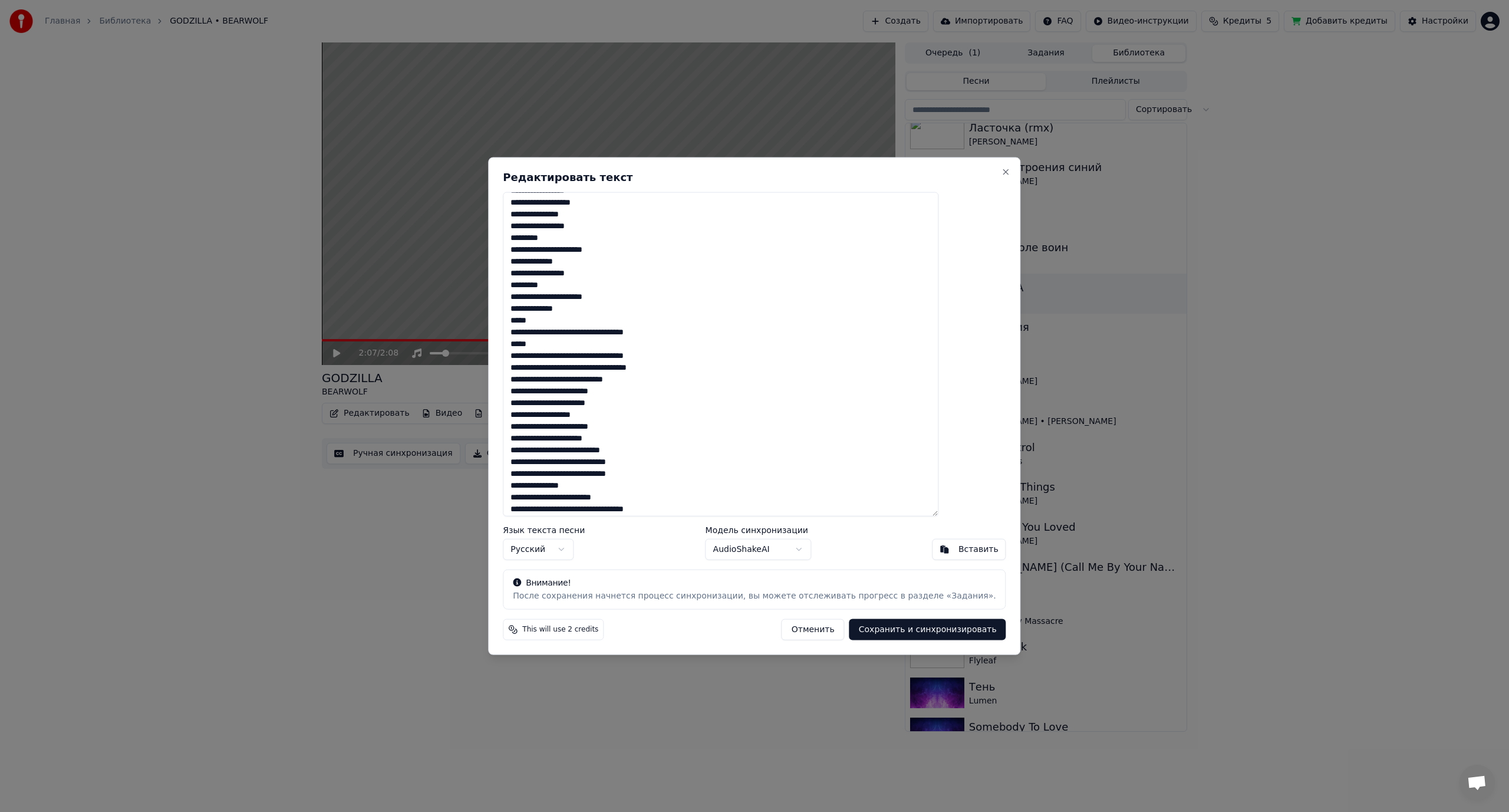
click at [636, 335] on textarea at bounding box center [721, 354] width 436 height 325
click at [636, 367] on textarea at bounding box center [721, 354] width 436 height 325
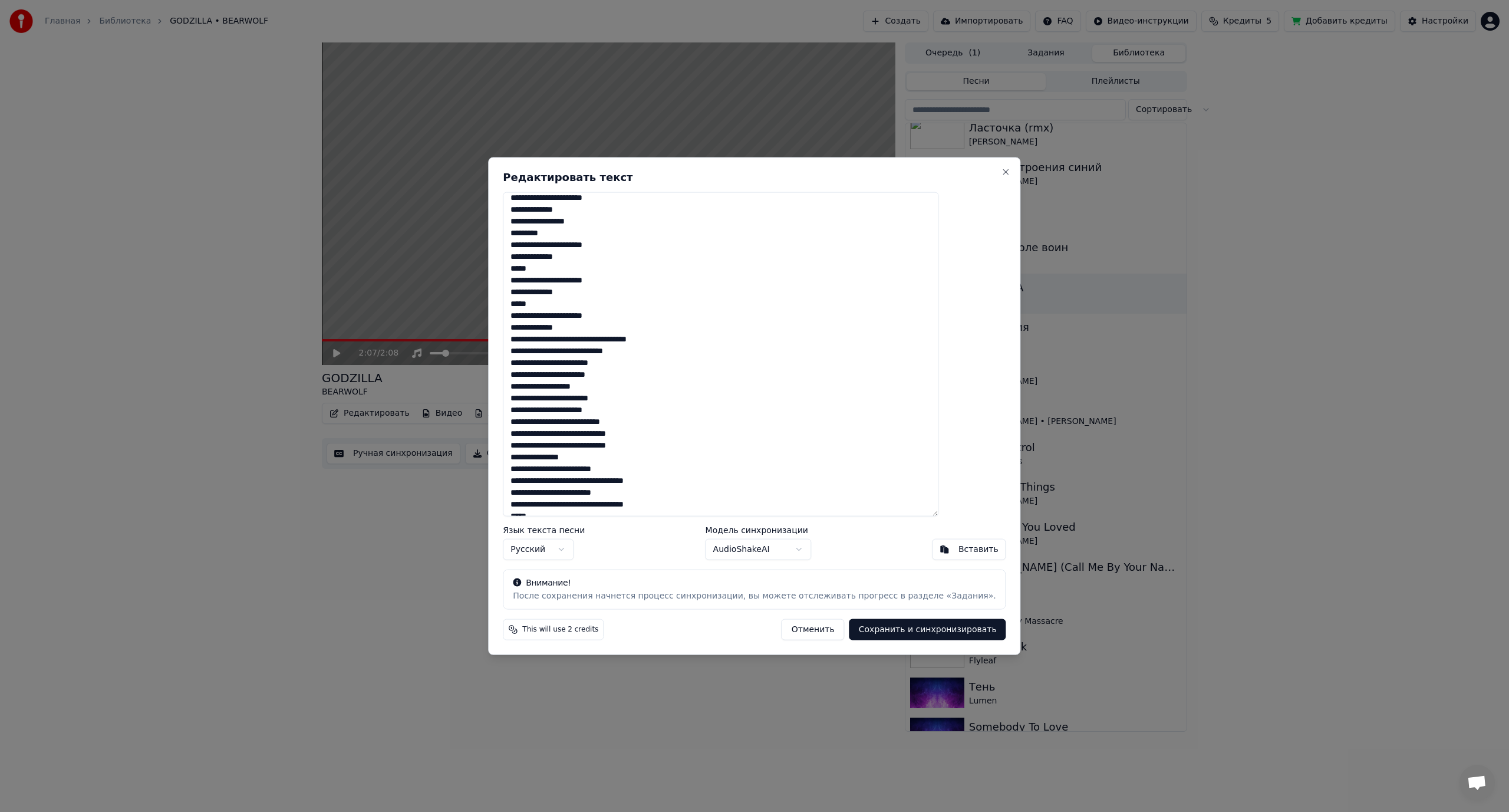
scroll to position [236, 0]
click at [644, 332] on textarea at bounding box center [721, 354] width 436 height 325
click at [594, 356] on textarea at bounding box center [721, 354] width 436 height 325
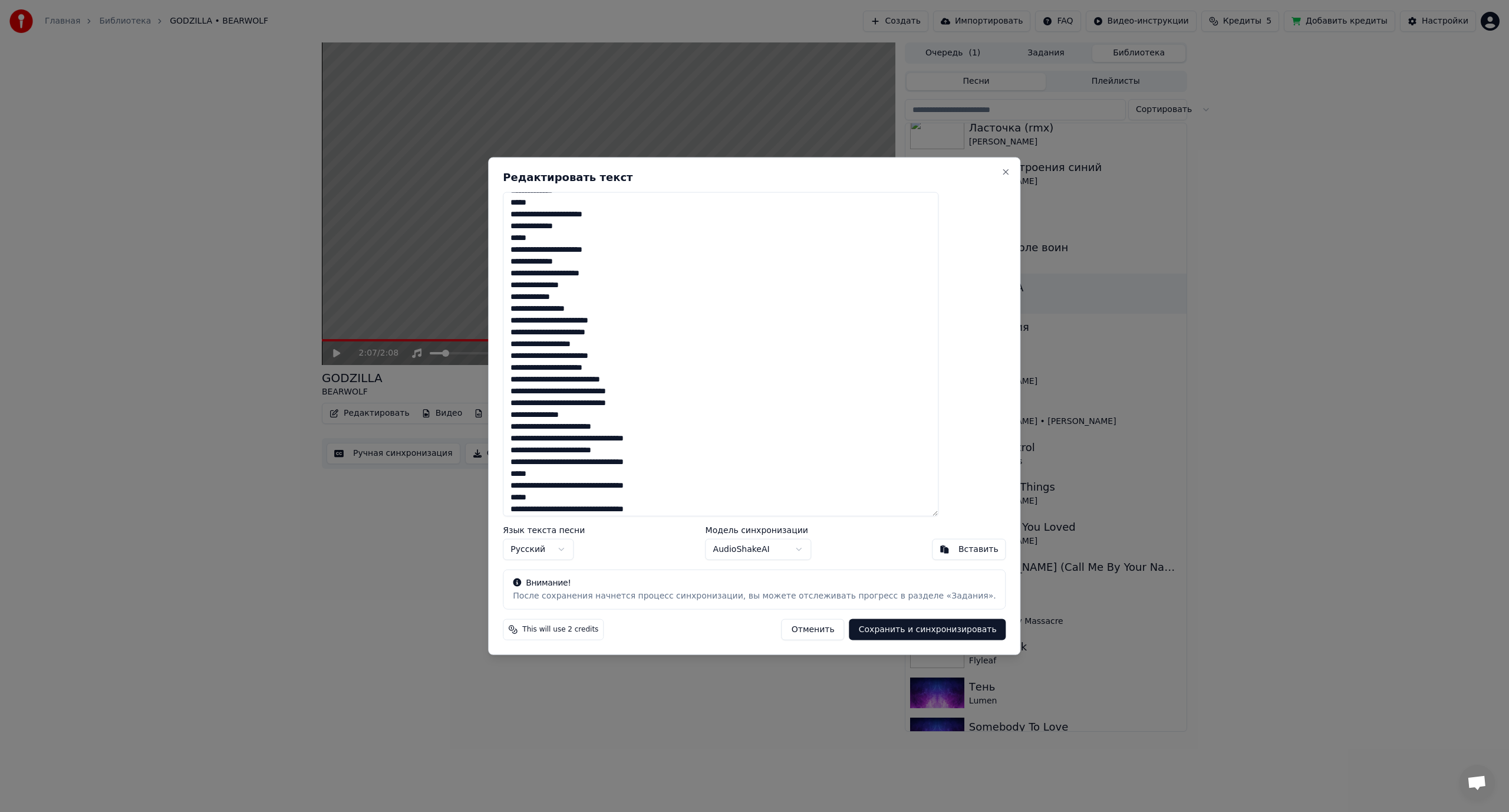
scroll to position [298, 0]
click at [627, 399] on textarea at bounding box center [721, 354] width 436 height 325
click at [629, 391] on textarea at bounding box center [721, 354] width 436 height 325
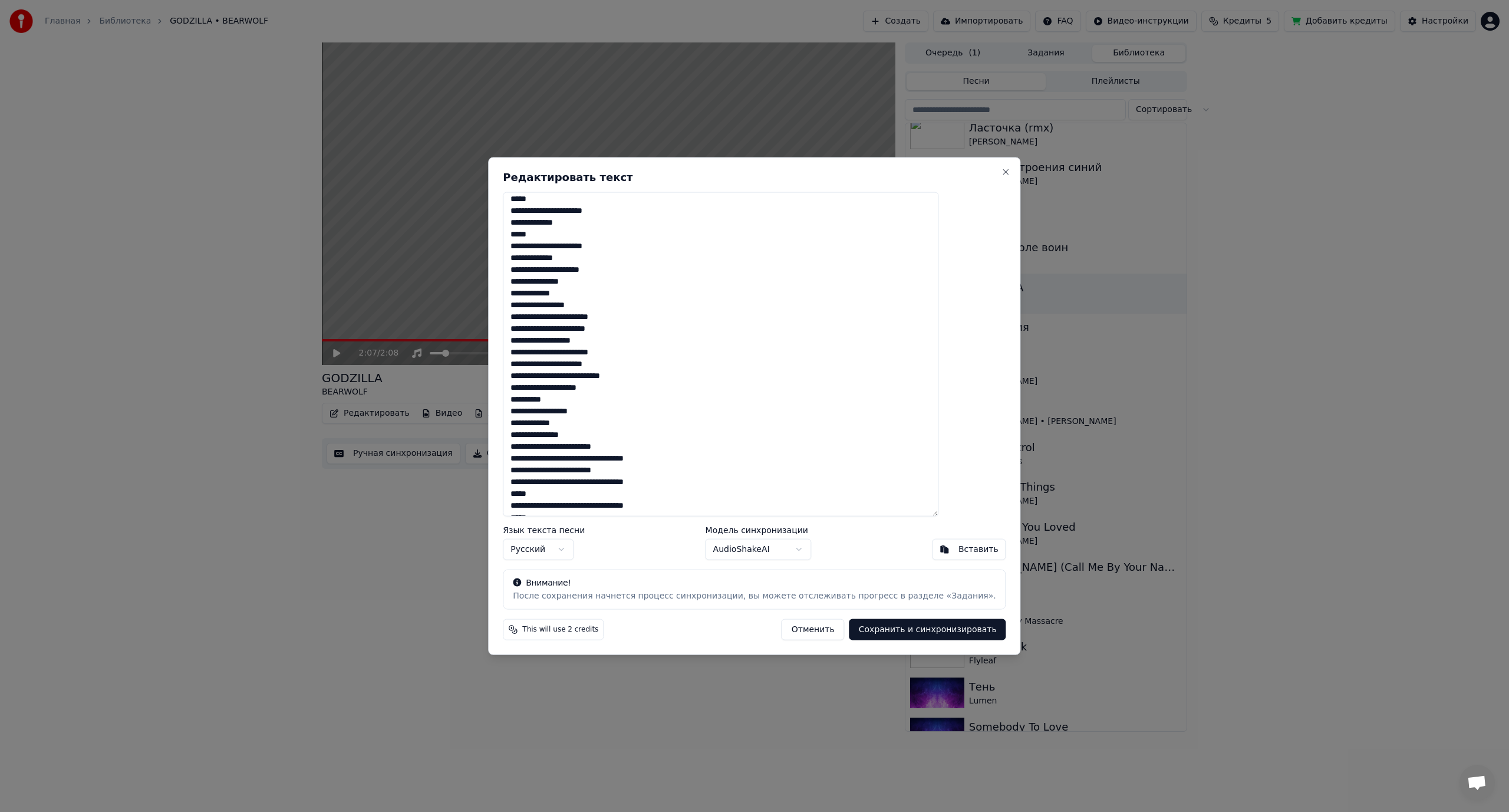
click at [604, 375] on textarea at bounding box center [721, 354] width 436 height 325
click at [613, 422] on textarea at bounding box center [721, 354] width 436 height 325
click at [635, 447] on textarea at bounding box center [721, 354] width 436 height 325
click at [613, 470] on textarea at bounding box center [721, 354] width 436 height 325
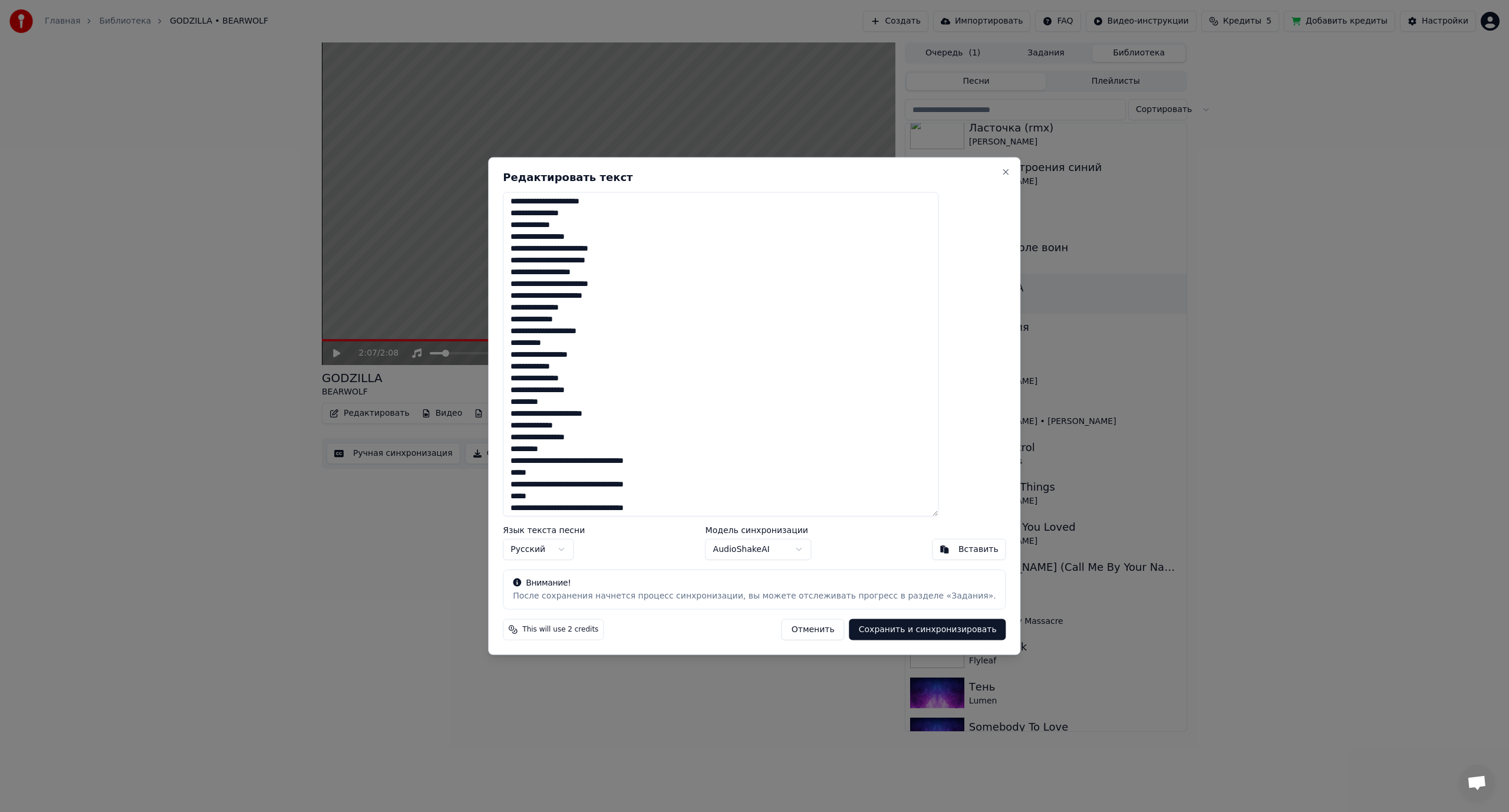
scroll to position [369, 0]
click at [636, 460] on textarea at bounding box center [721, 354] width 436 height 325
click at [634, 486] on textarea at bounding box center [721, 354] width 436 height 325
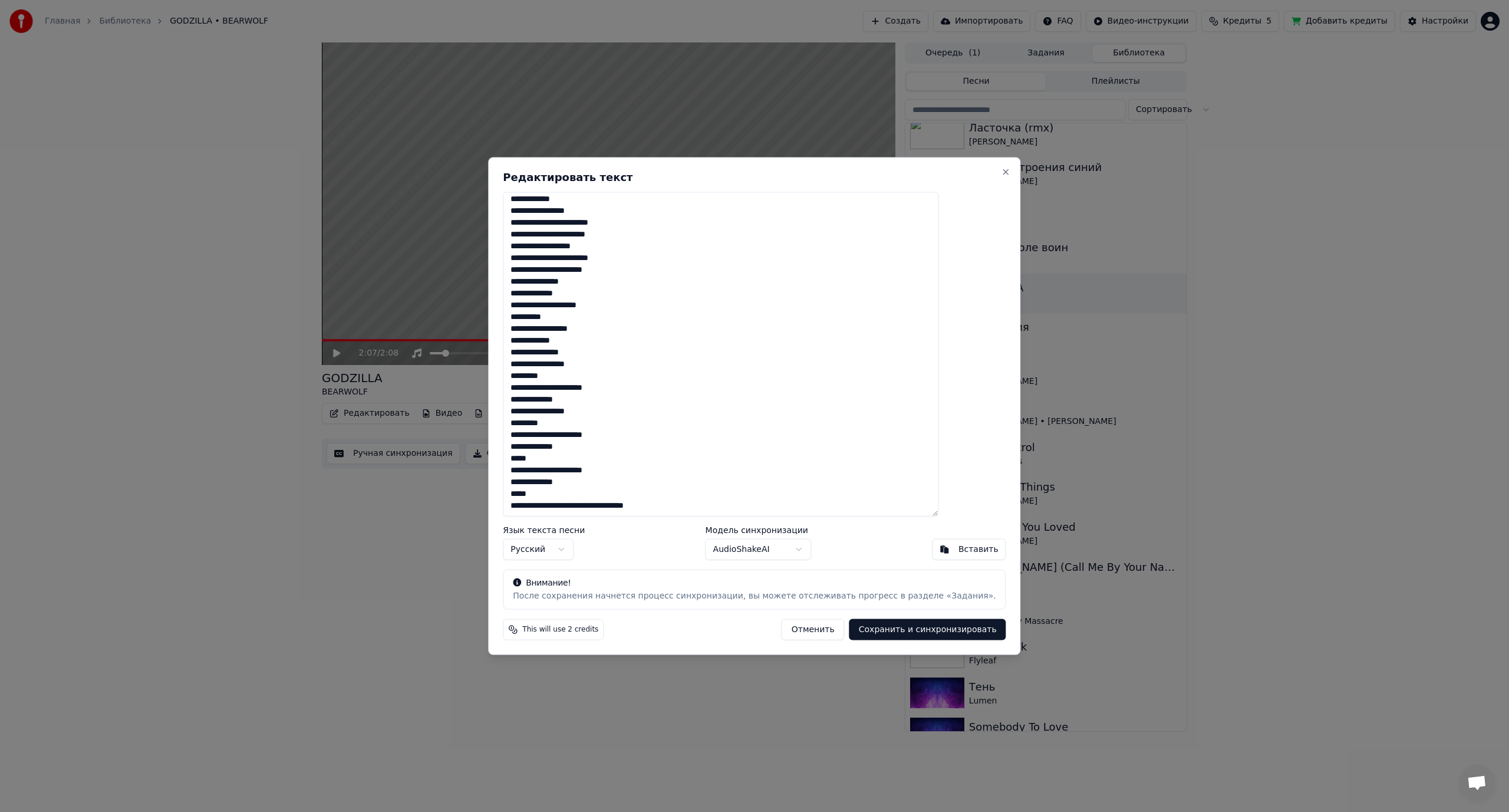
click at [636, 505] on textarea at bounding box center [721, 354] width 436 height 325
type textarea "**********"
click at [889, 631] on button "Сохранить и синхронизировать" at bounding box center [928, 630] width 157 height 21
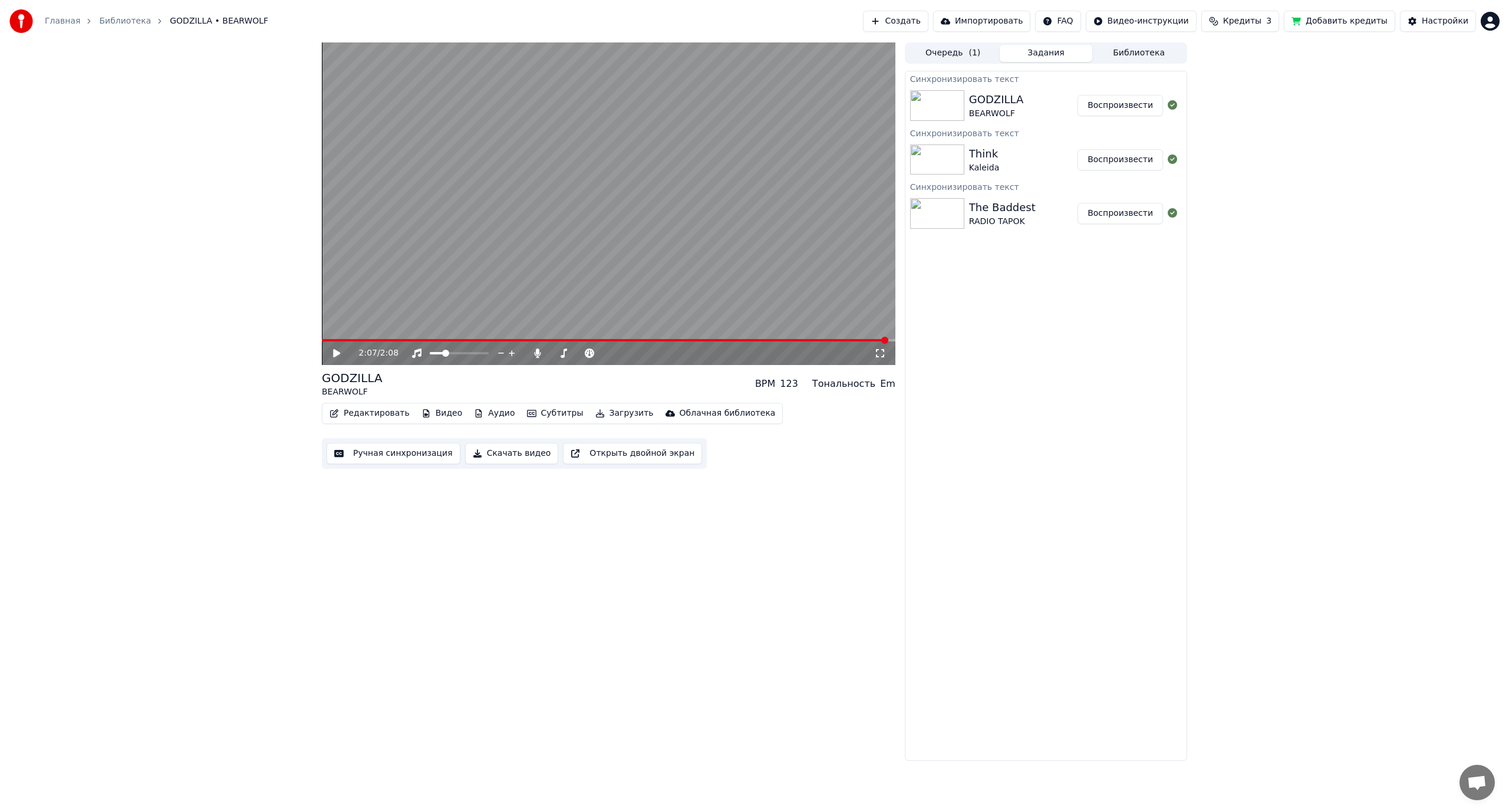
click at [989, 150] on div "Think" at bounding box center [984, 154] width 30 height 17
click at [1006, 94] on div "GODZILLA" at bounding box center [996, 100] width 54 height 17
click at [1146, 50] on button "Библиотека" at bounding box center [1139, 53] width 93 height 17
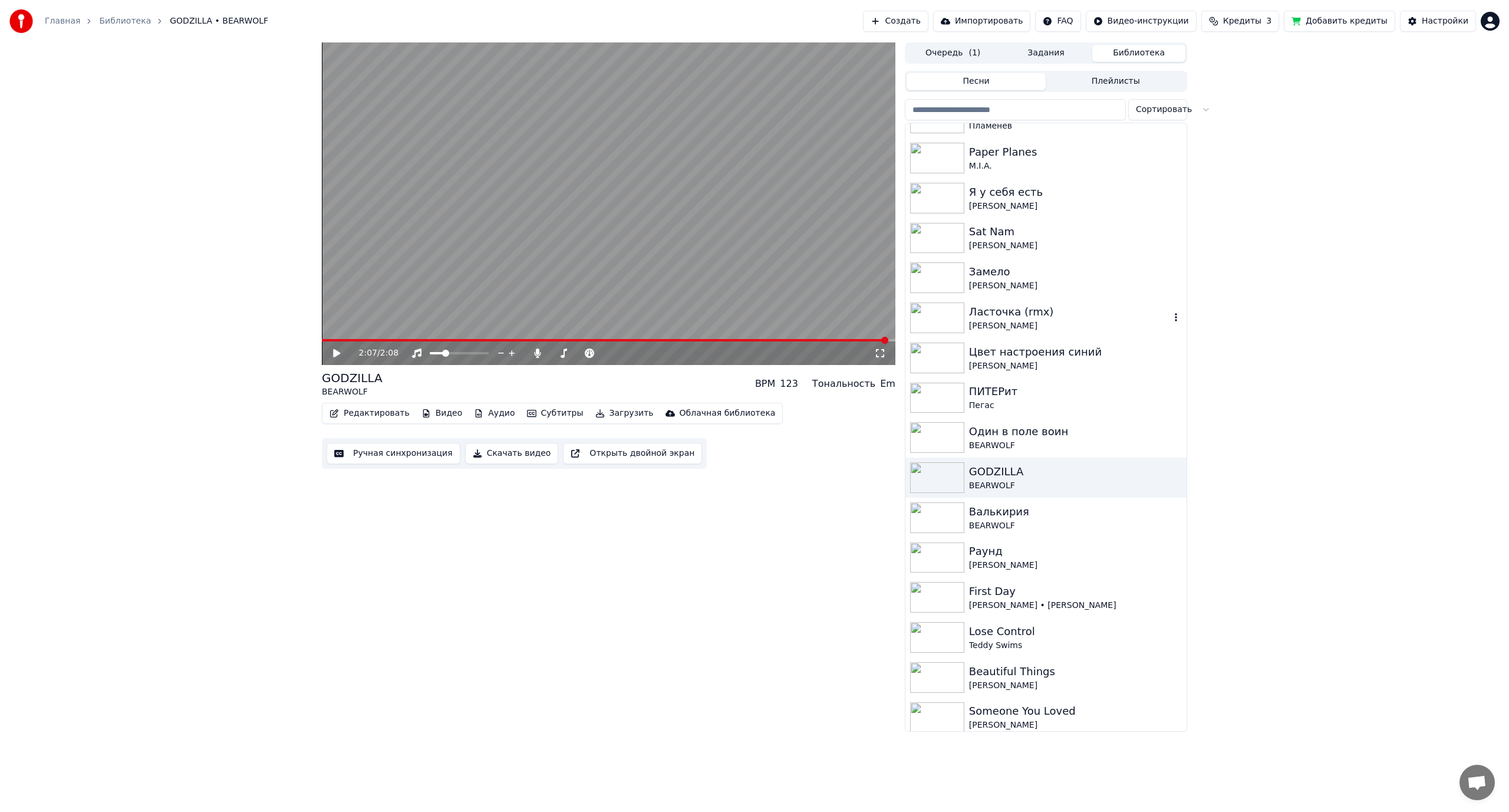
scroll to position [1474, 0]
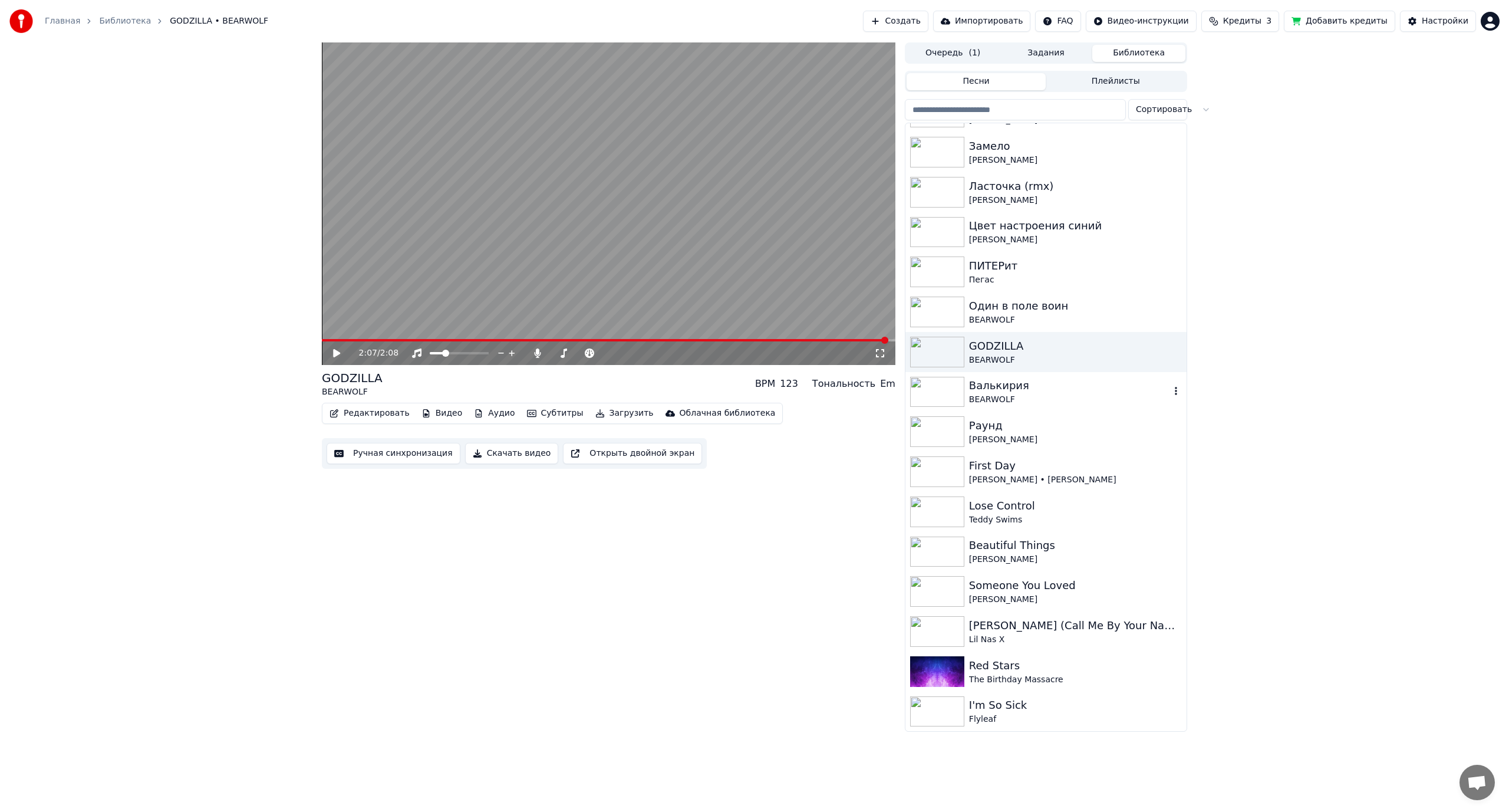
click at [1004, 408] on div "Валькирия BEARWOLF" at bounding box center [1046, 392] width 281 height 40
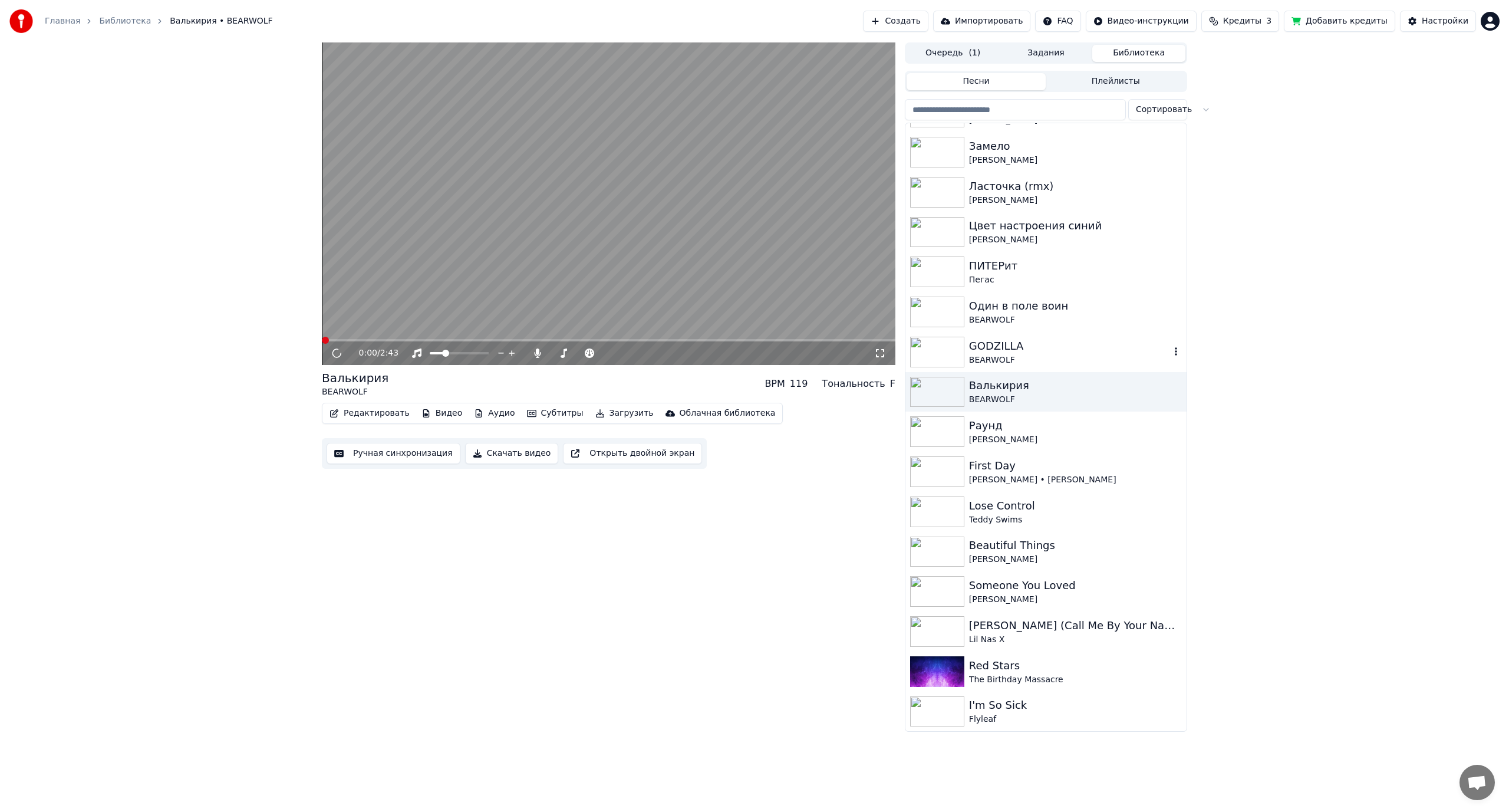
click at [1014, 359] on div "BEARWOLF" at bounding box center [1070, 360] width 201 height 12
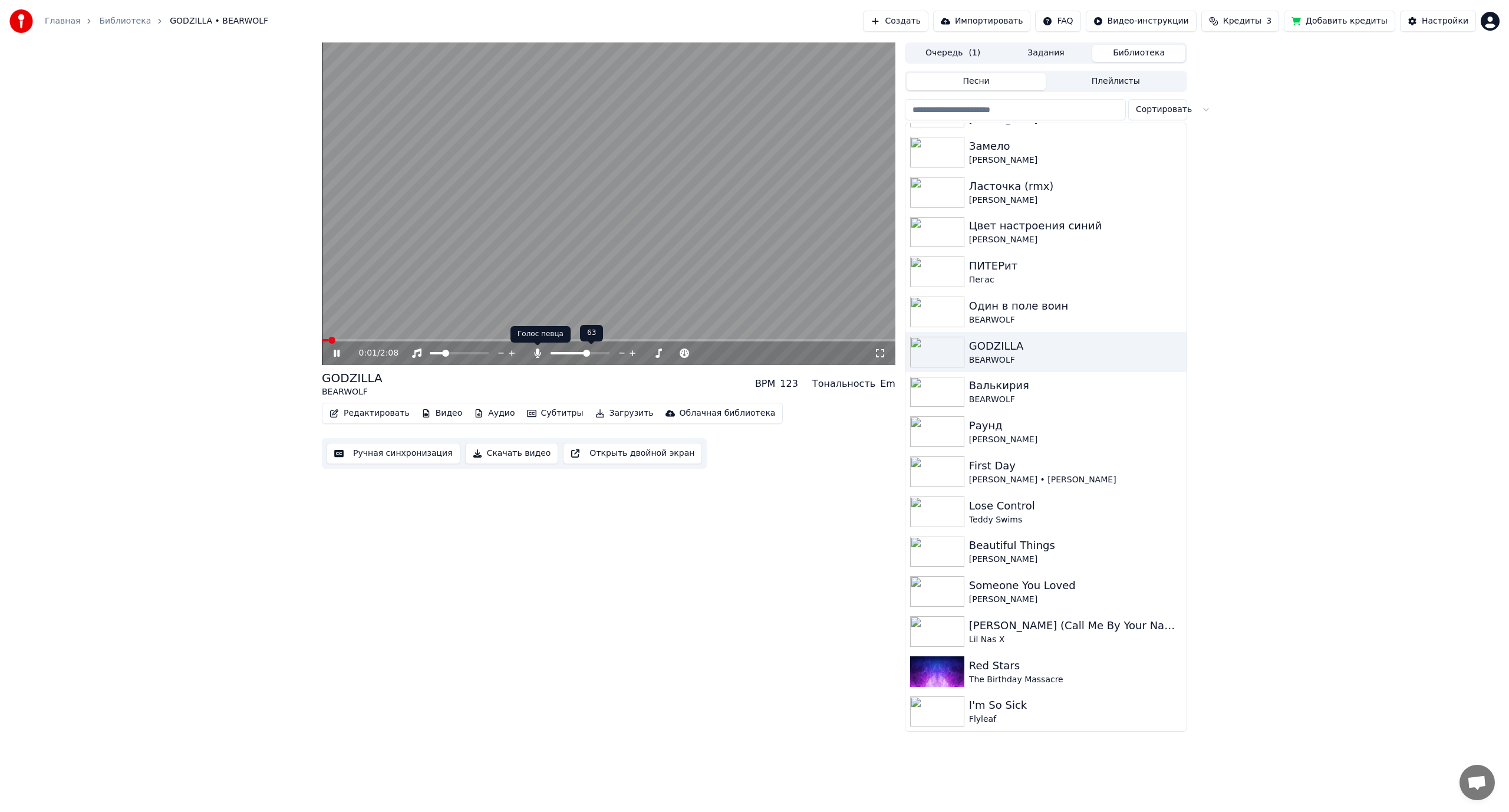
click at [536, 354] on icon at bounding box center [538, 353] width 12 height 9
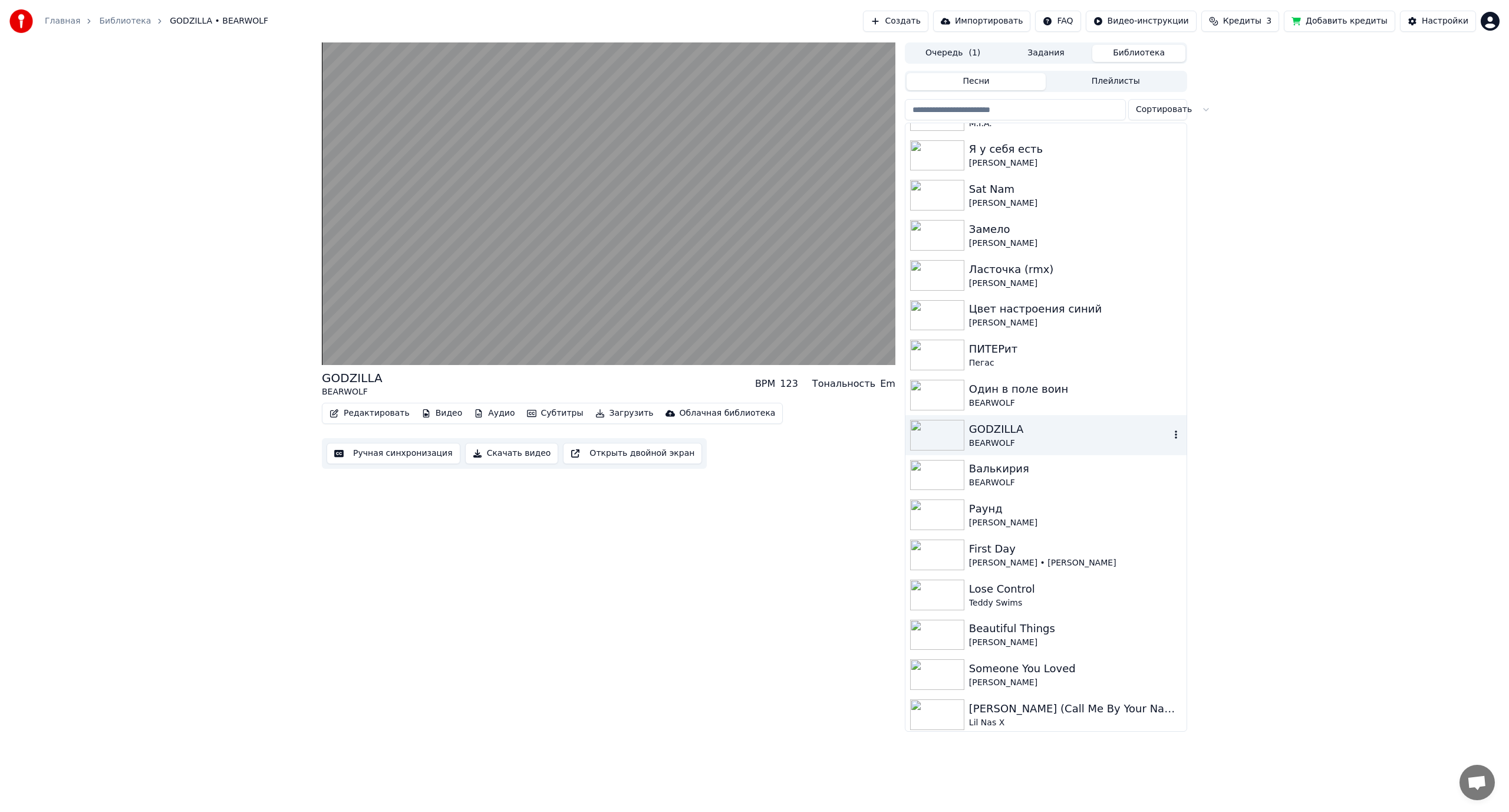
scroll to position [1356, 0]
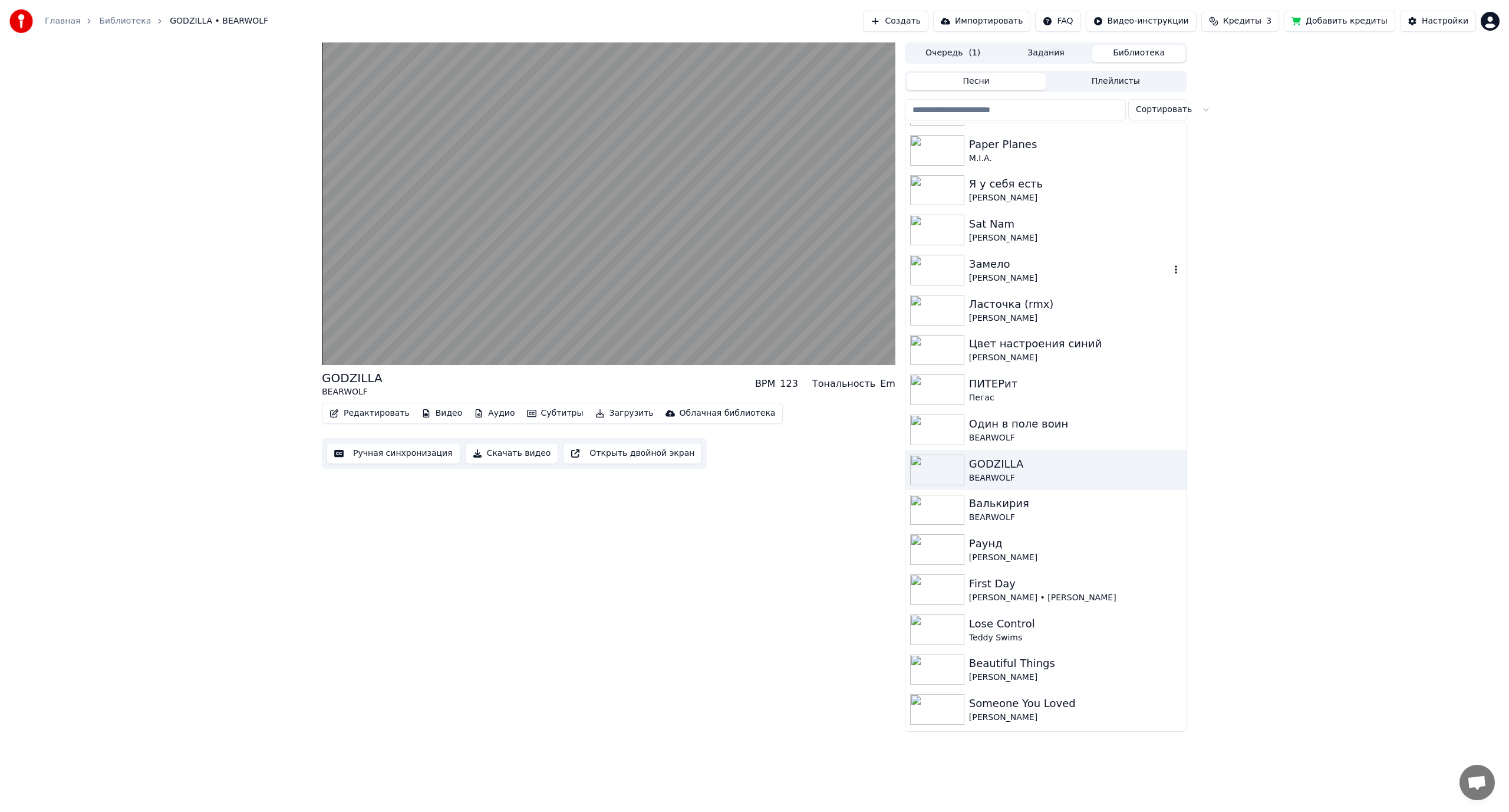
click at [1027, 278] on div "[PERSON_NAME]" at bounding box center [1070, 278] width 201 height 12
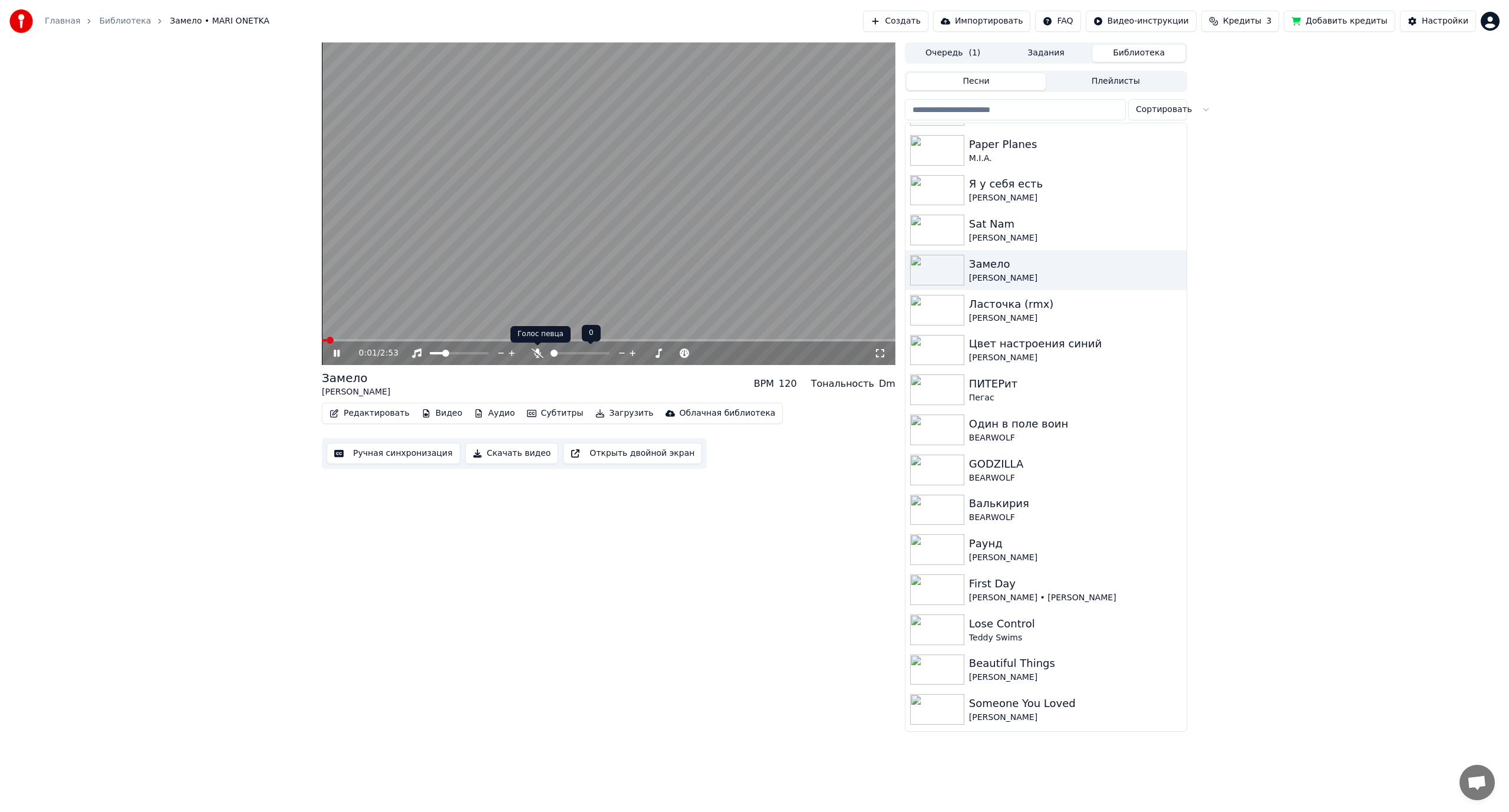
click at [539, 352] on icon at bounding box center [538, 353] width 12 height 9
click at [376, 287] on video at bounding box center [609, 203] width 574 height 323
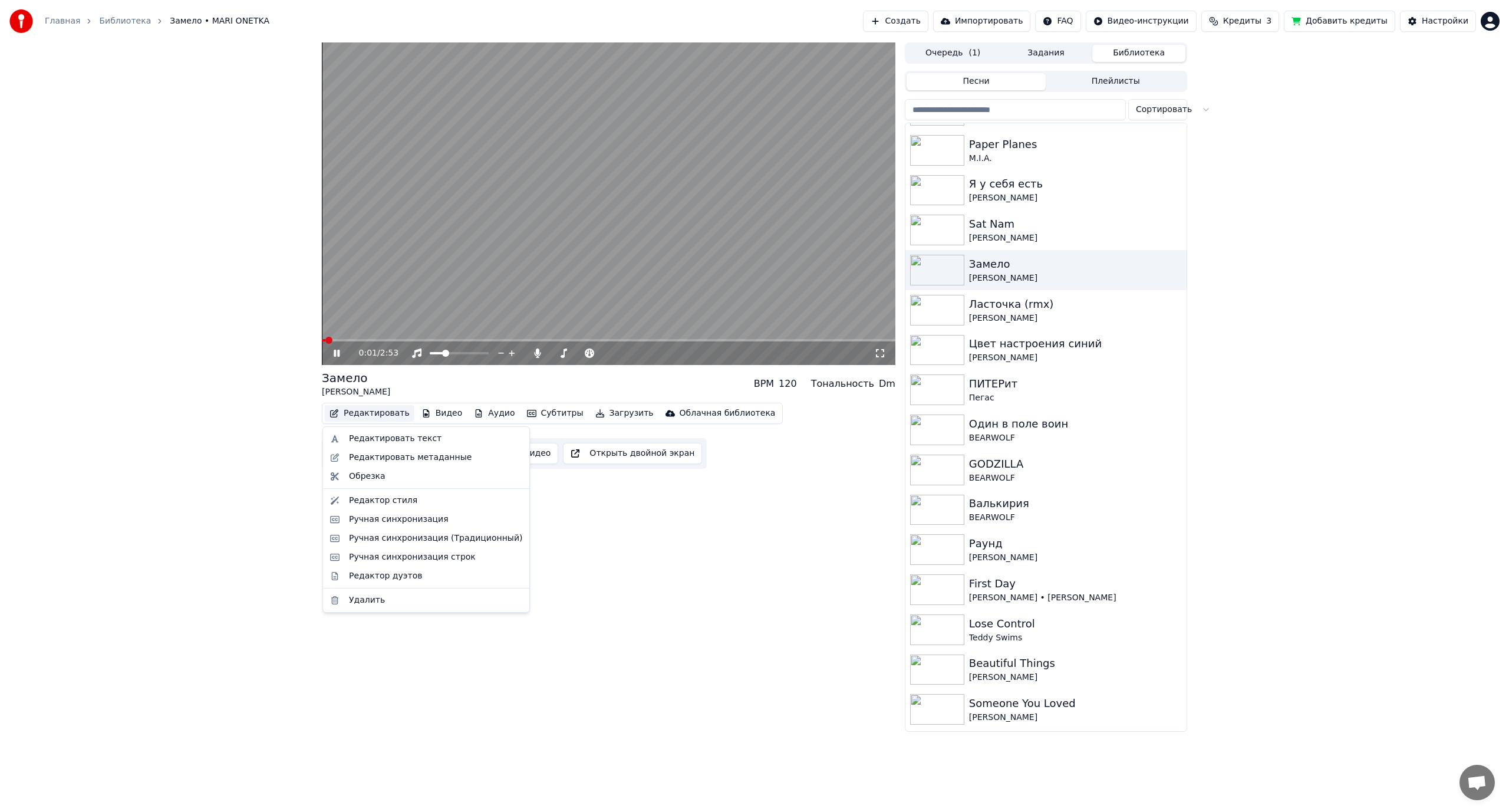
click at [366, 413] on button "Редактировать" at bounding box center [370, 413] width 90 height 17
click at [369, 440] on div "Редактировать текст" at bounding box center [395, 438] width 93 height 12
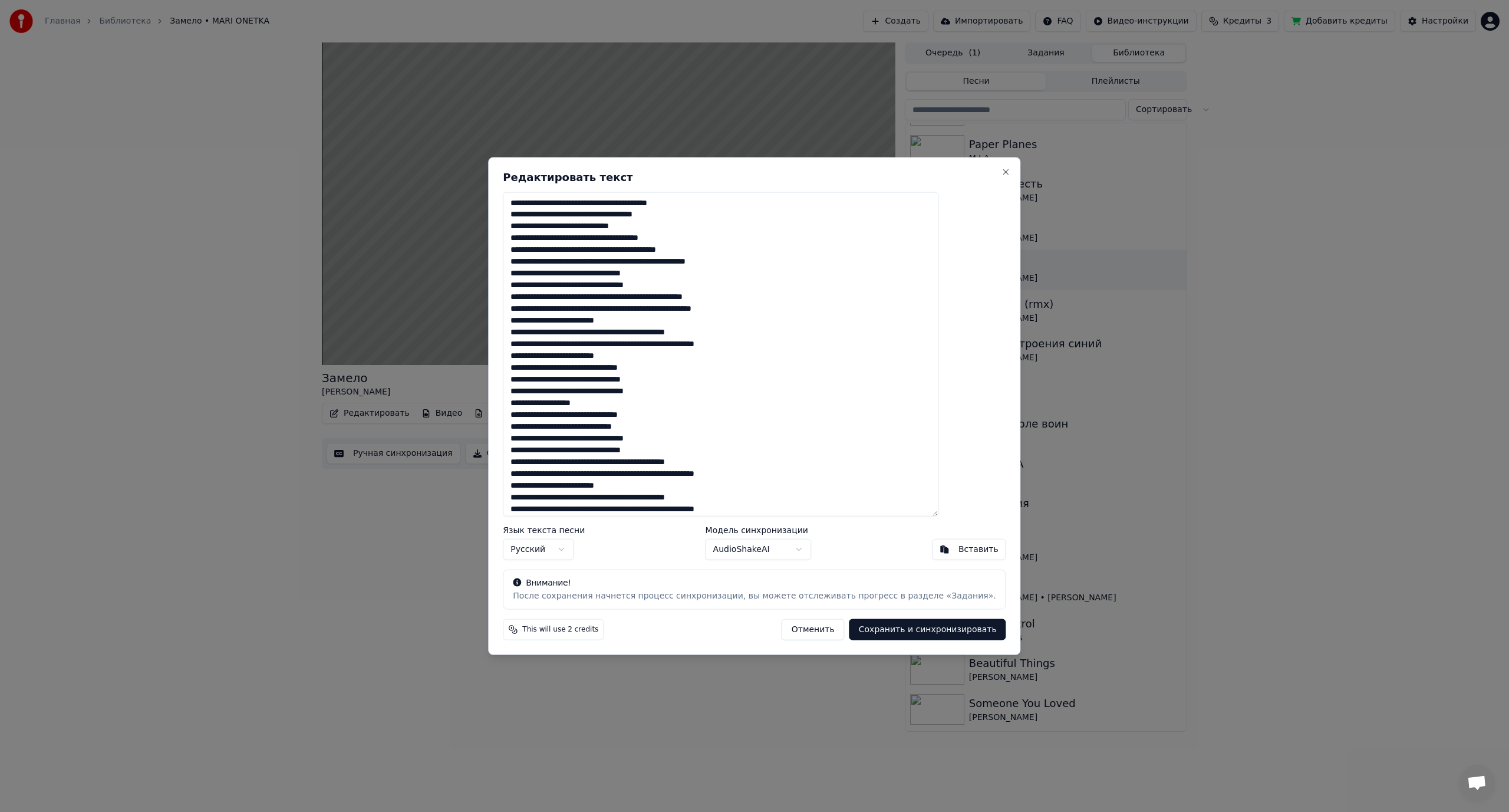
click at [680, 202] on textarea at bounding box center [721, 354] width 436 height 325
drag, startPoint x: 696, startPoint y: 297, endPoint x: 722, endPoint y: 295, distance: 26.1
click at [722, 295] on textarea at bounding box center [721, 354] width 436 height 325
drag, startPoint x: 593, startPoint y: 323, endPoint x: 602, endPoint y: 322, distance: 9.1
click at [602, 322] on textarea at bounding box center [721, 354] width 436 height 325
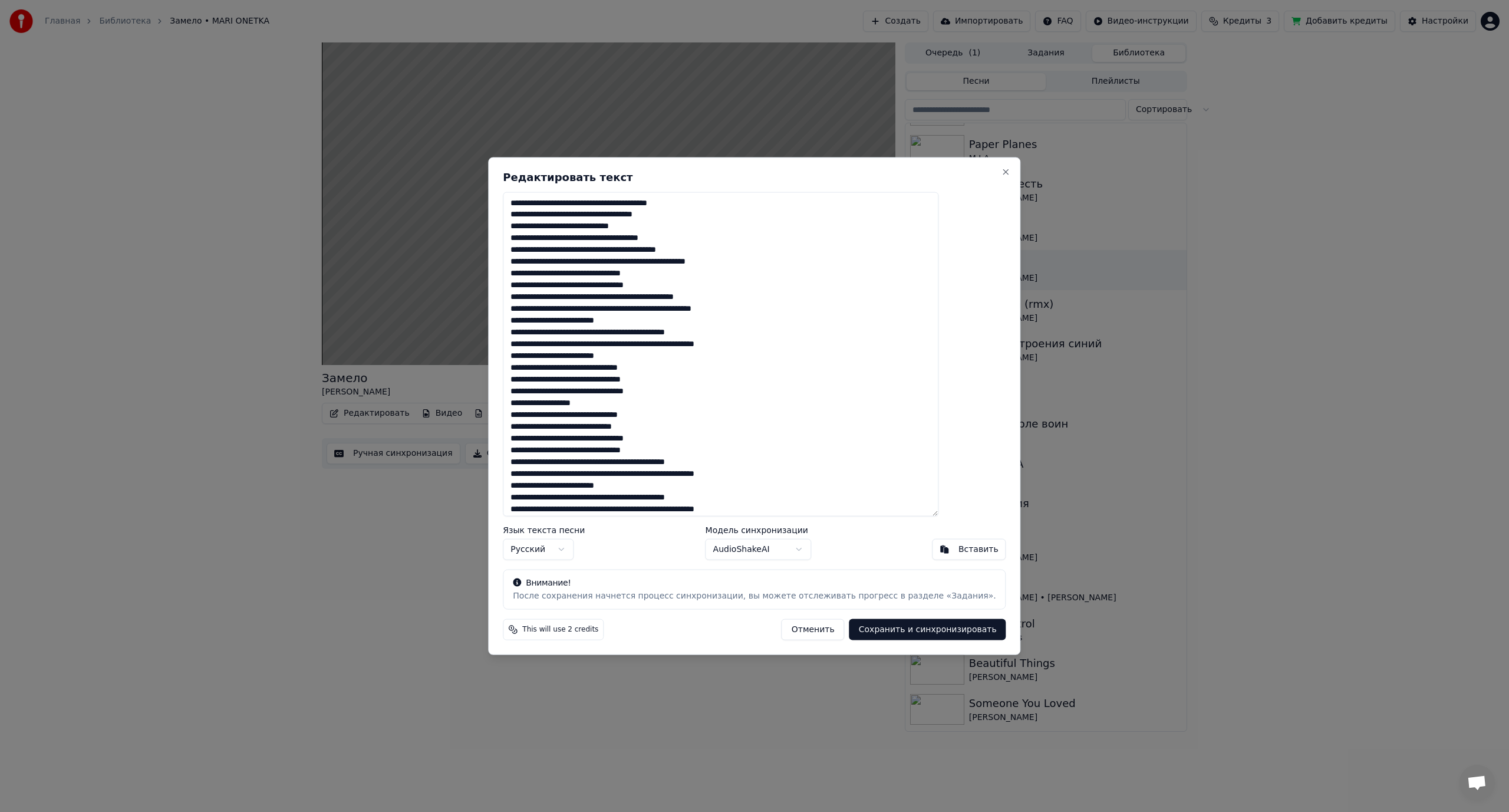
click at [630, 321] on textarea at bounding box center [721, 354] width 436 height 325
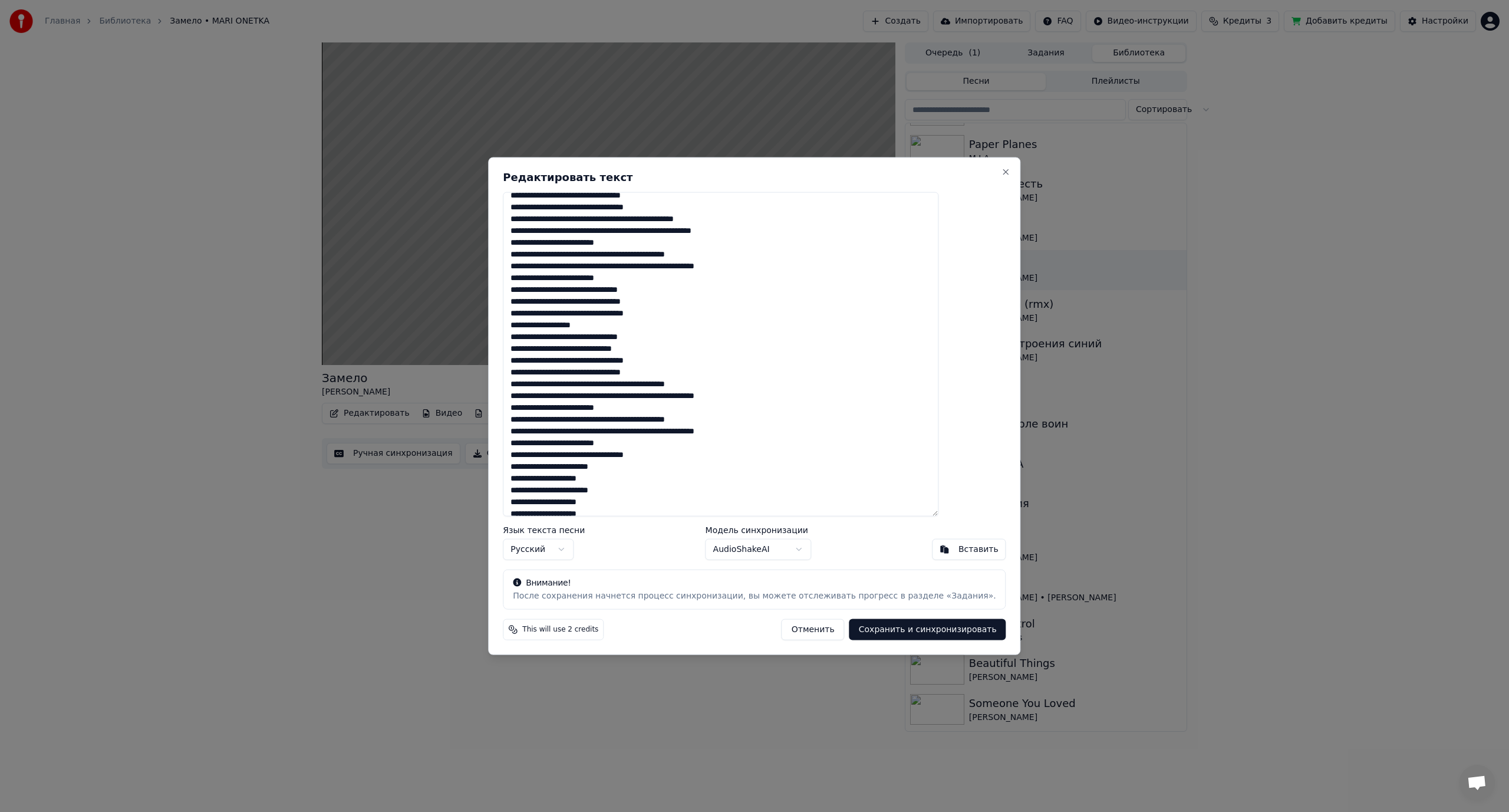
scroll to position [118, 0]
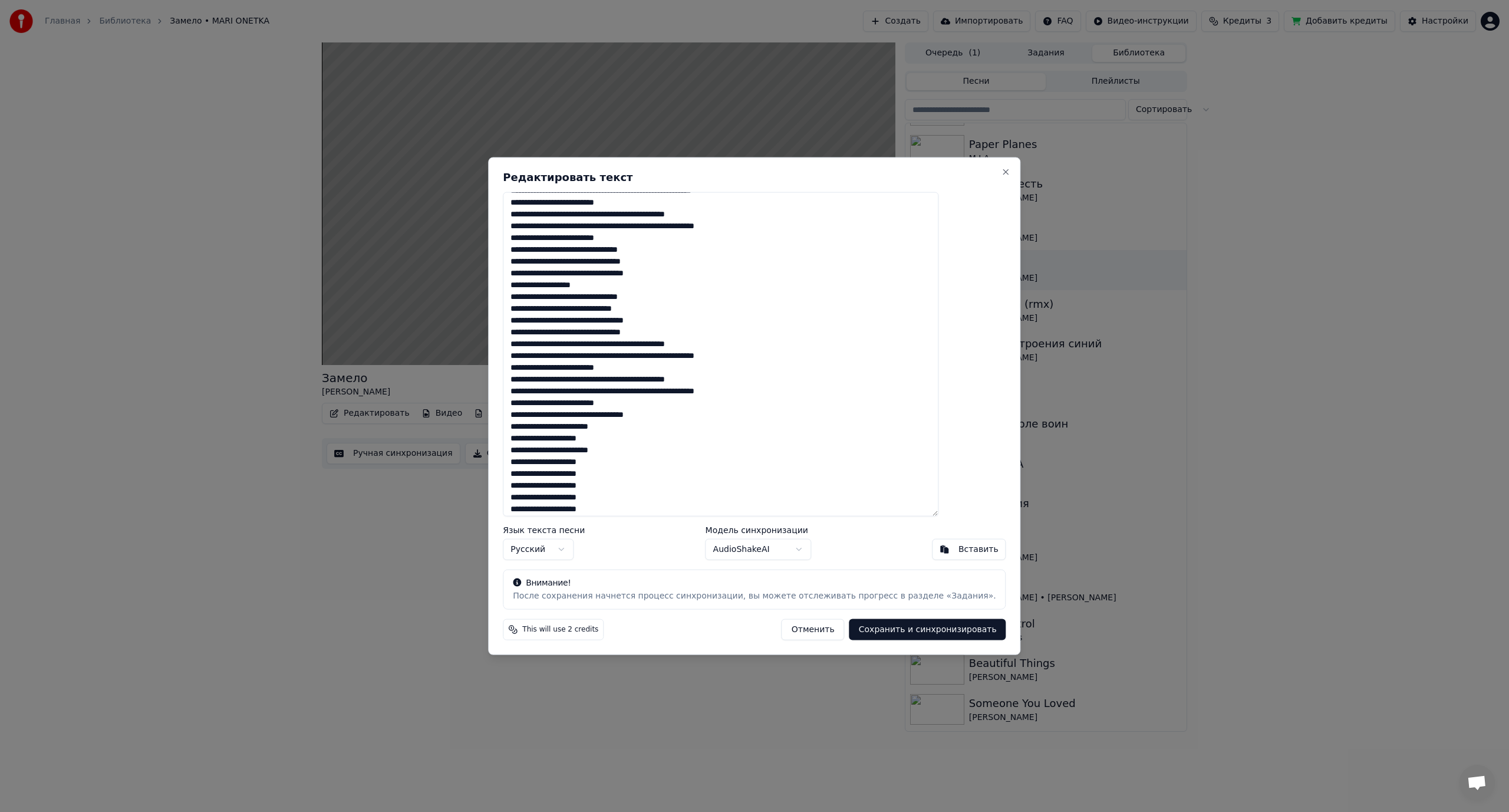
drag, startPoint x: 705, startPoint y: 353, endPoint x: 714, endPoint y: 353, distance: 9.0
click at [714, 353] on textarea at bounding box center [721, 354] width 436 height 325
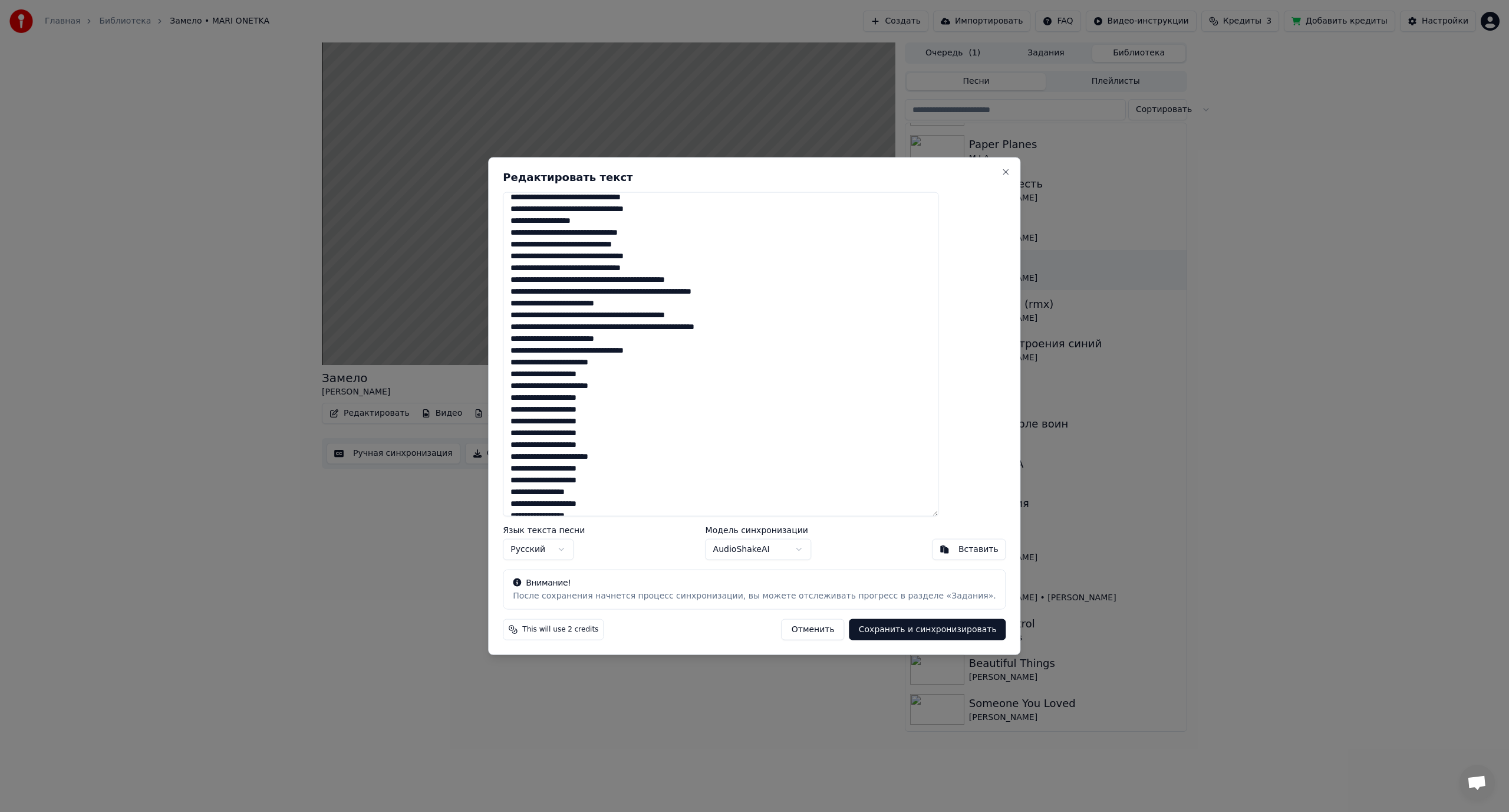
scroll to position [228, 0]
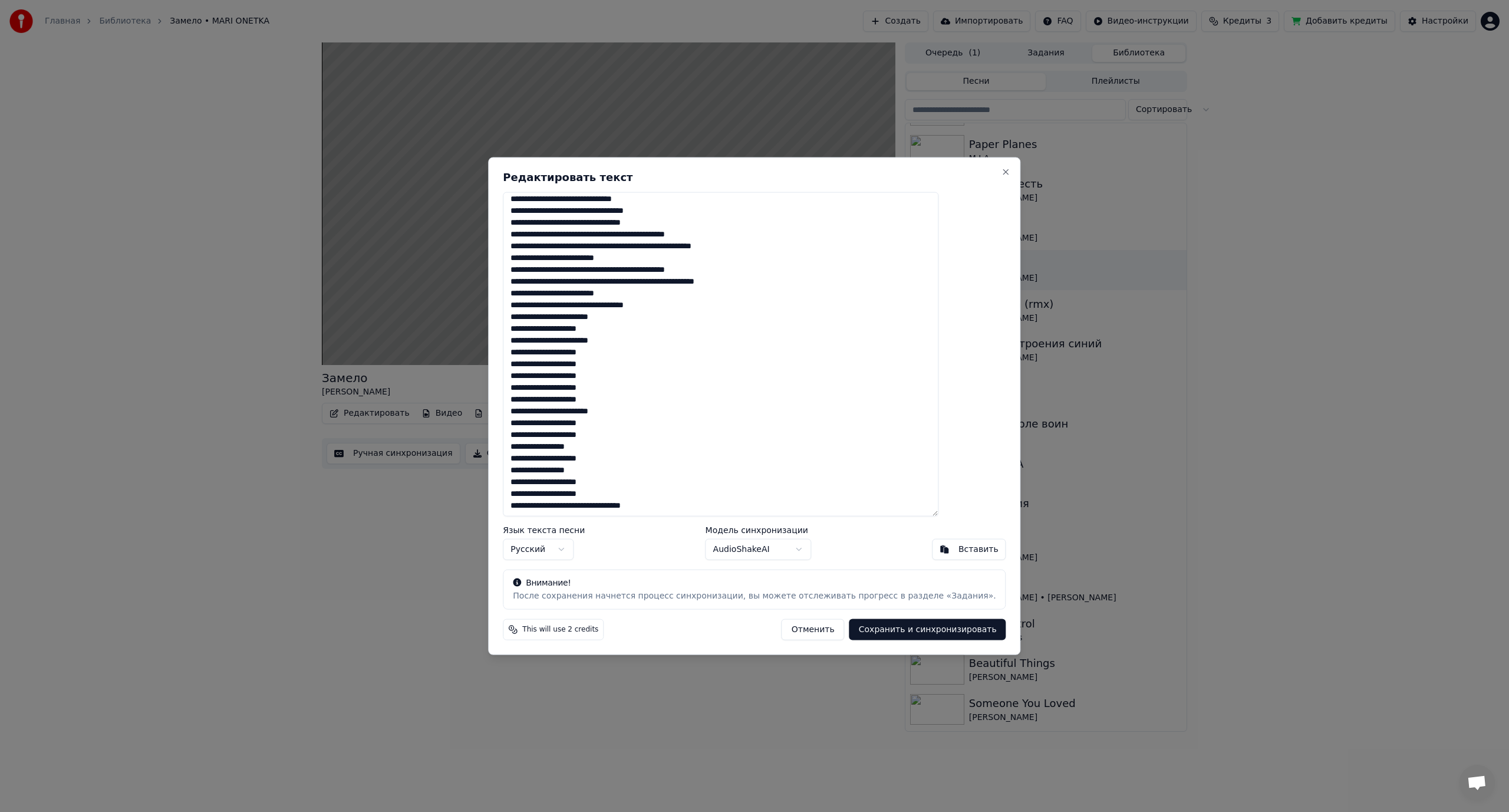
type textarea "**********"
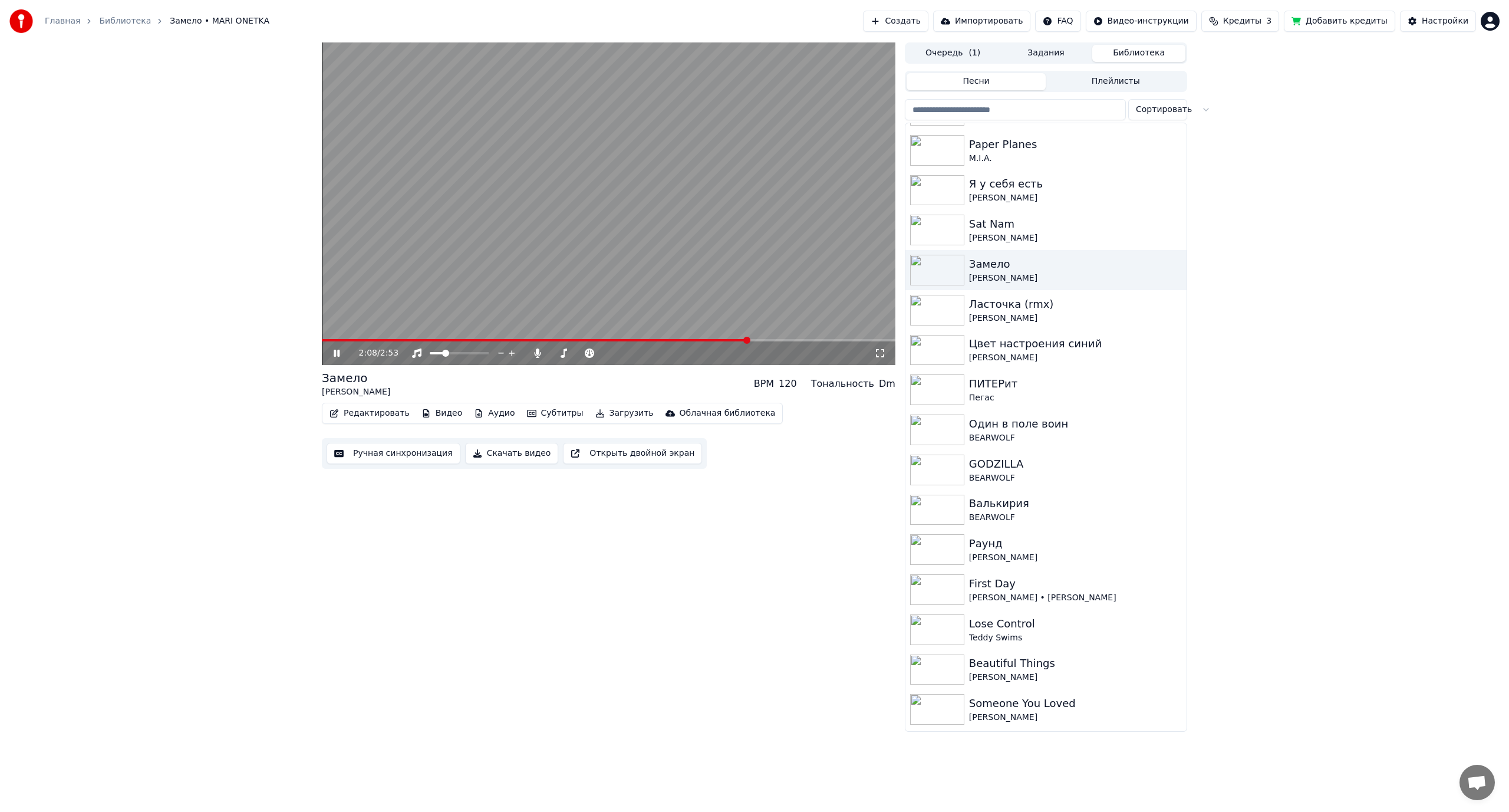
click at [496, 233] on video at bounding box center [609, 203] width 574 height 323
click at [735, 340] on span at bounding box center [738, 340] width 7 height 7
click at [715, 245] on video at bounding box center [609, 203] width 574 height 323
click at [642, 221] on video at bounding box center [609, 203] width 574 height 323
click at [383, 411] on button "Редактировать" at bounding box center [370, 413] width 90 height 17
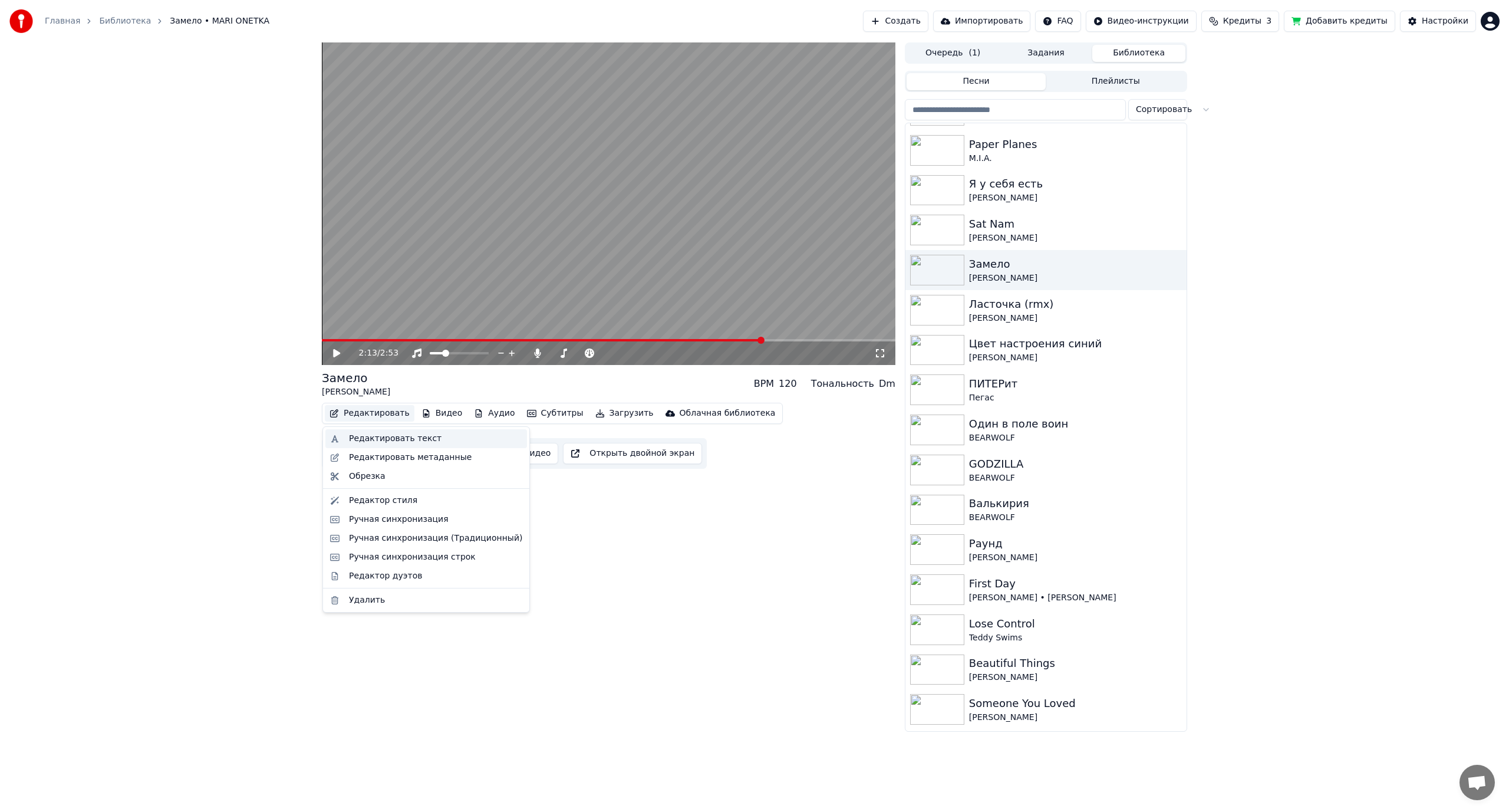
click at [379, 437] on div "Редактировать текст" at bounding box center [395, 438] width 93 height 12
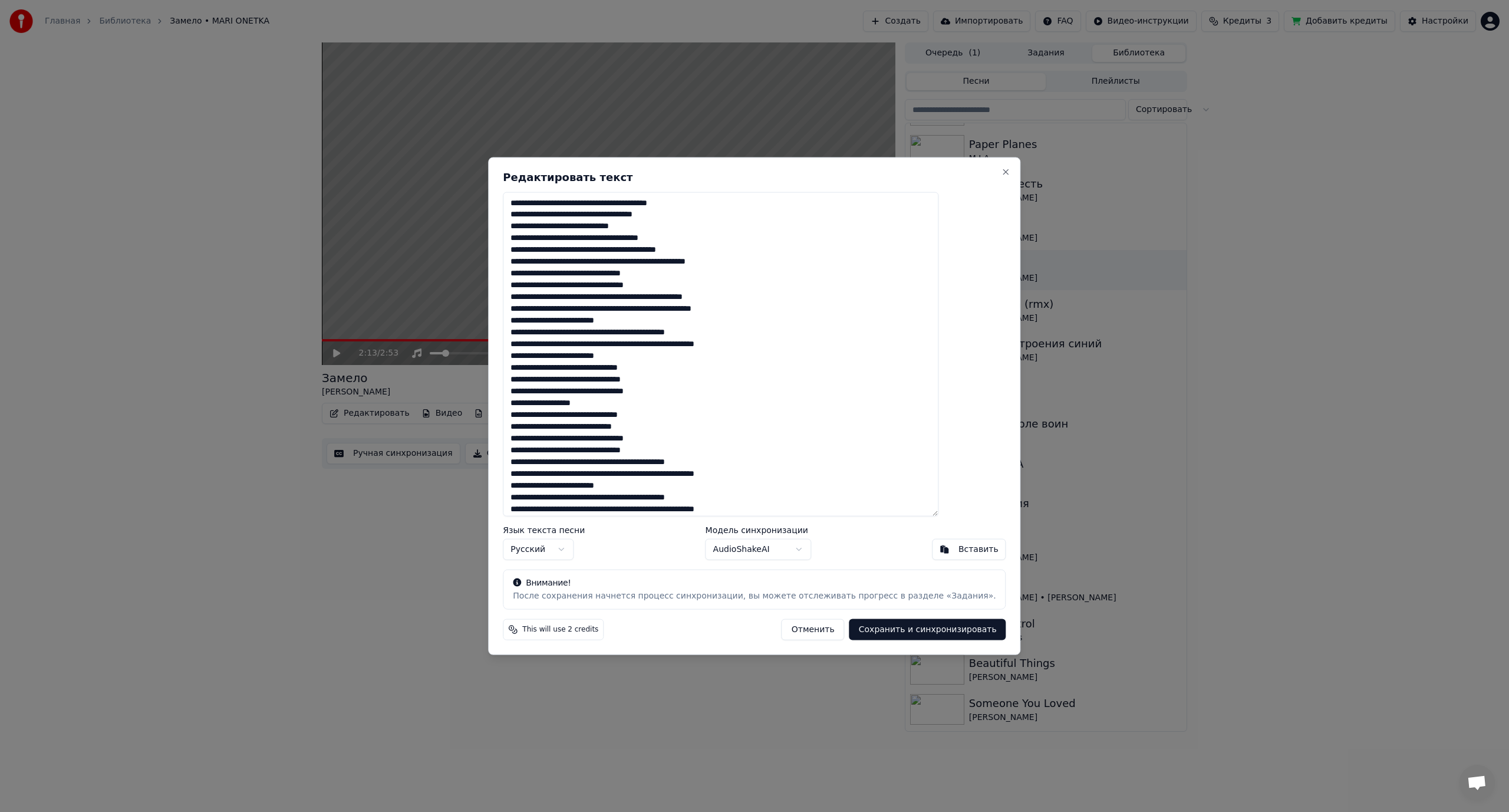
click at [679, 205] on textarea at bounding box center [721, 354] width 436 height 325
click at [625, 202] on textarea at bounding box center [721, 354] width 436 height 325
click at [662, 203] on textarea at bounding box center [721, 354] width 436 height 325
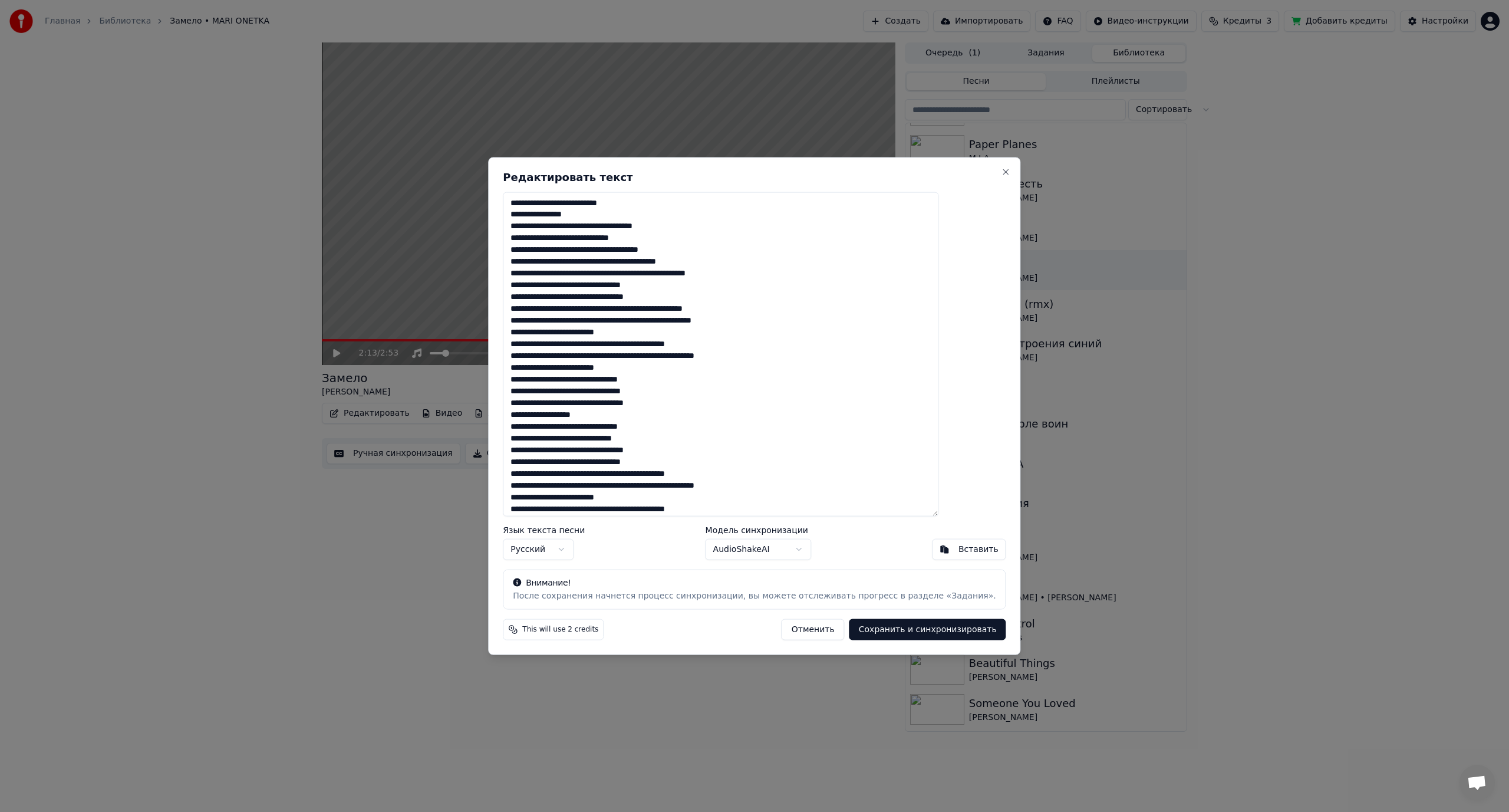
click at [583, 226] on textarea at bounding box center [721, 354] width 436 height 325
click at [646, 225] on textarea at bounding box center [721, 354] width 436 height 325
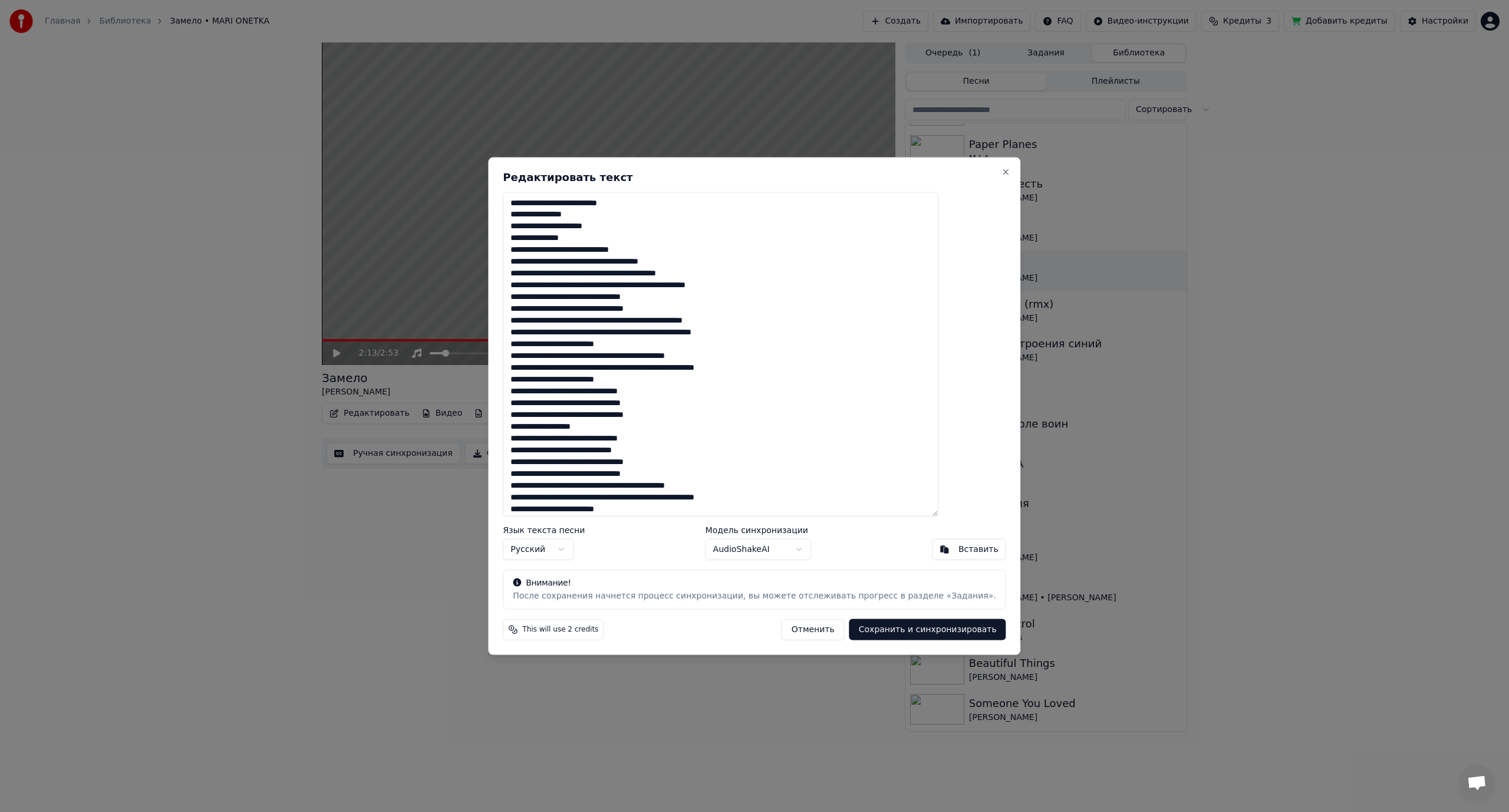
click at [604, 248] on textarea at bounding box center [721, 354] width 436 height 325
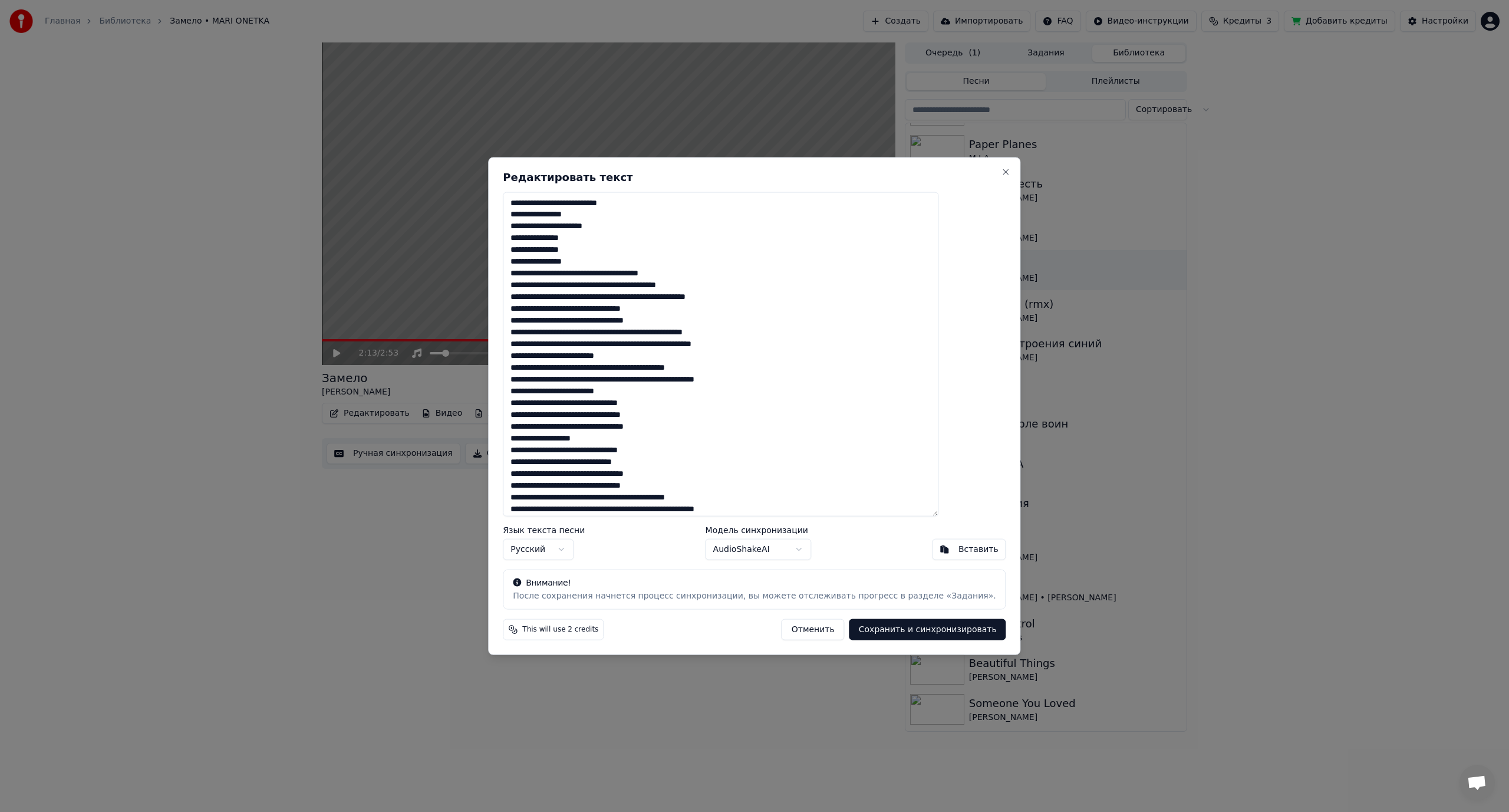
click at [603, 271] on textarea at bounding box center [721, 354] width 436 height 325
click at [605, 271] on textarea at bounding box center [721, 354] width 436 height 325
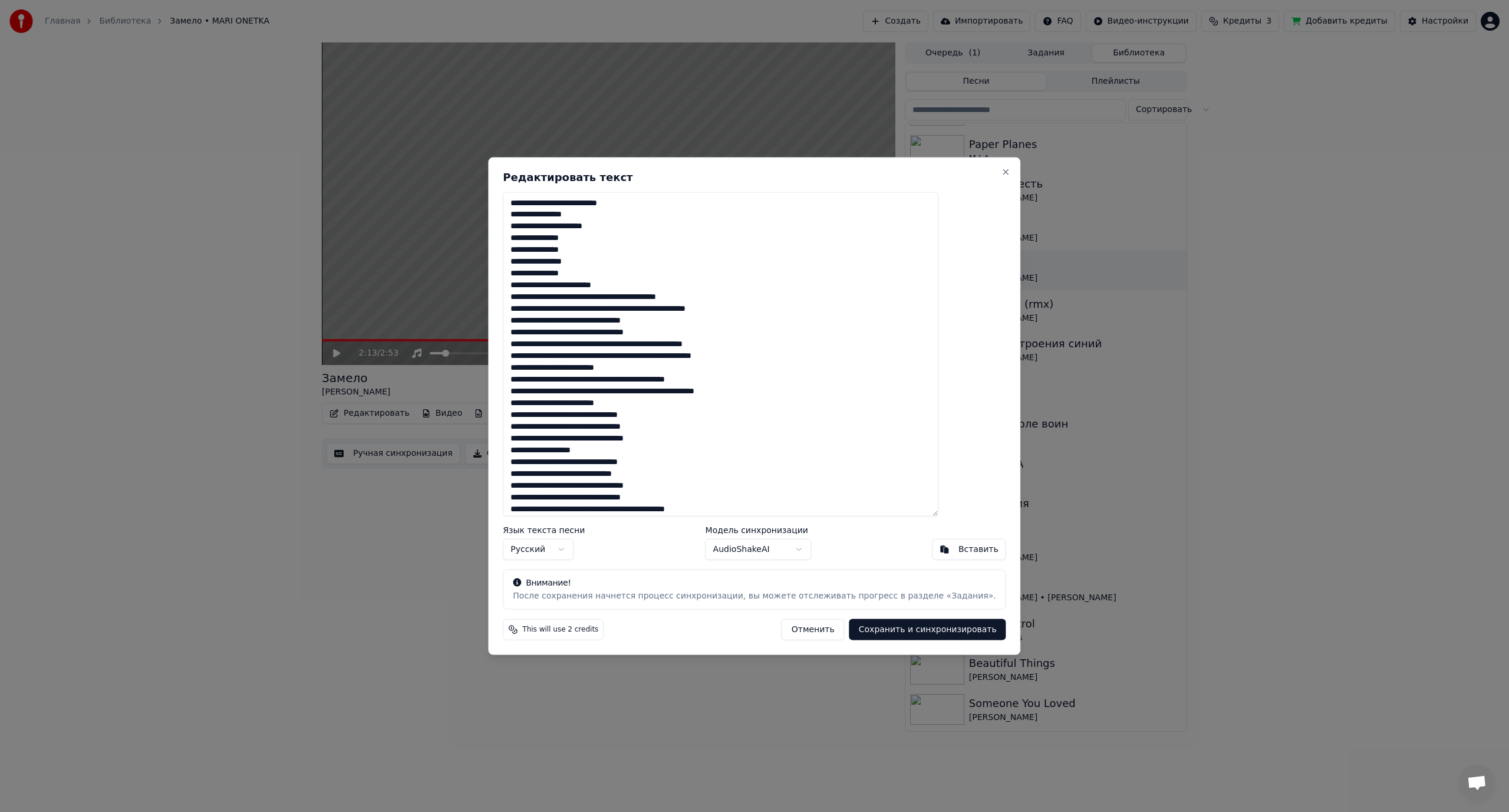
click at [662, 298] on textarea at bounding box center [721, 354] width 436 height 325
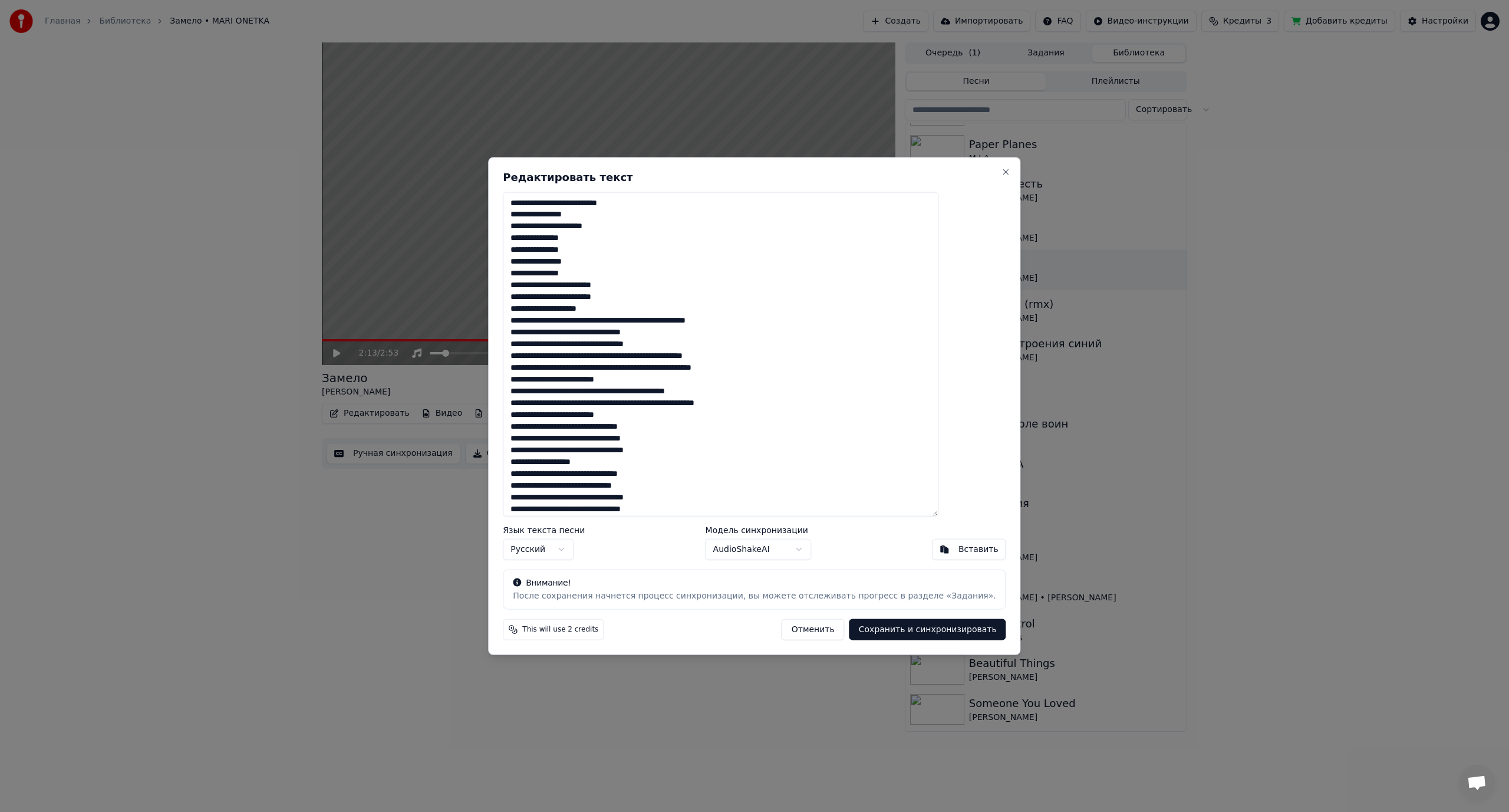
click at [660, 319] on textarea at bounding box center [721, 354] width 436 height 325
click at [611, 331] on textarea at bounding box center [721, 354] width 436 height 325
click at [624, 344] on textarea at bounding box center [721, 354] width 436 height 325
click at [560, 358] on textarea at bounding box center [721, 354] width 436 height 325
click at [597, 355] on textarea at bounding box center [721, 354] width 436 height 325
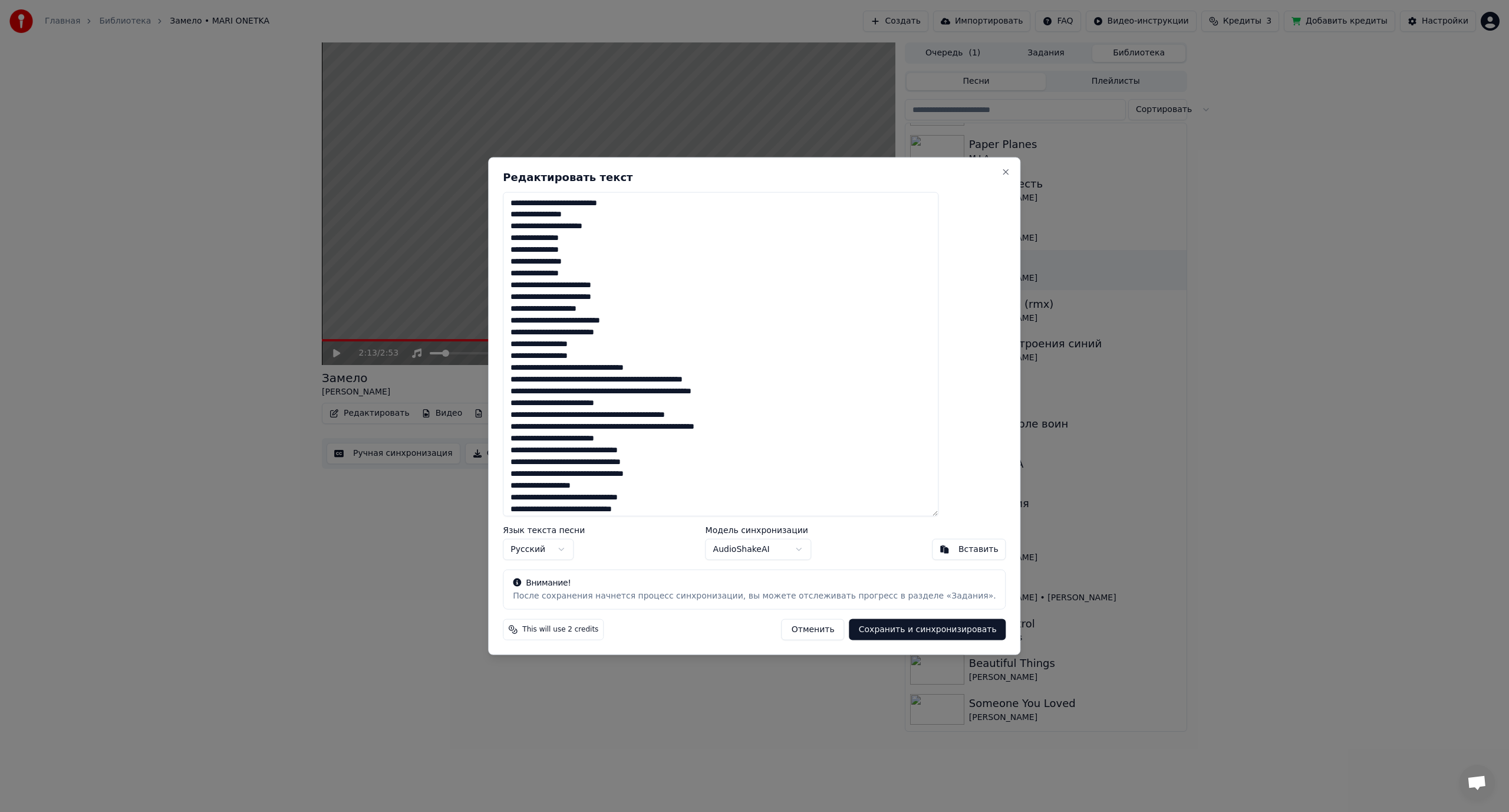
click at [603, 367] on textarea at bounding box center [721, 354] width 436 height 325
click at [633, 366] on textarea at bounding box center [721, 354] width 436 height 325
click at [599, 380] on textarea at bounding box center [721, 354] width 436 height 325
click at [637, 392] on textarea at bounding box center [721, 354] width 436 height 325
click at [635, 392] on textarea at bounding box center [721, 354] width 436 height 325
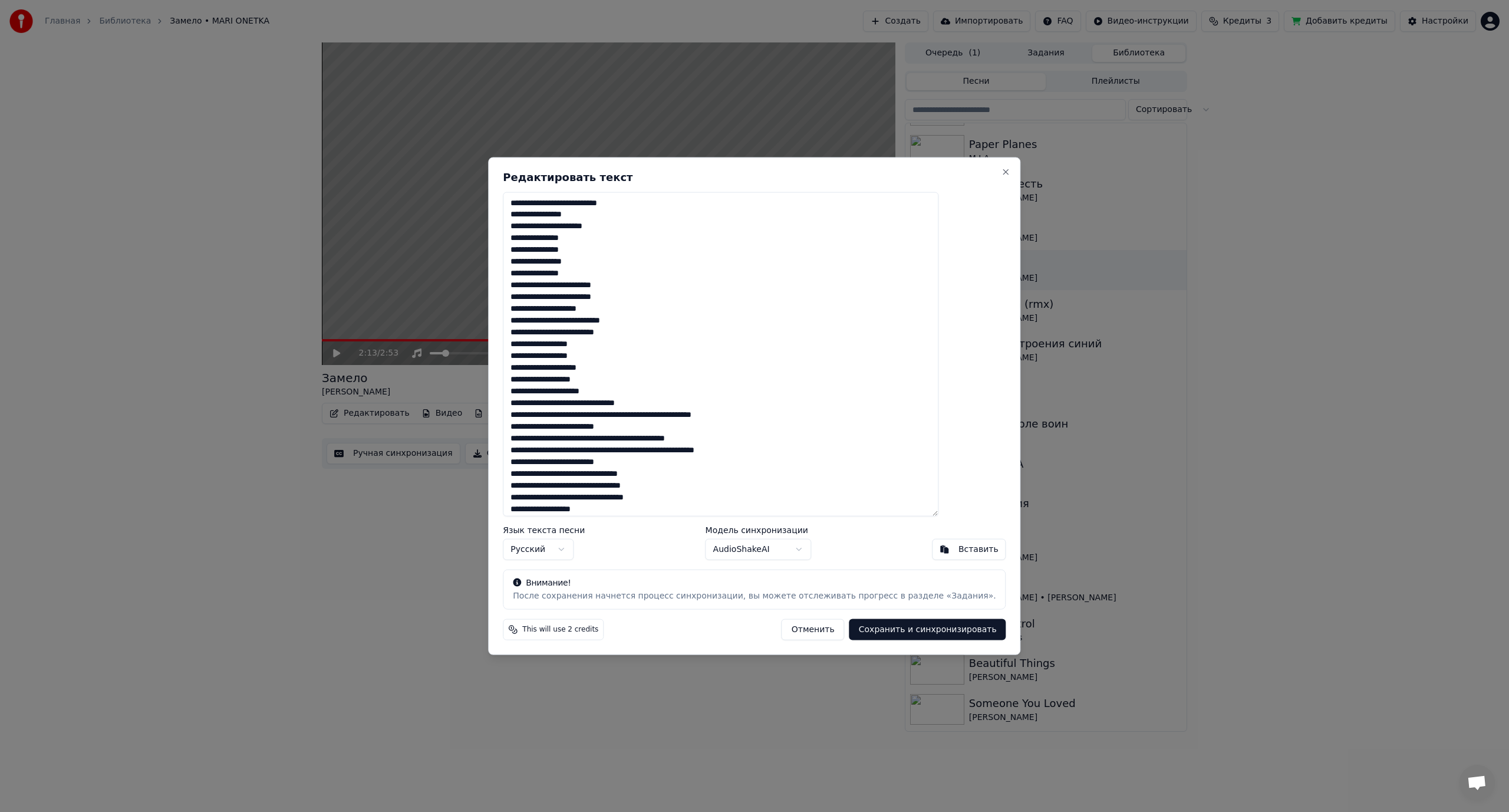
drag, startPoint x: 608, startPoint y: 402, endPoint x: 633, endPoint y: 403, distance: 25.0
click at [633, 403] on textarea at bounding box center [721, 354] width 436 height 325
click at [668, 404] on textarea at bounding box center [721, 354] width 436 height 325
click at [575, 417] on textarea at bounding box center [721, 354] width 436 height 325
click at [643, 417] on textarea at bounding box center [721, 354] width 436 height 325
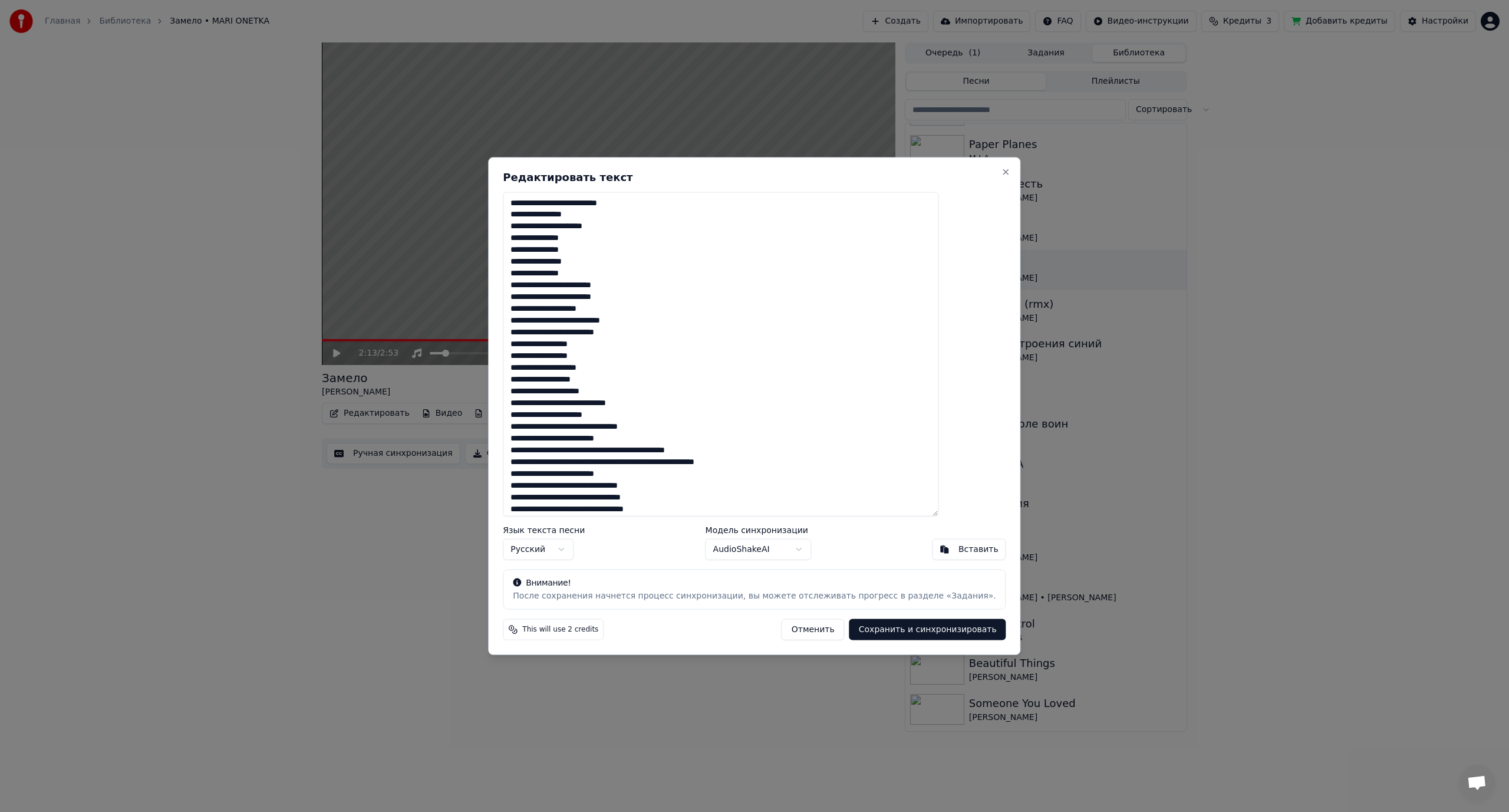
click at [572, 427] on textarea at bounding box center [721, 354] width 436 height 325
drag, startPoint x: 580, startPoint y: 426, endPoint x: 606, endPoint y: 427, distance: 26.0
click at [606, 427] on textarea at bounding box center [721, 354] width 436 height 325
drag, startPoint x: 593, startPoint y: 441, endPoint x: 603, endPoint y: 440, distance: 10.0
click at [603, 440] on textarea at bounding box center [721, 354] width 436 height 325
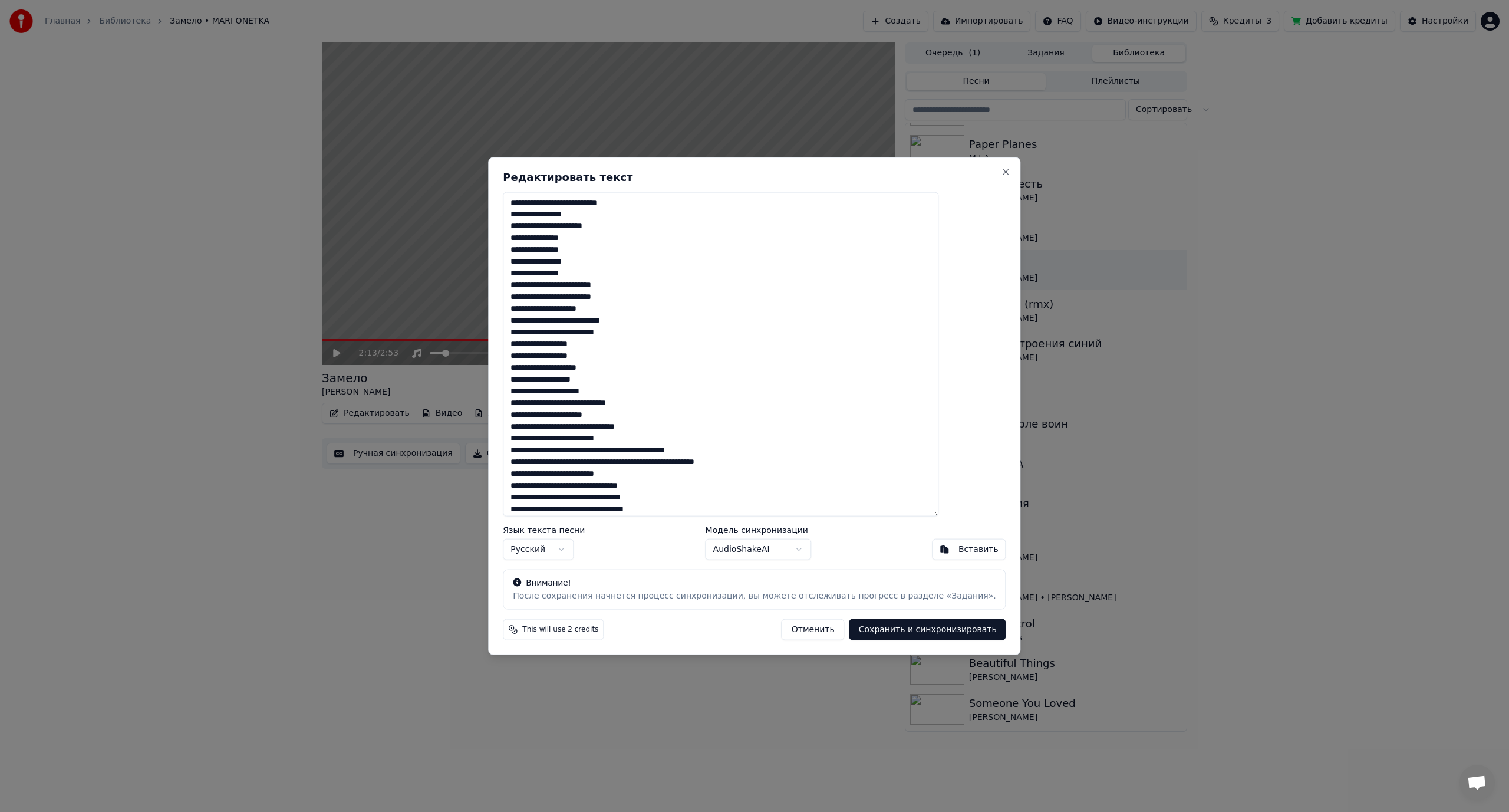
click at [630, 439] on textarea at bounding box center [721, 354] width 436 height 325
click at [623, 439] on textarea at bounding box center [721, 354] width 436 height 325
click at [668, 437] on textarea at bounding box center [721, 354] width 436 height 325
click at [610, 429] on textarea at bounding box center [721, 354] width 436 height 325
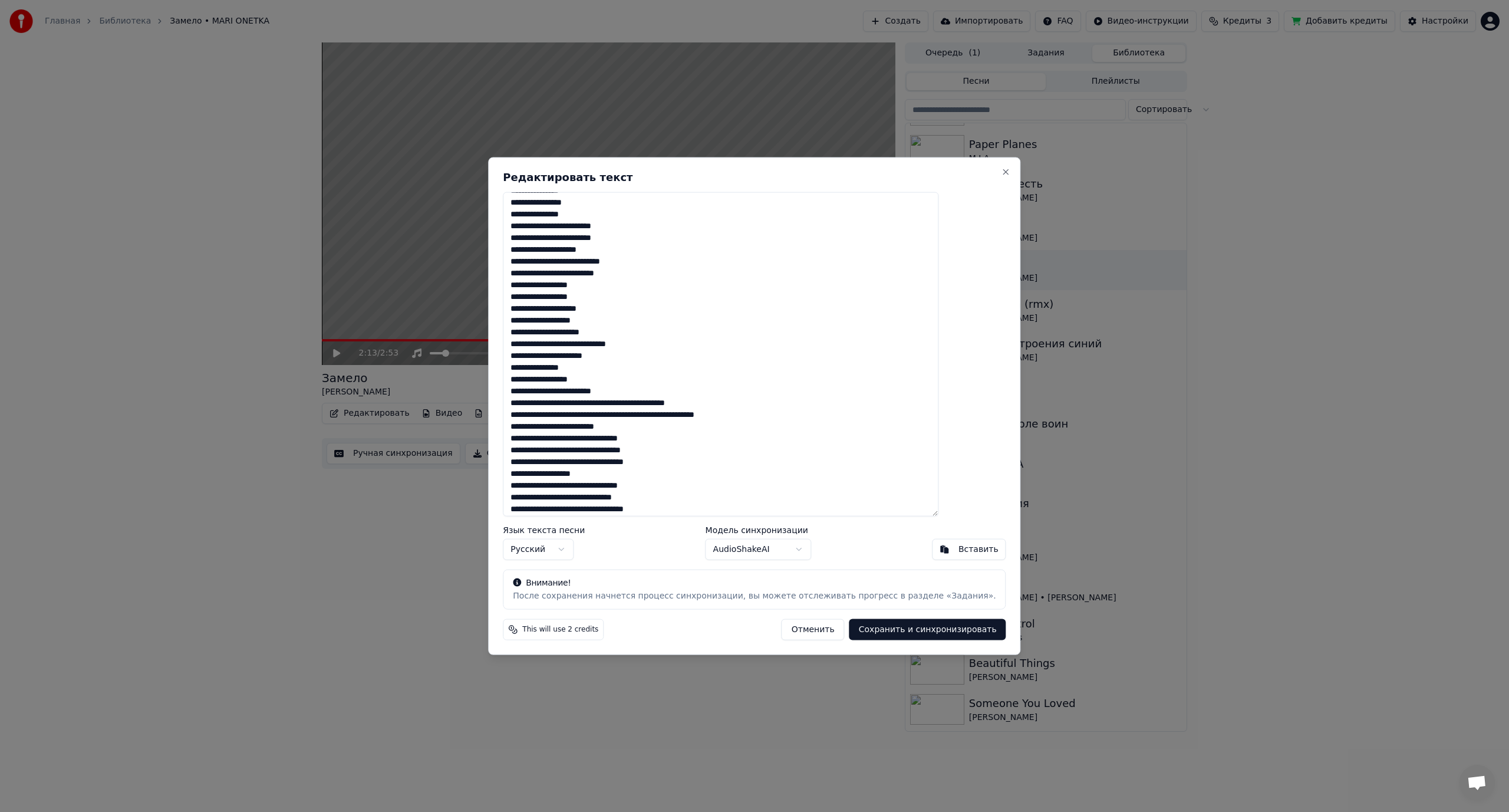
scroll to position [118, 0]
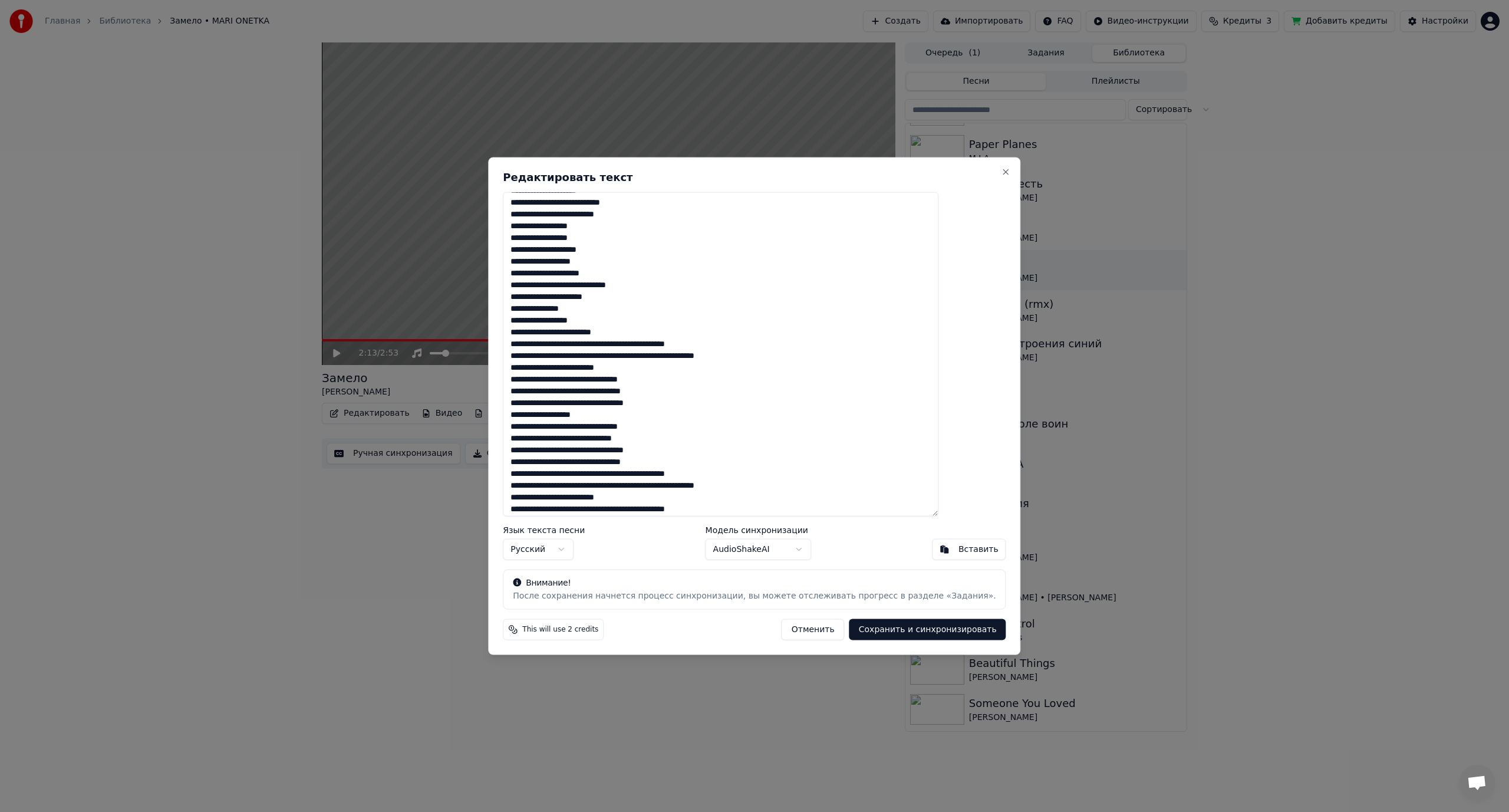
click at [623, 345] on textarea at bounding box center [721, 354] width 436 height 325
click at [669, 355] on textarea at bounding box center [721, 354] width 436 height 325
click at [573, 367] on textarea at bounding box center [721, 354] width 436 height 325
click at [642, 367] on textarea at bounding box center [721, 354] width 436 height 325
click at [571, 376] on textarea at bounding box center [721, 354] width 436 height 325
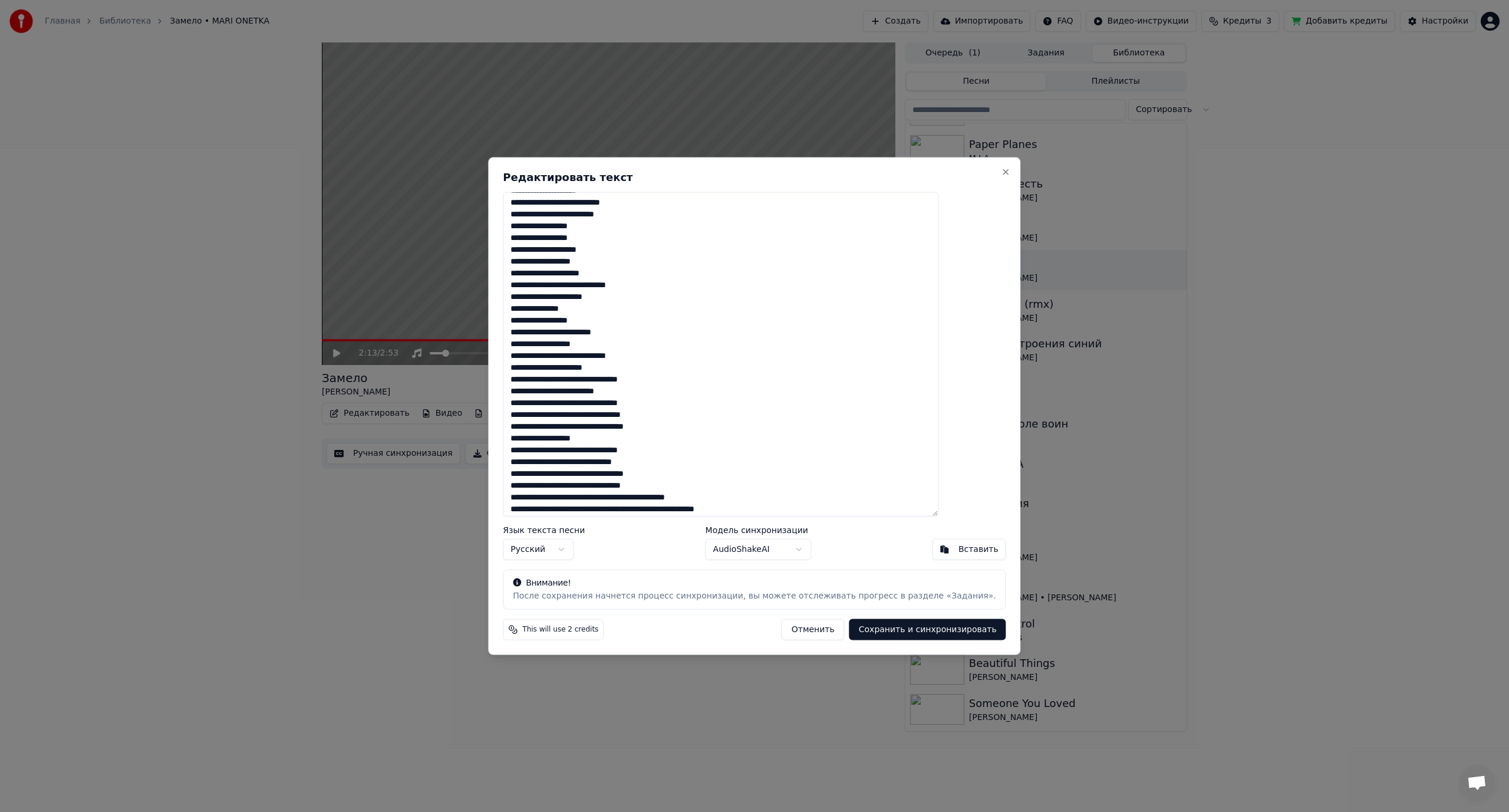
drag, startPoint x: 603, startPoint y: 382, endPoint x: 611, endPoint y: 382, distance: 8.0
click at [611, 382] on textarea at bounding box center [721, 354] width 436 height 325
click at [639, 379] on textarea at bounding box center [721, 354] width 436 height 325
click at [610, 379] on textarea at bounding box center [721, 354] width 436 height 325
click at [629, 404] on textarea at bounding box center [721, 354] width 436 height 325
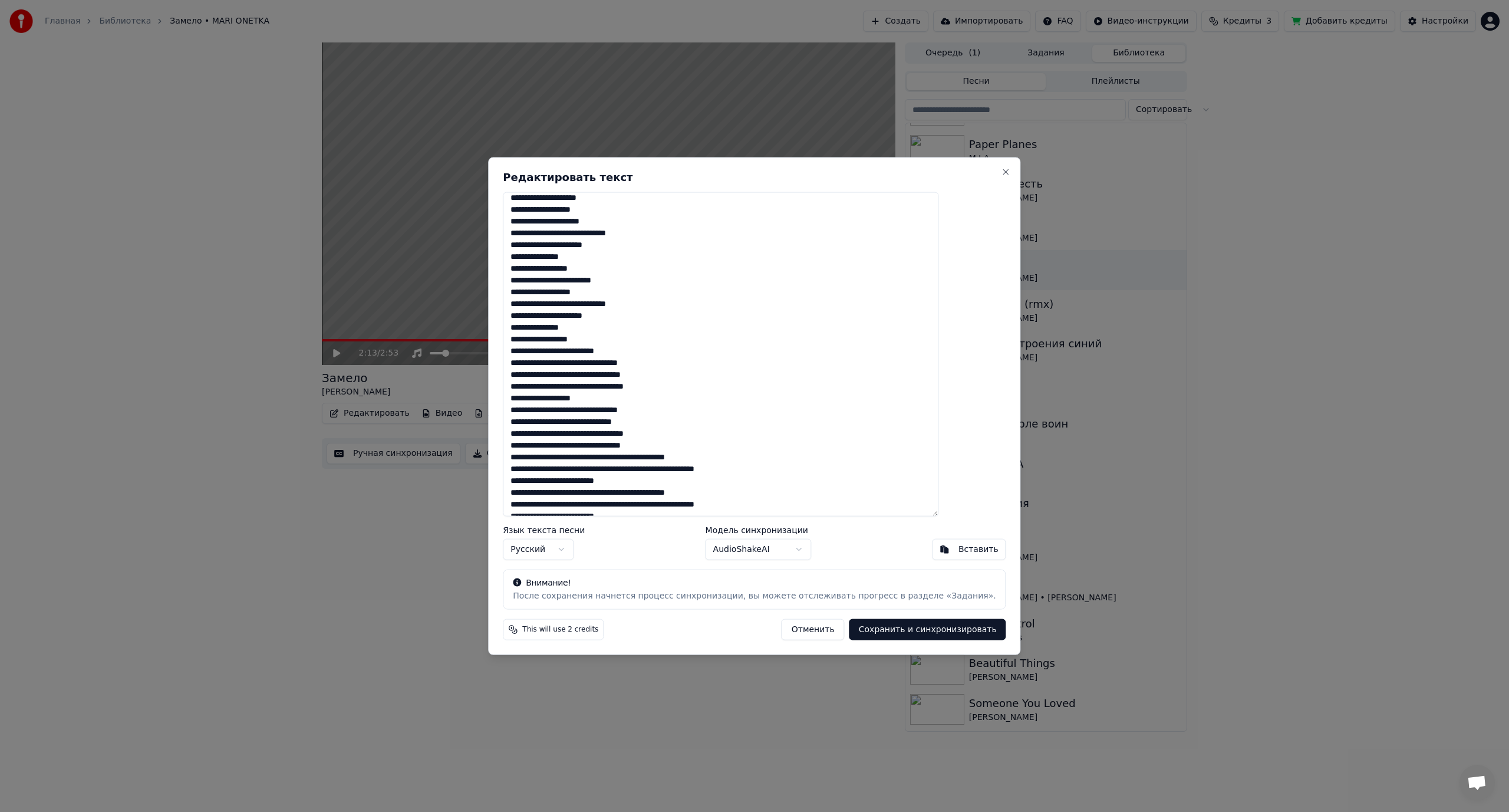
scroll to position [177, 0]
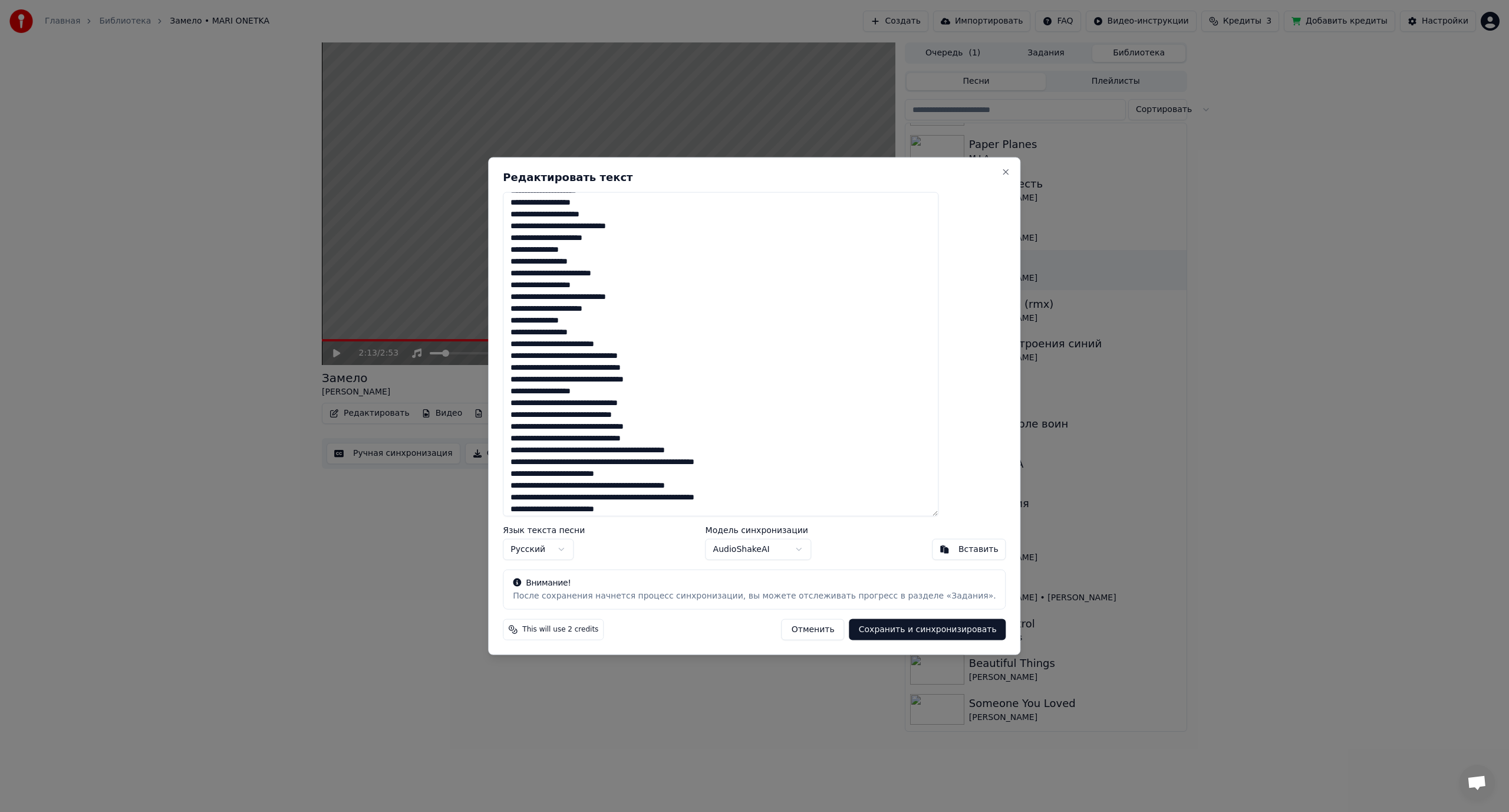
click at [604, 367] on textarea at bounding box center [721, 354] width 436 height 325
click at [602, 357] on textarea at bounding box center [721, 354] width 436 height 325
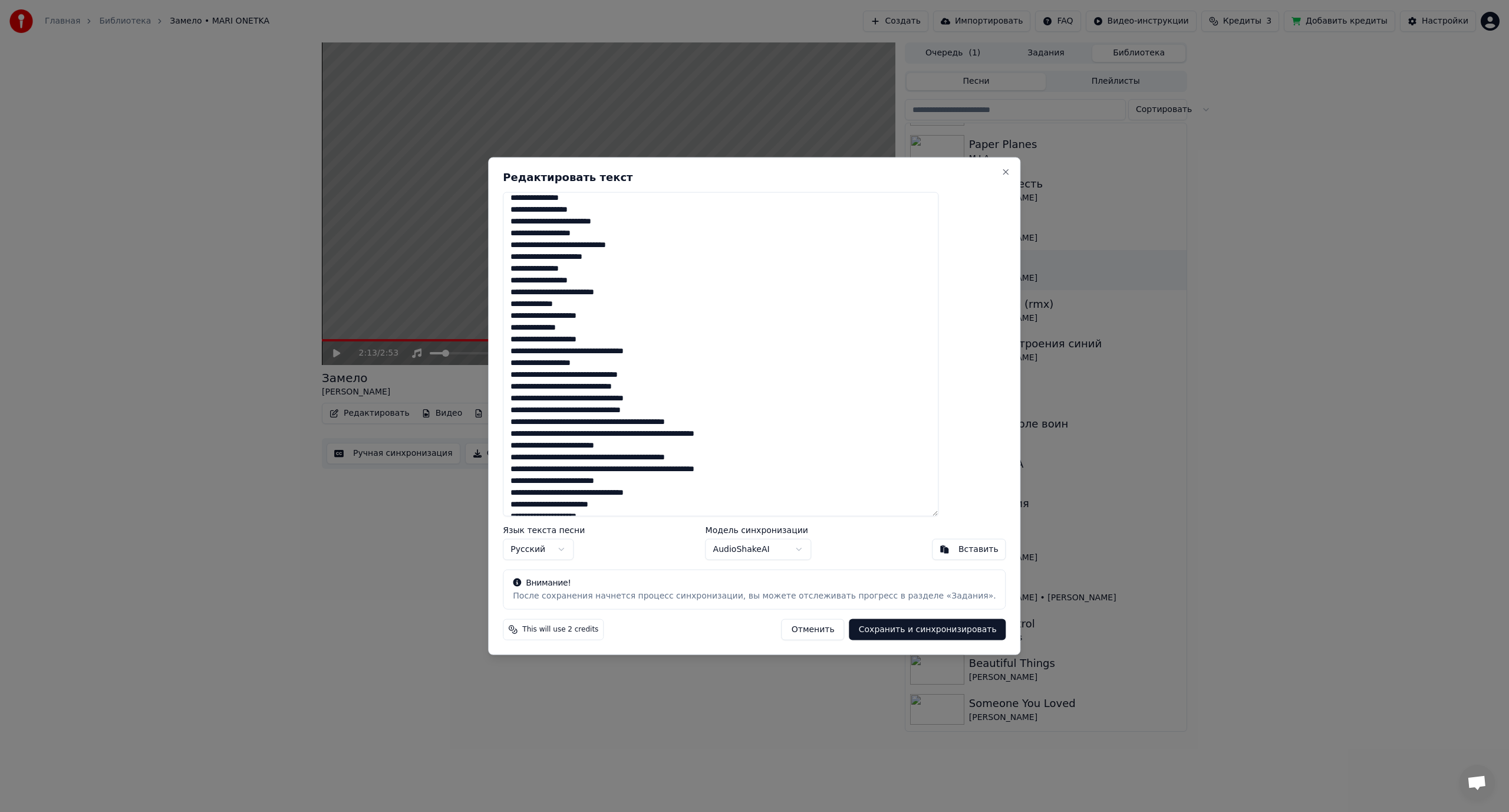
scroll to position [236, 0]
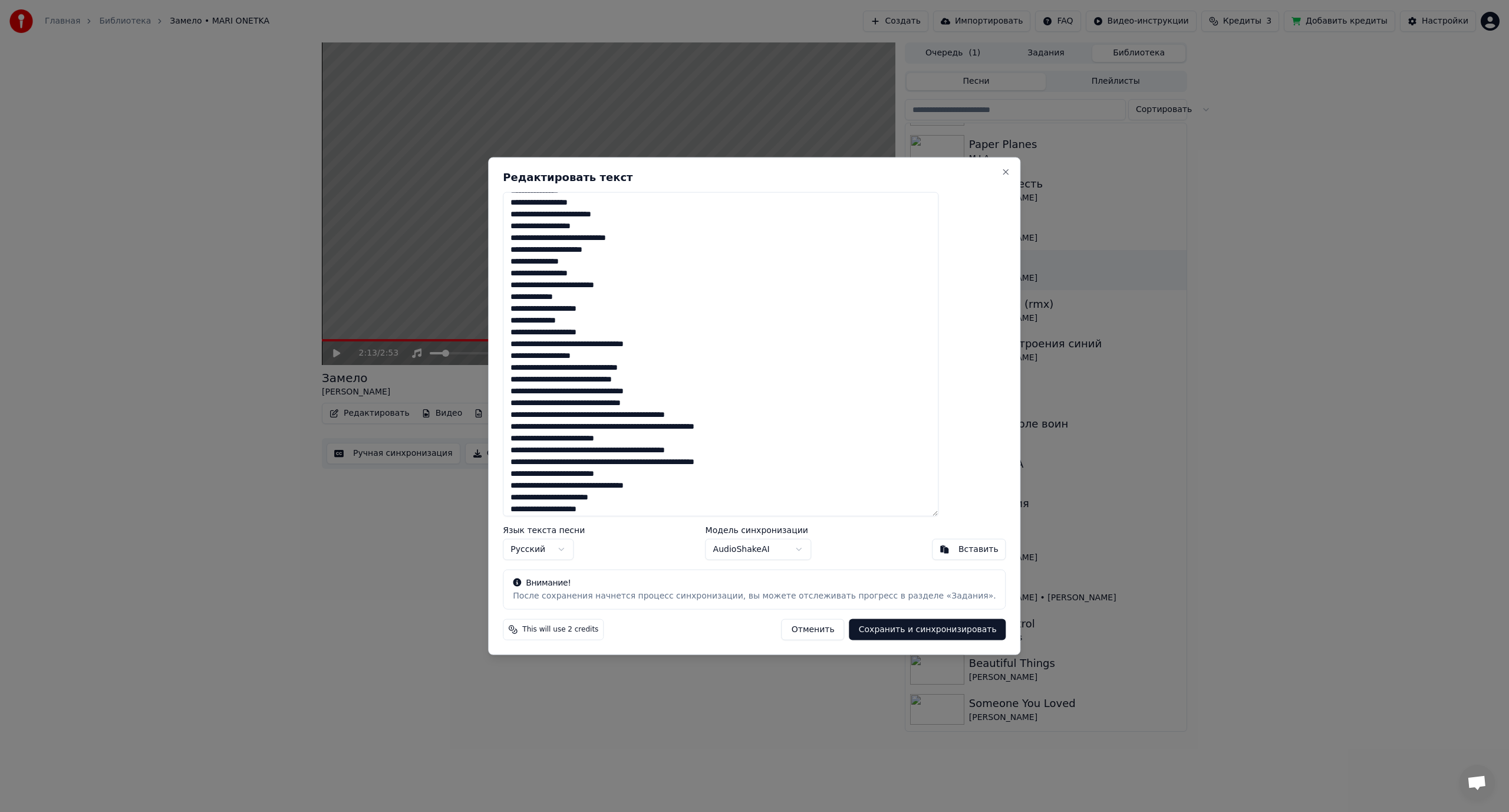
click at [616, 345] on textarea at bounding box center [721, 354] width 436 height 325
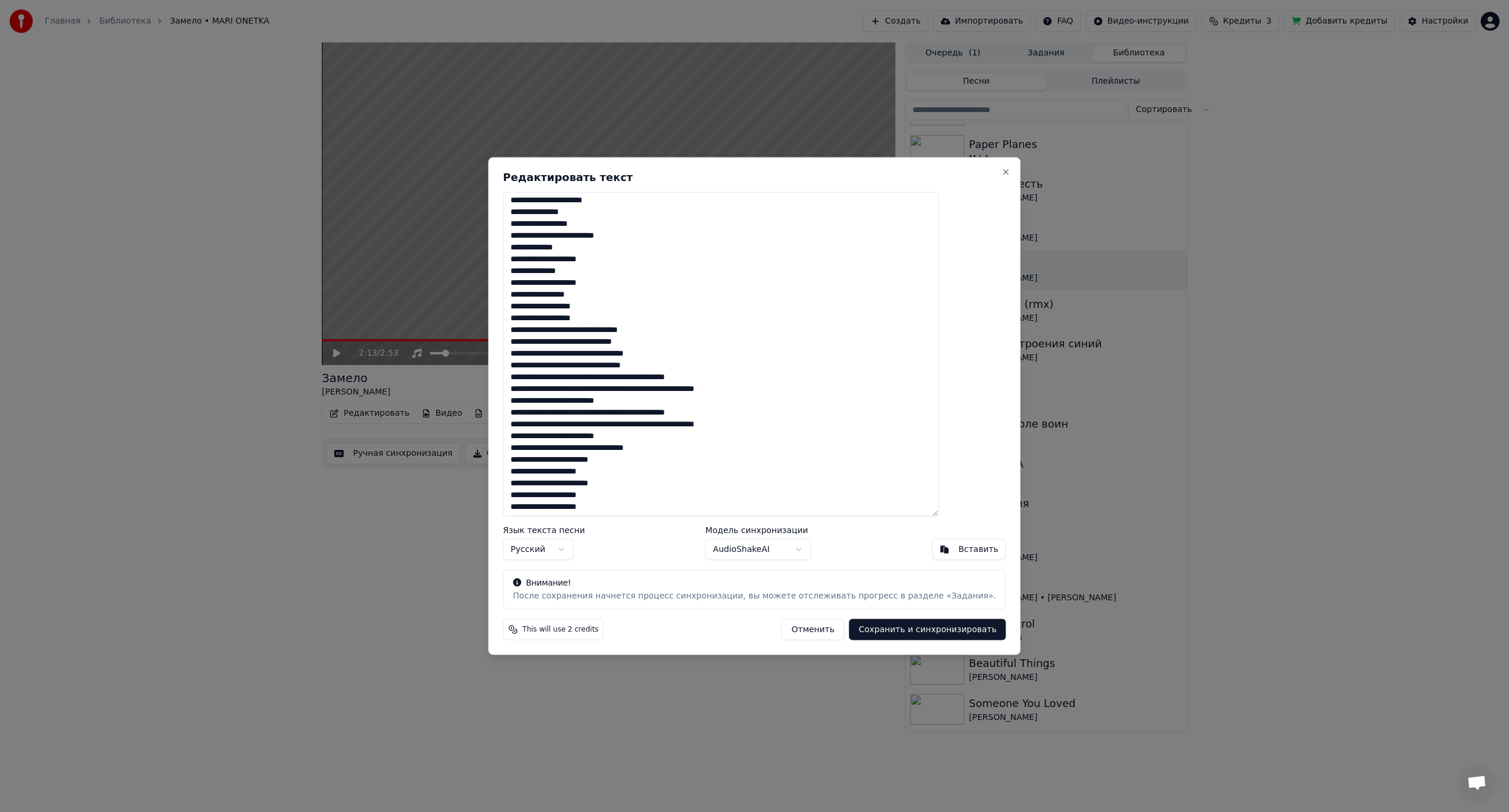
scroll to position [294, 0]
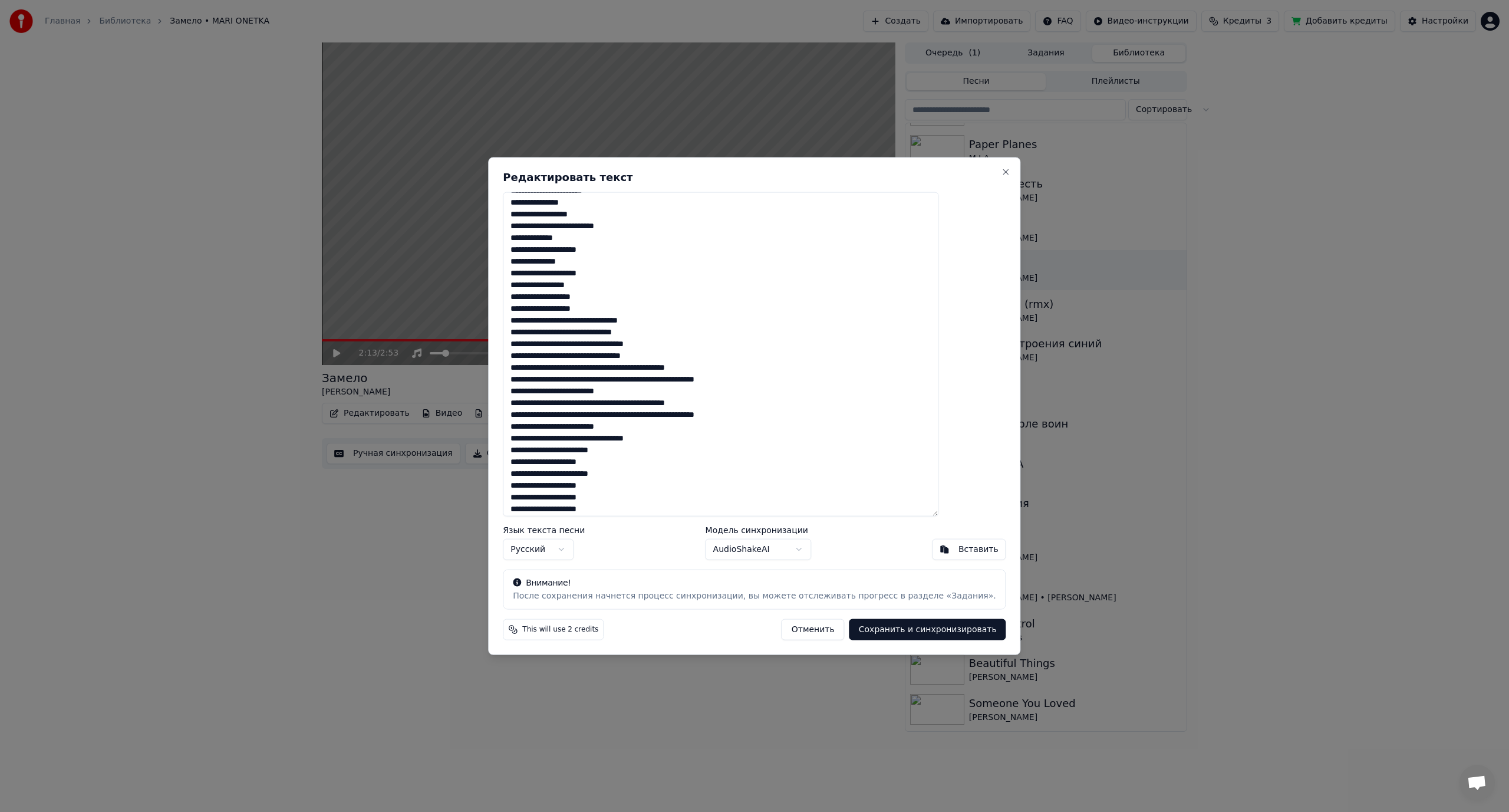
click at [608, 321] on textarea at bounding box center [721, 354] width 436 height 325
click at [602, 344] on textarea at bounding box center [721, 354] width 436 height 325
click at [622, 369] on textarea at bounding box center [721, 354] width 436 height 325
click at [657, 393] on textarea at bounding box center [721, 354] width 436 height 325
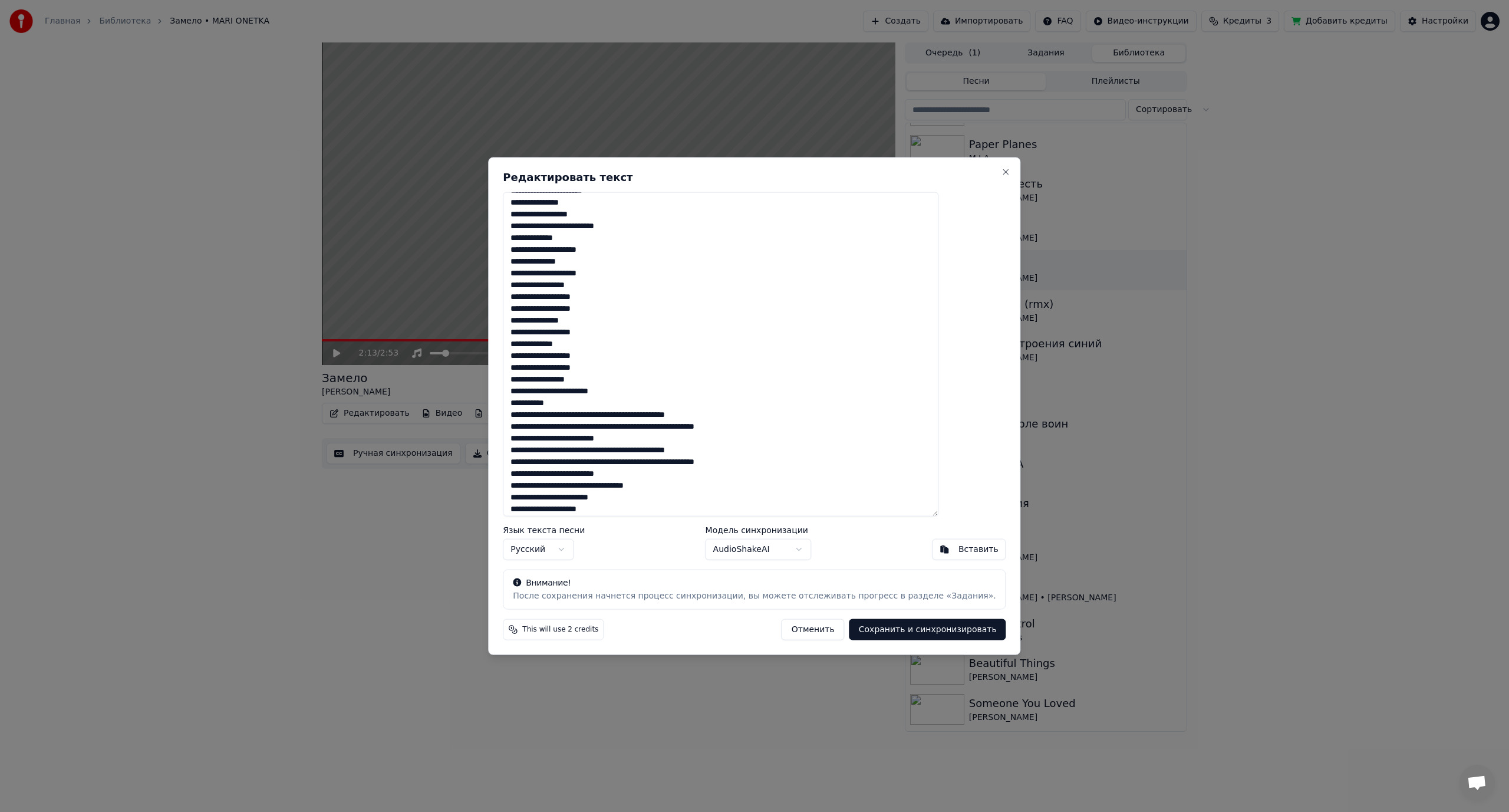
scroll to position [353, 0]
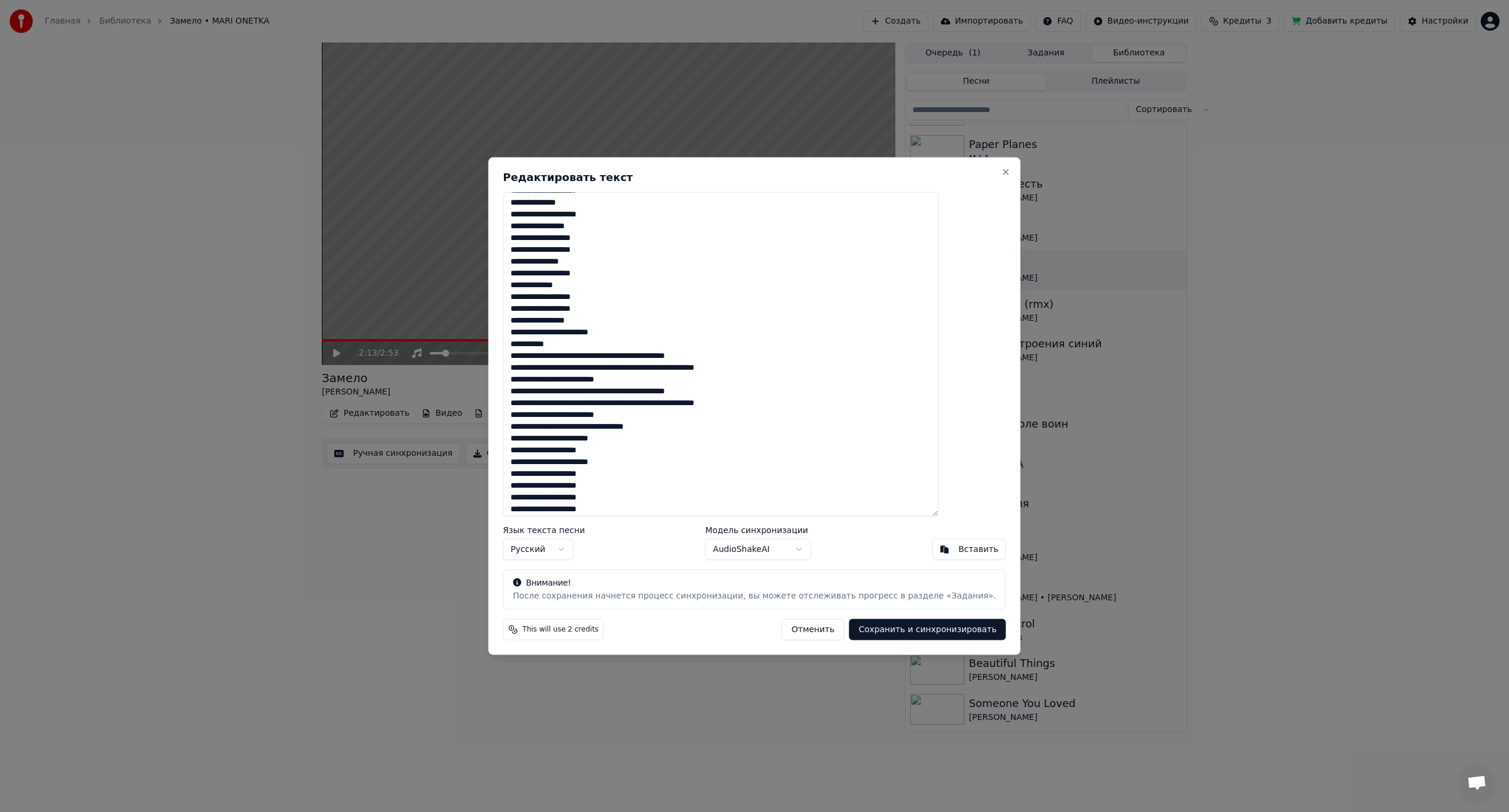
click at [623, 356] on textarea at bounding box center [721, 354] width 436 height 325
click at [665, 367] on textarea at bounding box center [721, 354] width 436 height 325
click at [574, 381] on textarea at bounding box center [721, 354] width 436 height 325
click at [643, 382] on textarea at bounding box center [721, 354] width 436 height 325
click at [570, 393] on textarea at bounding box center [721, 354] width 436 height 325
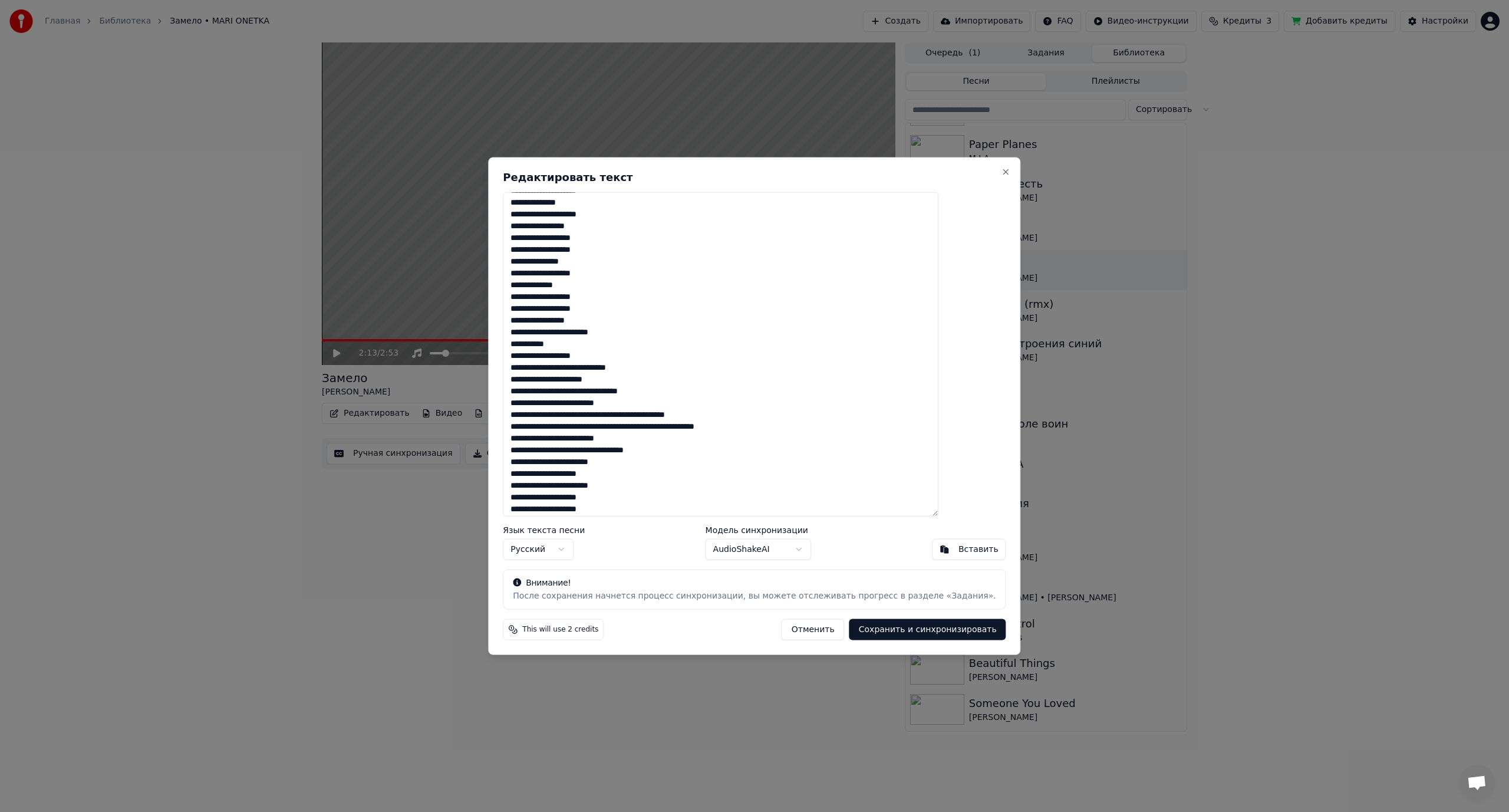
drag, startPoint x: 600, startPoint y: 393, endPoint x: 611, endPoint y: 392, distance: 11.0
click at [611, 392] on textarea at bounding box center [721, 354] width 436 height 325
click at [610, 390] on textarea at bounding box center [721, 354] width 436 height 325
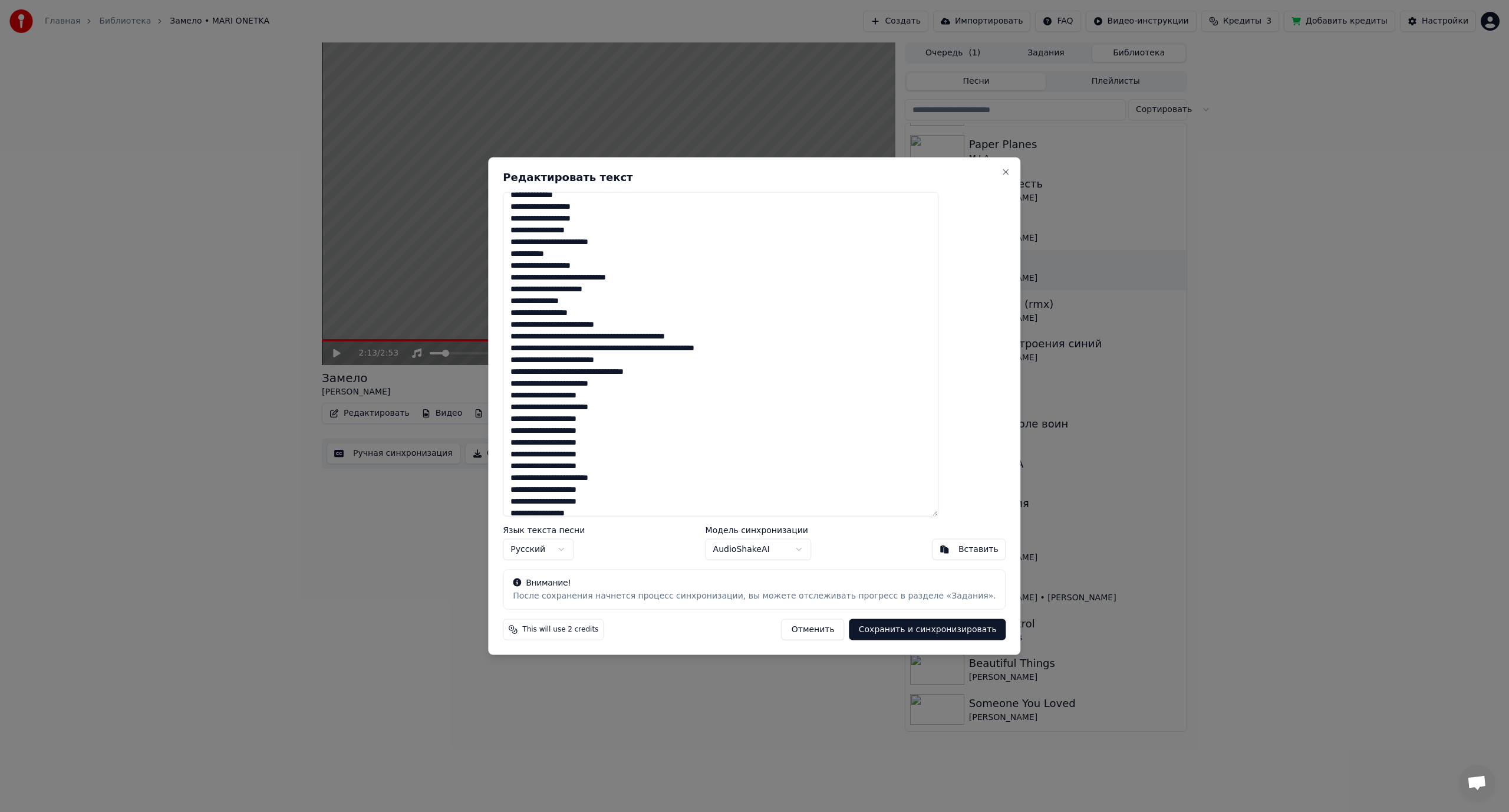
scroll to position [472, 0]
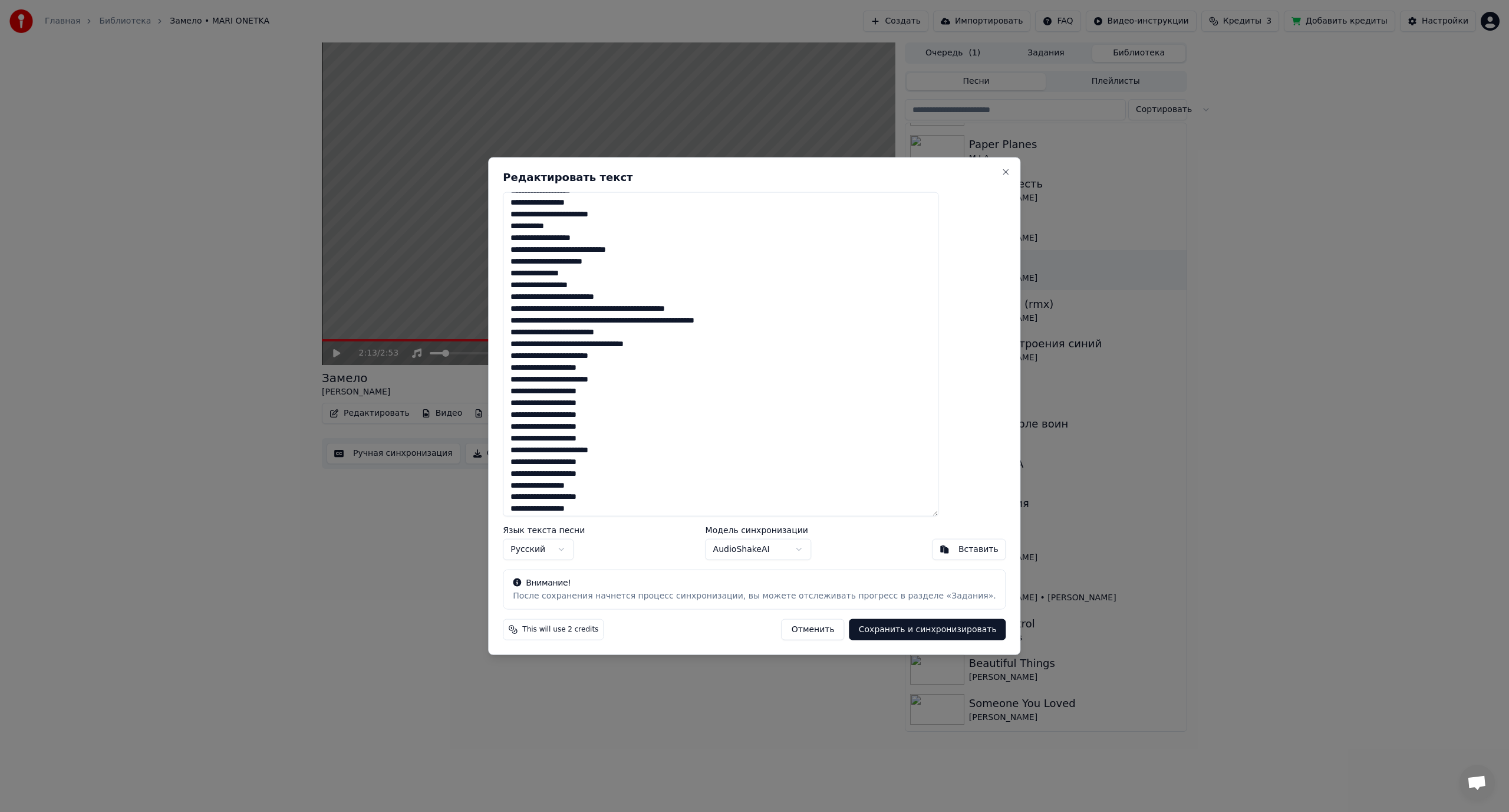
click at [622, 298] on textarea at bounding box center [721, 354] width 436 height 325
click at [629, 297] on textarea at bounding box center [721, 354] width 436 height 325
click at [621, 298] on textarea at bounding box center [721, 354] width 436 height 325
click at [622, 311] on textarea at bounding box center [721, 354] width 436 height 325
click at [667, 321] on textarea at bounding box center [721, 354] width 436 height 325
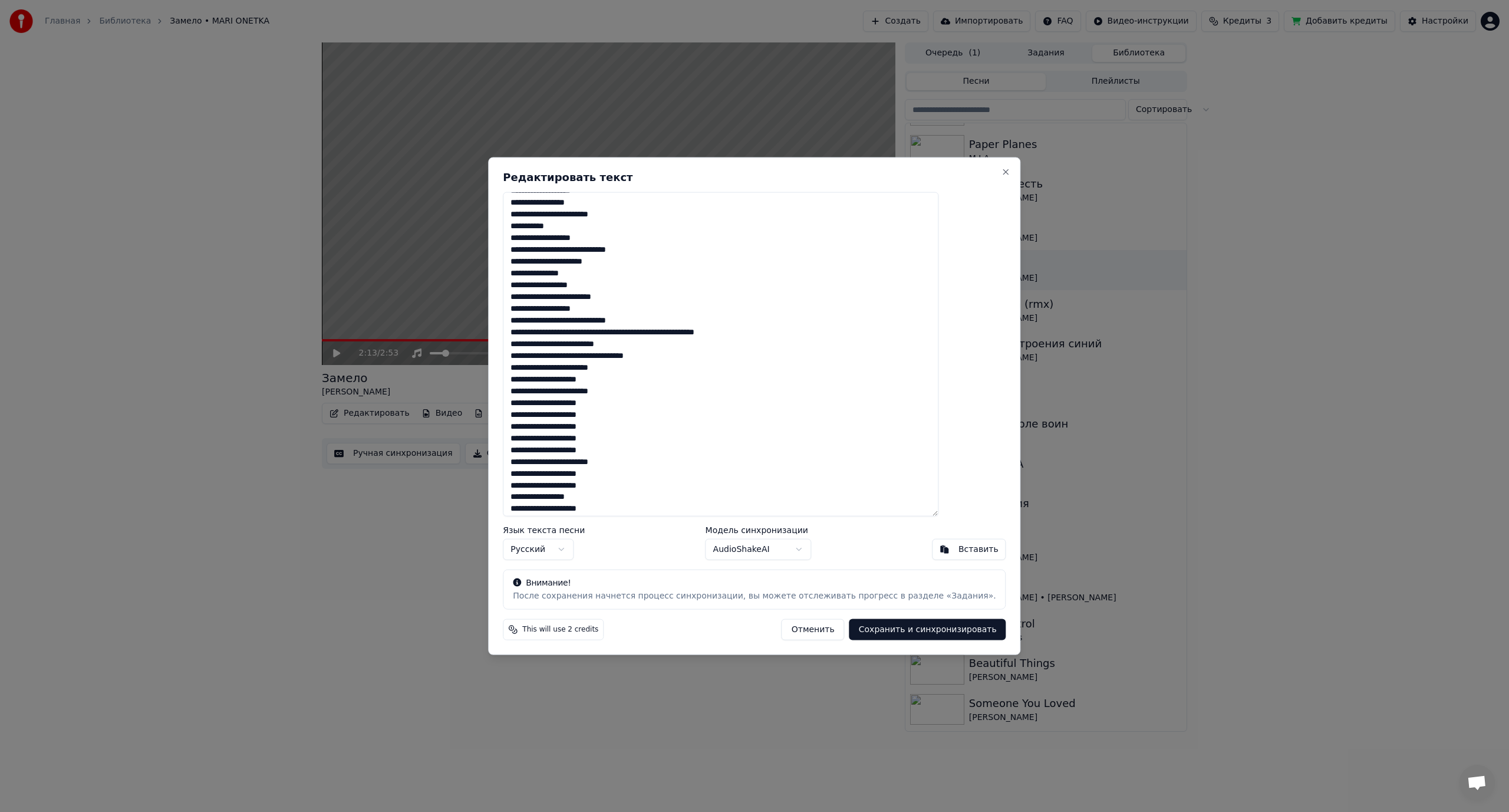
click at [573, 334] on textarea at bounding box center [721, 354] width 436 height 325
click at [643, 334] on textarea at bounding box center [721, 354] width 436 height 325
click at [572, 344] on textarea at bounding box center [721, 354] width 436 height 325
drag, startPoint x: 600, startPoint y: 346, endPoint x: 607, endPoint y: 346, distance: 7.0
click at [607, 346] on textarea at bounding box center [721, 354] width 436 height 325
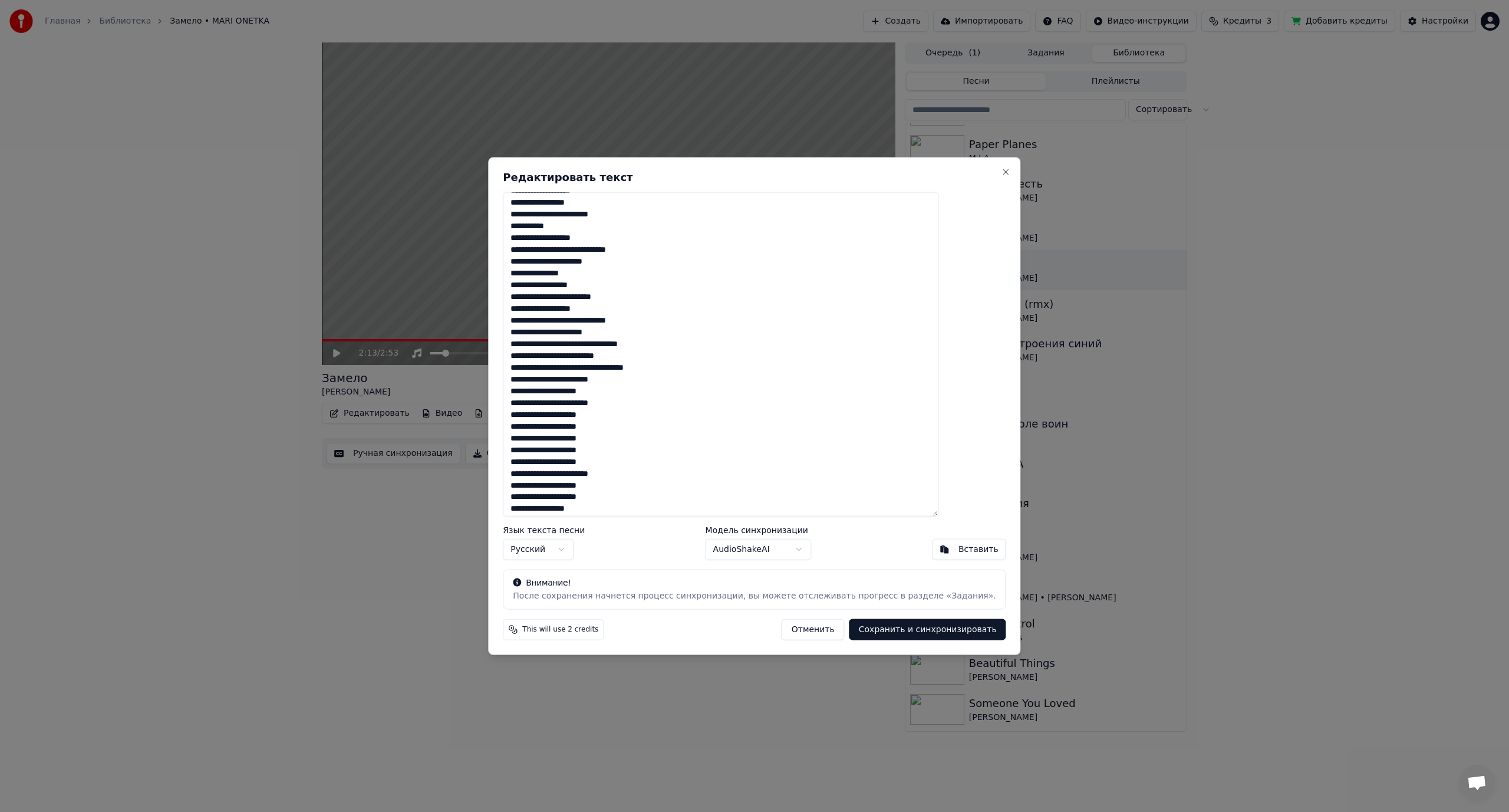
click at [608, 346] on textarea at bounding box center [721, 354] width 436 height 325
drag, startPoint x: 600, startPoint y: 344, endPoint x: 611, endPoint y: 344, distance: 11.0
click at [611, 344] on textarea at bounding box center [721, 354] width 436 height 325
click at [609, 346] on textarea at bounding box center [721, 354] width 436 height 325
click at [621, 370] on textarea at bounding box center [721, 354] width 436 height 325
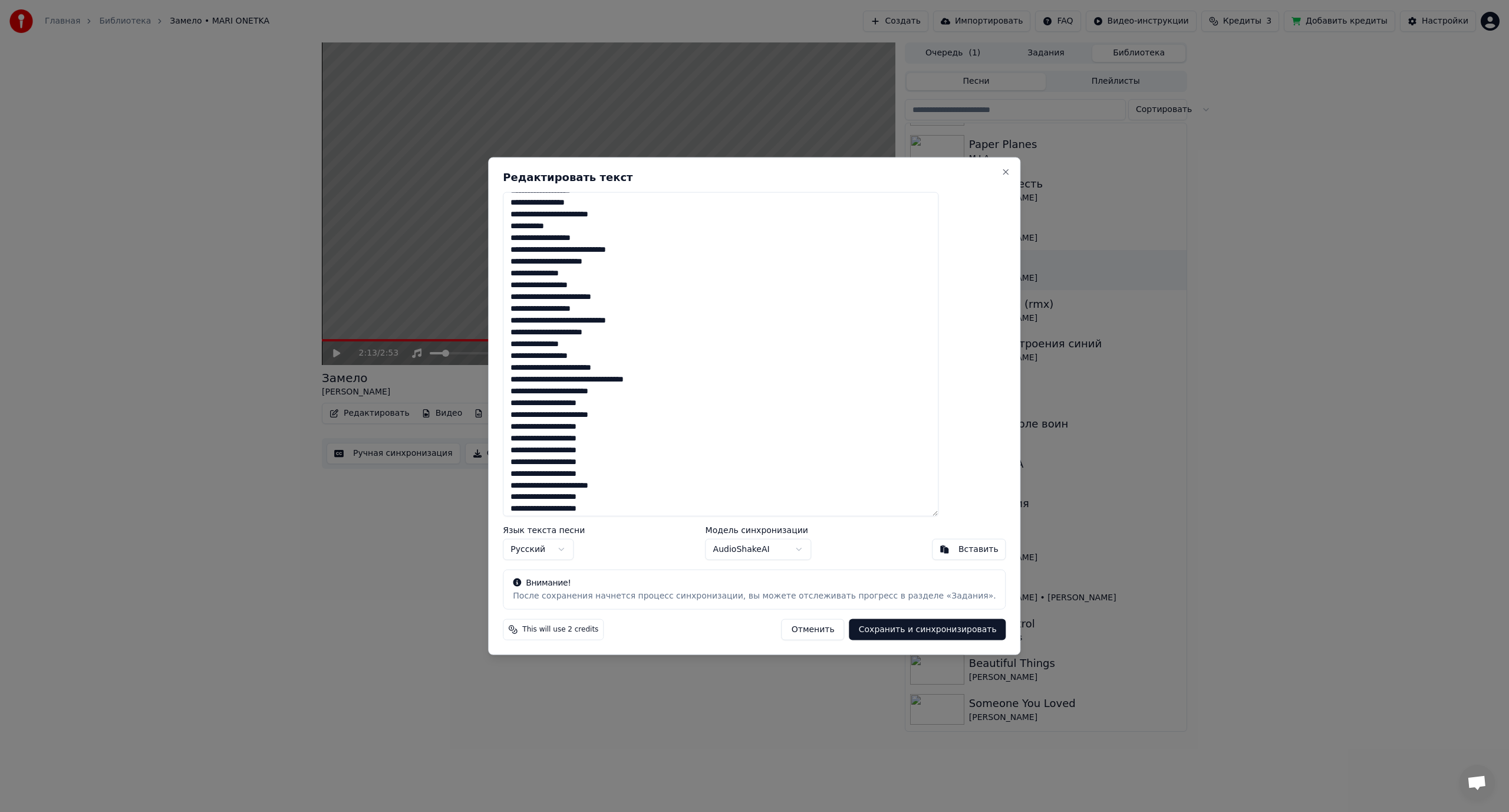
click at [627, 369] on textarea at bounding box center [721, 354] width 436 height 325
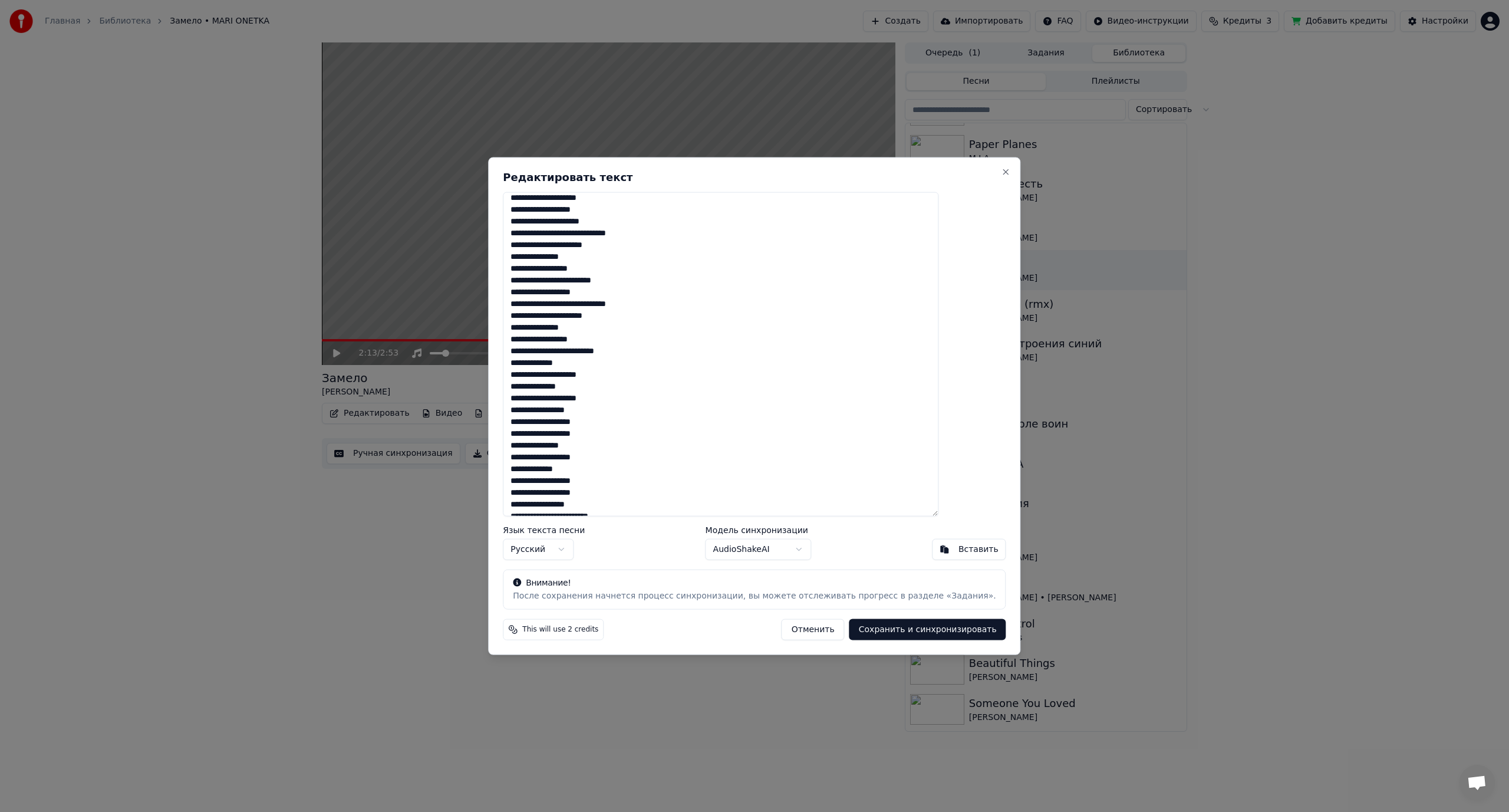
scroll to position [177, 0]
click at [620, 347] on textarea at bounding box center [721, 354] width 436 height 325
click at [629, 380] on textarea at bounding box center [721, 354] width 436 height 325
click at [1001, 168] on button "Close" at bounding box center [1006, 172] width 9 height 9
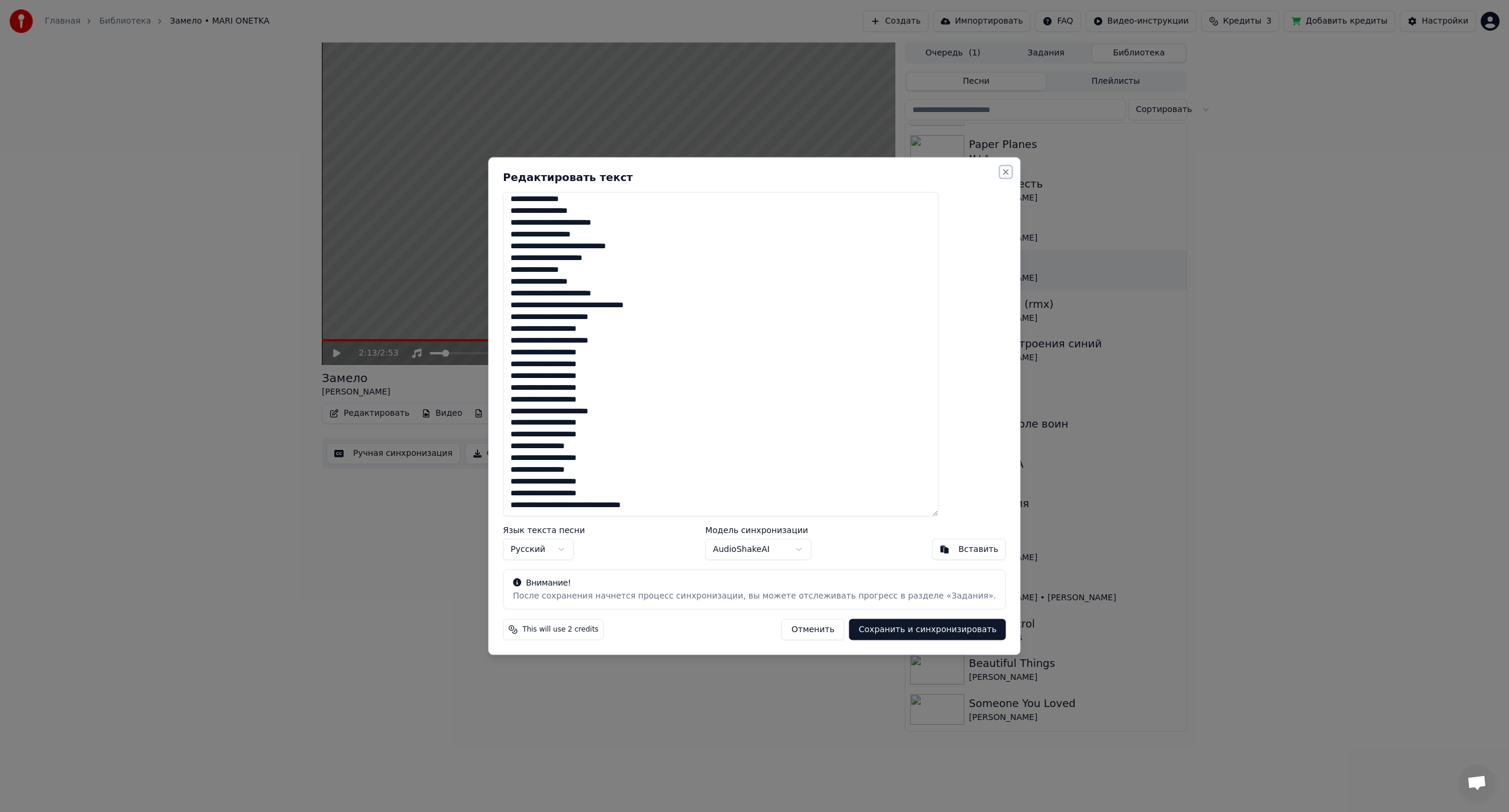
type textarea "**********"
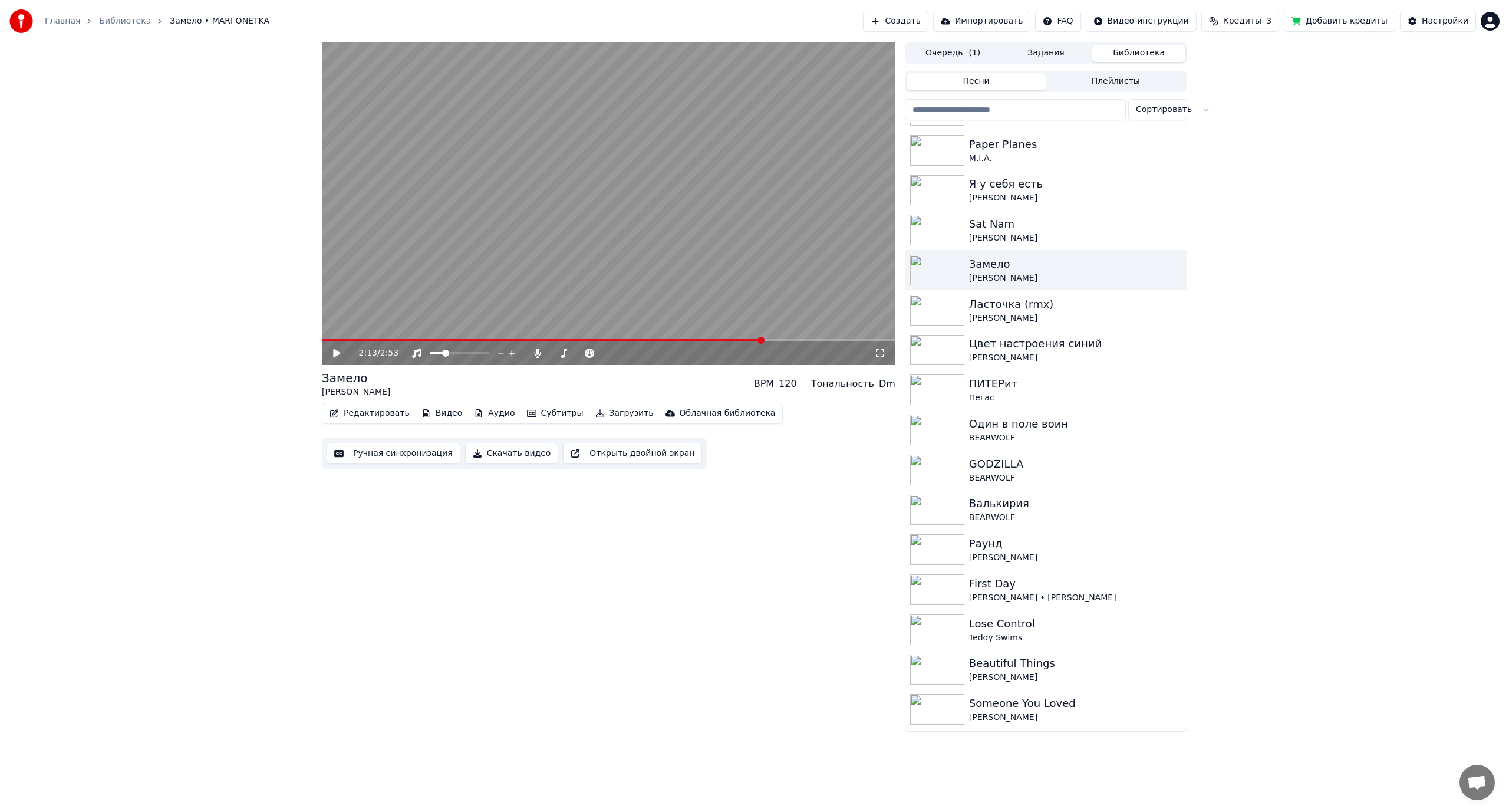
click at [647, 289] on video at bounding box center [609, 203] width 574 height 323
click at [807, 340] on span at bounding box center [584, 340] width 525 height 2
click at [797, 341] on span at bounding box center [564, 340] width 485 height 2
click at [786, 340] on span at bounding box center [554, 340] width 464 height 2
click at [776, 340] on span at bounding box center [554, 340] width 464 height 2
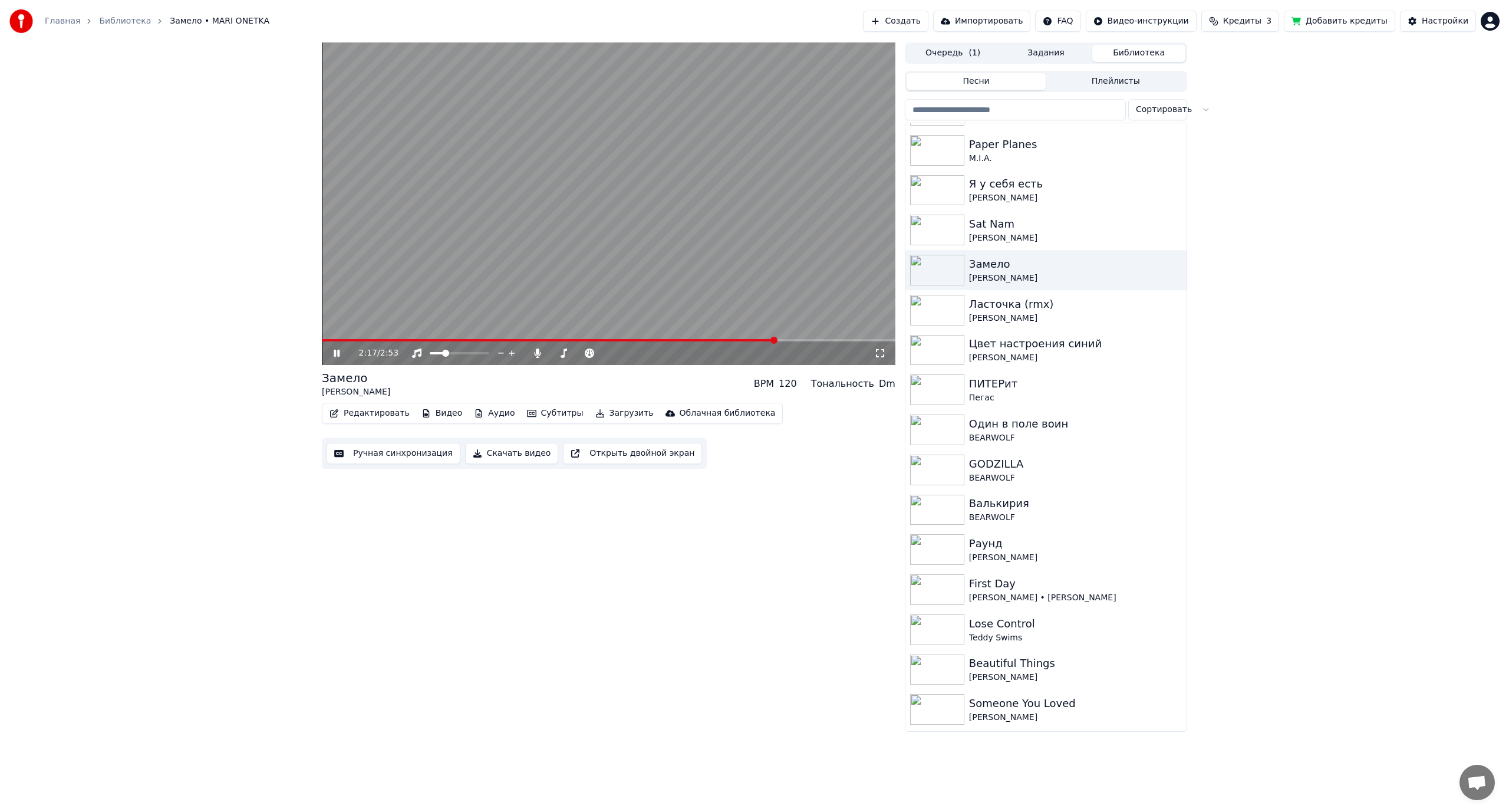
click at [764, 340] on span at bounding box center [549, 340] width 454 height 2
click at [738, 218] on video at bounding box center [609, 203] width 574 height 323
click at [503, 261] on video at bounding box center [609, 203] width 574 height 323
click at [369, 409] on button "Редактировать" at bounding box center [370, 413] width 90 height 17
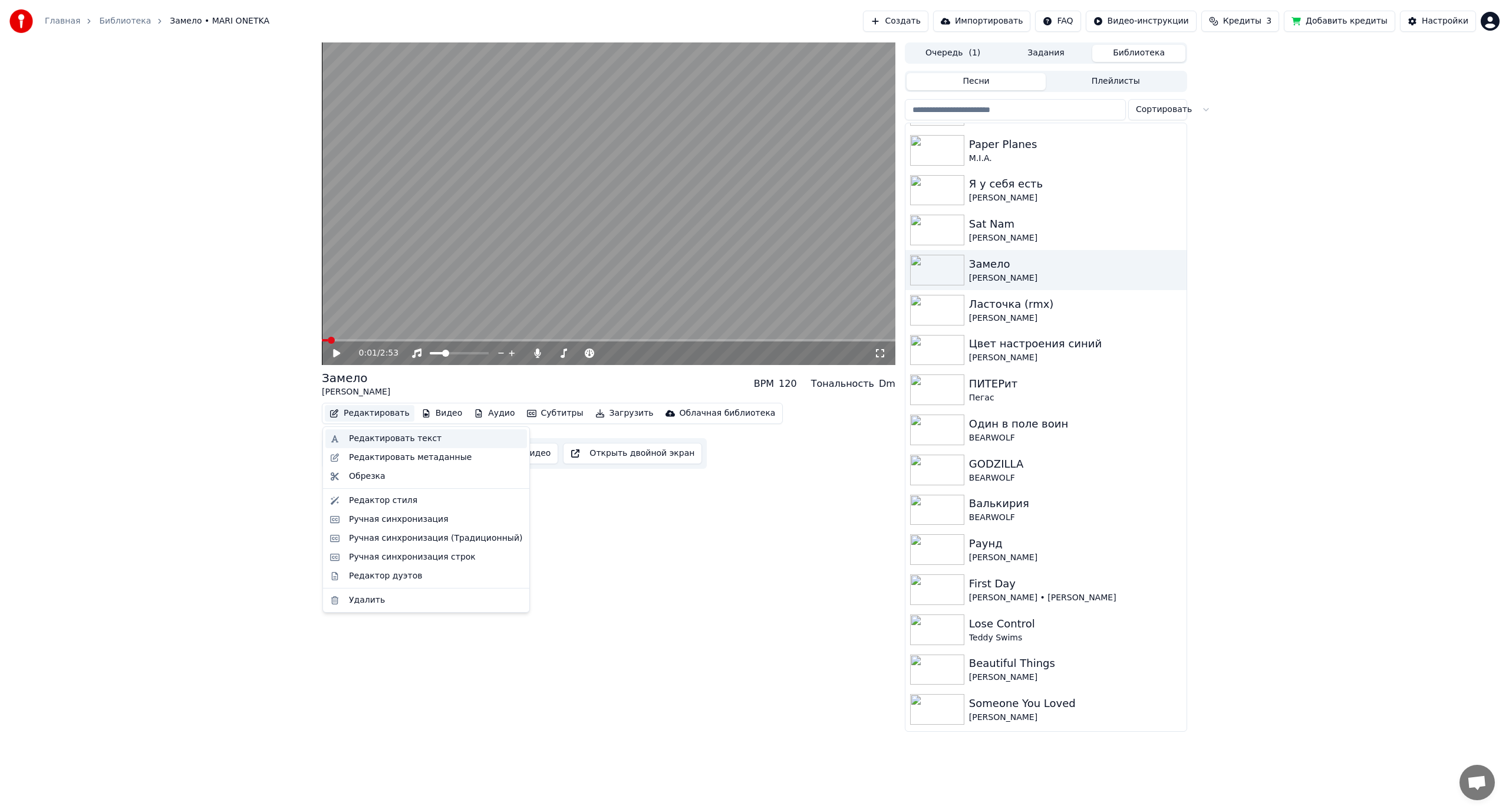
click at [415, 437] on div "Редактировать текст" at bounding box center [395, 438] width 93 height 12
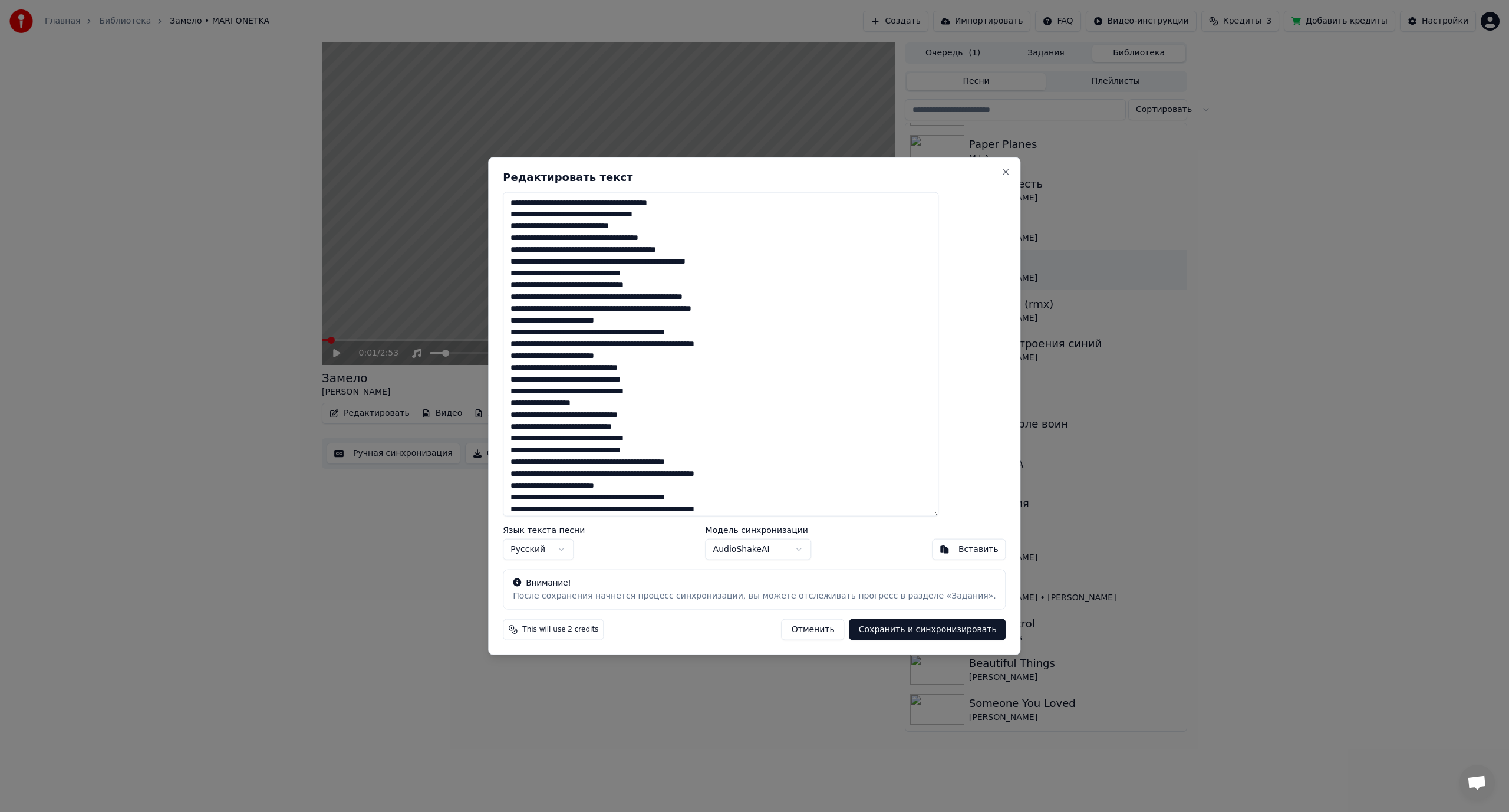
click at [668, 376] on textarea at bounding box center [721, 354] width 436 height 325
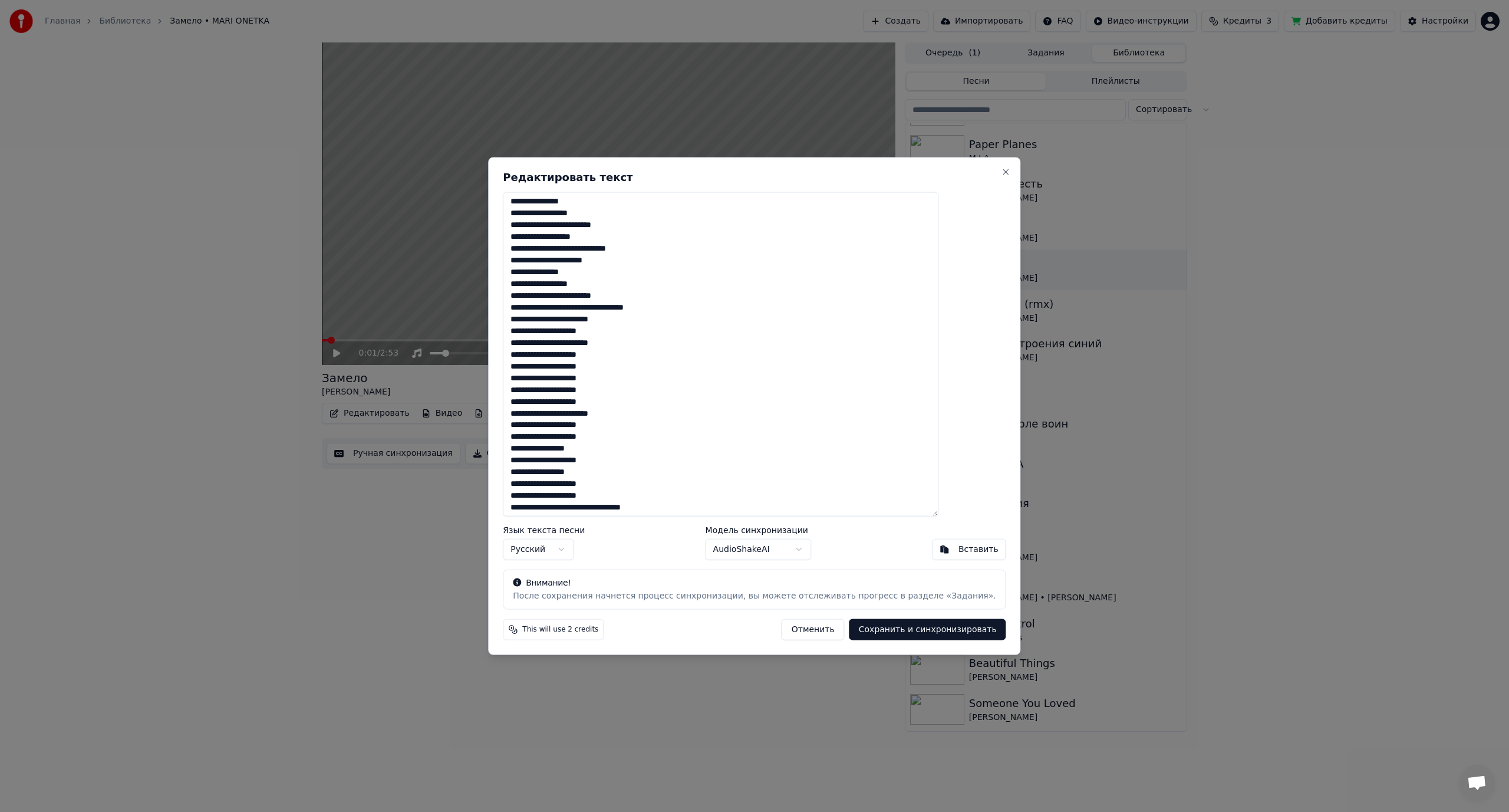
scroll to position [546, 0]
drag, startPoint x: 544, startPoint y: 304, endPoint x: 830, endPoint y: 501, distance: 347.3
click at [830, 501] on textarea at bounding box center [721, 354] width 436 height 325
drag, startPoint x: 639, startPoint y: 506, endPoint x: 544, endPoint y: 497, distance: 95.4
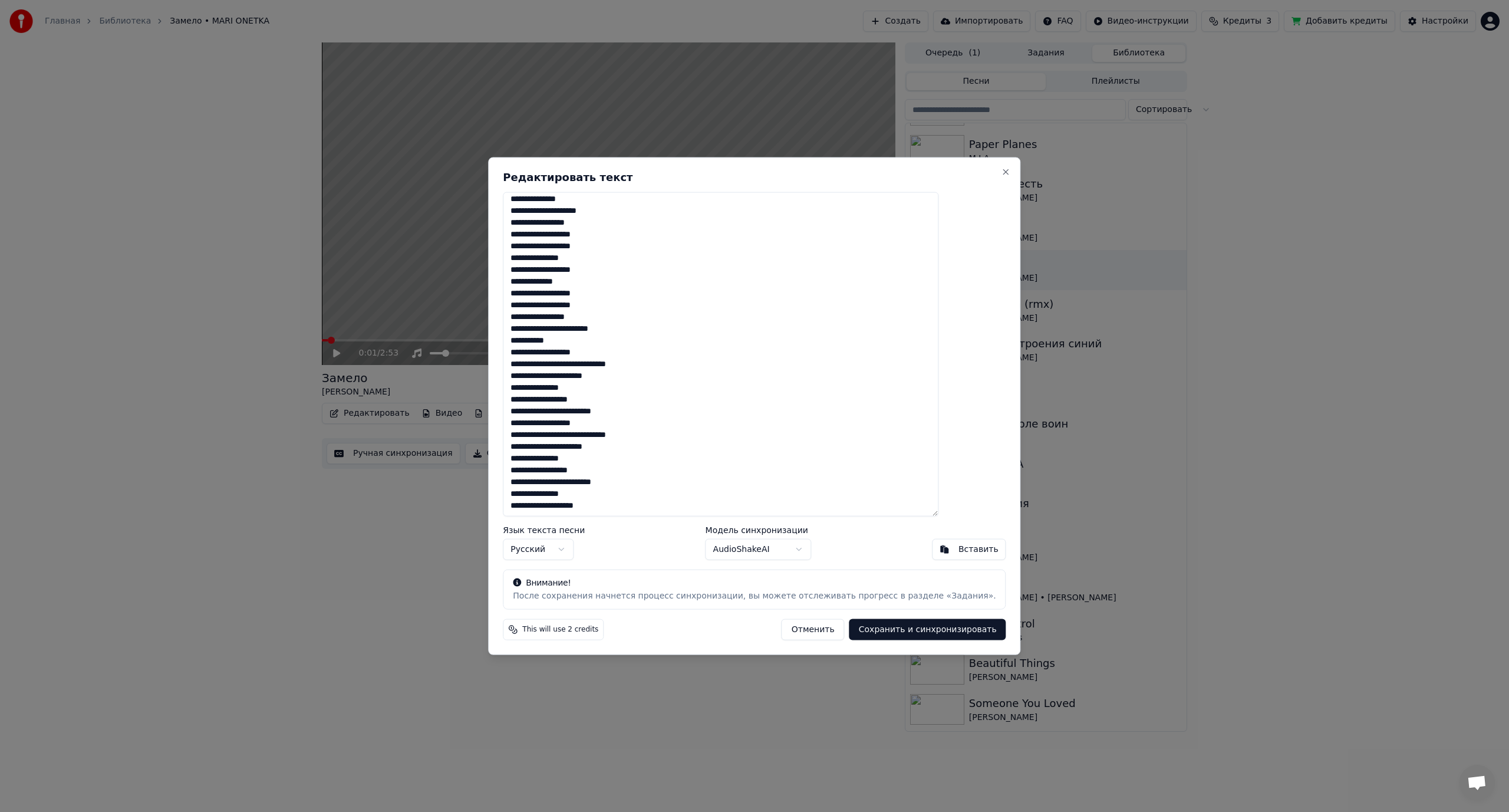
click at [544, 497] on textarea at bounding box center [721, 354] width 436 height 325
click at [659, 501] on textarea at bounding box center [721, 354] width 436 height 325
click at [656, 508] on textarea at bounding box center [721, 354] width 436 height 325
click at [596, 509] on textarea at bounding box center [721, 354] width 436 height 325
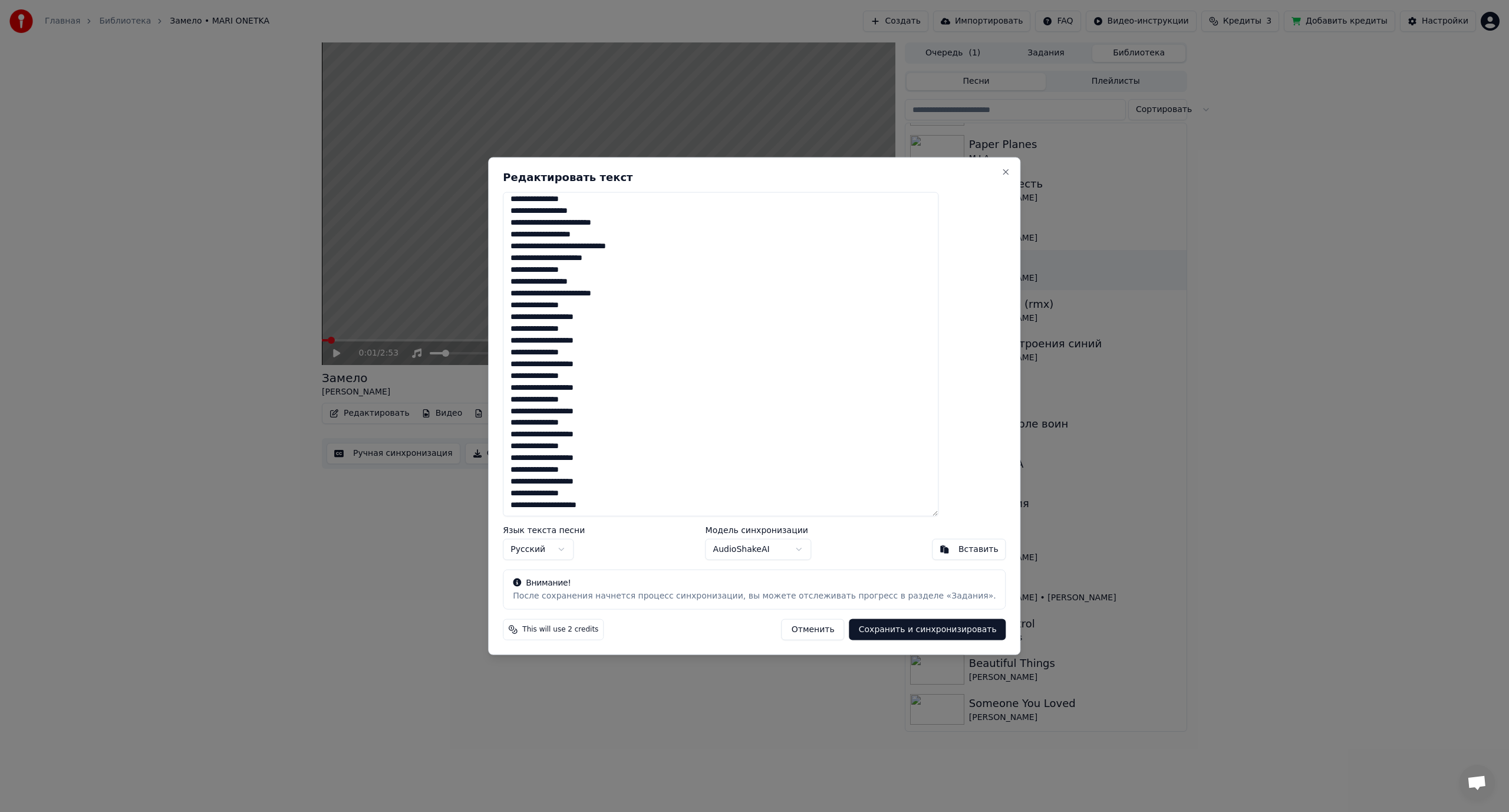
click at [620, 508] on textarea at bounding box center [721, 354] width 436 height 325
drag, startPoint x: 631, startPoint y: 506, endPoint x: 674, endPoint y: 508, distance: 43.0
click at [673, 508] on textarea at bounding box center [721, 354] width 436 height 325
type textarea "**********"
click at [914, 634] on button "Сохранить и синхронизировать" at bounding box center [928, 630] width 157 height 21
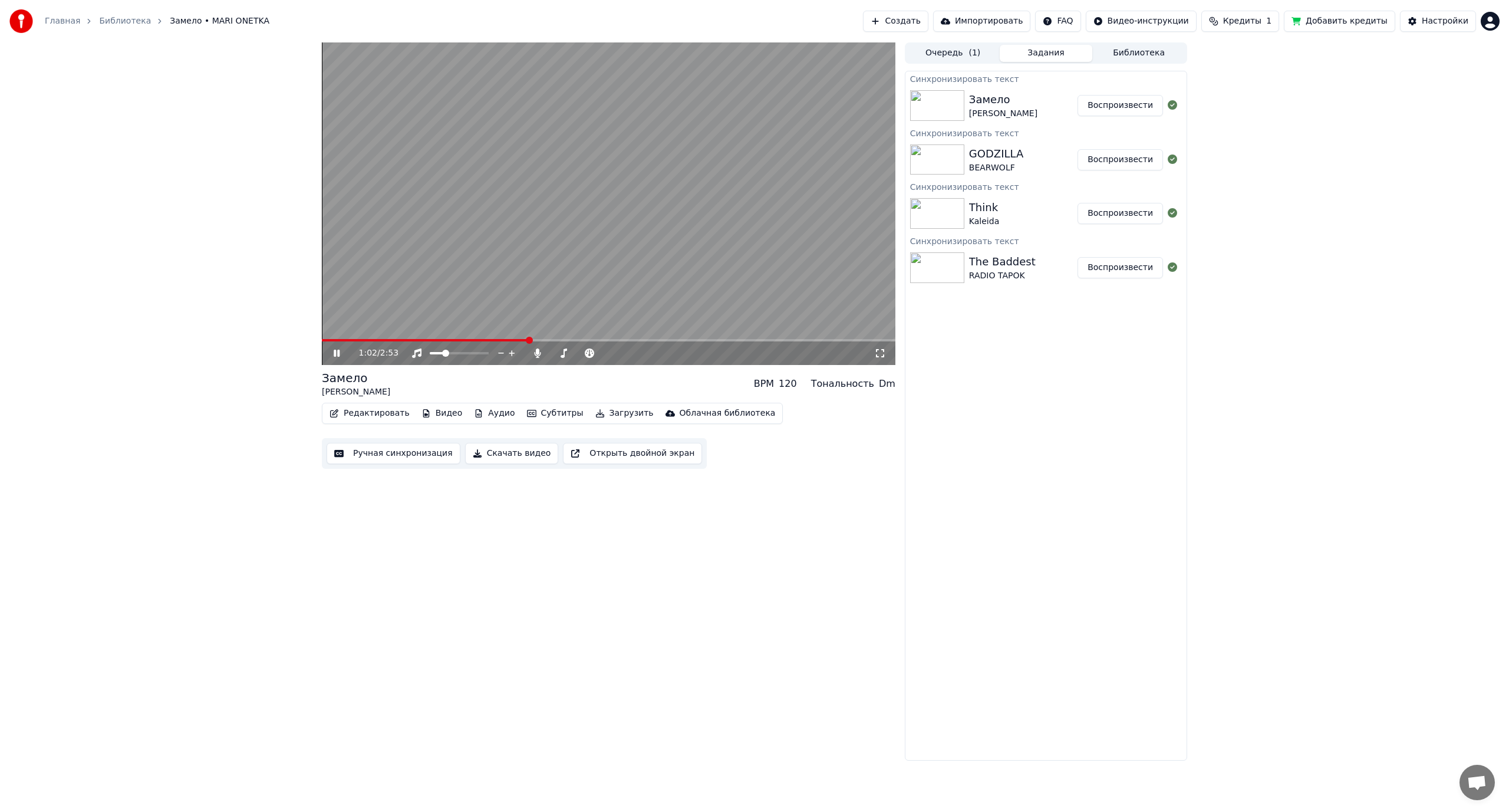
click at [423, 338] on video at bounding box center [609, 203] width 574 height 323
click at [419, 340] on span at bounding box center [426, 340] width 207 height 2
click at [409, 294] on video at bounding box center [609, 203] width 574 height 323
click at [408, 339] on span at bounding box center [365, 340] width 86 height 2
click at [403, 337] on video at bounding box center [609, 203] width 574 height 323
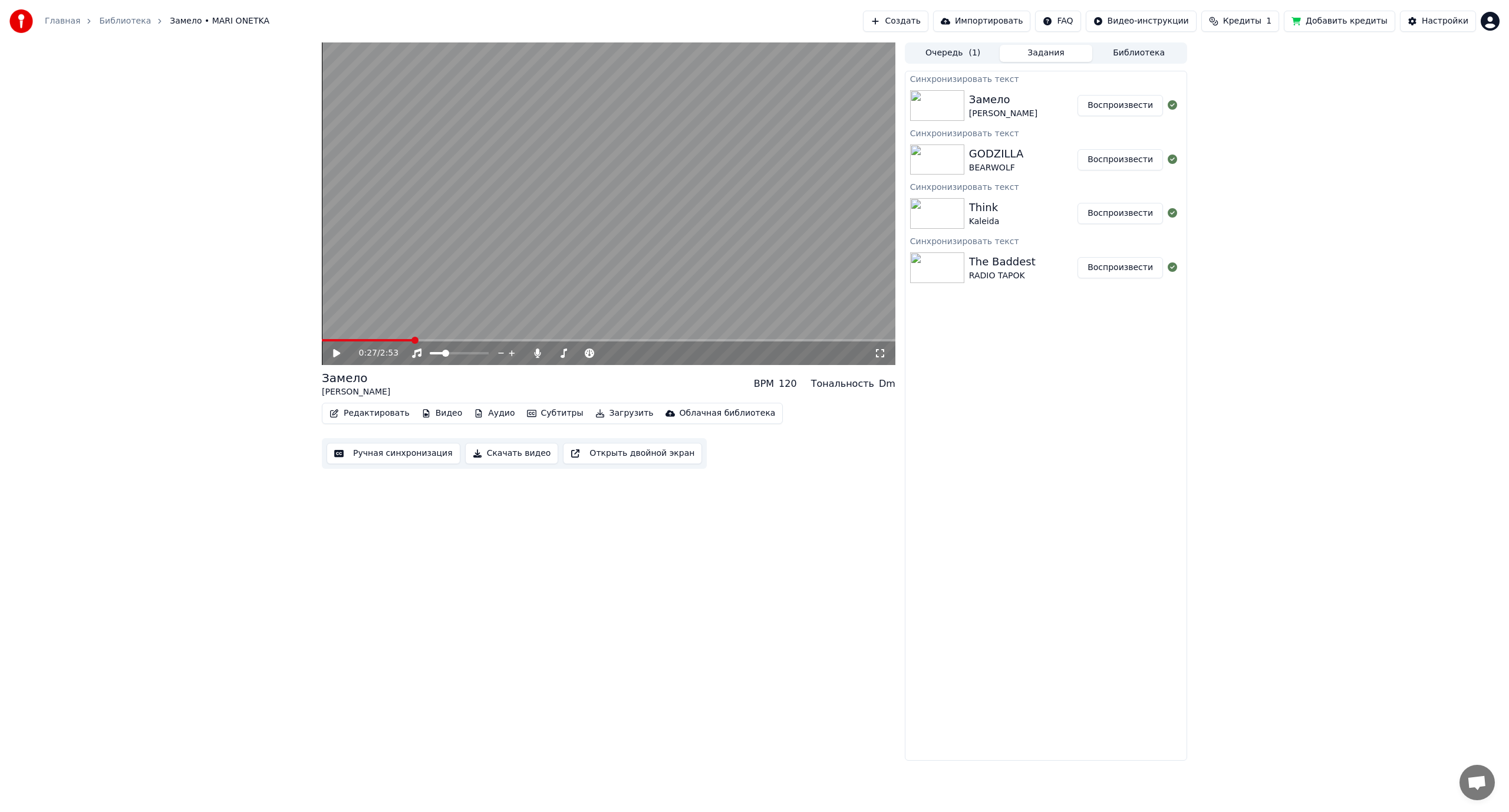
click at [402, 341] on span at bounding box center [367, 340] width 90 height 2
click at [404, 301] on video at bounding box center [609, 203] width 574 height 323
click at [472, 248] on video at bounding box center [609, 203] width 574 height 323
click at [467, 254] on video at bounding box center [609, 203] width 574 height 323
click at [416, 340] on span at bounding box center [416, 340] width 7 height 7
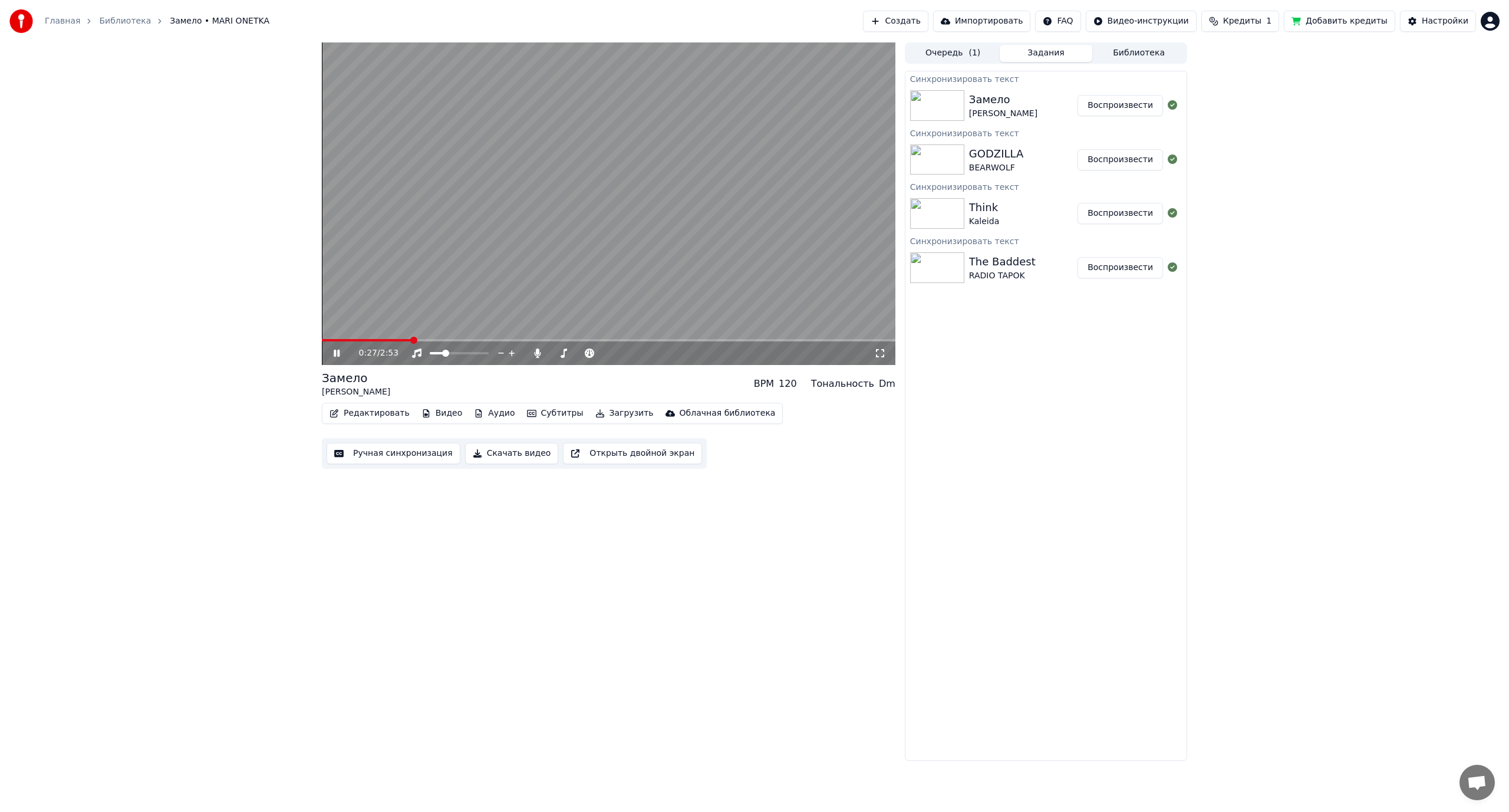
click at [410, 339] on span at bounding box center [367, 340] width 90 height 2
drag, startPoint x: 588, startPoint y: 71, endPoint x: 586, endPoint y: 64, distance: 7.3
click at [588, 70] on video at bounding box center [609, 203] width 574 height 323
click at [429, 293] on video at bounding box center [609, 203] width 574 height 323
click at [368, 452] on button "Ручная синхронизация" at bounding box center [393, 453] width 134 height 21
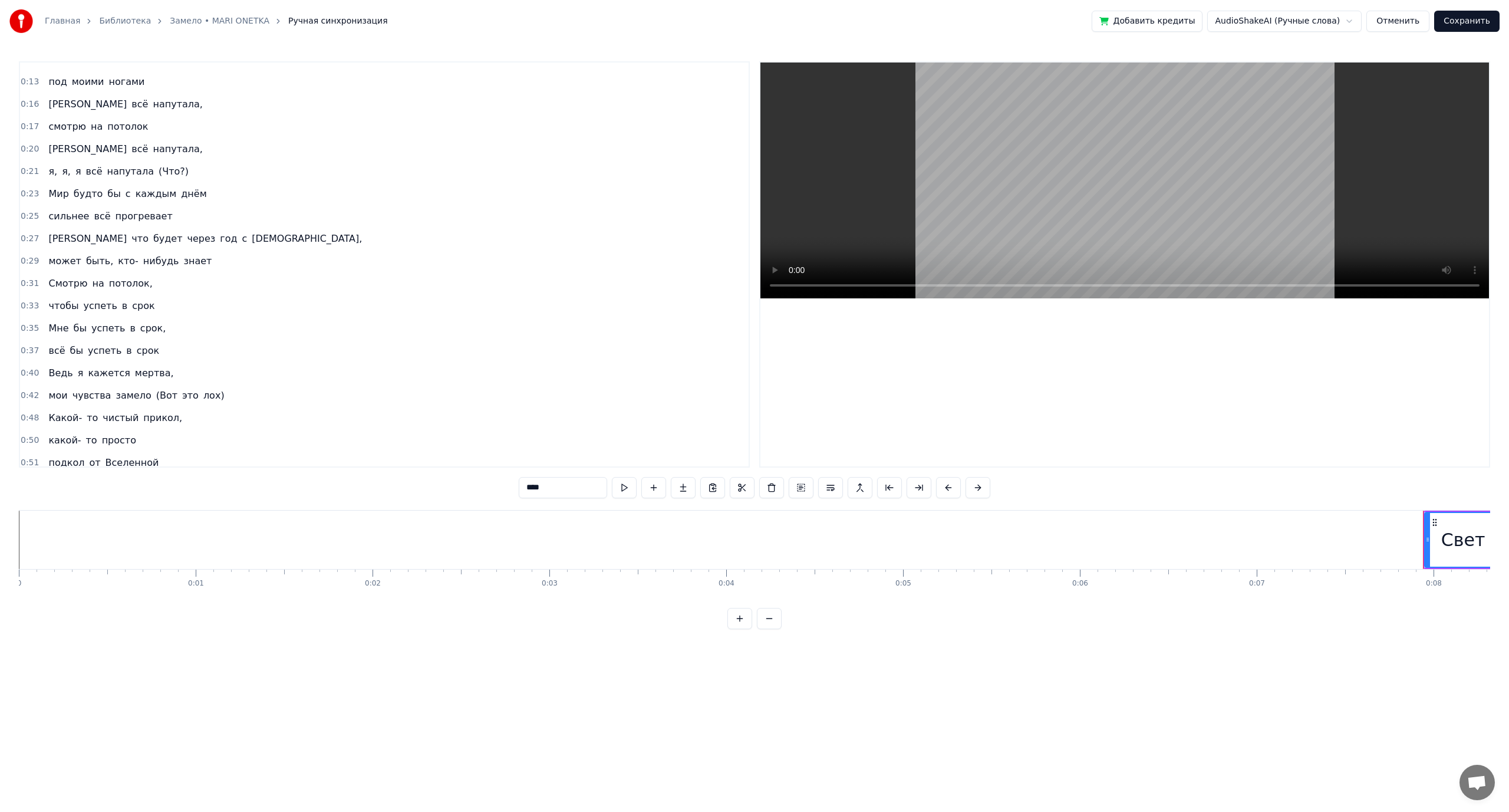
click at [127, 223] on span "прогревает" at bounding box center [144, 216] width 60 height 14
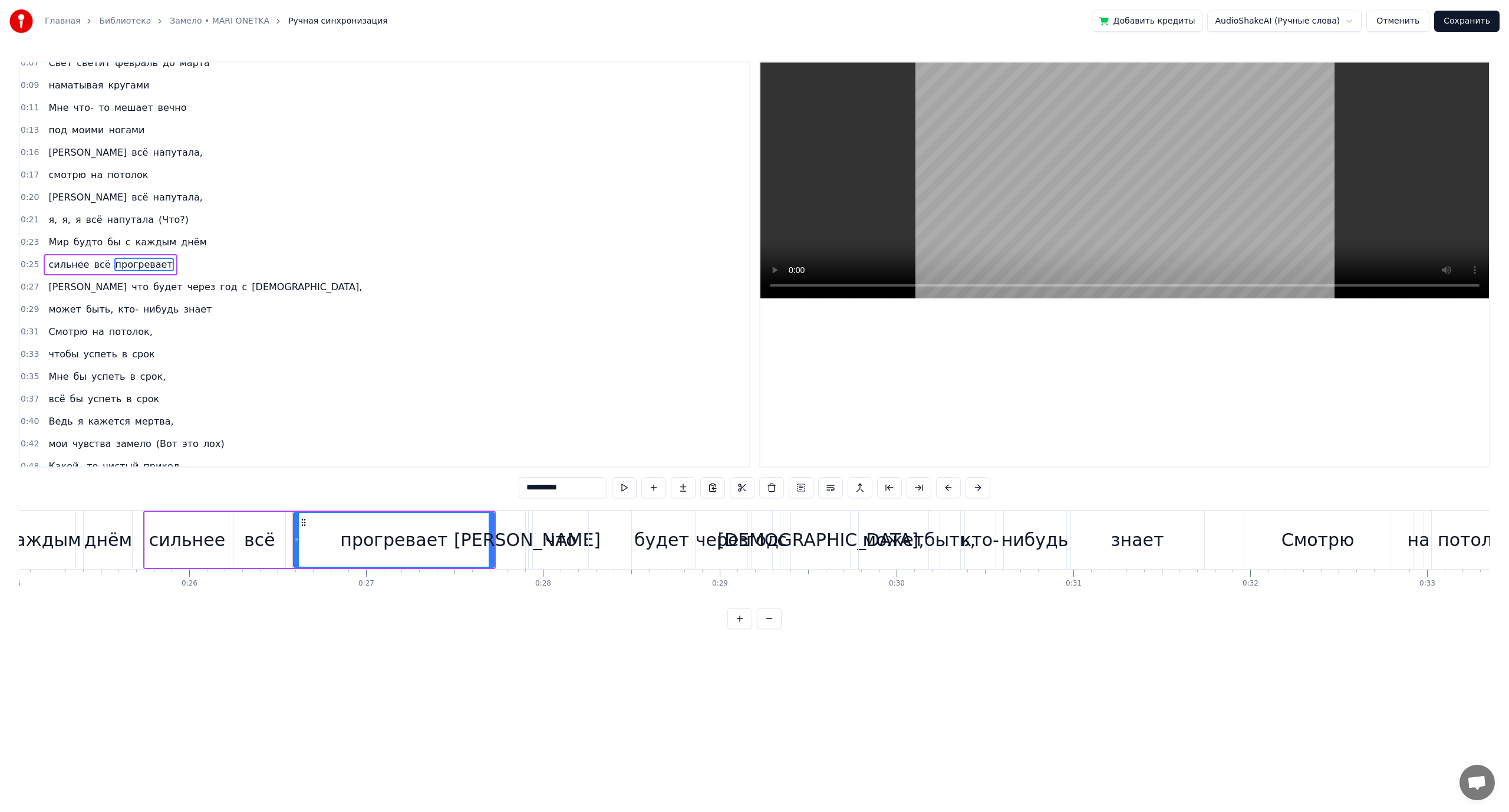
scroll to position [0, 4642]
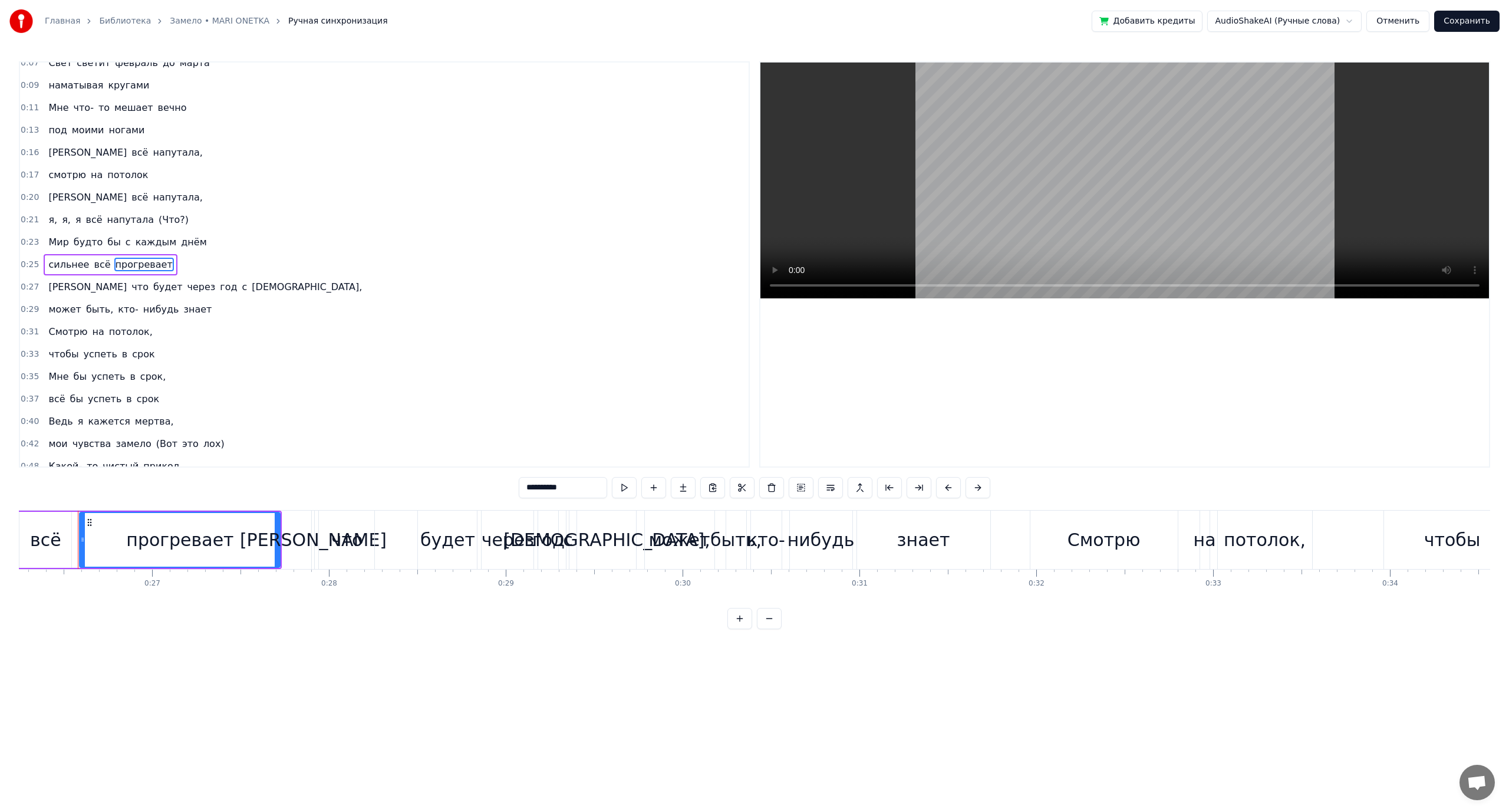
drag, startPoint x: 544, startPoint y: 487, endPoint x: 554, endPoint y: 487, distance: 10.0
click at [554, 487] on input "**********" at bounding box center [563, 488] width 88 height 21
drag, startPoint x: 534, startPoint y: 487, endPoint x: 595, endPoint y: 488, distance: 61.0
click at [595, 488] on div "**********" at bounding box center [754, 488] width 501 height 21
click at [130, 284] on span "что" at bounding box center [140, 287] width 19 height 14
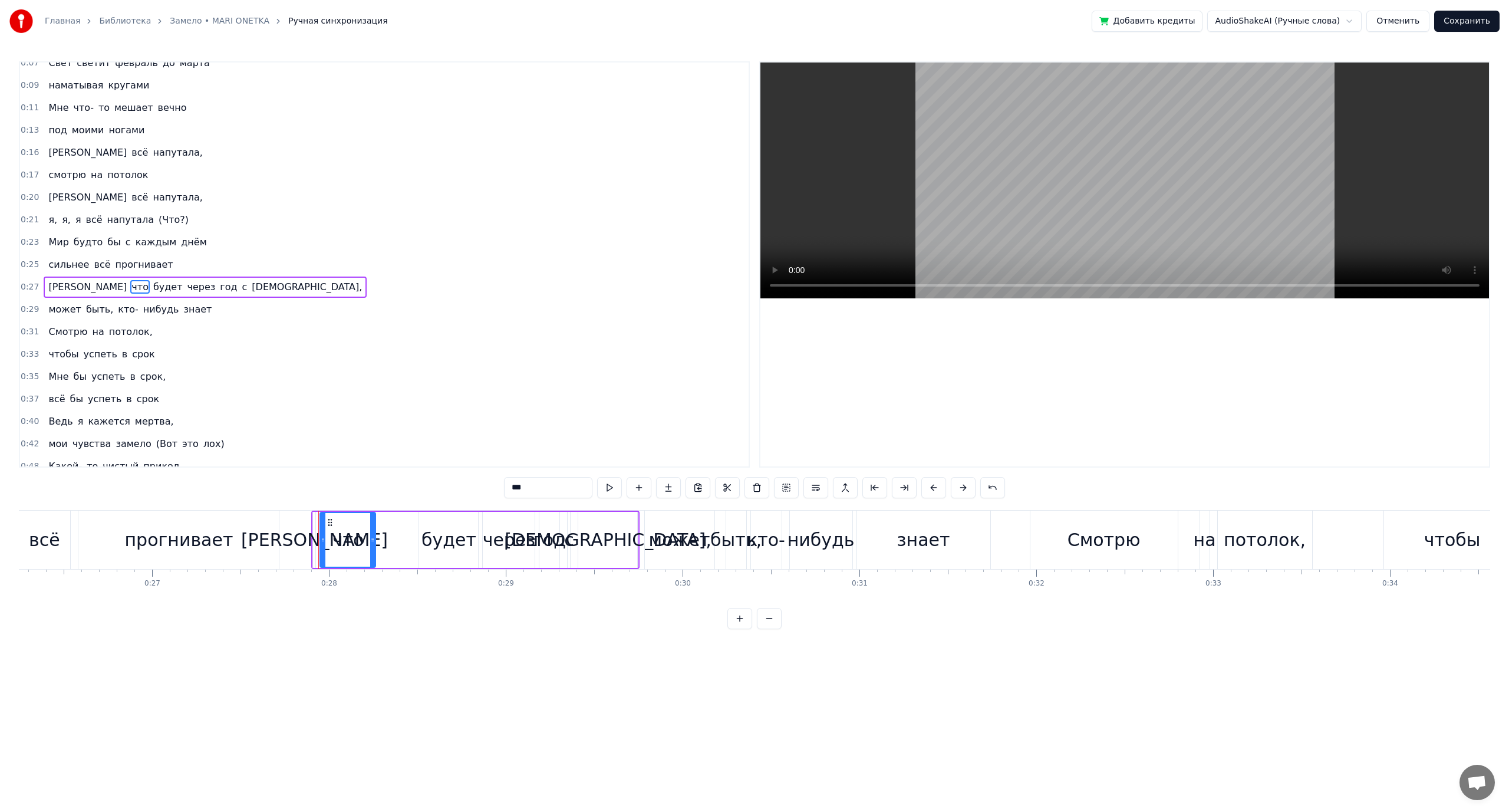
scroll to position [33, 0]
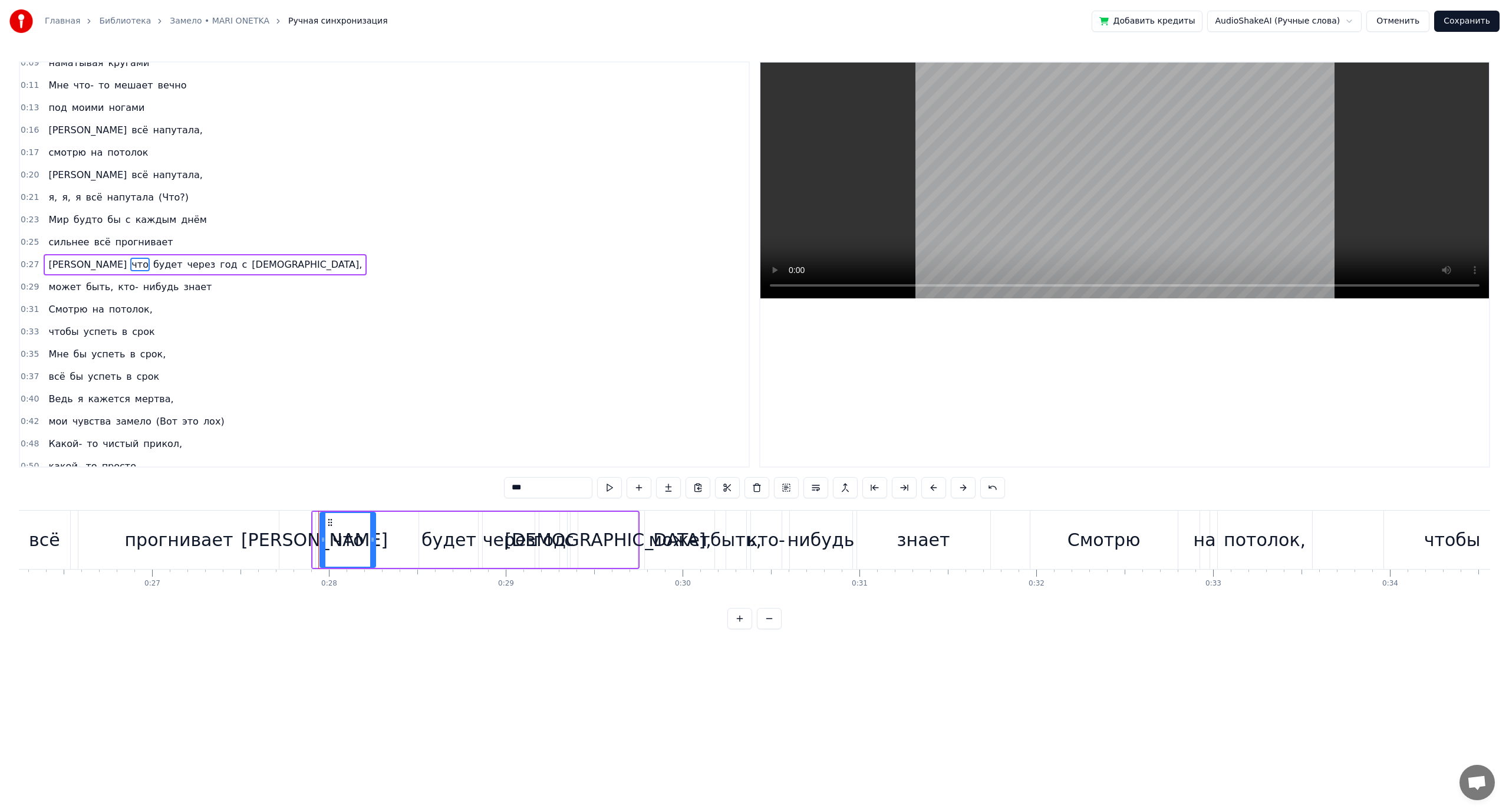
click at [52, 267] on span "[PERSON_NAME]" at bounding box center [87, 265] width 81 height 14
type input "*"
click at [748, 485] on button at bounding box center [757, 488] width 25 height 21
click at [52, 263] on span "что" at bounding box center [57, 265] width 19 height 14
drag, startPoint x: 515, startPoint y: 488, endPoint x: 505, endPoint y: 488, distance: 10.0
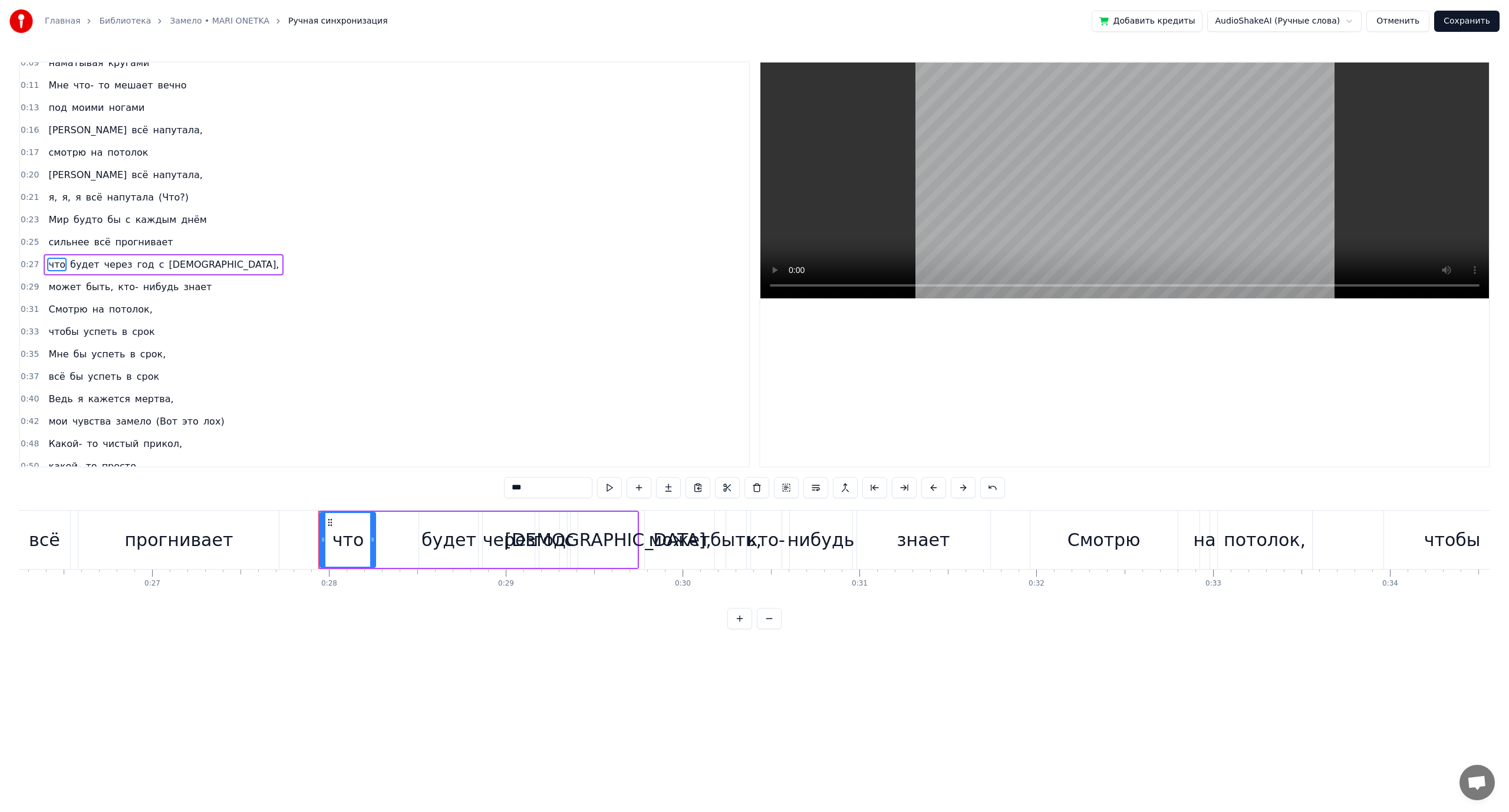
click at [505, 488] on input "***" at bounding box center [547, 488] width 88 height 21
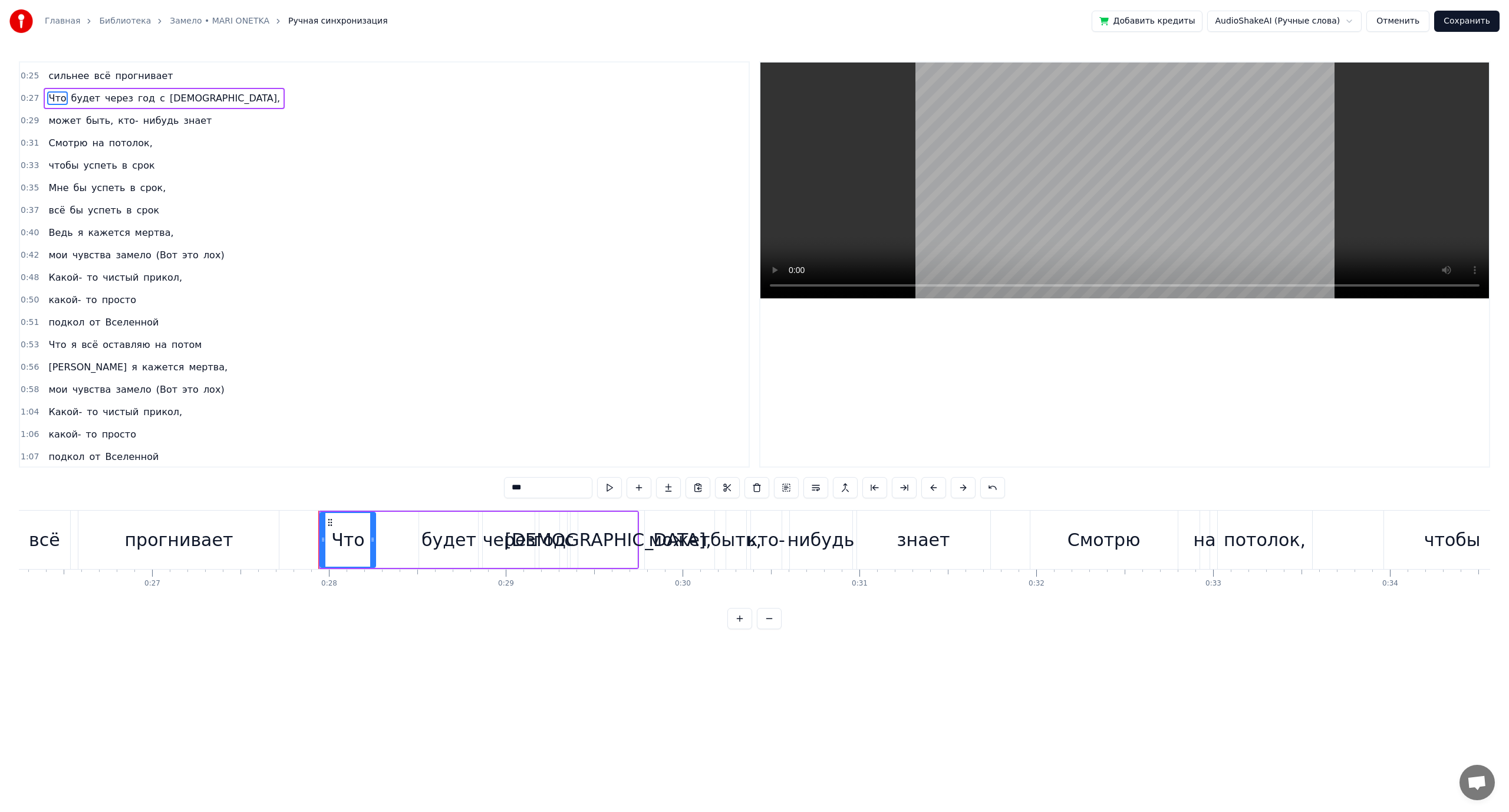
scroll to position [210, 0]
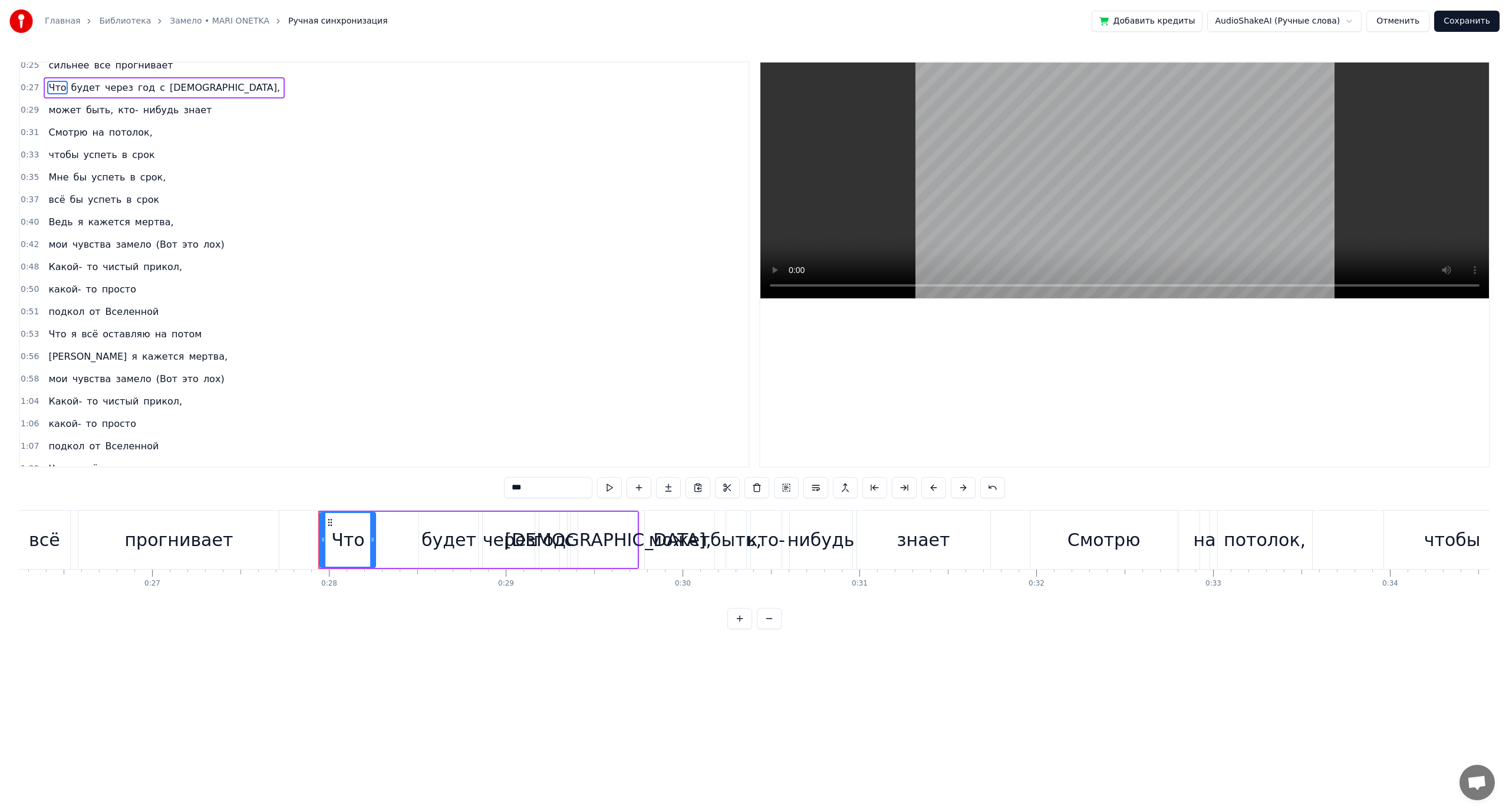
click at [155, 244] on span "(Вот" at bounding box center [166, 245] width 24 height 14
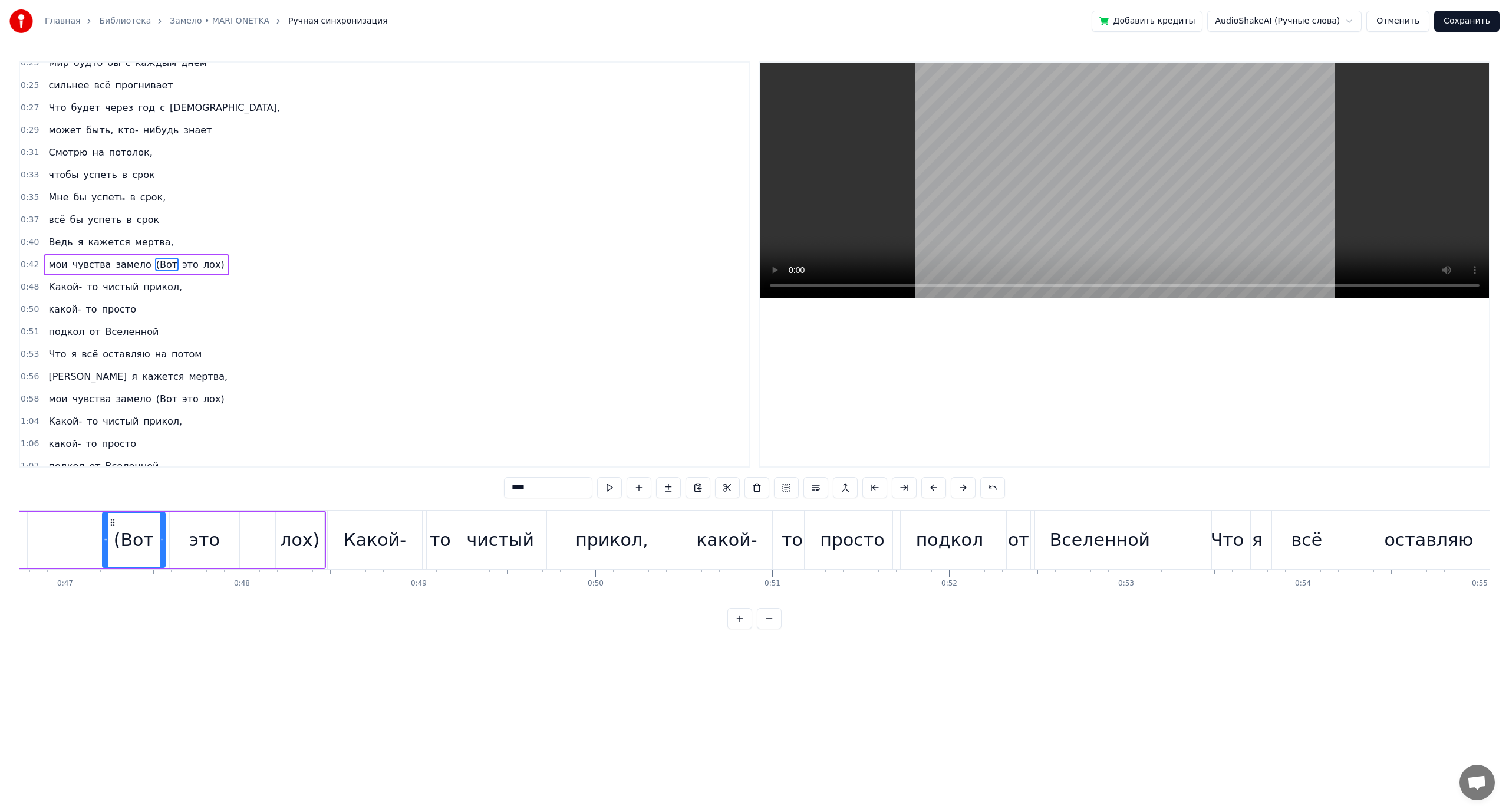
scroll to position [0, 8289]
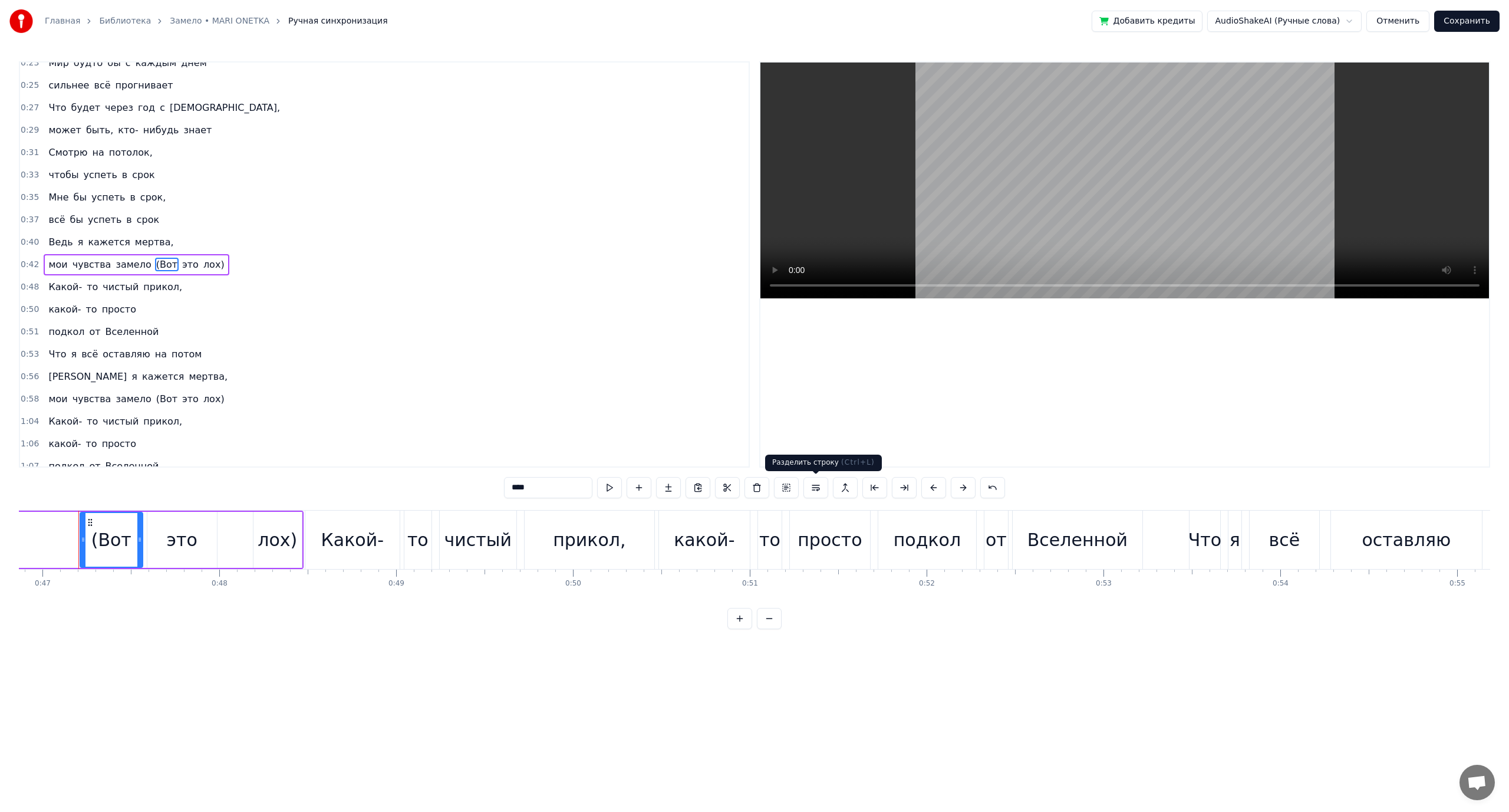
click at [823, 494] on button at bounding box center [816, 488] width 25 height 21
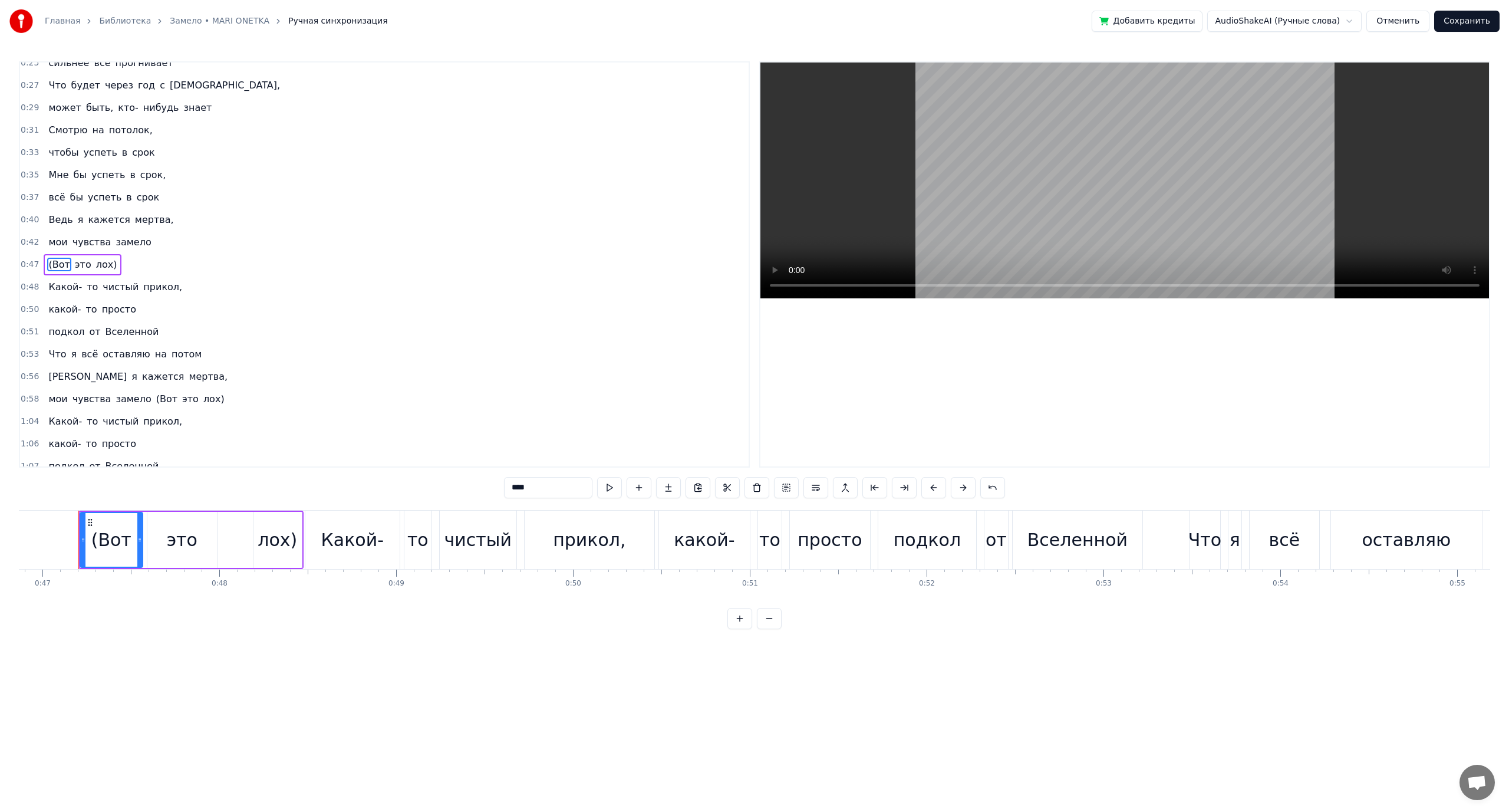
click at [71, 241] on span "чувства" at bounding box center [92, 242] width 41 height 14
click at [90, 242] on span "чувства" at bounding box center [92, 242] width 41 height 14
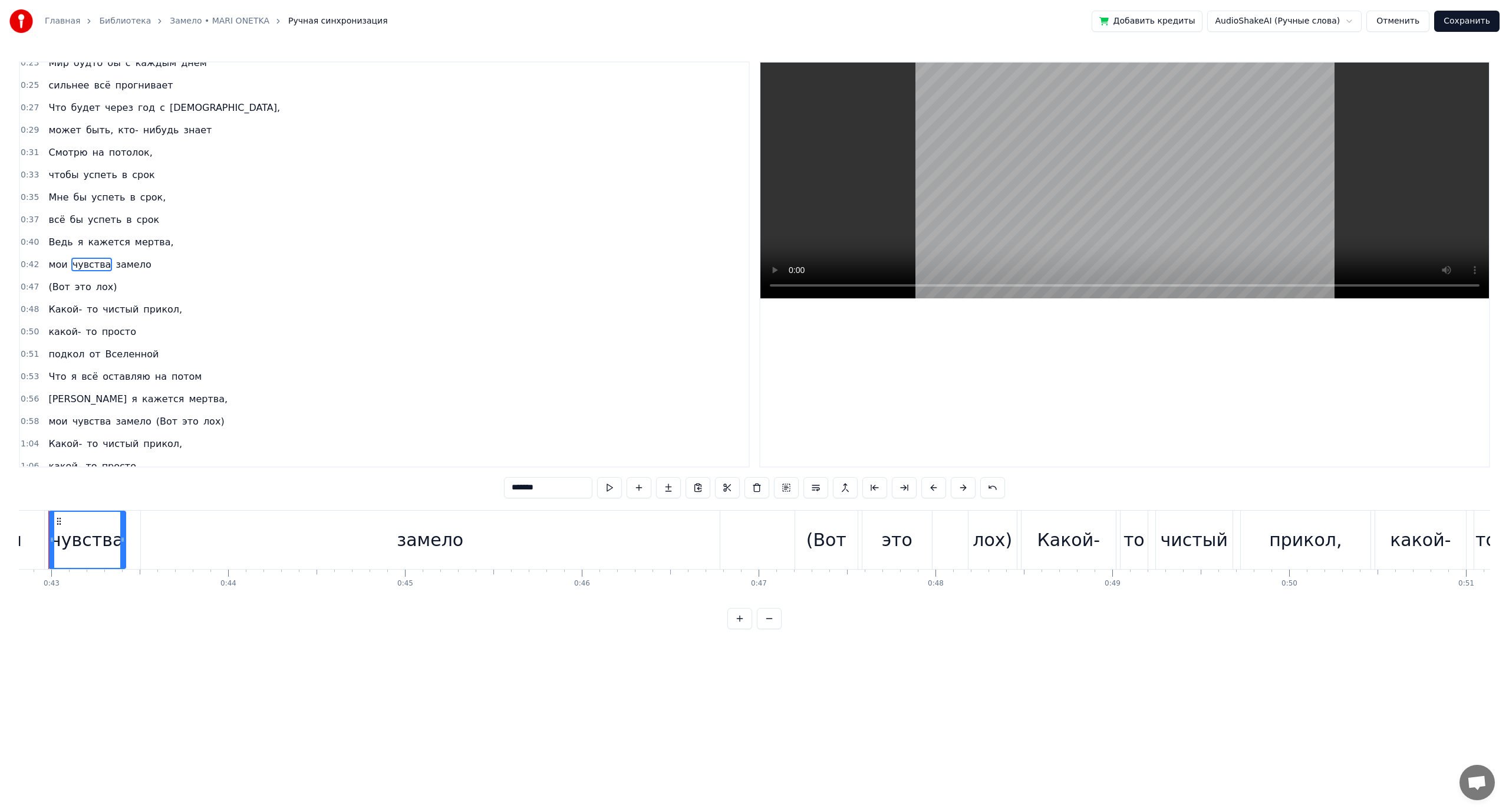
scroll to position [0, 7543]
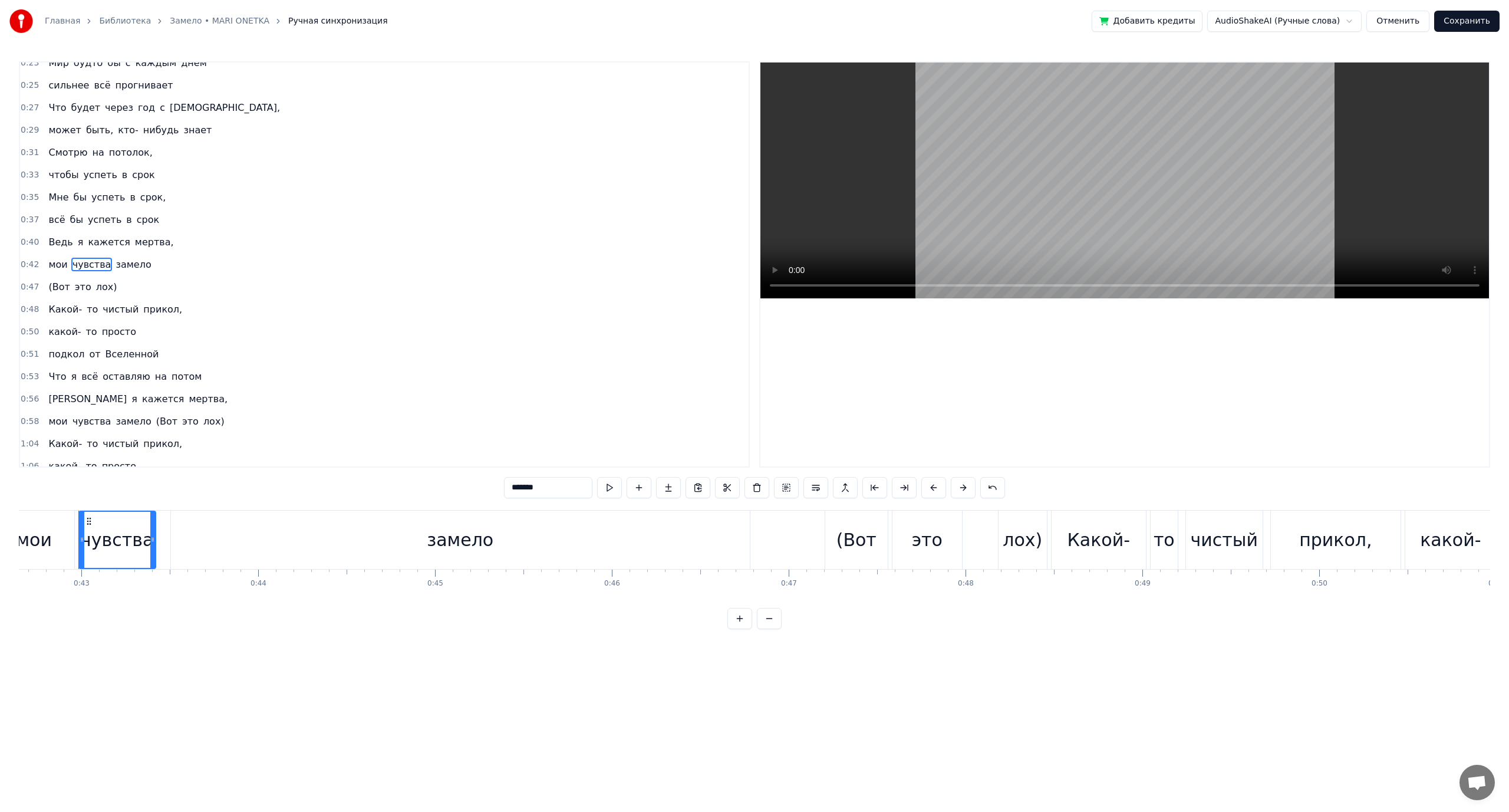
click at [74, 282] on span "это" at bounding box center [83, 287] width 19 height 14
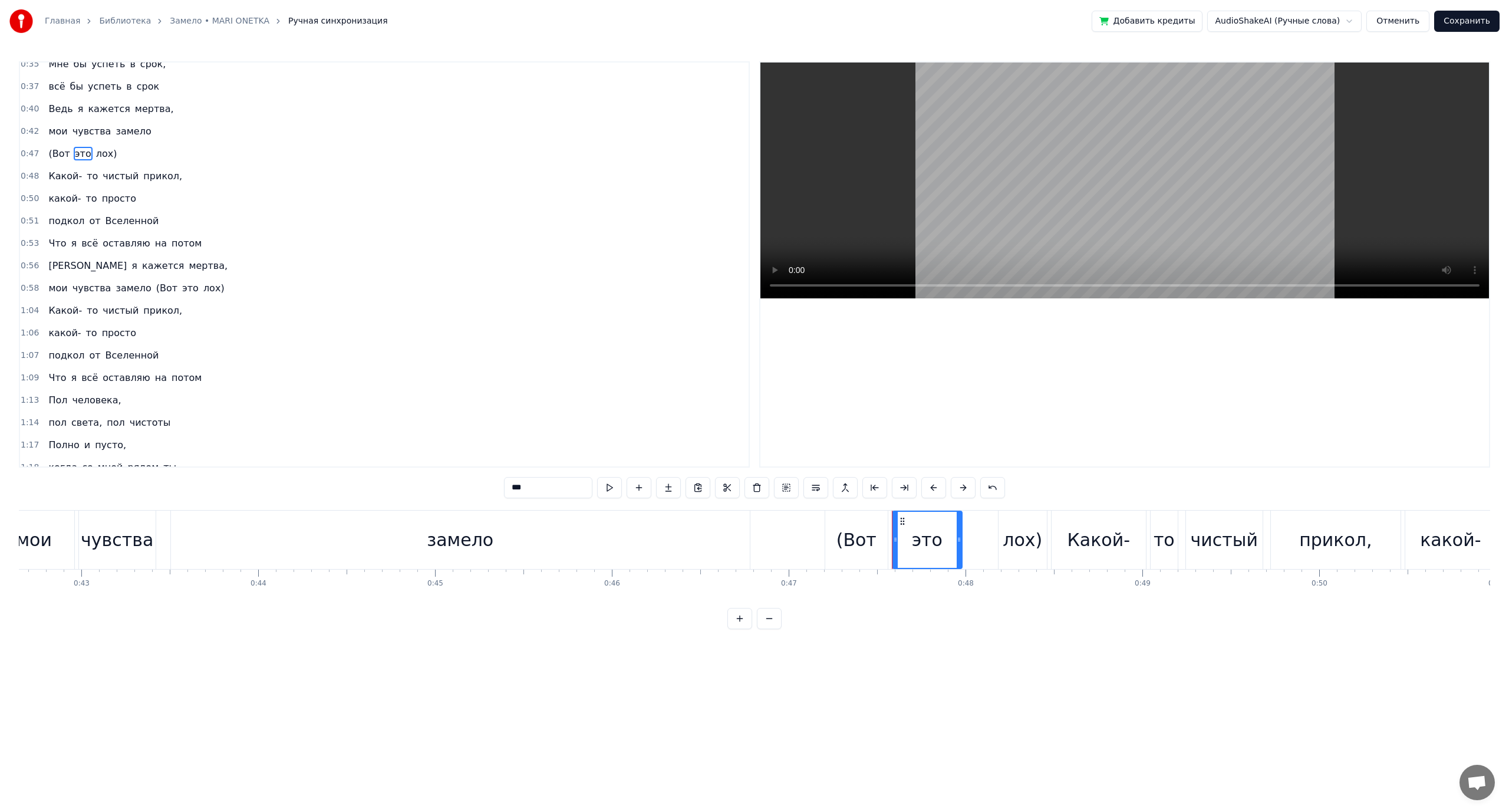
scroll to position [330, 0]
click at [155, 282] on span "(Вот" at bounding box center [166, 281] width 24 height 14
type input "****"
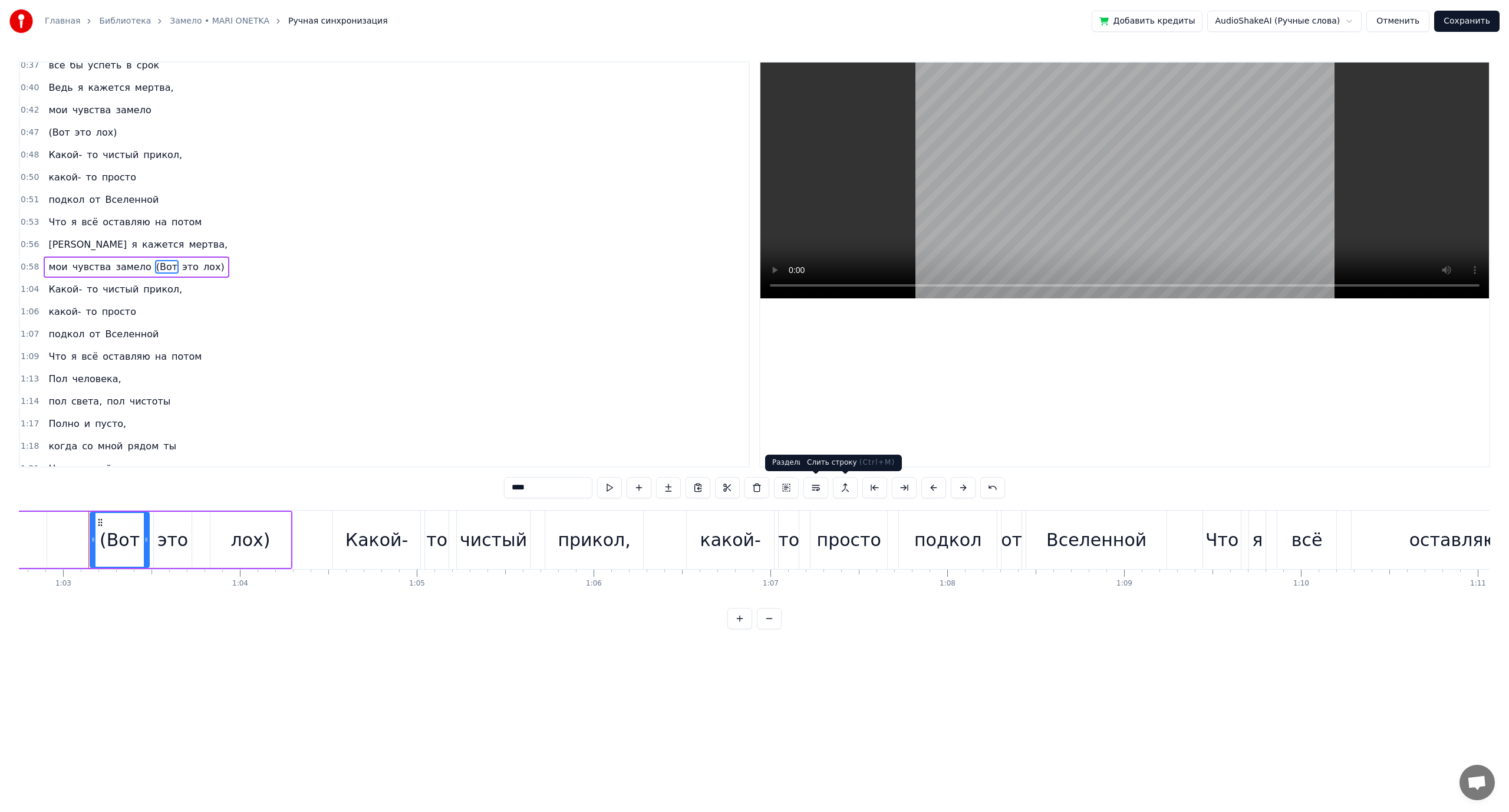
scroll to position [0, 11108]
click at [812, 491] on button at bounding box center [816, 488] width 25 height 21
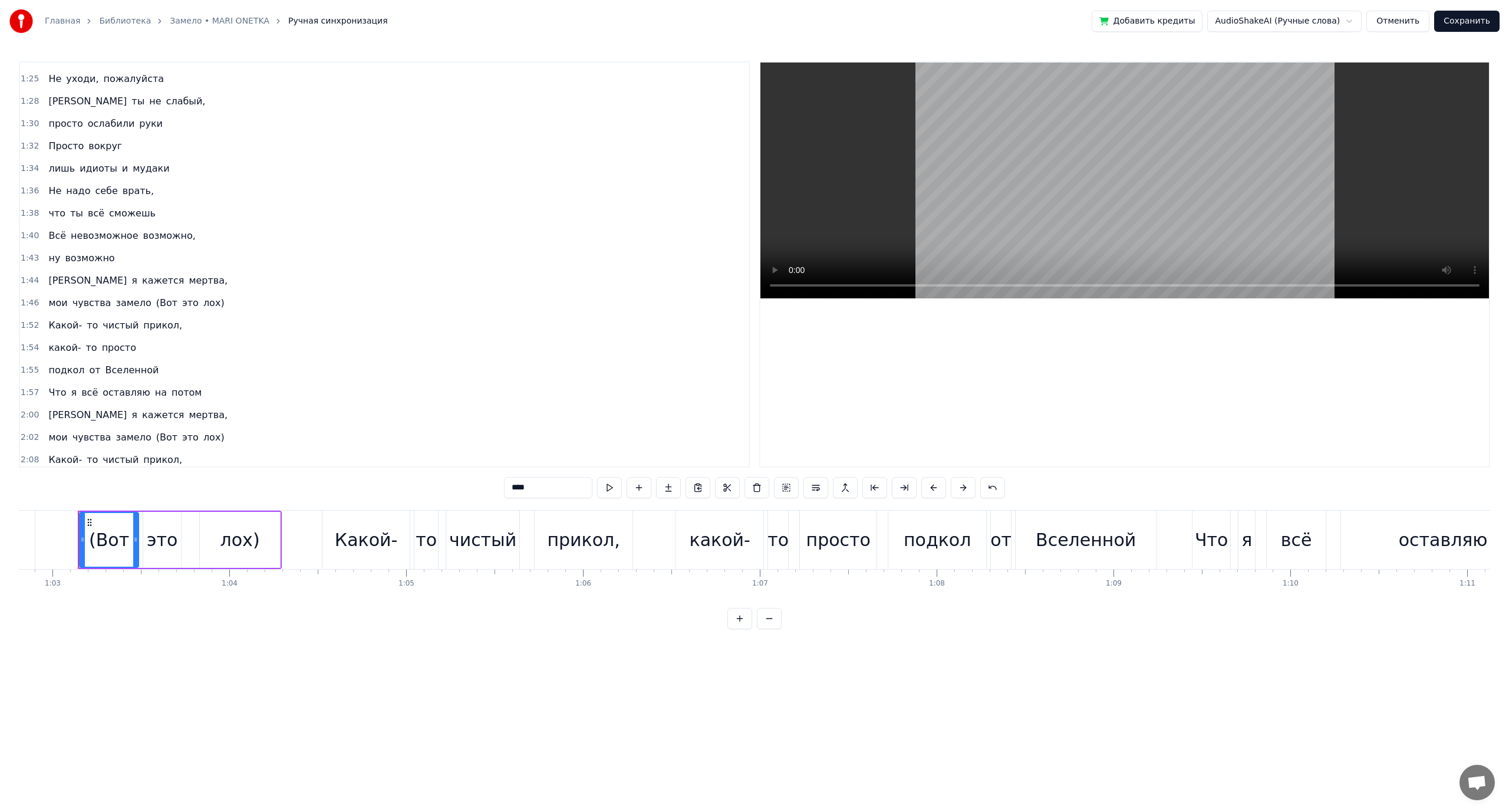
scroll to position [840, 0]
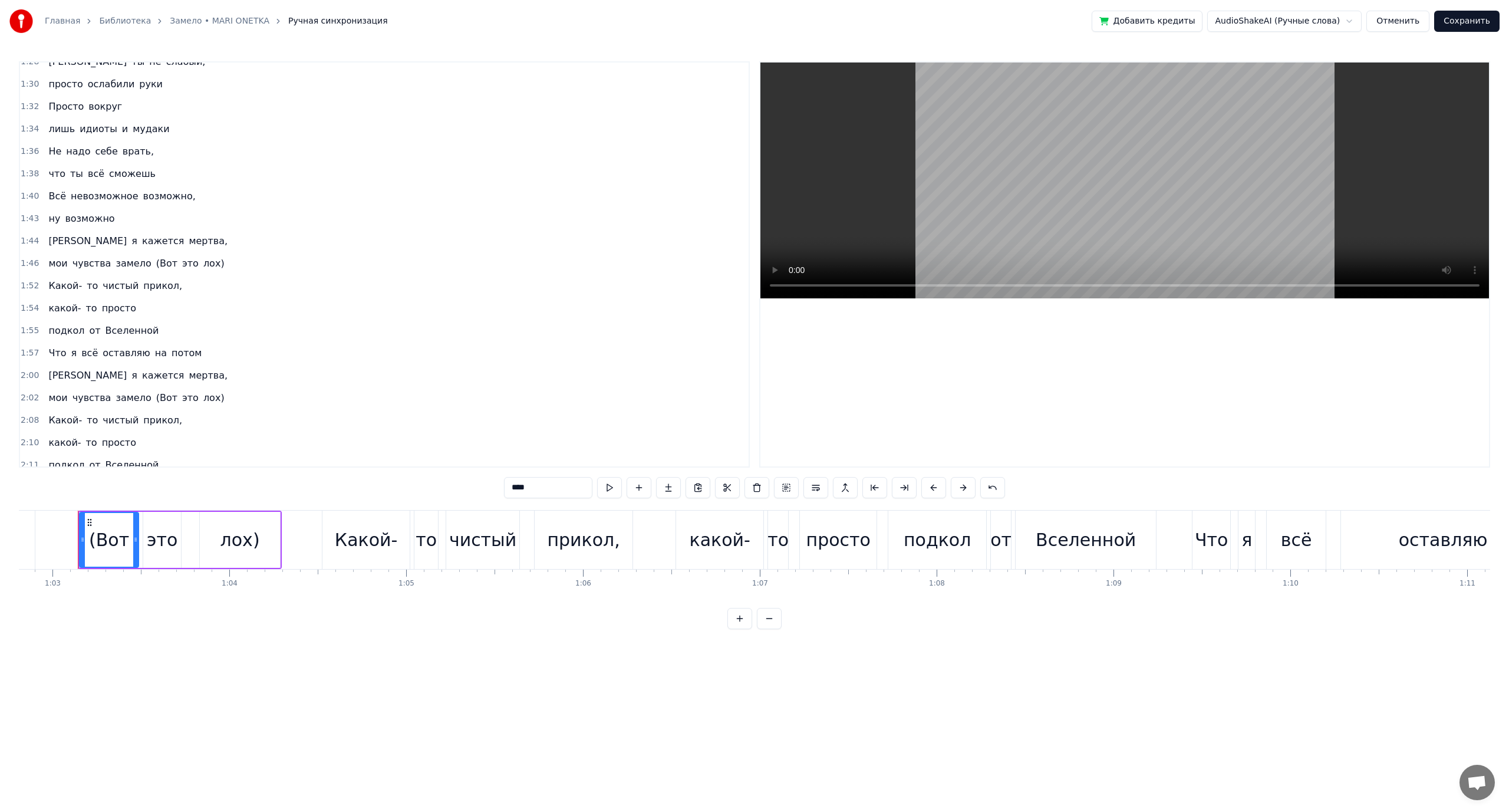
click at [155, 265] on span "(Вот" at bounding box center [166, 263] width 24 height 14
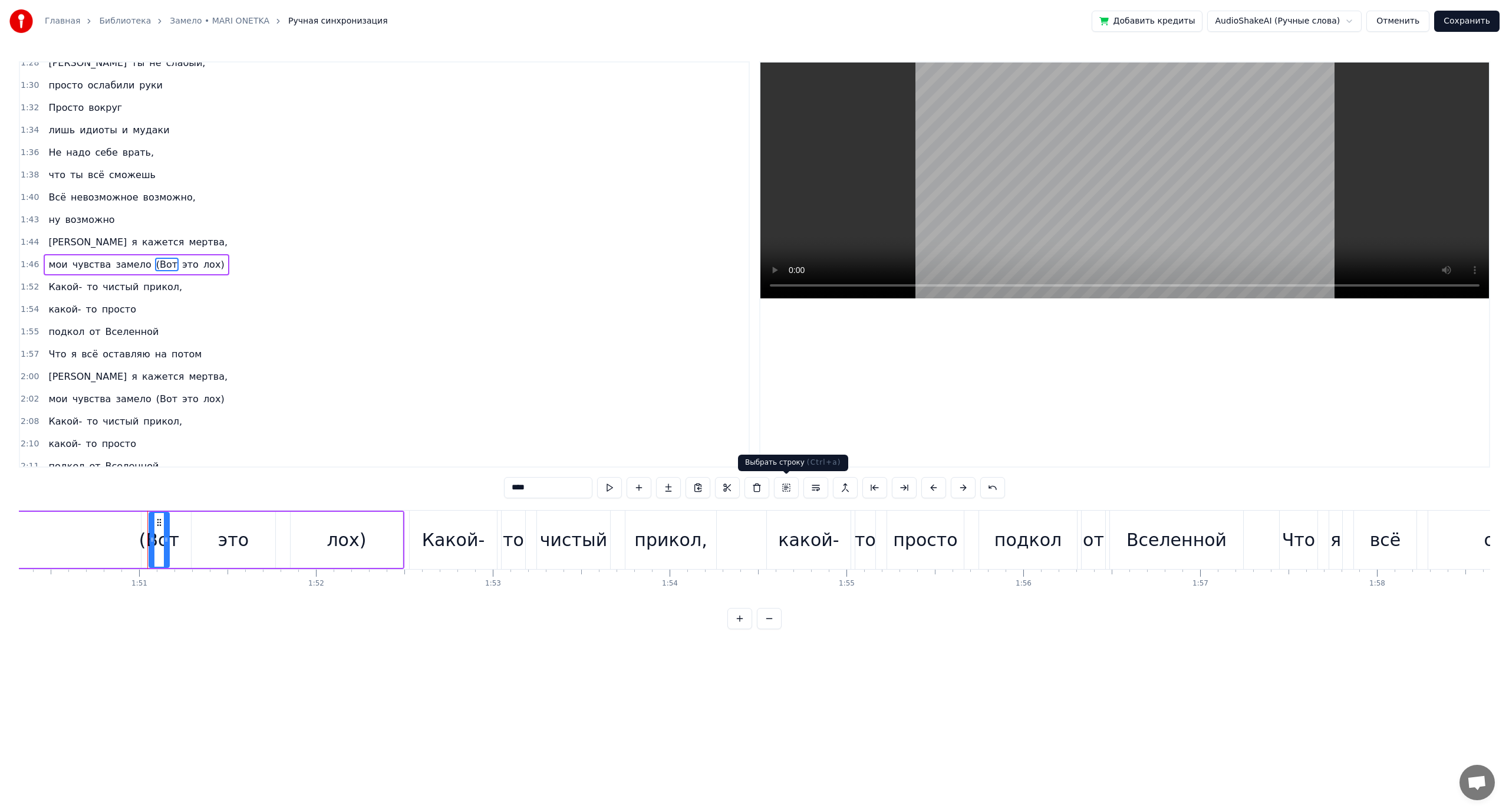
scroll to position [0, 19580]
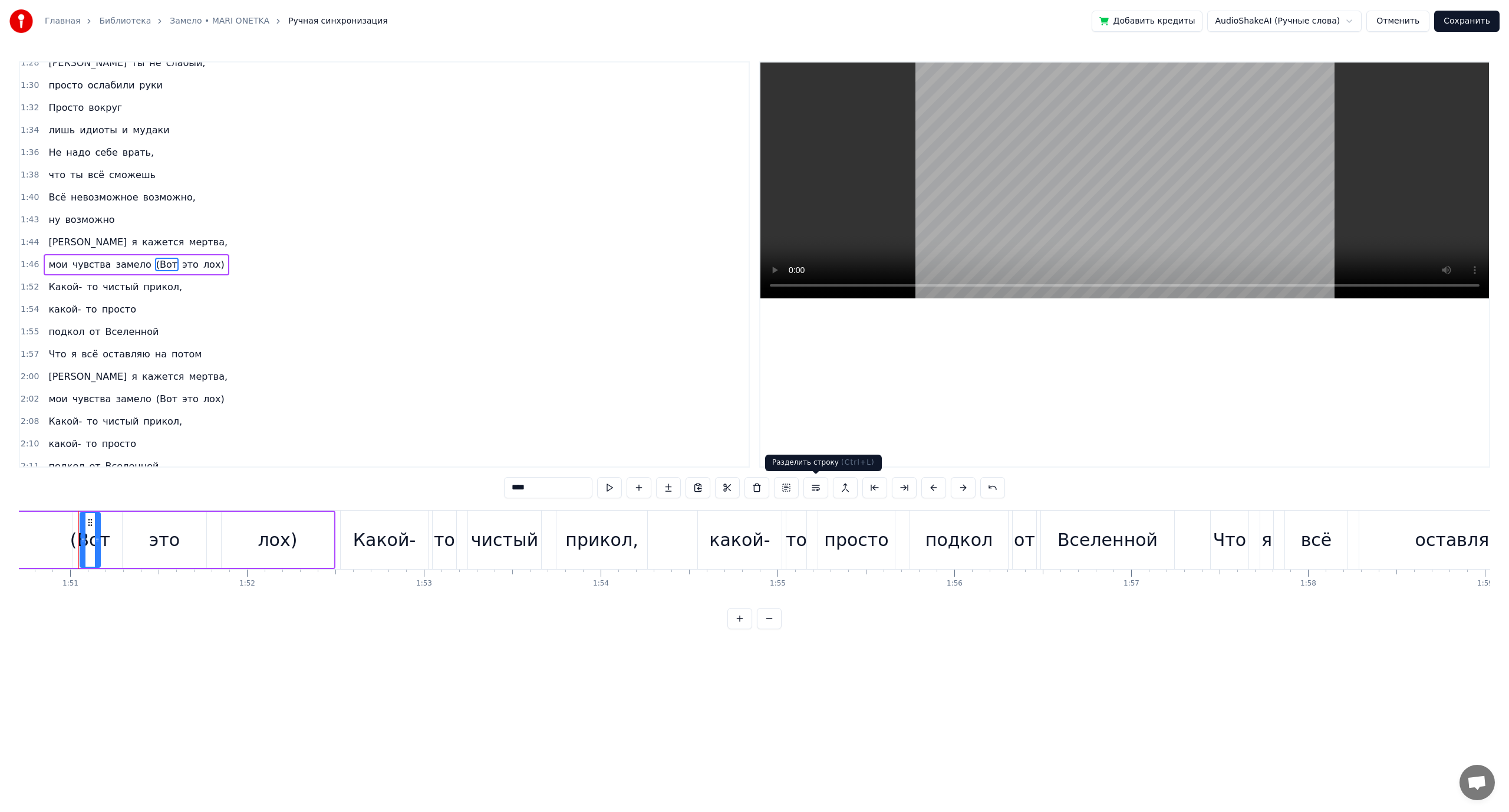
click at [820, 489] on button at bounding box center [816, 488] width 25 height 21
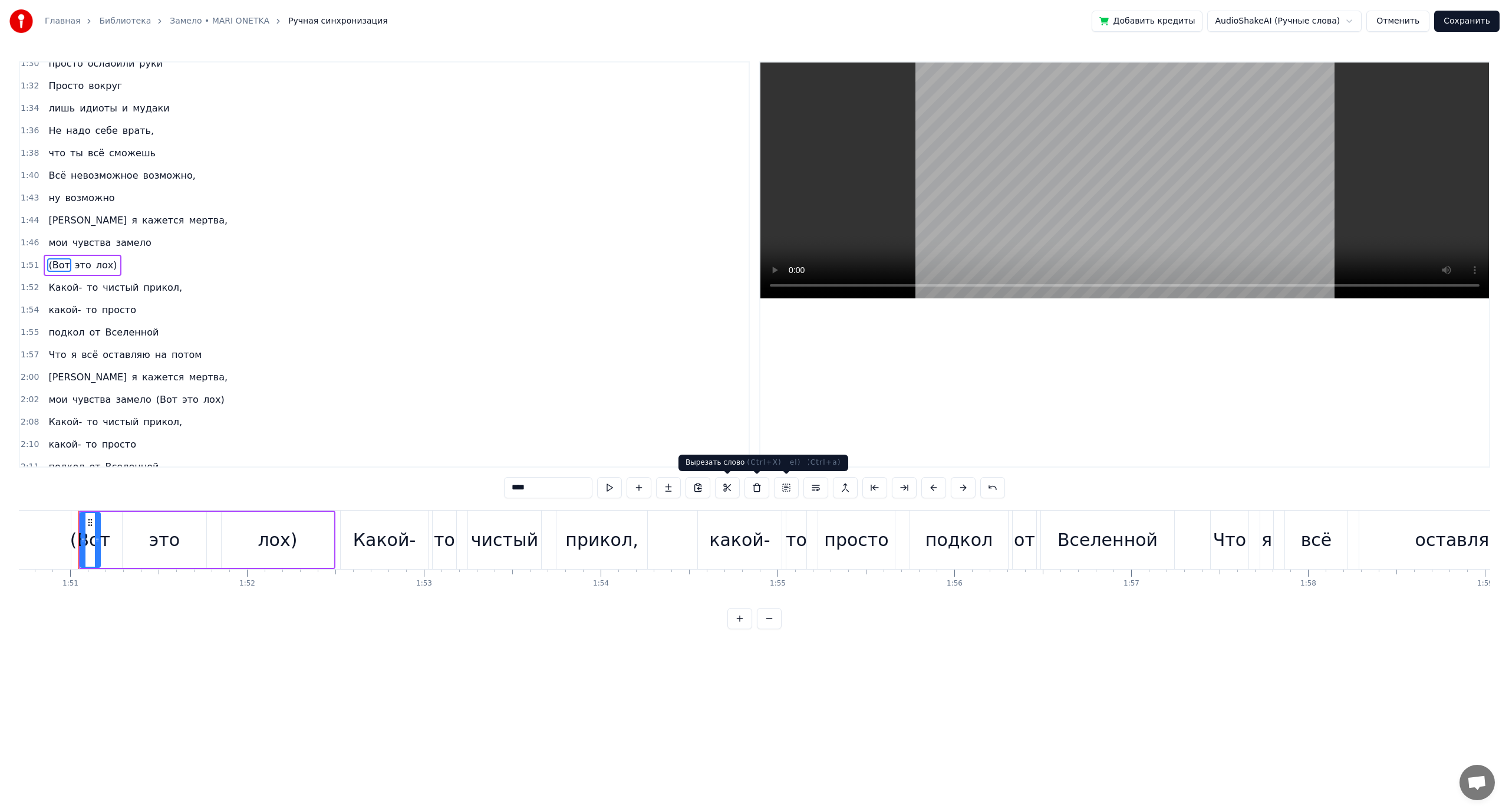
scroll to position [862, 0]
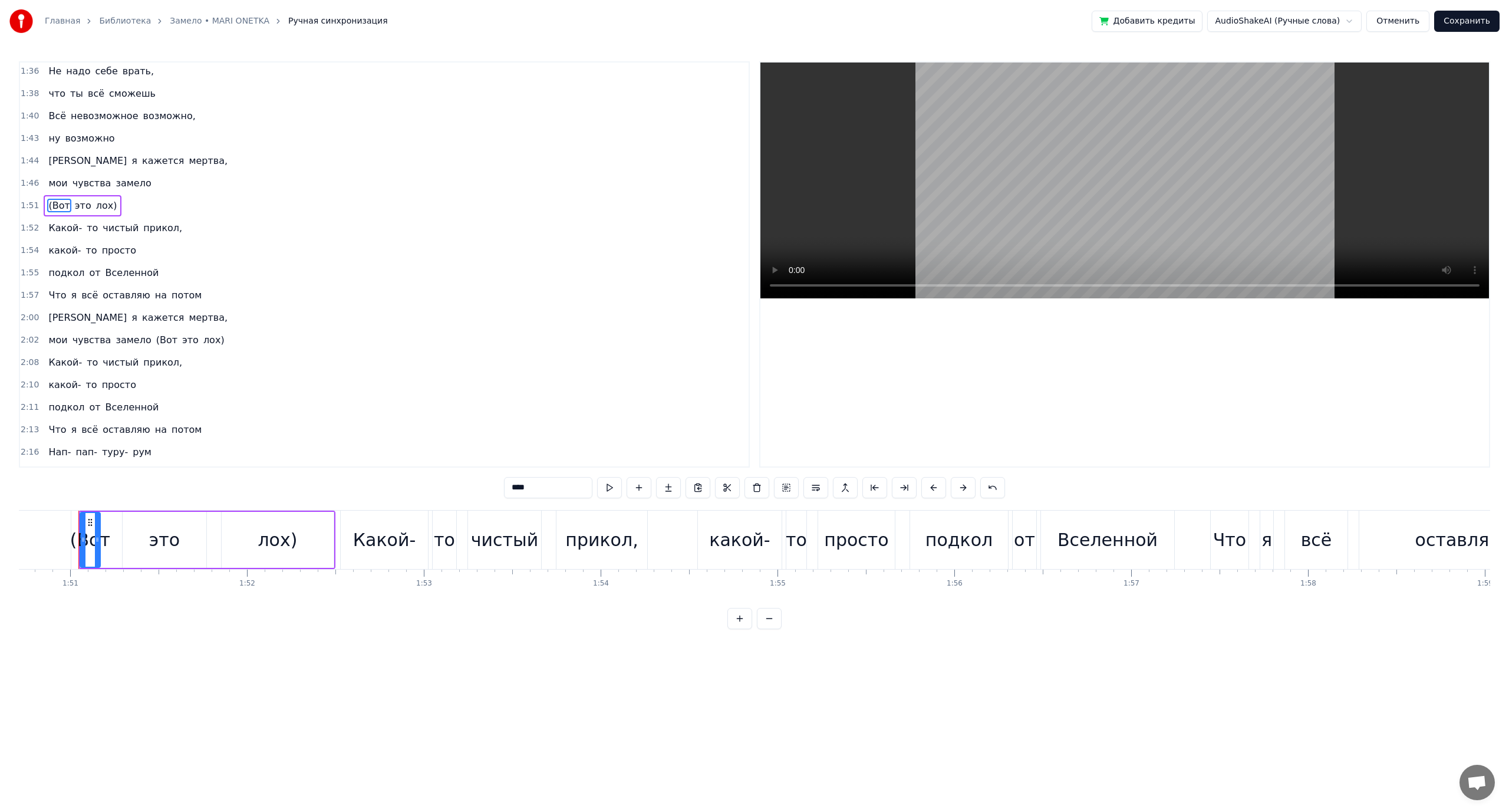
click at [155, 340] on span "(Вот" at bounding box center [166, 340] width 24 height 14
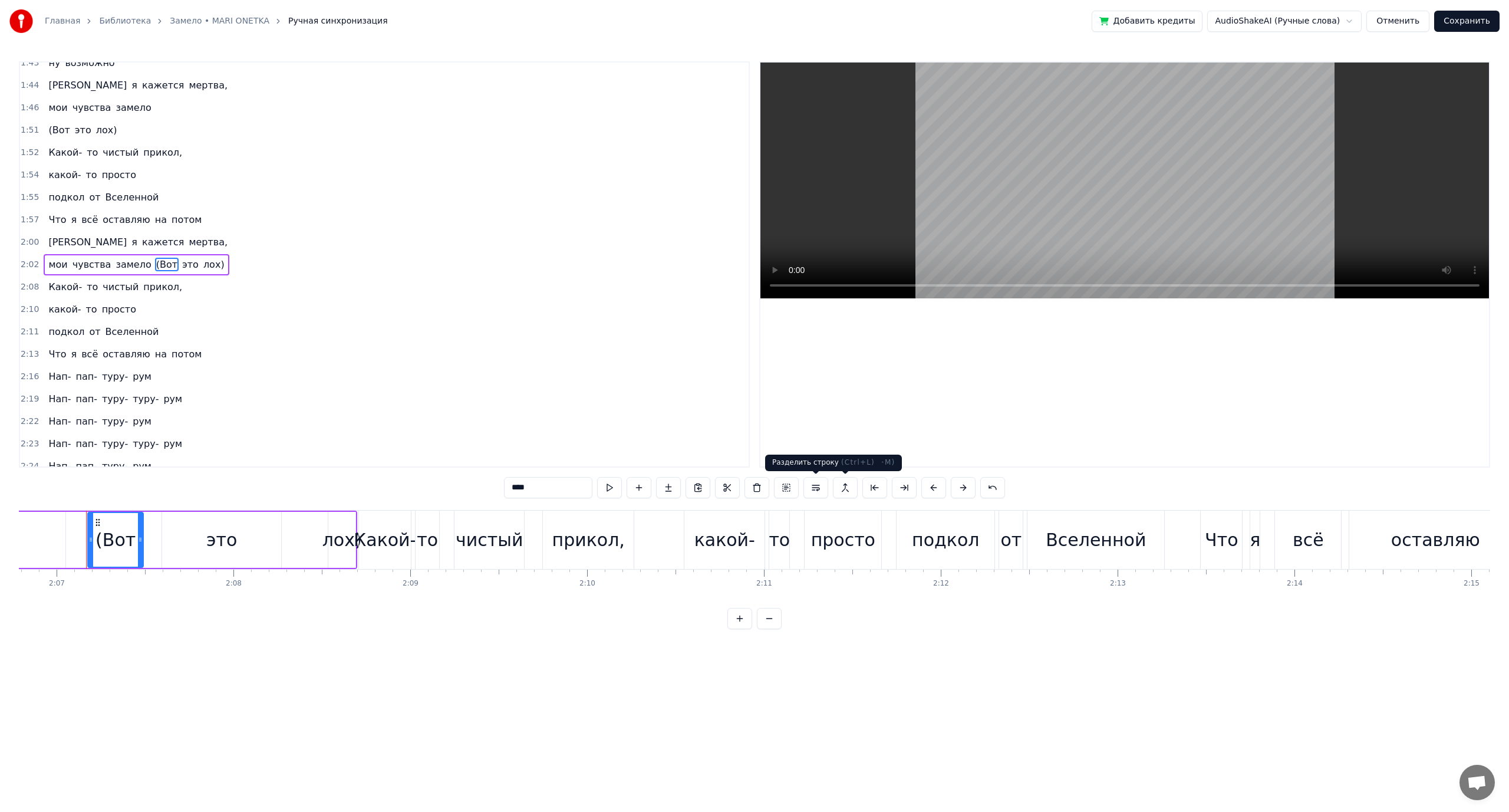
scroll to position [0, 22432]
click at [811, 486] on button at bounding box center [816, 488] width 25 height 21
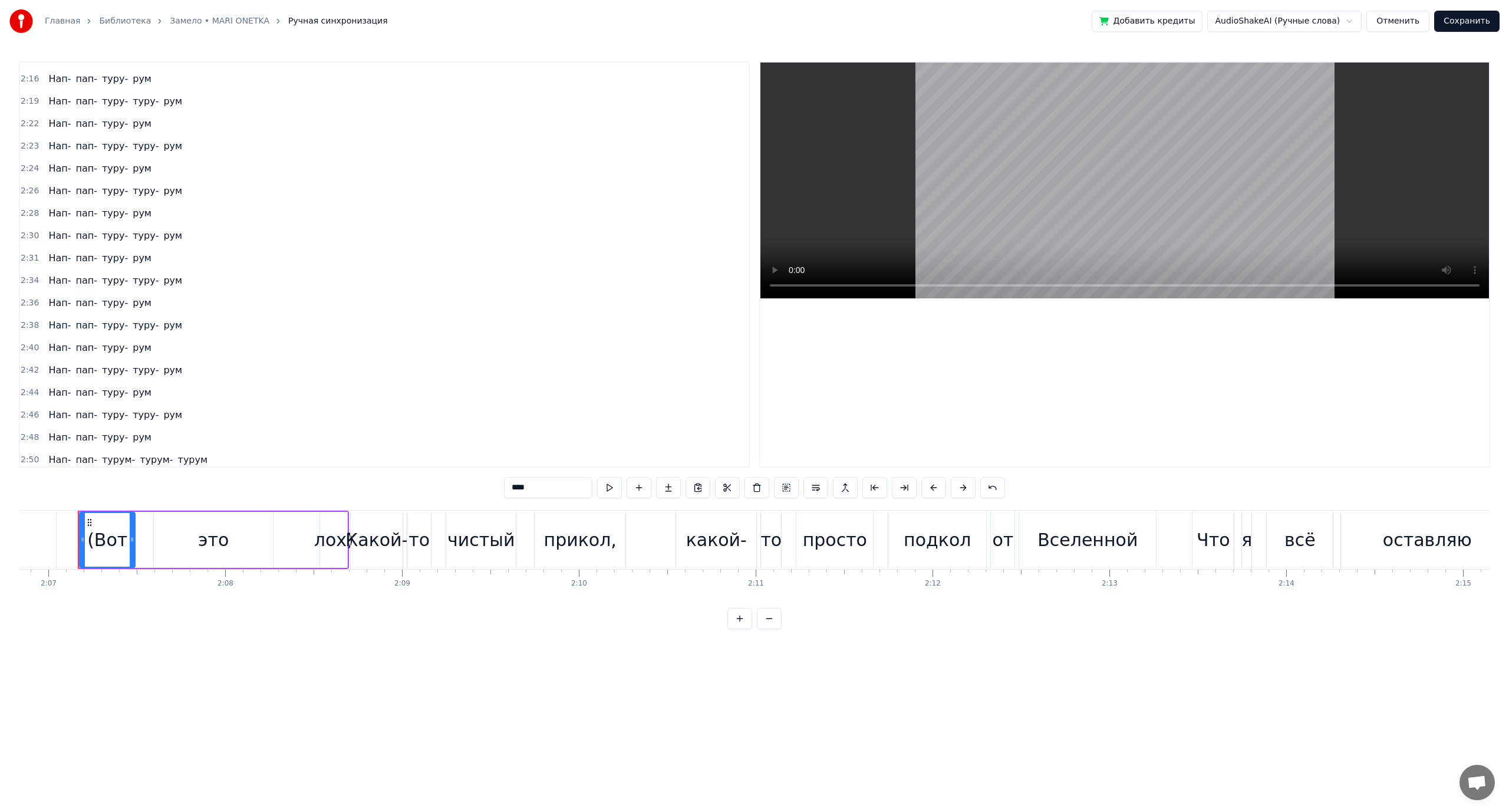
scroll to position [1321, 0]
click at [1465, 26] on button "Сохранить" at bounding box center [1467, 21] width 65 height 21
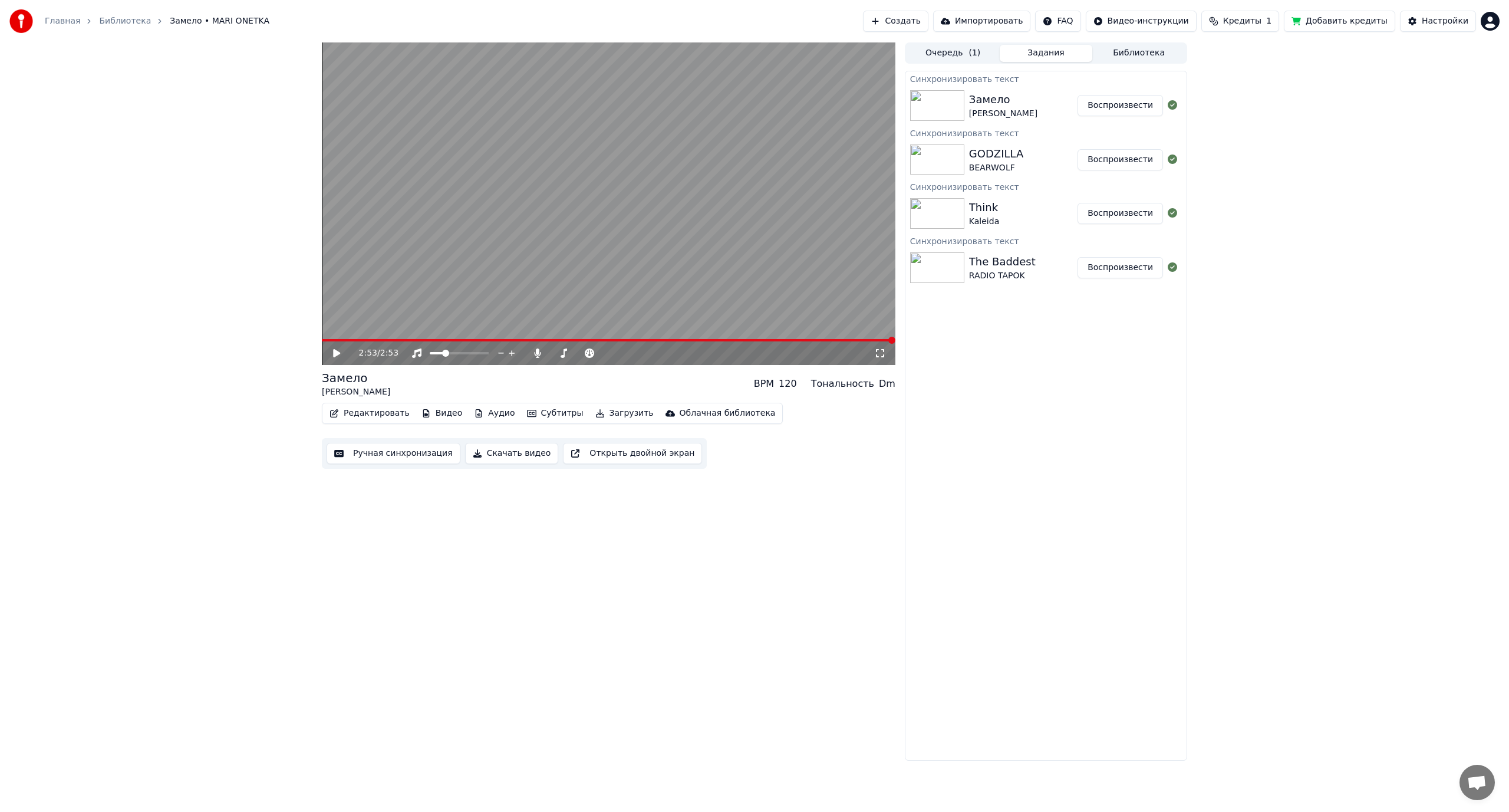
click at [583, 181] on video at bounding box center [609, 203] width 574 height 323
click at [588, 225] on video at bounding box center [609, 203] width 574 height 323
click at [975, 56] on span "( 1 )" at bounding box center [974, 53] width 12 height 12
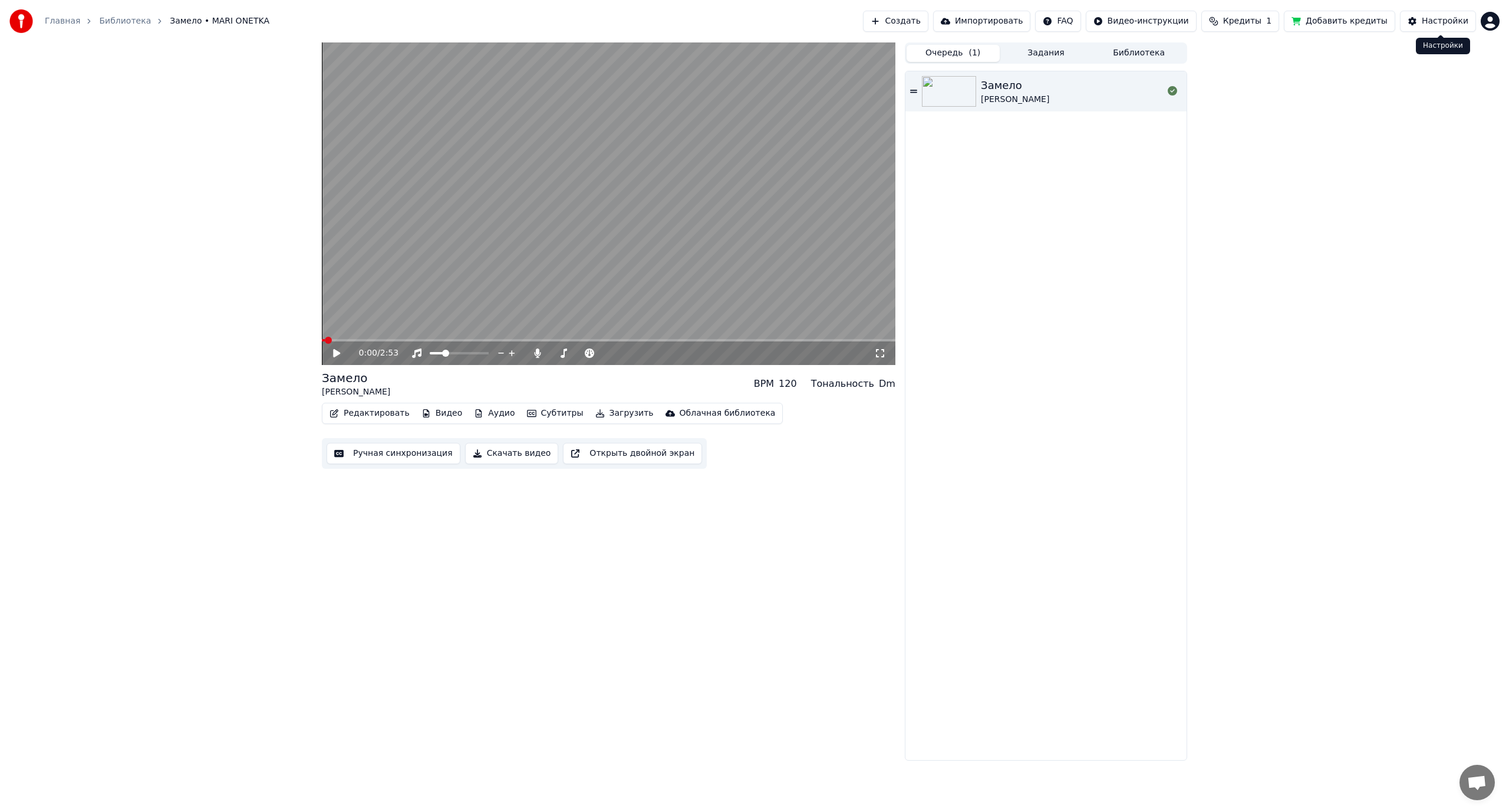
click at [1453, 21] on div "Настройки" at bounding box center [1445, 21] width 47 height 12
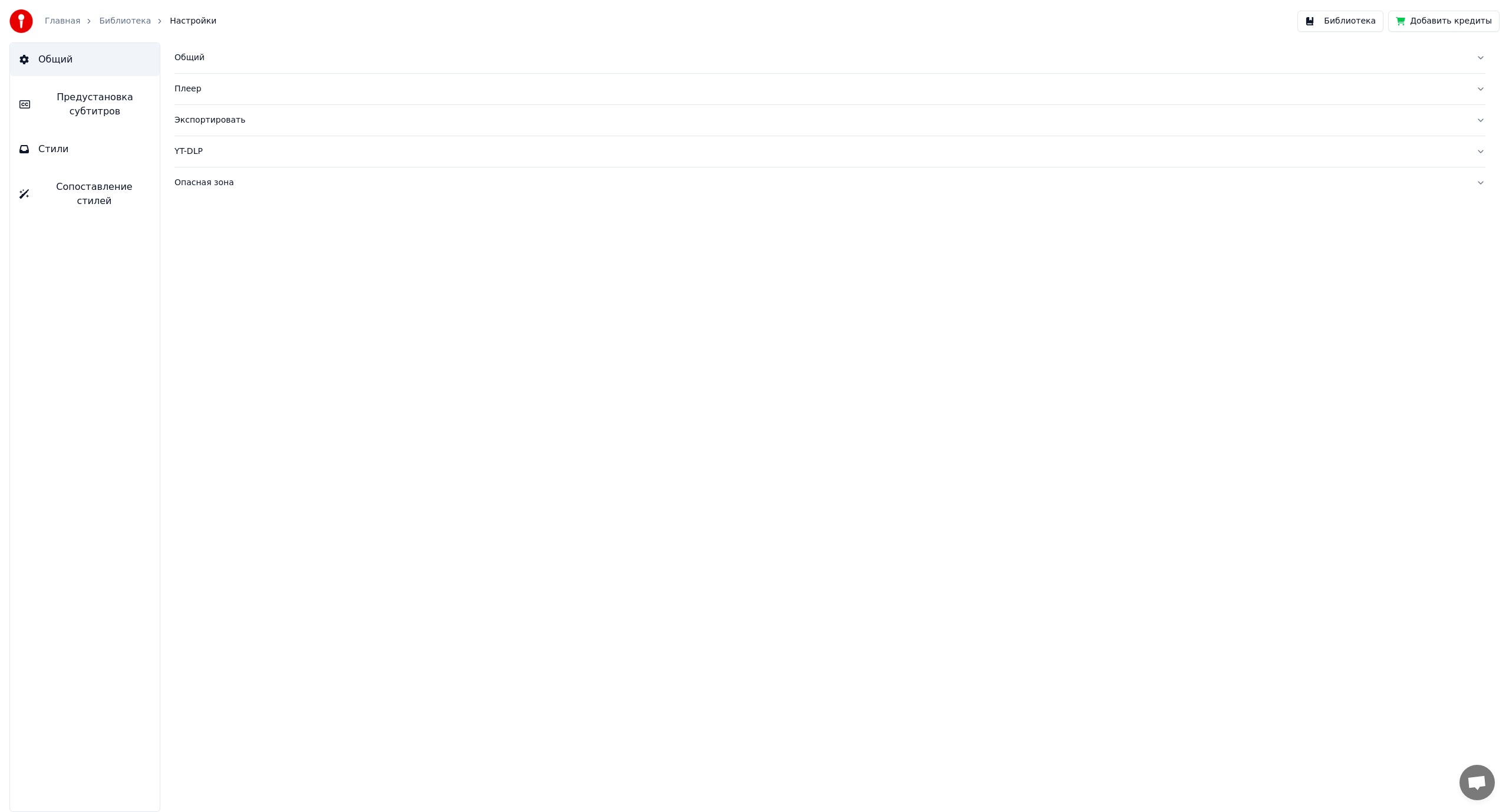
click at [48, 17] on link "Главная" at bounding box center [62, 21] width 35 height 12
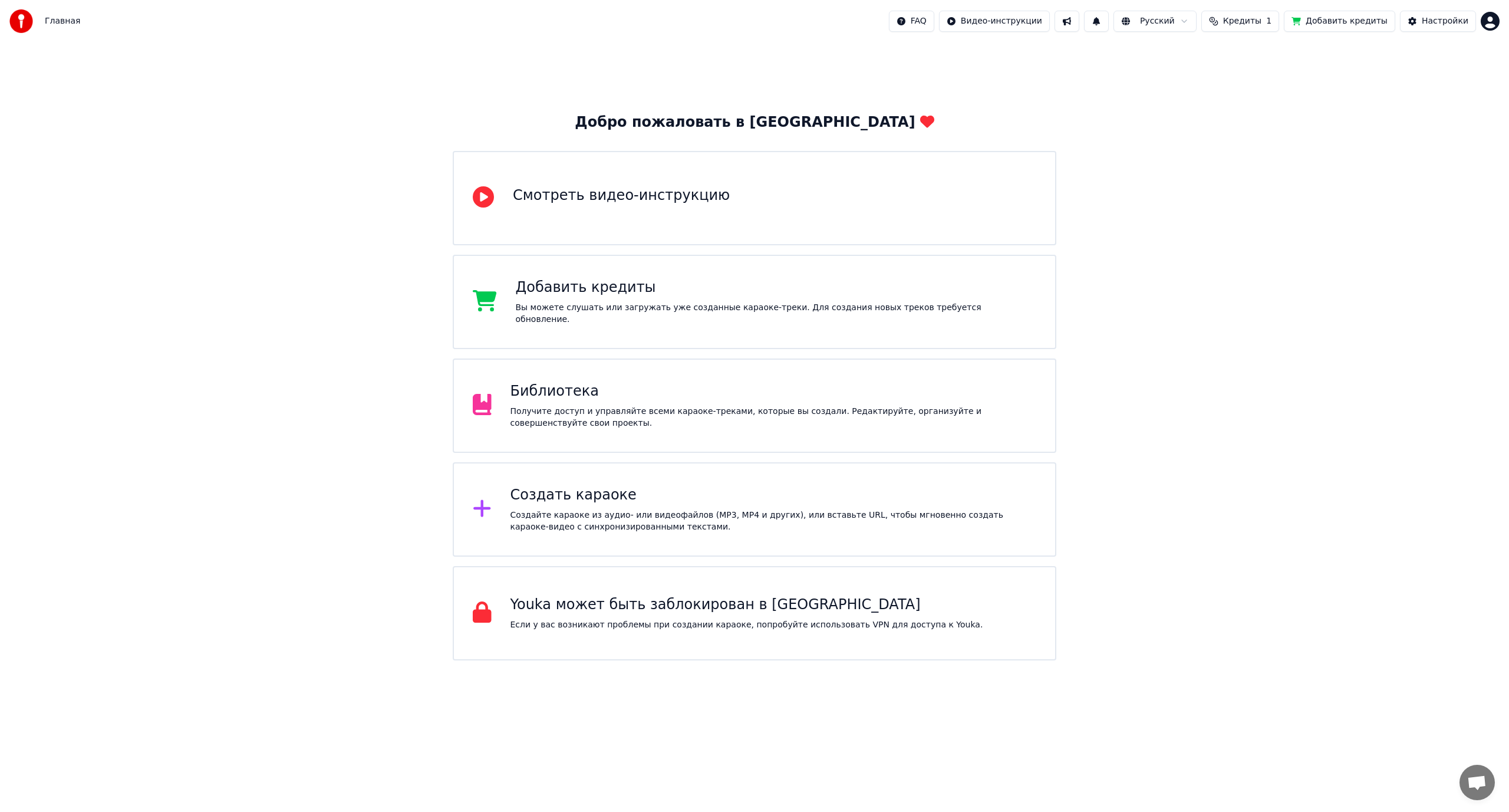
click at [1504, 25] on div "Главная FAQ Видео-инструкции Русский Кредиты 1 Добавить кредиты Настройки" at bounding box center [754, 21] width 1509 height 42
click at [1495, 21] on html "Главная FAQ Видео-инструкции Русский Кредиты 1 Добавить кредиты Настройки Добро…" at bounding box center [754, 330] width 1509 height 660
click at [1417, 130] on span "Выйти" at bounding box center [1408, 136] width 28 height 12
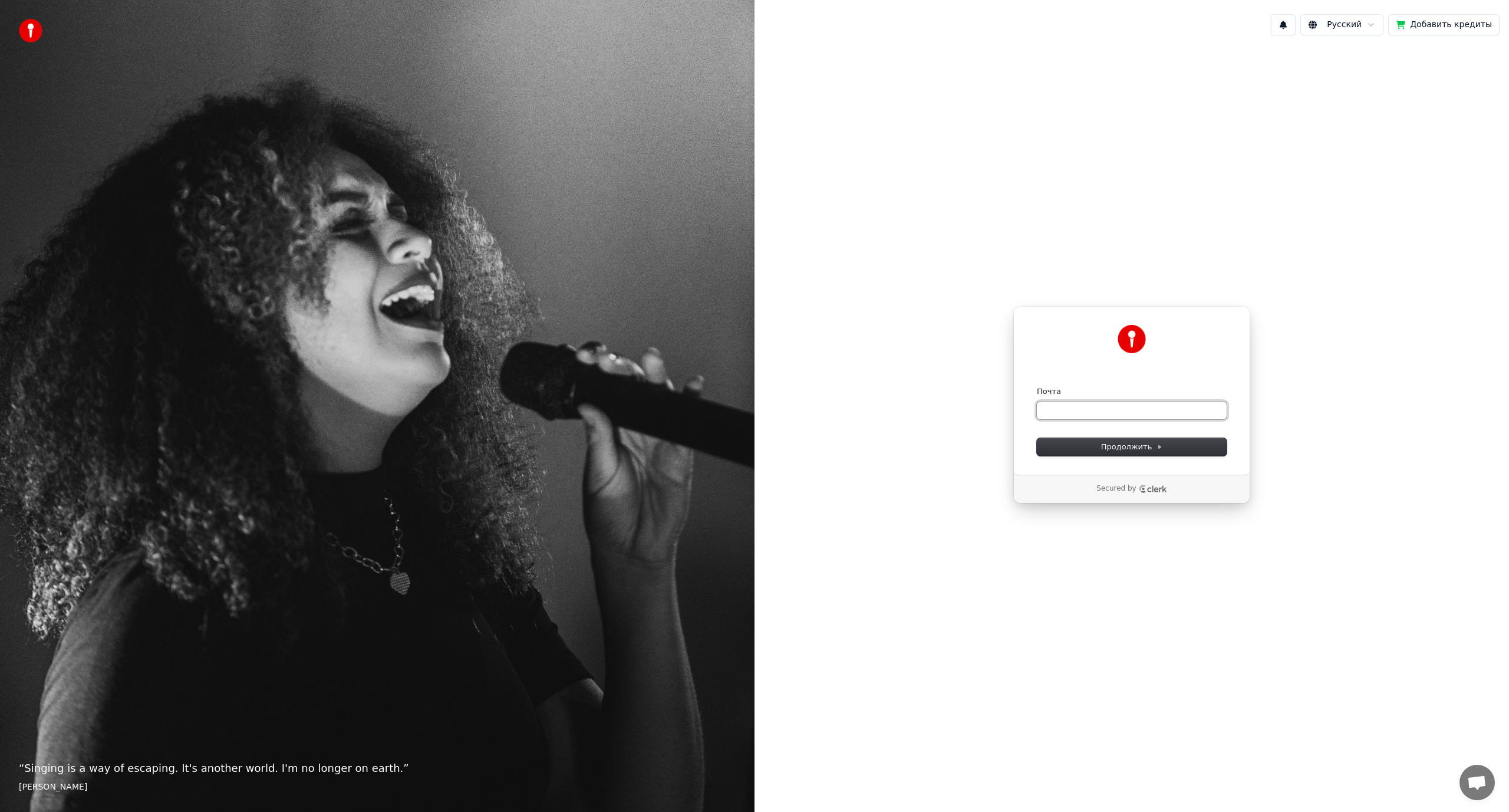
click at [1077, 411] on input "Почта" at bounding box center [1132, 410] width 190 height 18
type input "*********"
